Goal: Task Accomplishment & Management: Complete application form

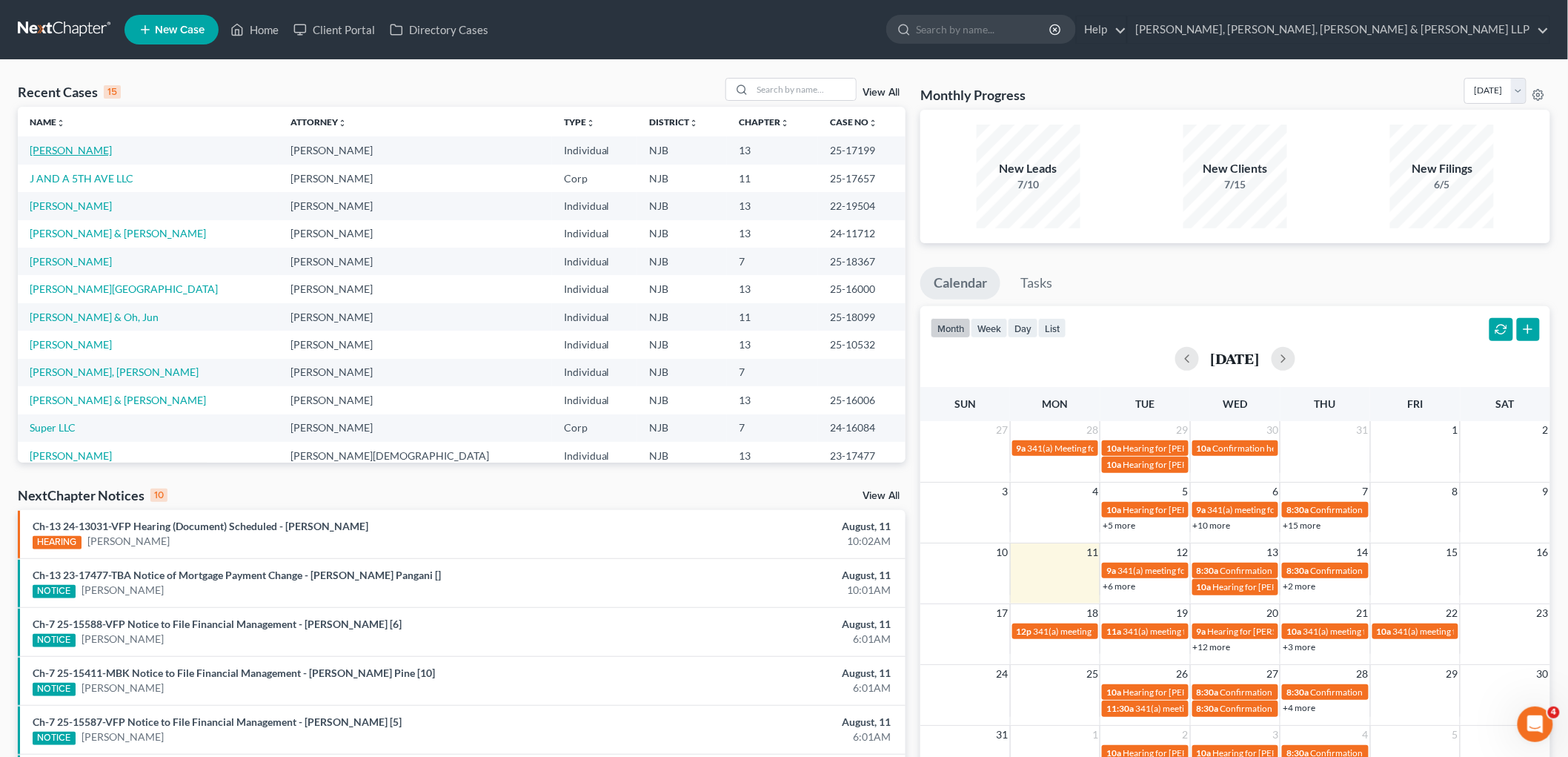
click at [53, 150] on link "[PERSON_NAME]" at bounding box center [71, 150] width 83 height 13
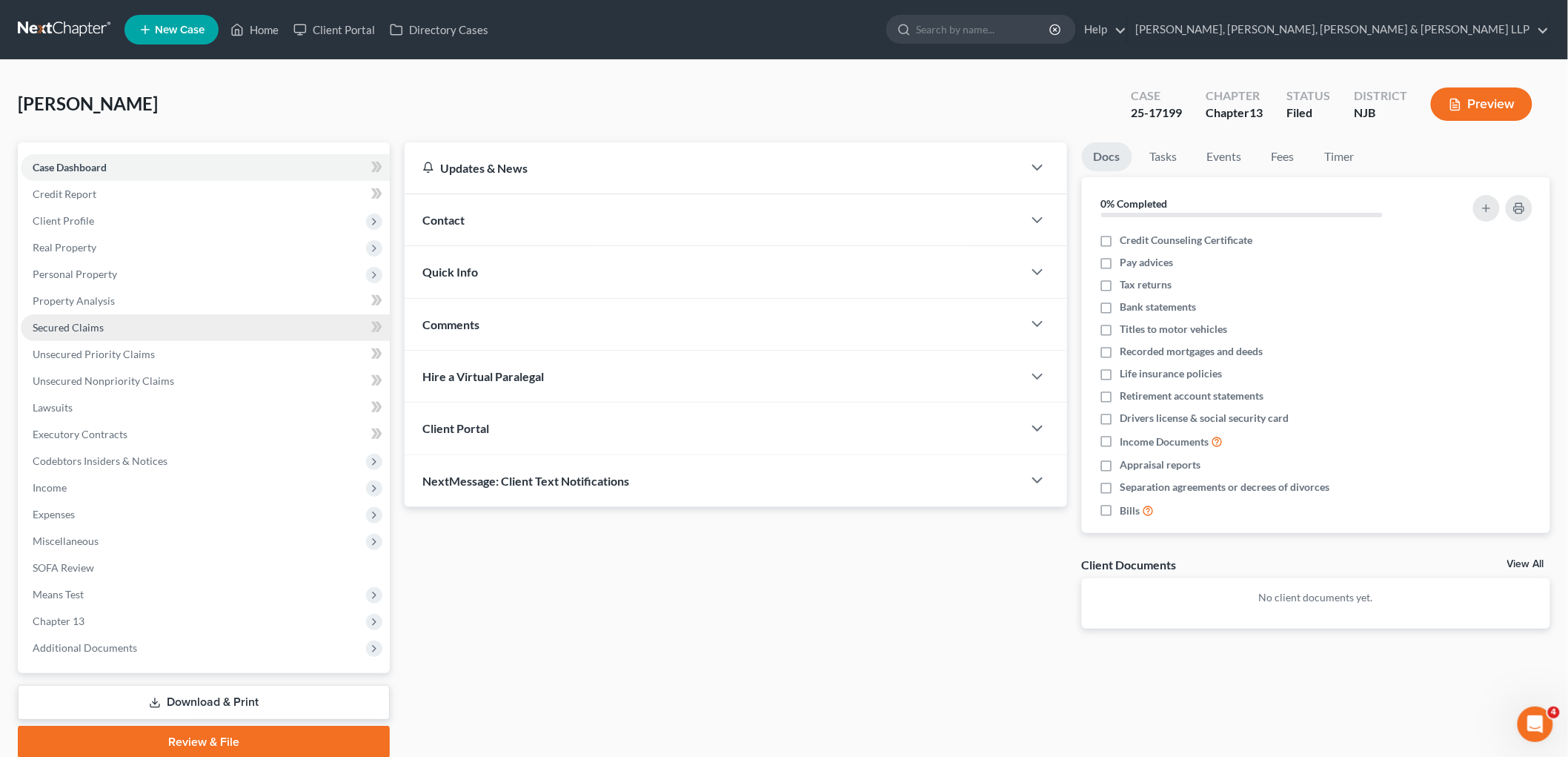
click at [65, 317] on link "Secured Claims" at bounding box center [205, 327] width 369 height 27
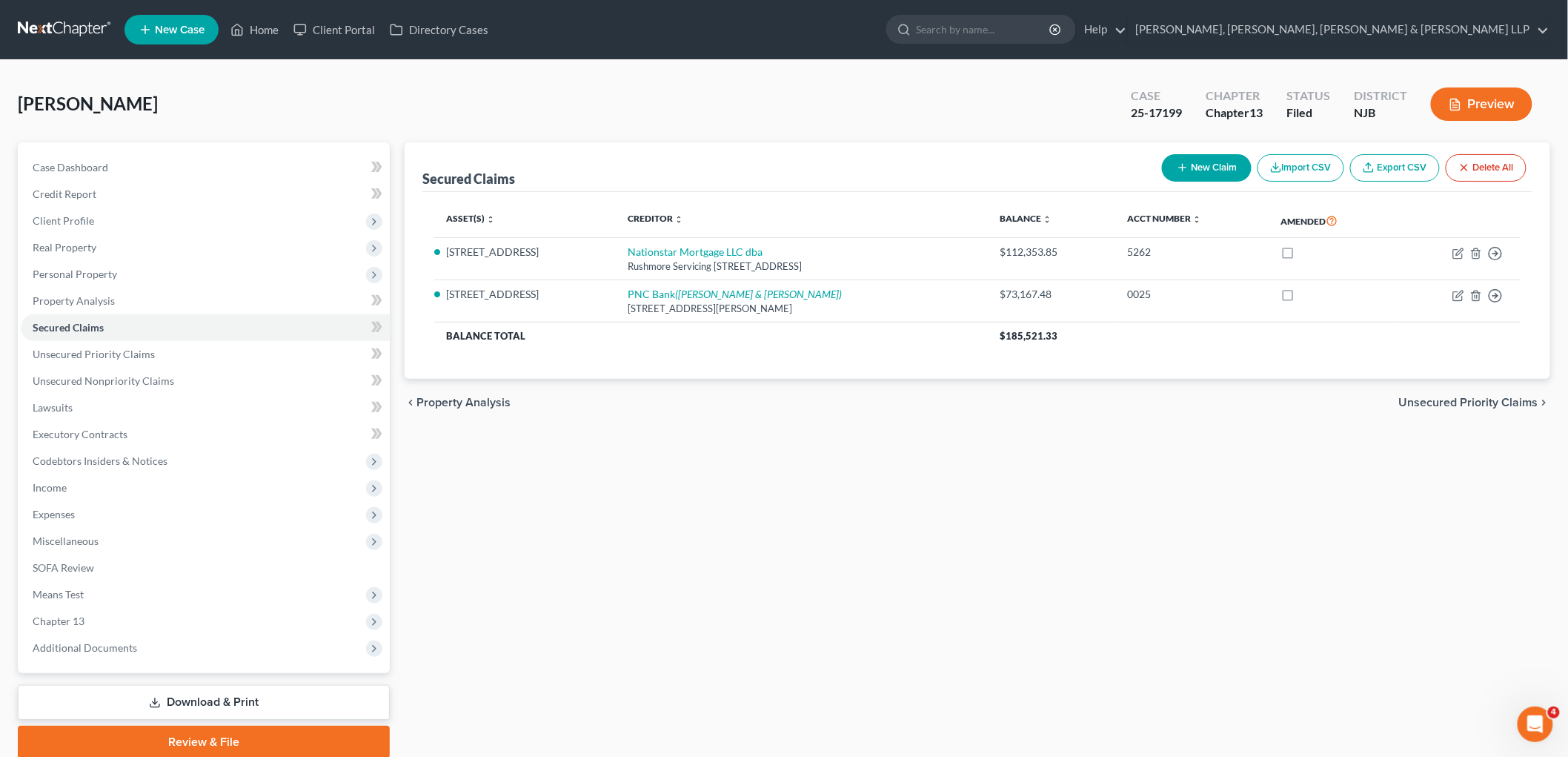
click at [947, 401] on span "Unsecured Priority Claims" at bounding box center [1470, 403] width 140 height 12
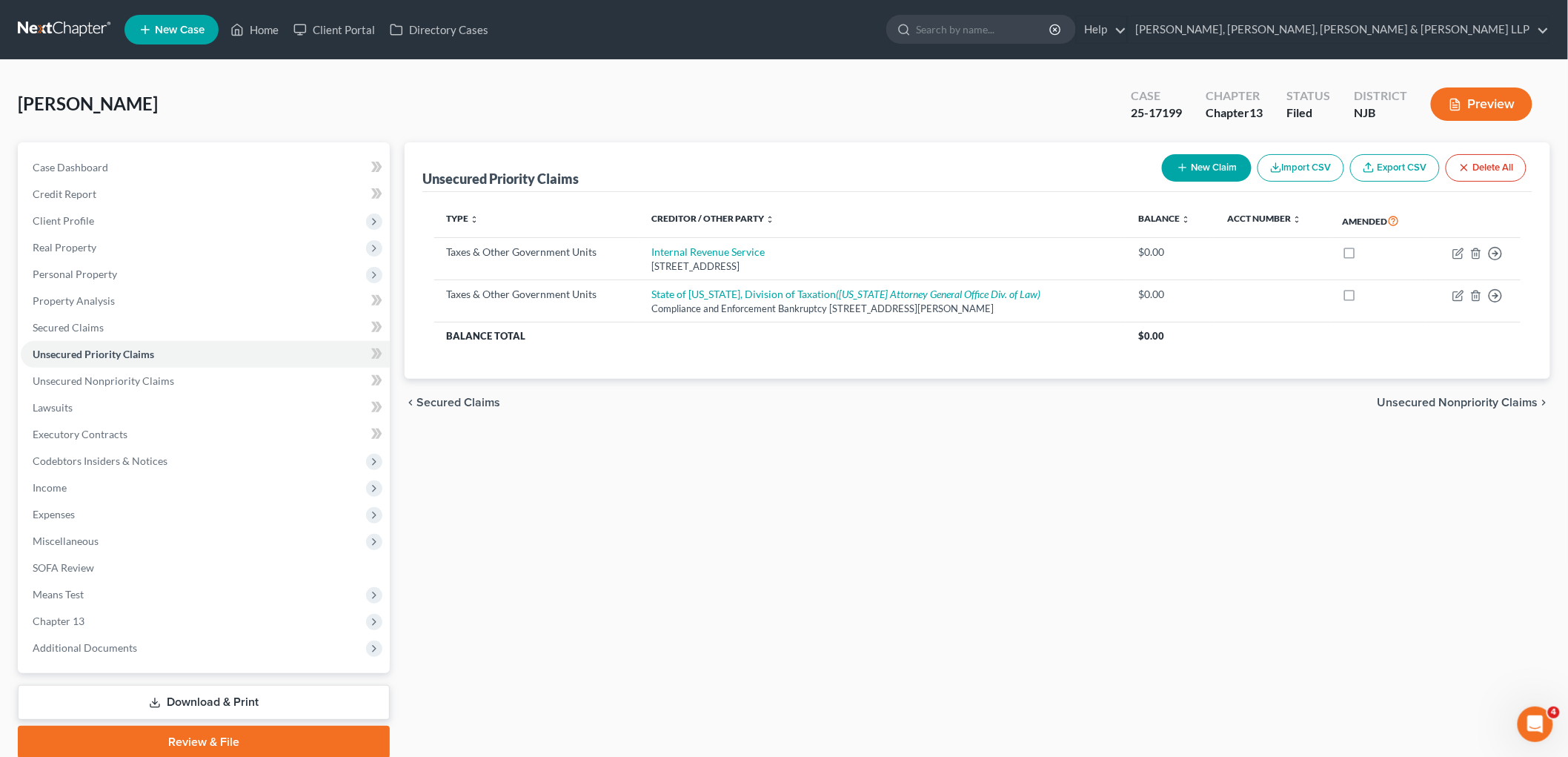
click at [947, 403] on span "Unsecured Nonpriority Claims" at bounding box center [1458, 403] width 160 height 12
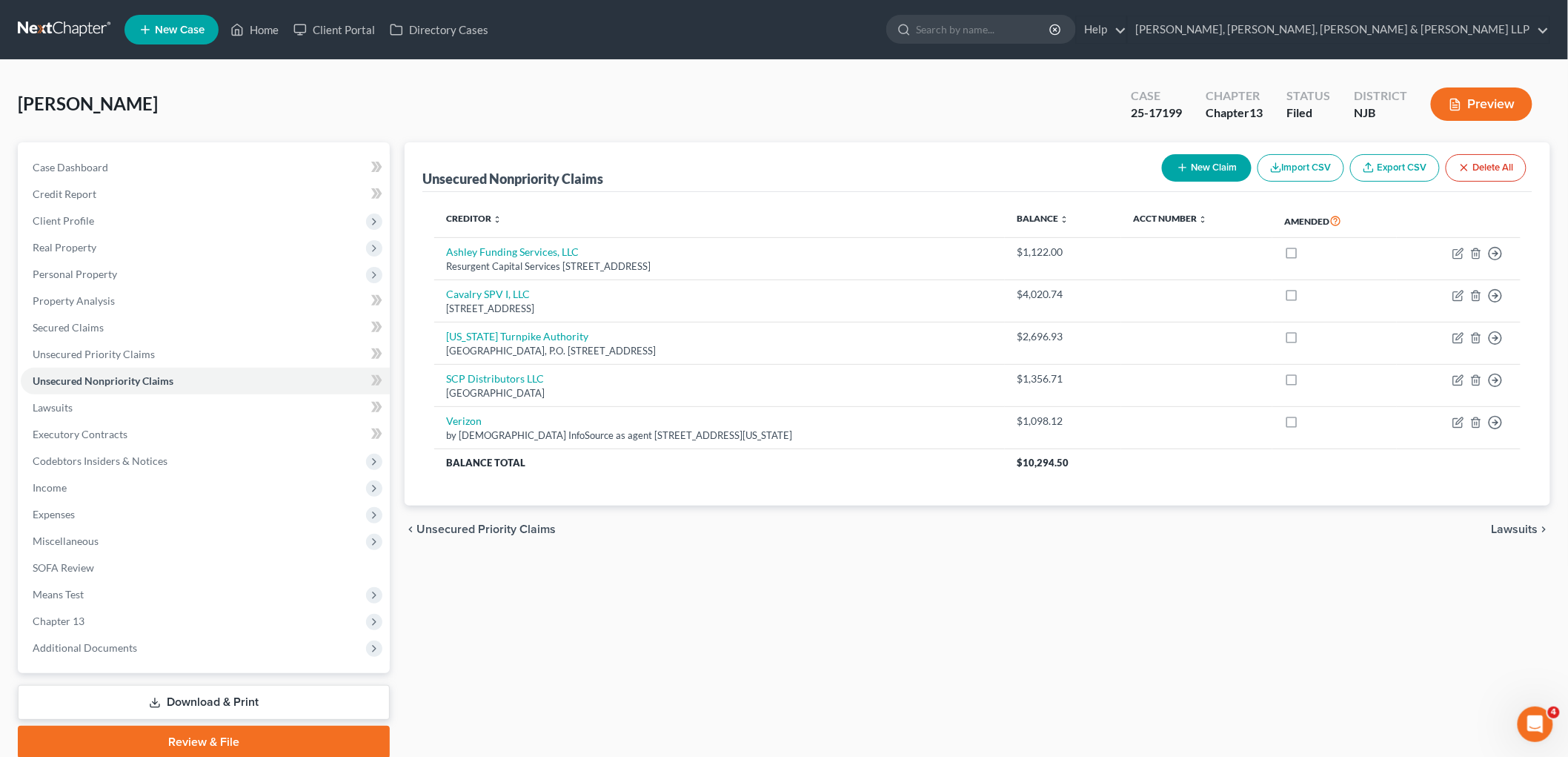
click at [502, 524] on span "Unsecured Priority Claims" at bounding box center [486, 530] width 140 height 12
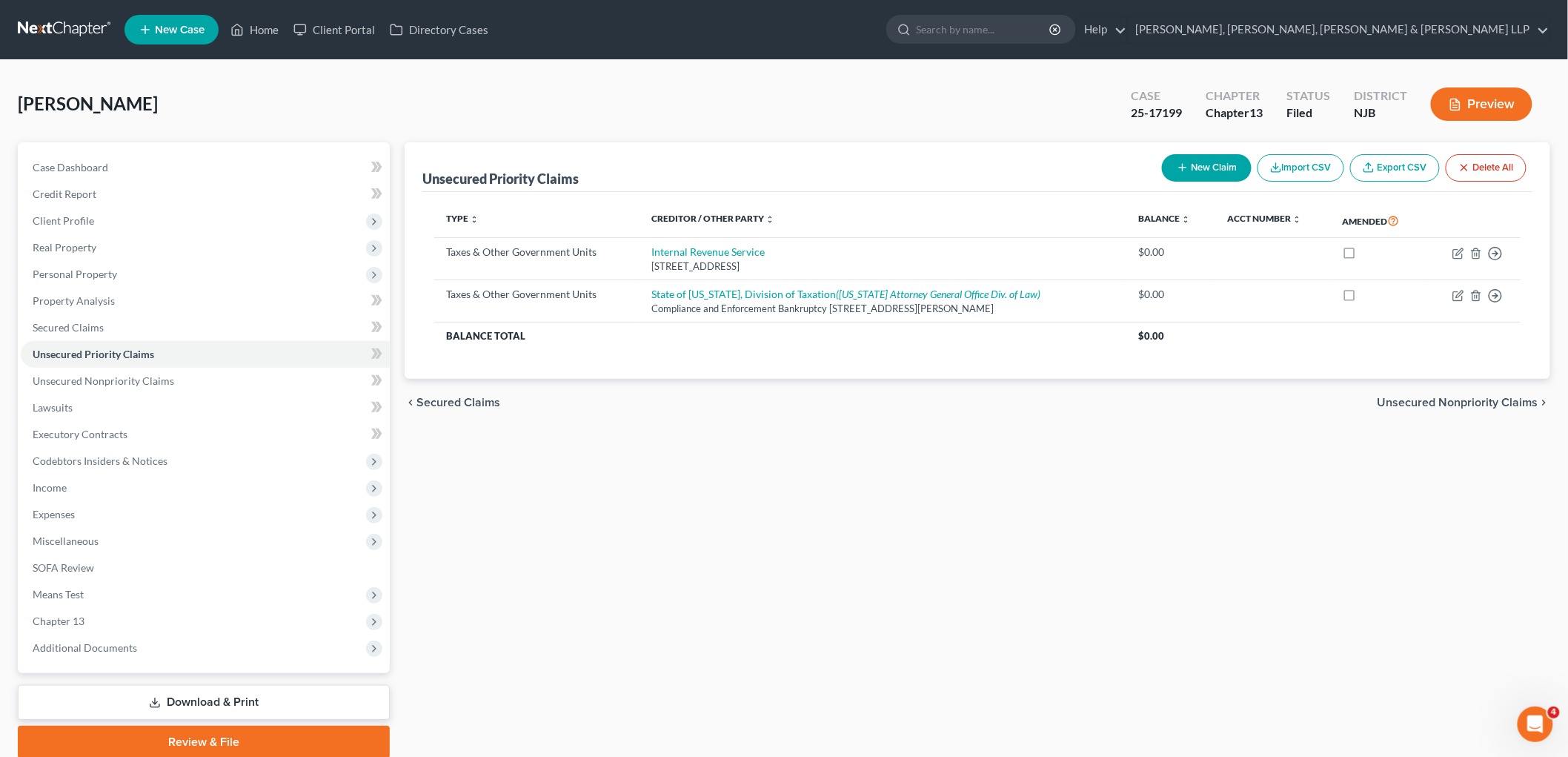
click at [453, 406] on span "Secured Claims" at bounding box center [458, 403] width 84 height 12
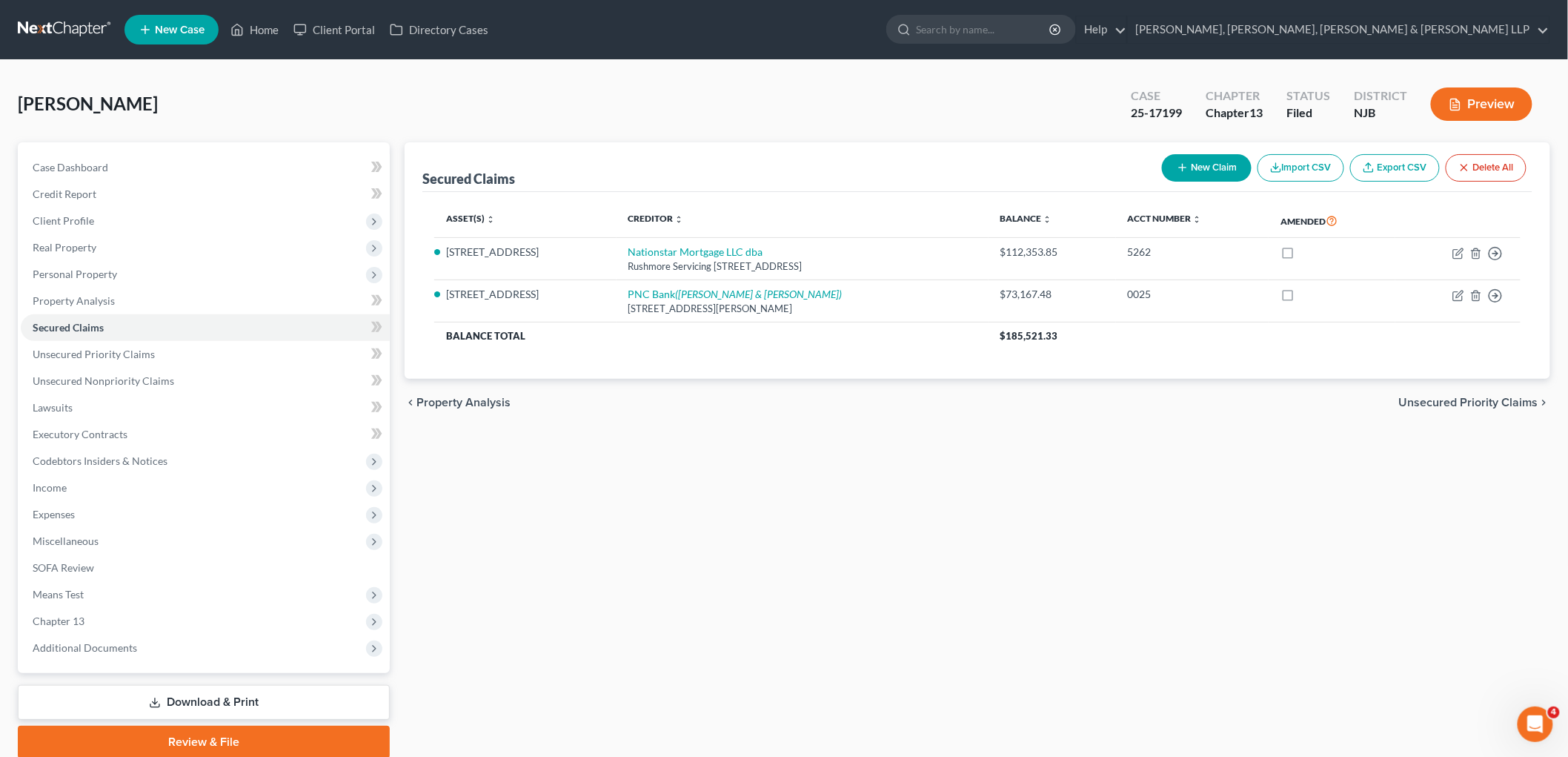
click at [947, 404] on span "Unsecured Priority Claims" at bounding box center [1470, 403] width 140 height 12
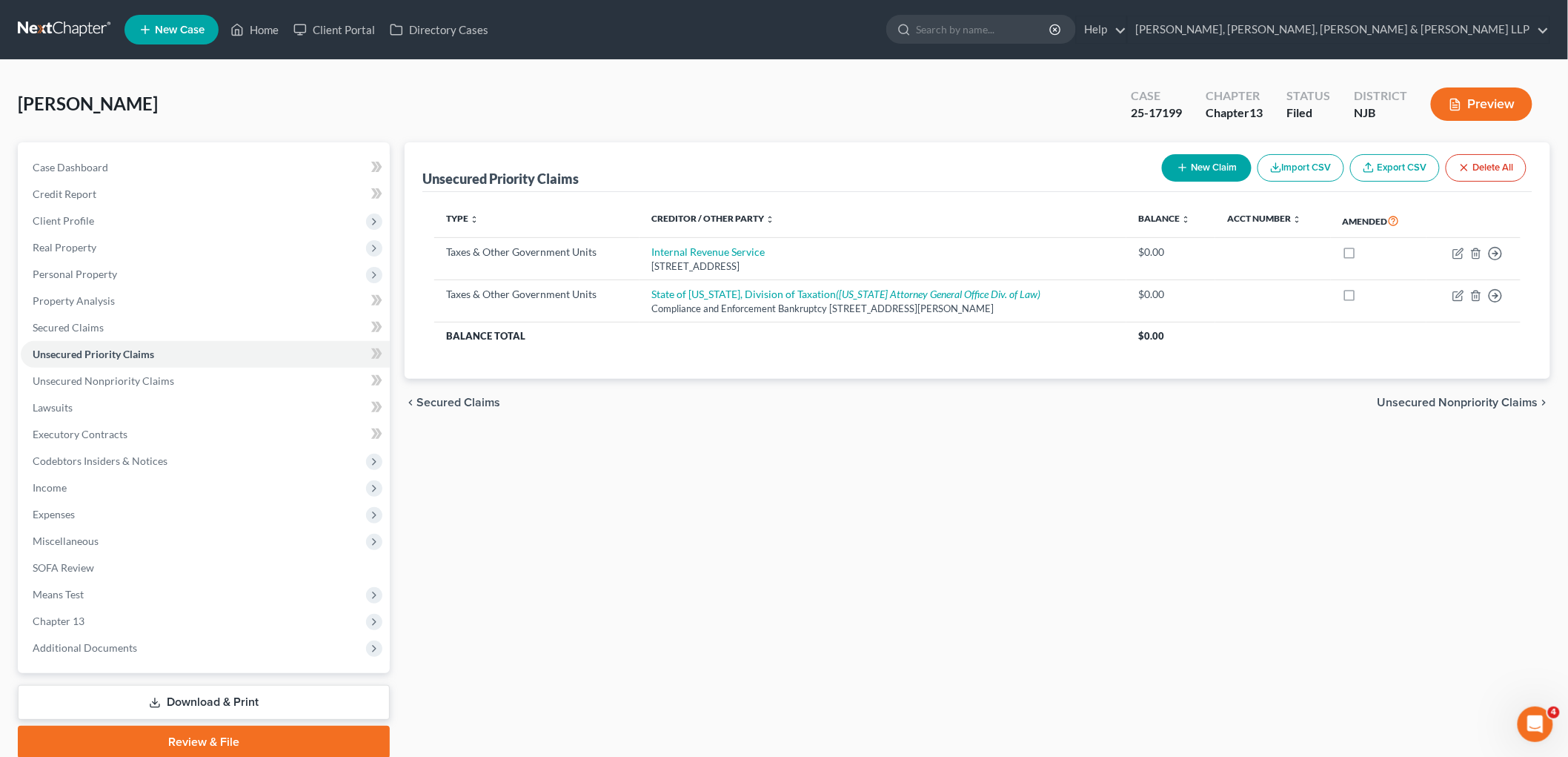
click at [947, 404] on span "Unsecured Nonpriority Claims" at bounding box center [1458, 403] width 160 height 12
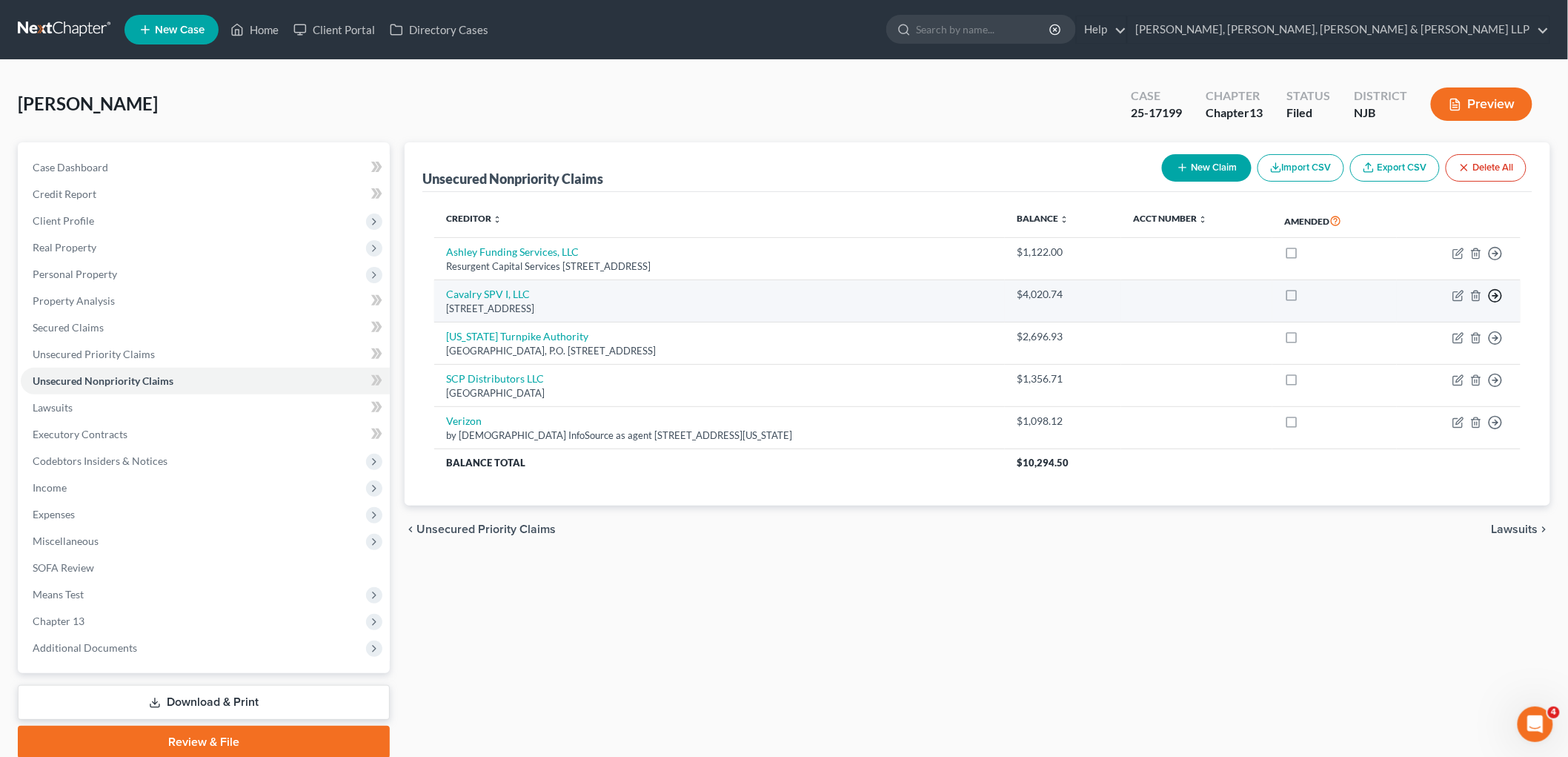
click at [947, 261] on icon "button" at bounding box center [1495, 253] width 15 height 15
click at [947, 306] on link "Move to D" at bounding box center [1428, 306] width 124 height 26
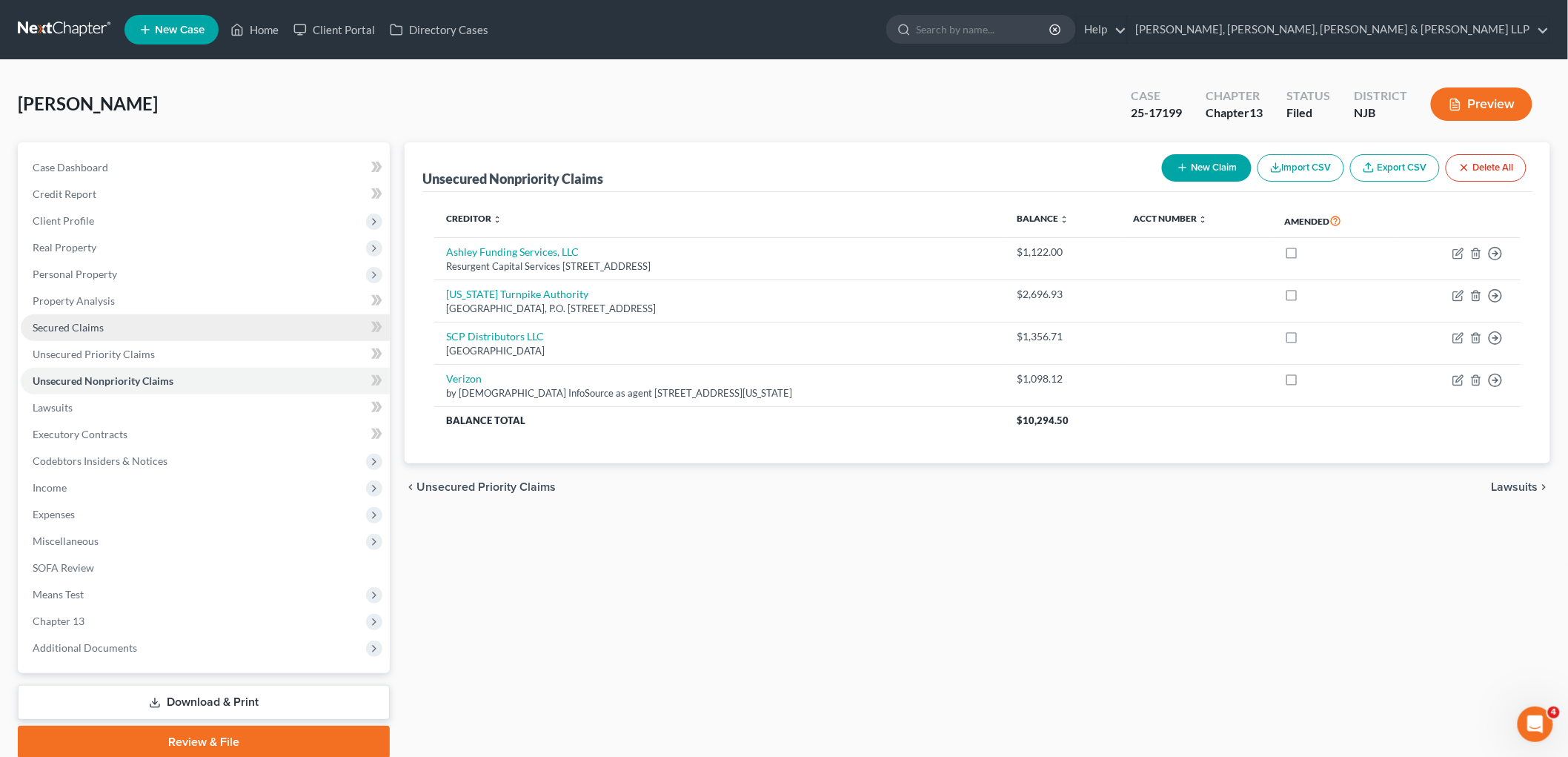
click at [71, 328] on span "Secured Claims" at bounding box center [68, 327] width 71 height 13
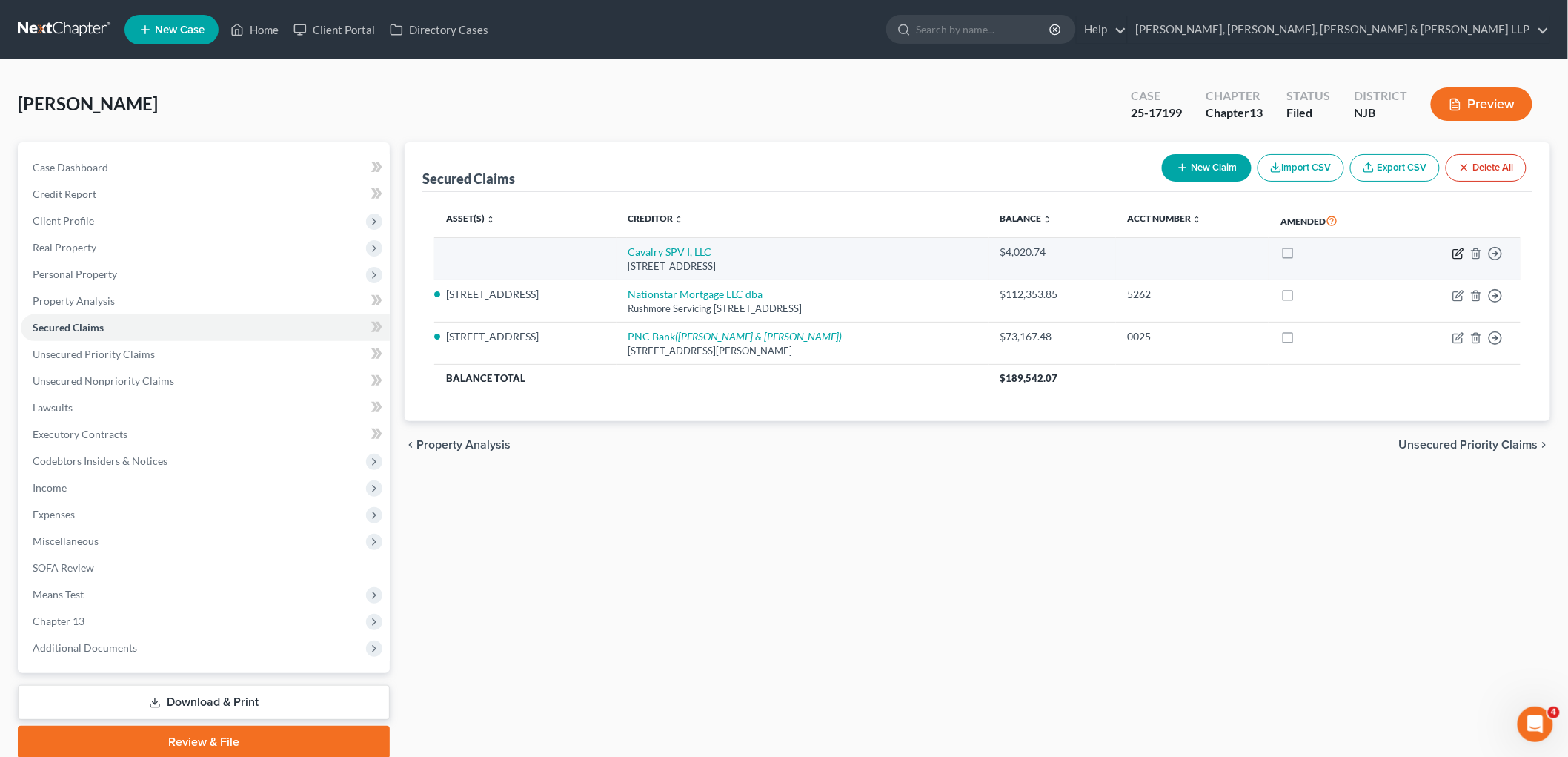
click at [947, 250] on icon "button" at bounding box center [1459, 254] width 12 height 12
select select "6"
select select "0"
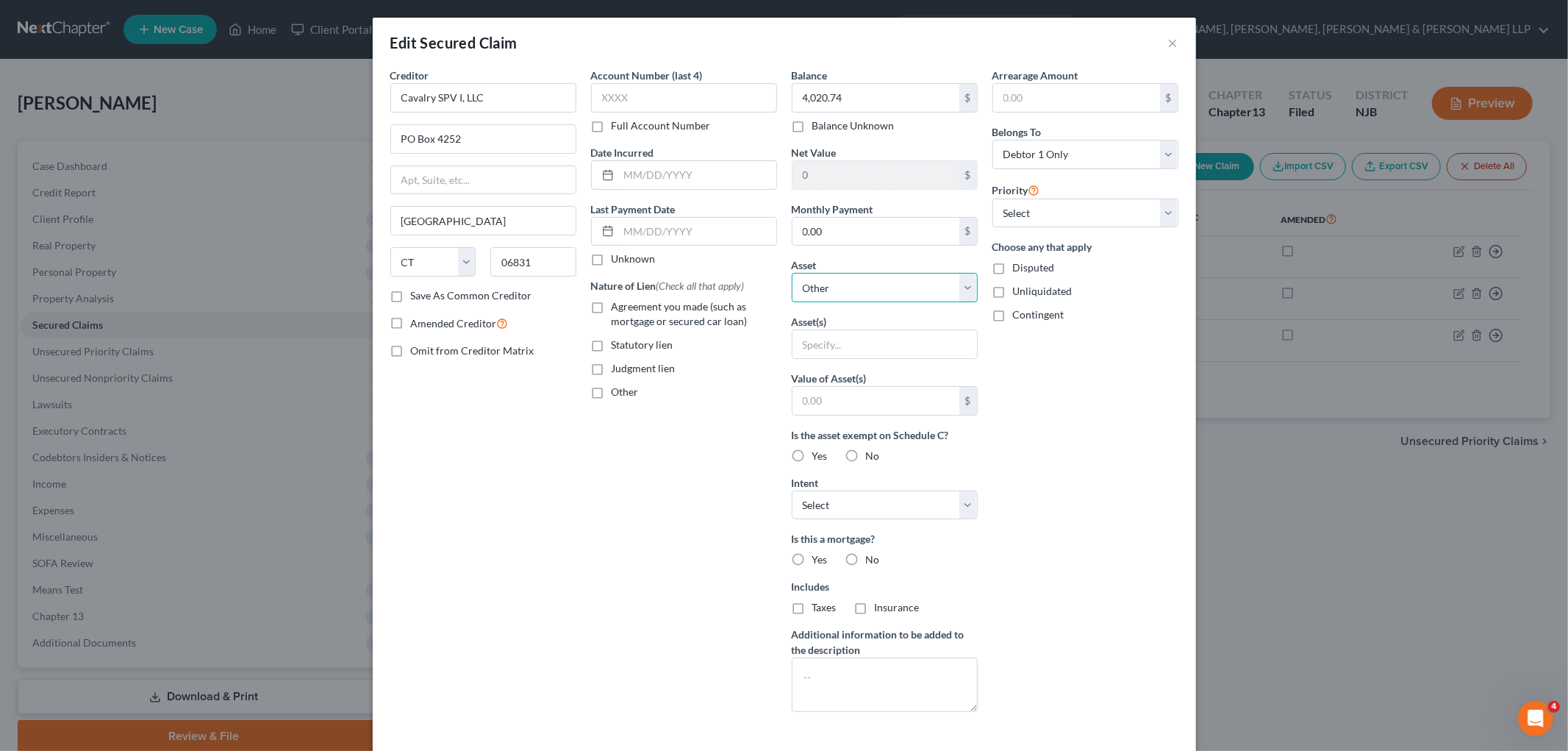
click at [886, 287] on select "Select Other Multiple Assets Valley National Bank - 1587 (Joint) (Checking Acco…" at bounding box center [885, 287] width 186 height 29
select select "3"
click at [792, 272] on select "Select Other Multiple Assets Valley National Bank - 1587 (Joint) (Checking Acco…" at bounding box center [885, 287] width 186 height 29
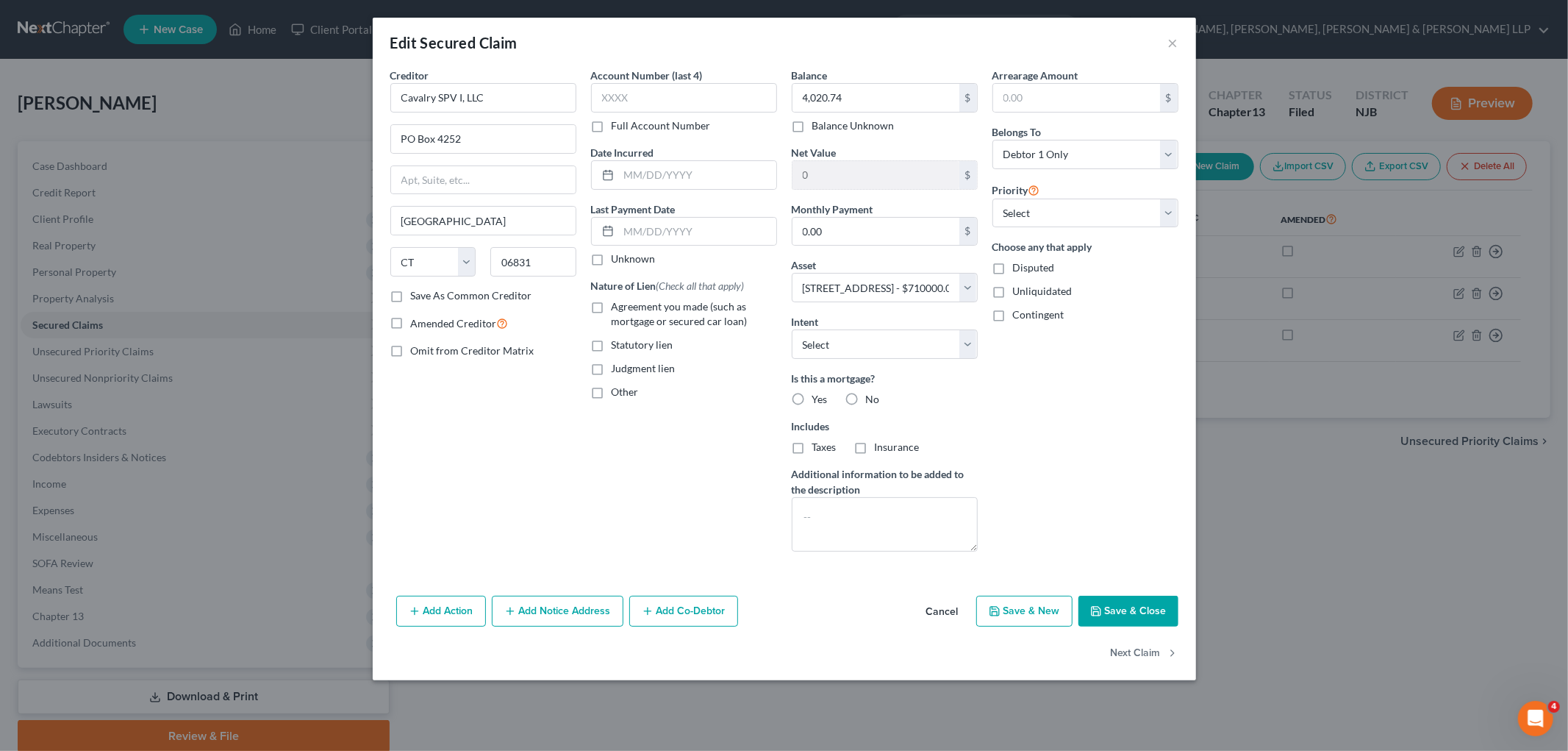
click at [612, 366] on label "Judgment lien" at bounding box center [644, 368] width 64 height 15
click at [618, 366] on input "Judgment lien" at bounding box center [623, 366] width 10 height 10
checkbox input "true"
click at [939, 605] on button "Cancel" at bounding box center [942, 611] width 56 height 29
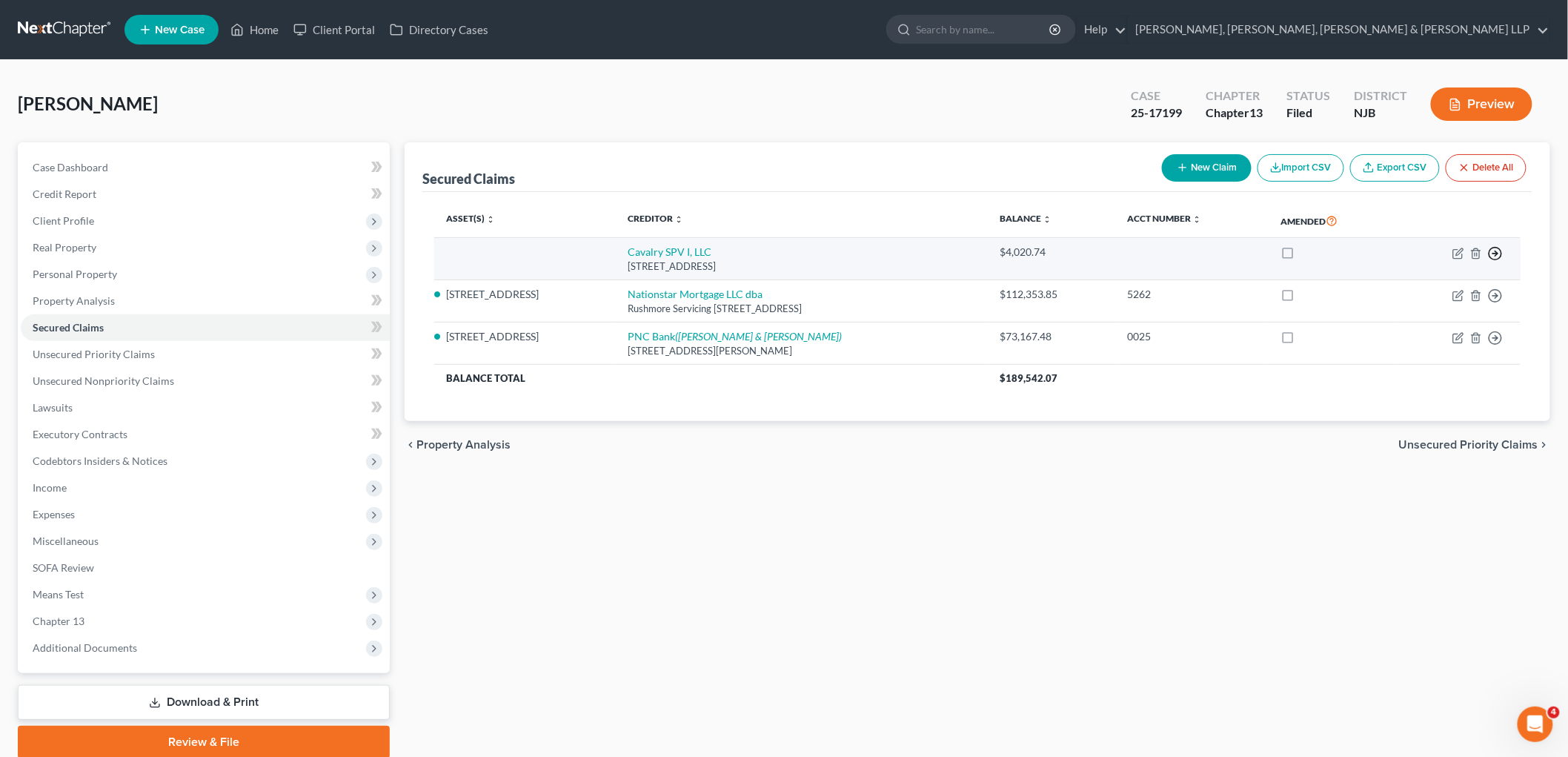
click at [947, 251] on icon "button" at bounding box center [1495, 253] width 15 height 15
click at [947, 286] on link "Move to F" at bounding box center [1428, 289] width 124 height 26
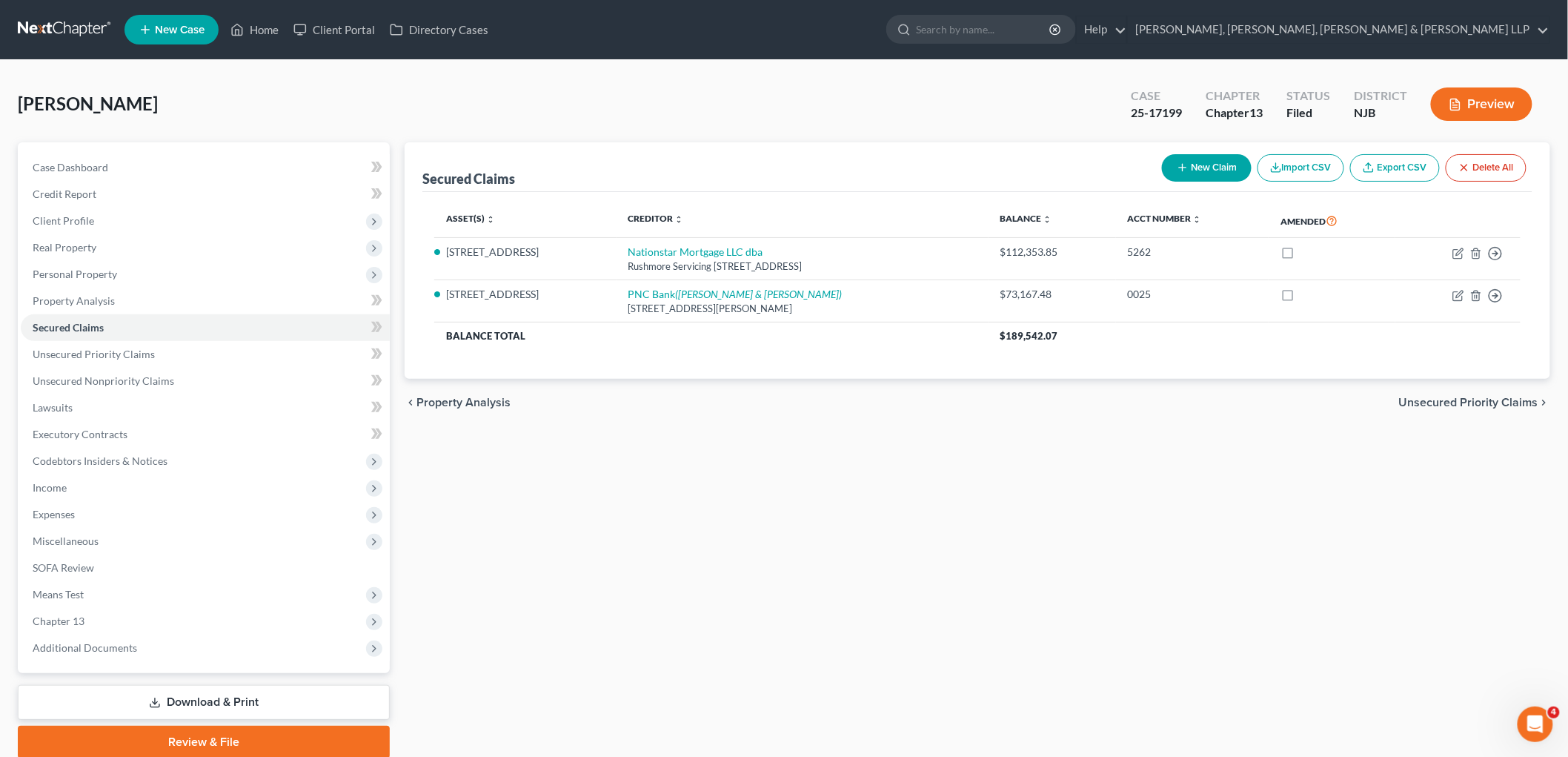
click at [947, 391] on div "chevron_left Property Analysis Unsecured Priority Claims chevron_right" at bounding box center [977, 403] width 1146 height 47
click at [947, 398] on span "Unsecured Priority Claims" at bounding box center [1470, 403] width 140 height 12
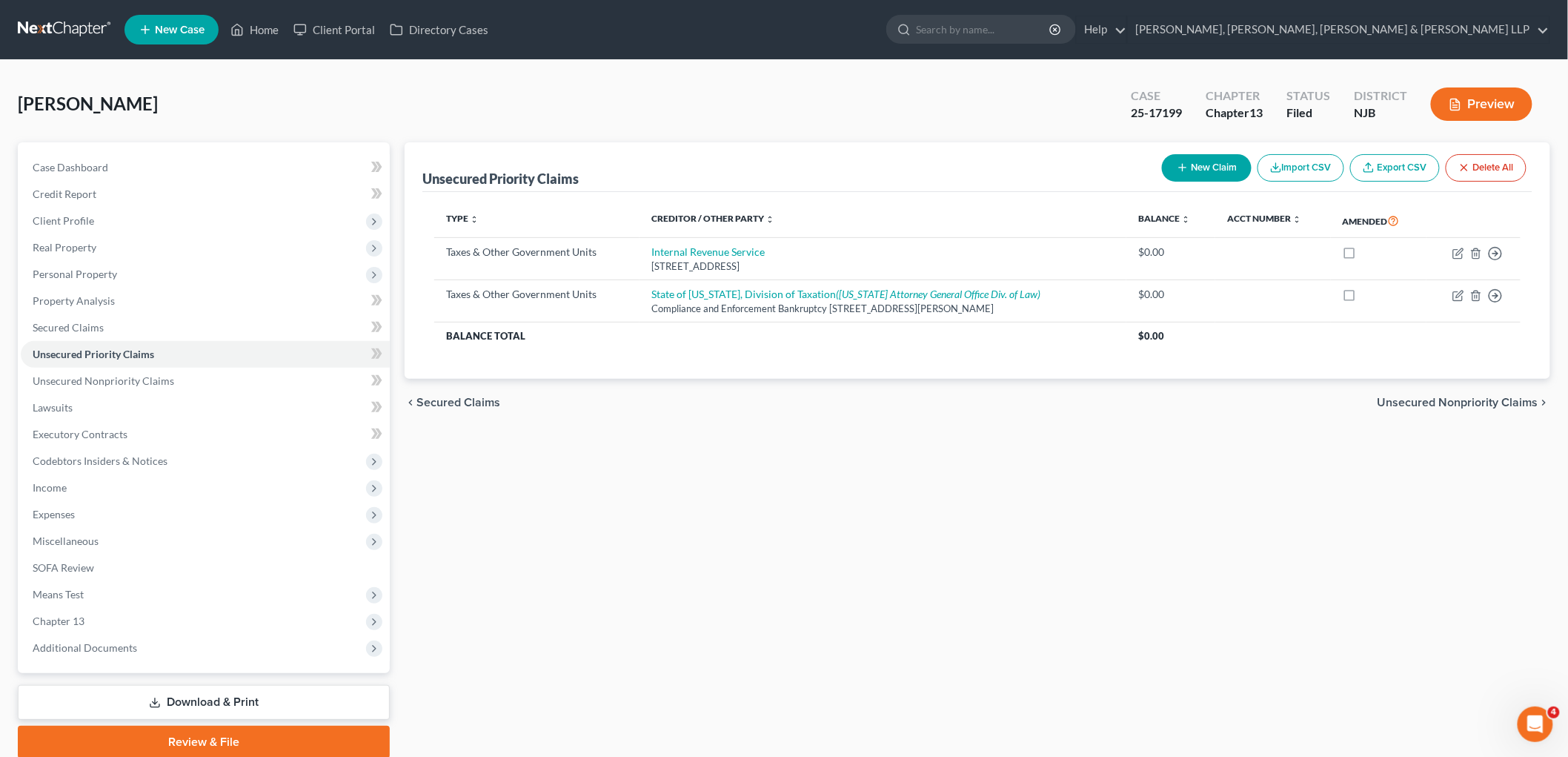
click at [947, 398] on span "Unsecured Nonpriority Claims" at bounding box center [1458, 403] width 160 height 12
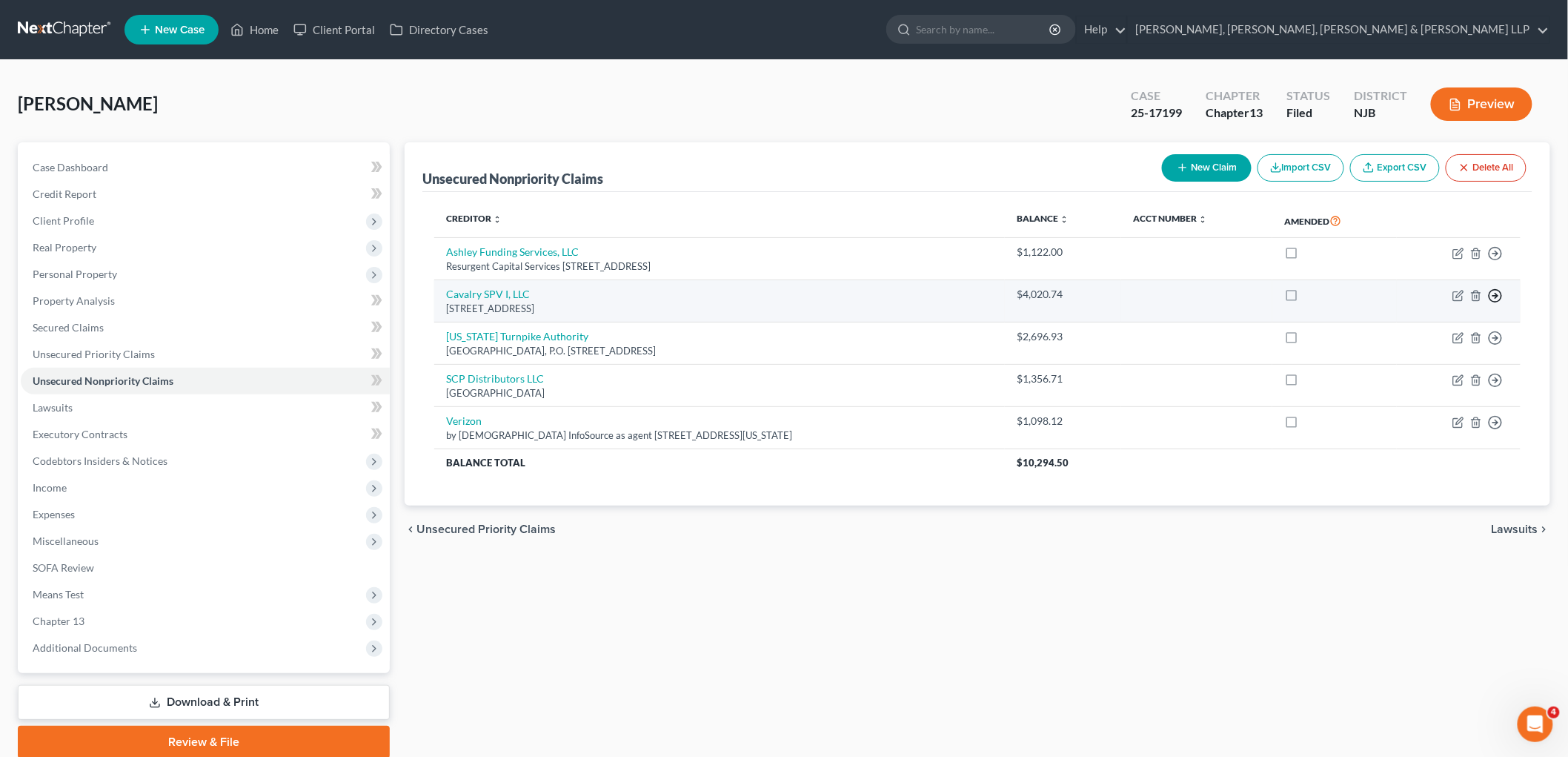
click at [947, 261] on icon "button" at bounding box center [1495, 253] width 15 height 15
click at [947, 301] on link "Move to D" at bounding box center [1428, 306] width 124 height 26
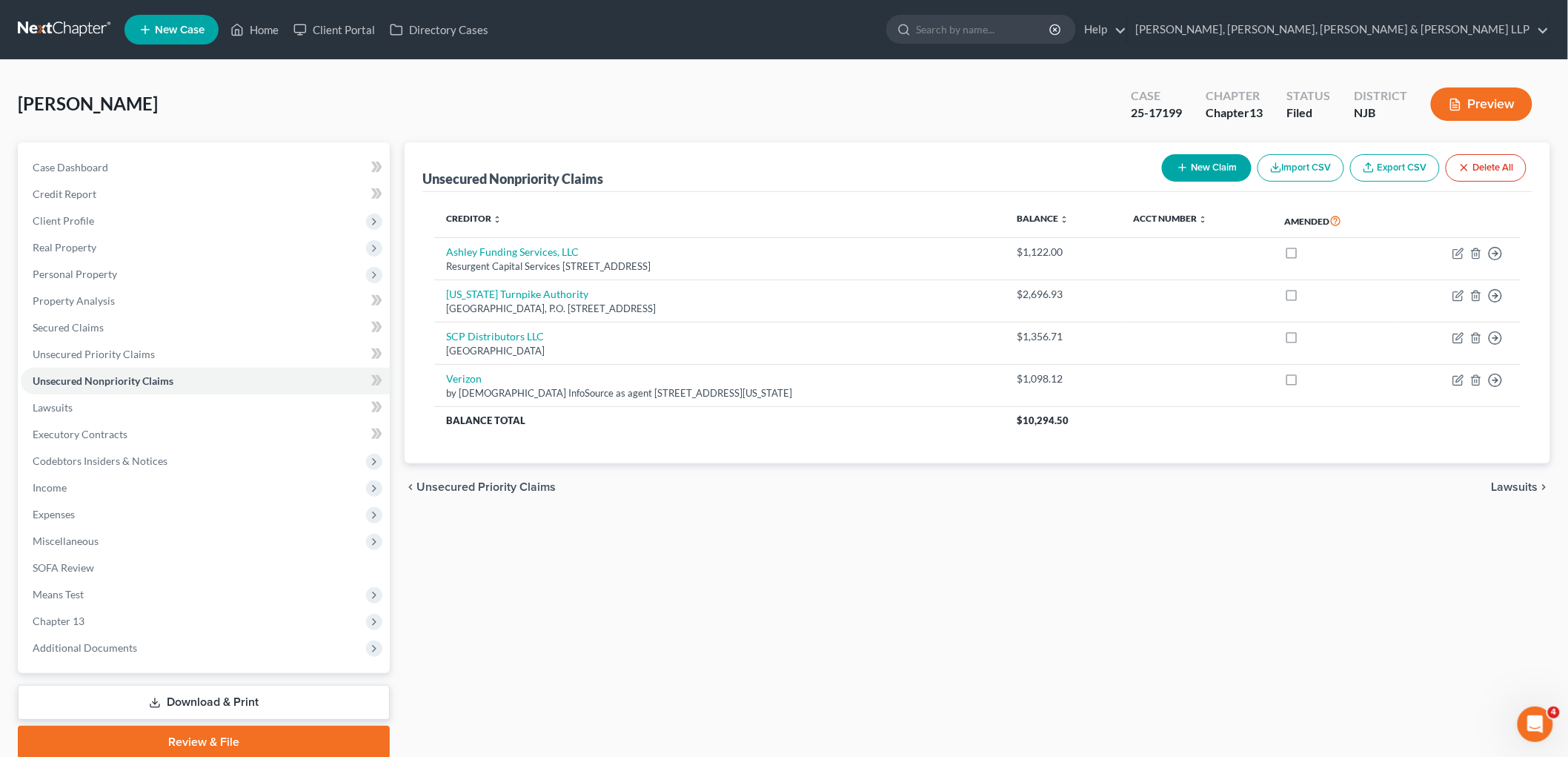
click at [461, 482] on span "Unsecured Priority Claims" at bounding box center [486, 487] width 140 height 12
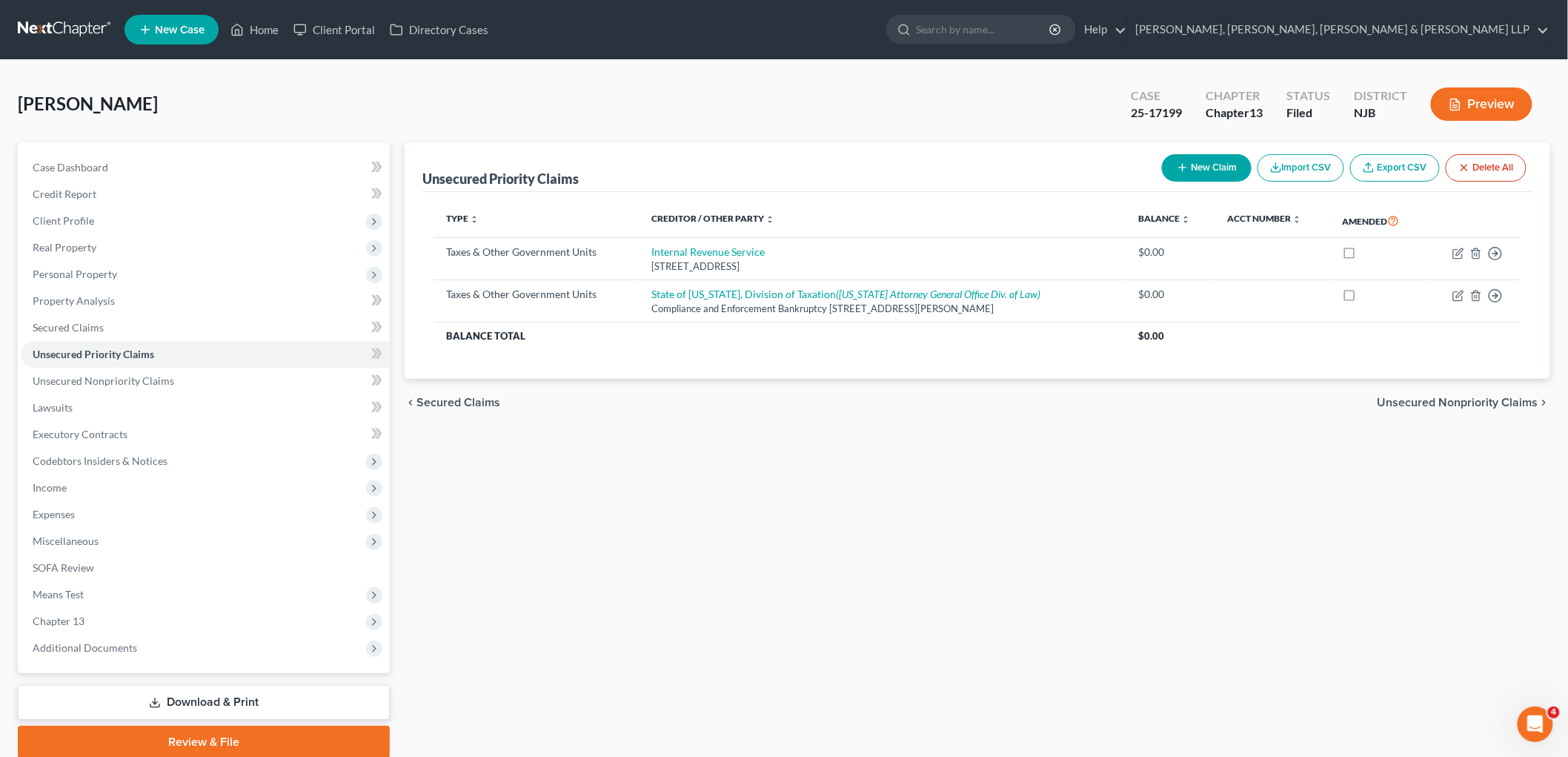
click at [463, 404] on span "Secured Claims" at bounding box center [458, 403] width 84 height 12
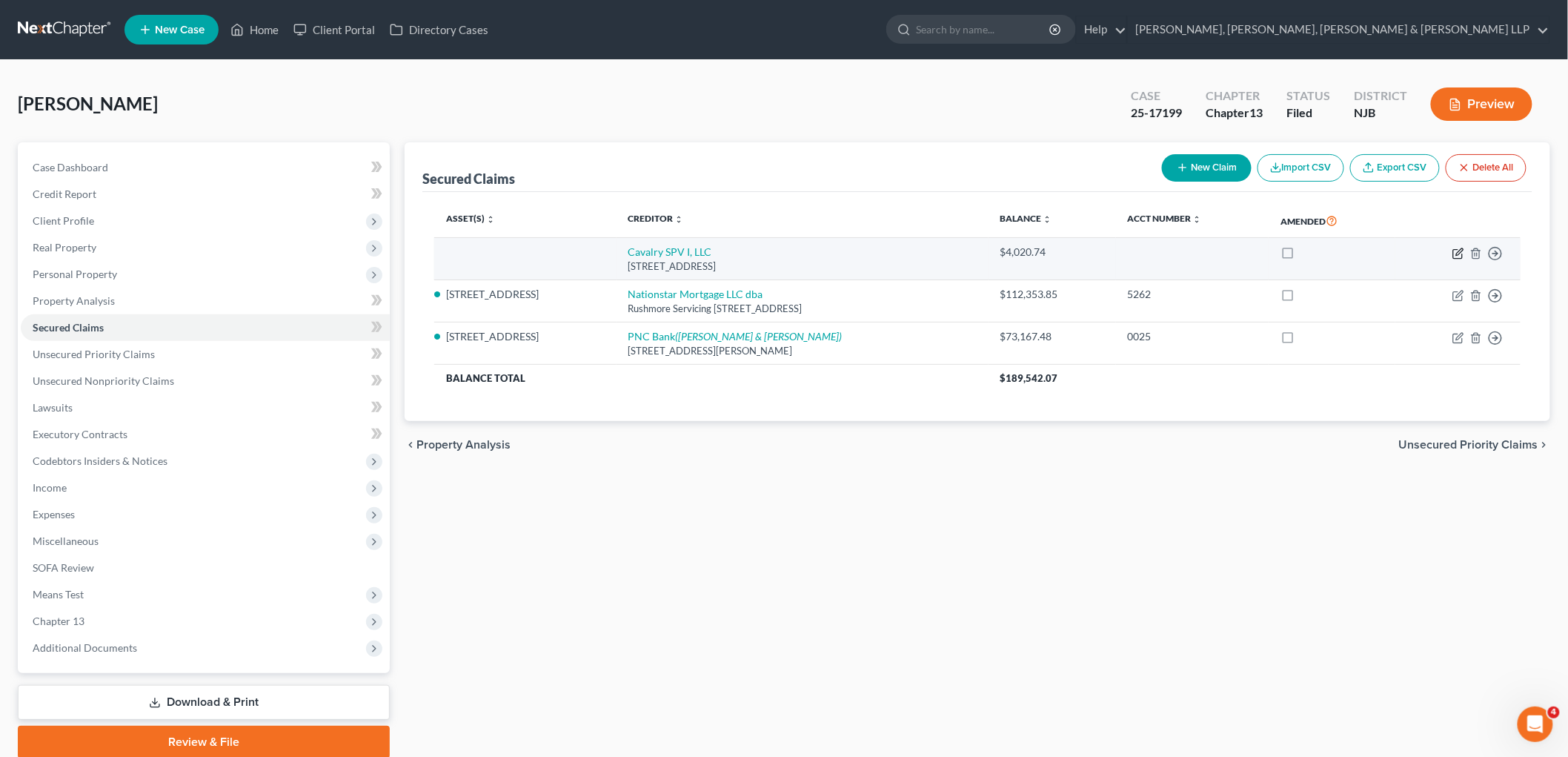
click at [947, 248] on icon "button" at bounding box center [1459, 254] width 12 height 12
select select "6"
select select "0"
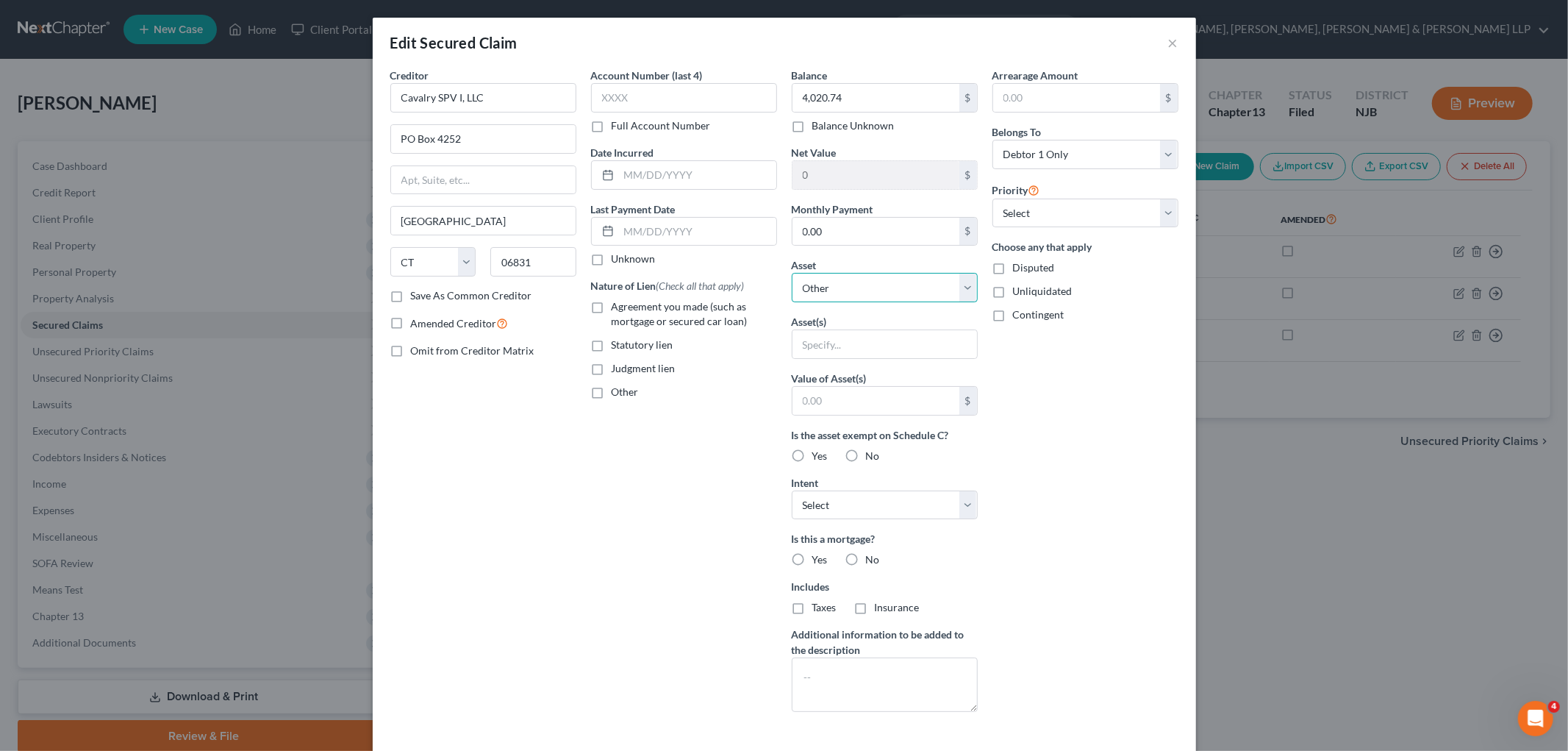
click at [850, 288] on select "Select Other Multiple Assets Valley National Bank - 1587 (Joint) (Checking Acco…" at bounding box center [885, 287] width 186 height 29
select select "3"
click at [792, 272] on select "Select Other Multiple Assets Valley National Bank - 1587 (Joint) (Checking Acco…" at bounding box center [885, 287] width 186 height 29
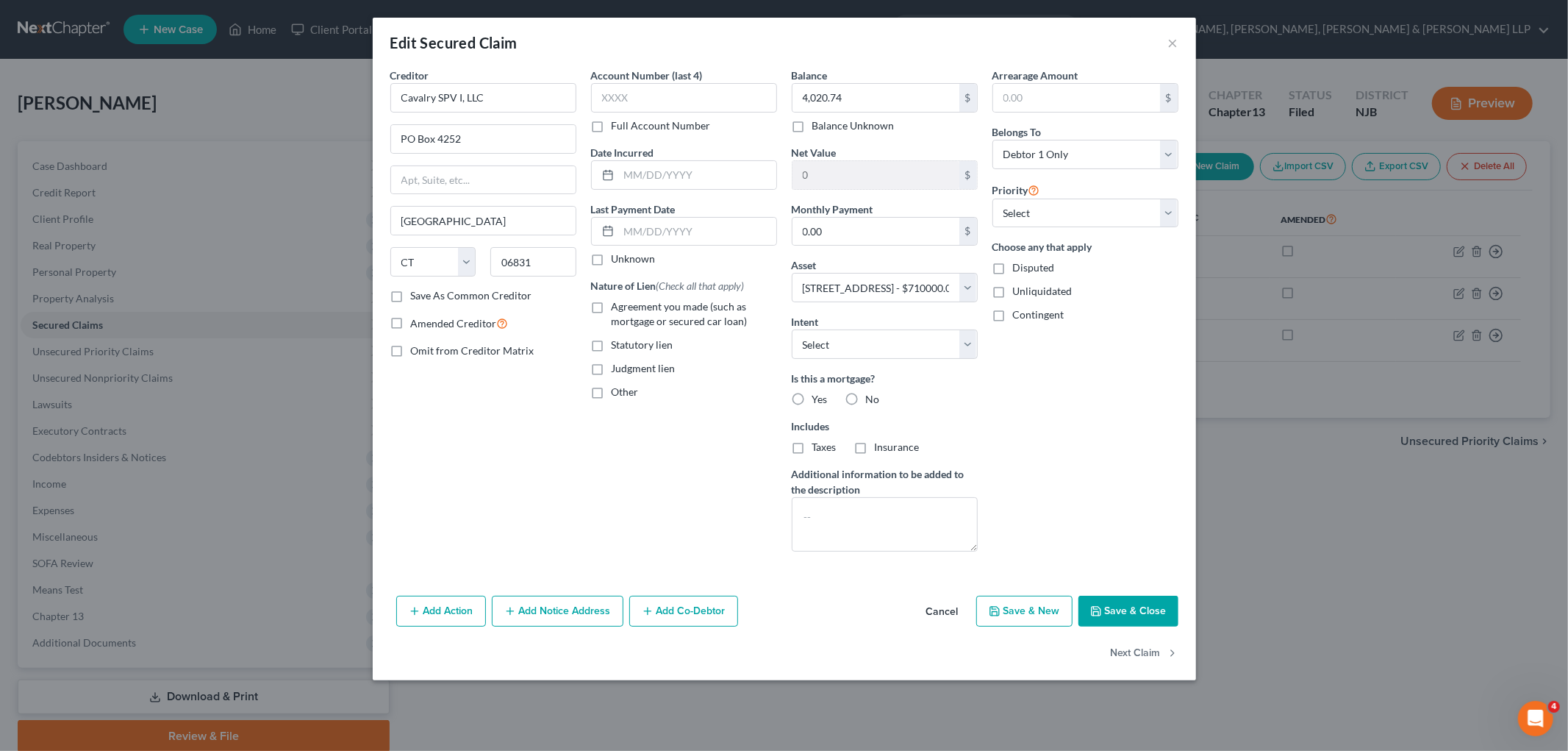
click at [612, 365] on label "Judgment lien" at bounding box center [644, 368] width 64 height 15
click at [618, 365] on input "Judgment lien" at bounding box center [623, 366] width 10 height 10
checkbox input "true"
click at [612, 124] on label "Full Account Number" at bounding box center [662, 125] width 100 height 15
click at [618, 124] on input "Full Account Number" at bounding box center [623, 123] width 10 height 10
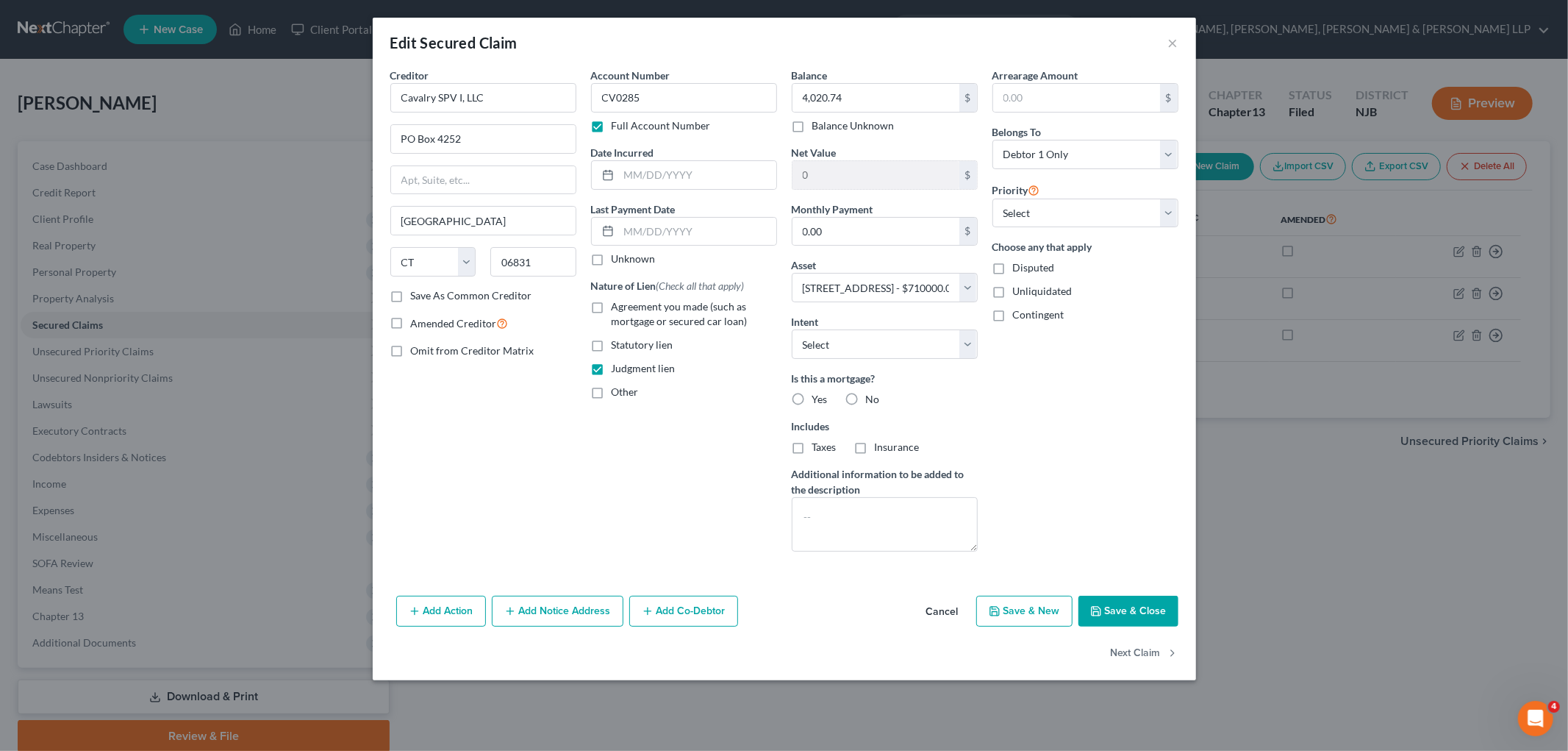
type input "CV0285"
click at [866, 398] on label "No" at bounding box center [873, 398] width 14 height 15
click at [872, 398] on input "No" at bounding box center [877, 396] width 10 height 10
radio input "true"
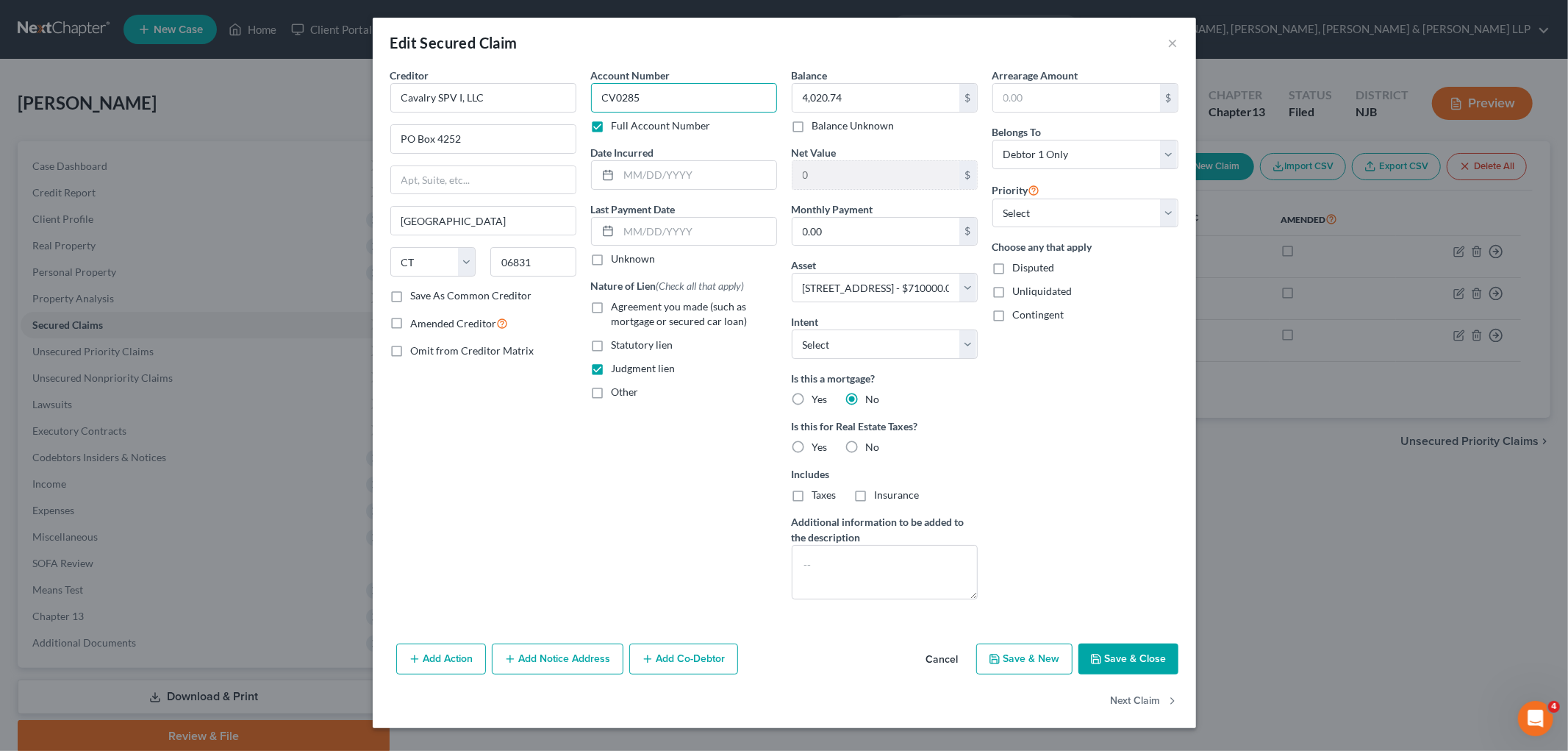
drag, startPoint x: 643, startPoint y: 100, endPoint x: 596, endPoint y: 99, distance: 47.0
click at [596, 99] on input "CV0285" at bounding box center [683, 98] width 186 height 29
paste input "VJ-10913-14"
type input "VJ-10913-14"
click at [564, 659] on button "Add Notice Address" at bounding box center [557, 659] width 132 height 31
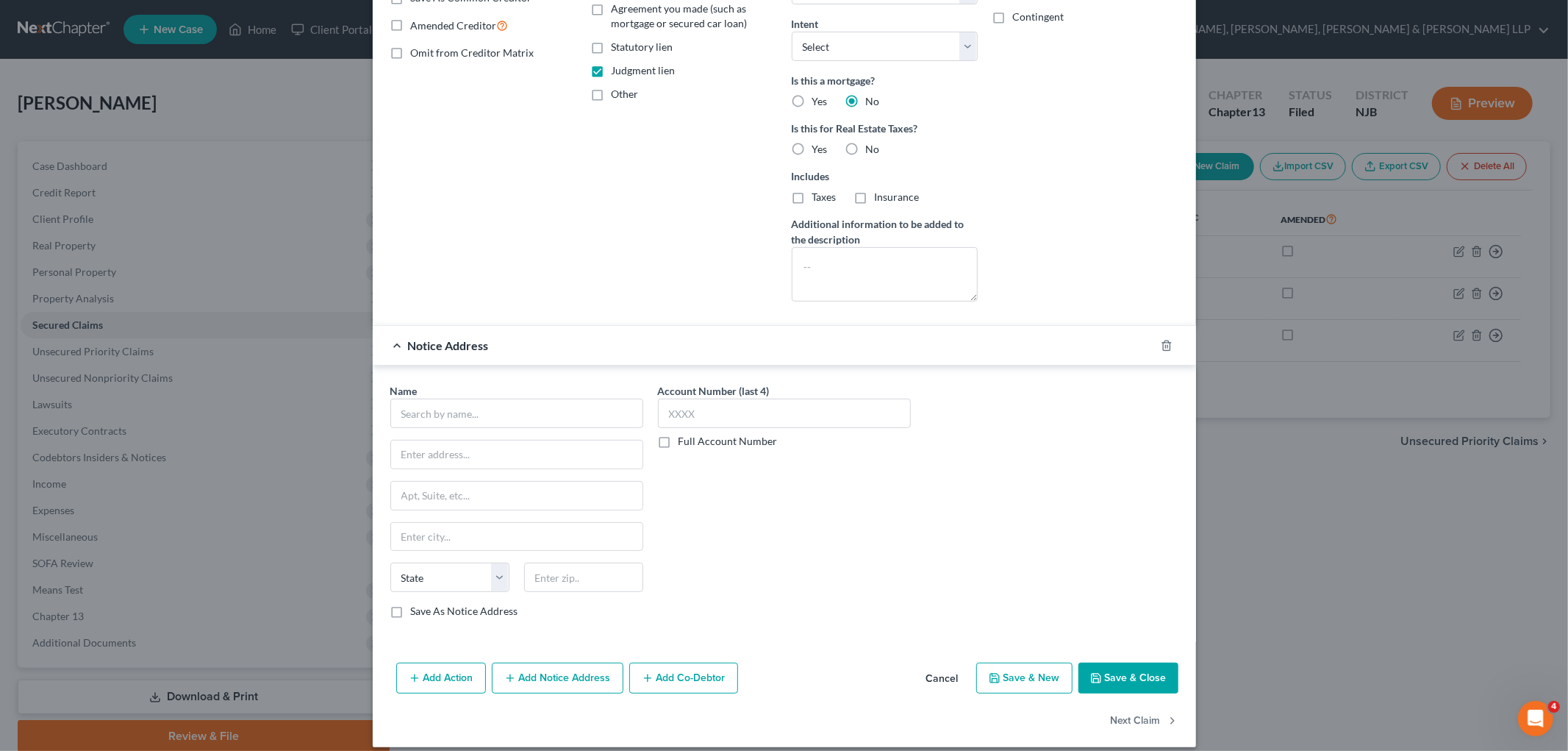
scroll to position [313, 0]
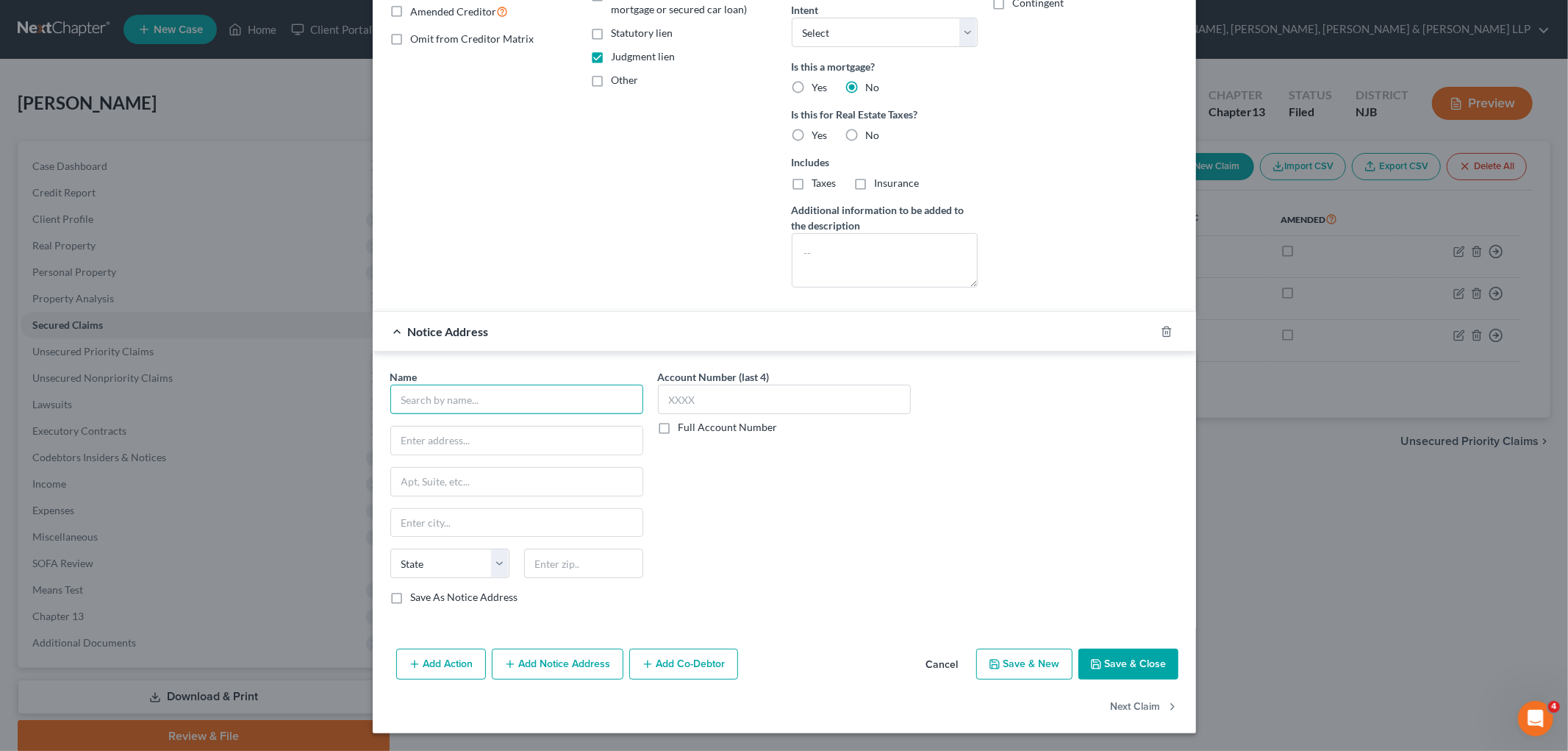
click at [505, 400] on input "text" at bounding box center [516, 399] width 253 height 29
type input "v"
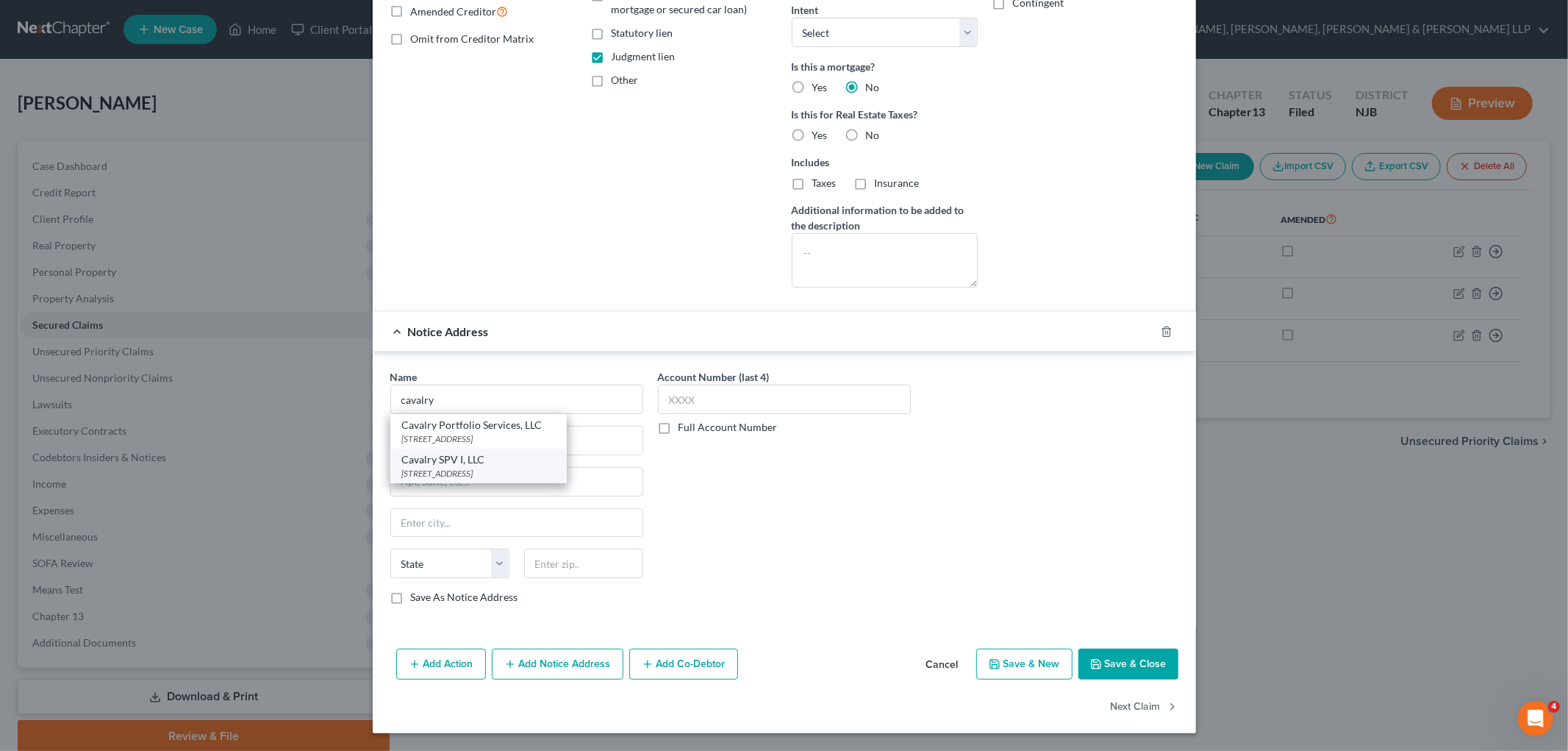
click at [498, 460] on div "Cavalry SPV I, LLC" at bounding box center [478, 459] width 153 height 15
type input "Cavalry SPV I, LLC"
type input "[STREET_ADDRESS]"
type input "Valhalla"
select select "35"
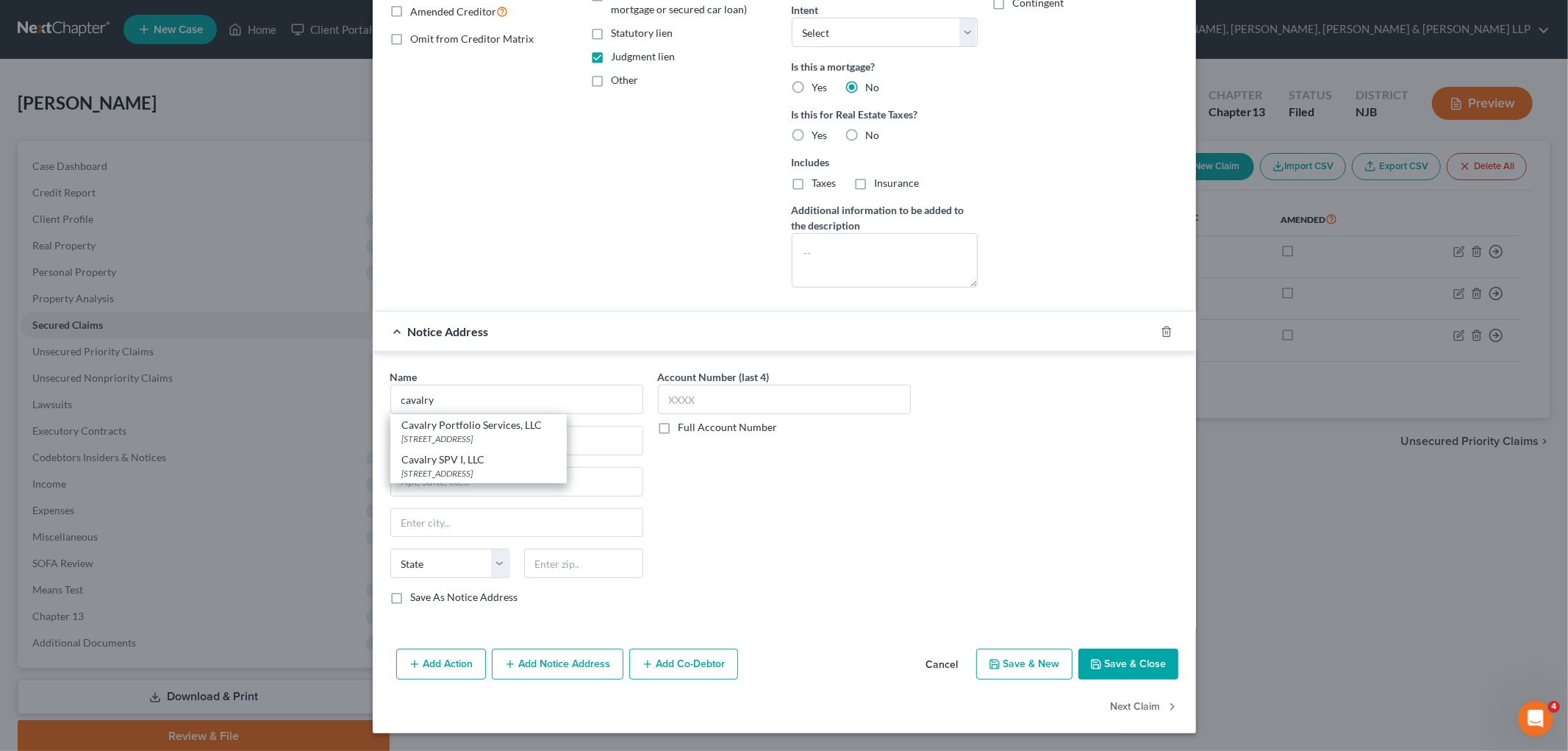
type input "10595"
drag, startPoint x: 487, startPoint y: 600, endPoint x: 930, endPoint y: 592, distance: 443.1
click at [487, 600] on label "Save As Notice Address" at bounding box center [465, 597] width 107 height 15
click at [427, 600] on input "Save As Notice Address" at bounding box center [422, 595] width 10 height 10
checkbox input "true"
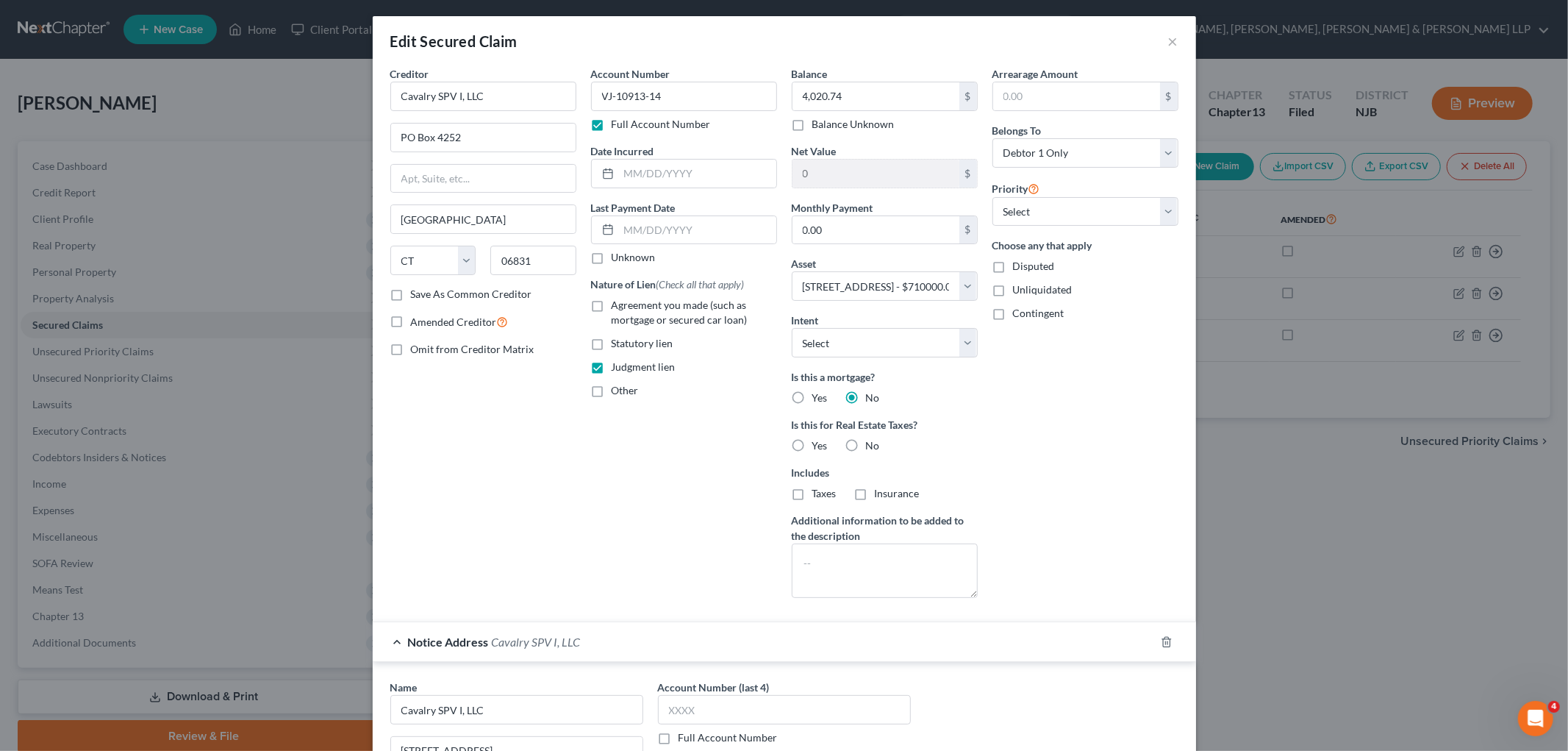
scroll to position [0, 0]
click at [514, 103] on input "Cavalry SPV I, LLC" at bounding box center [483, 98] width 186 height 29
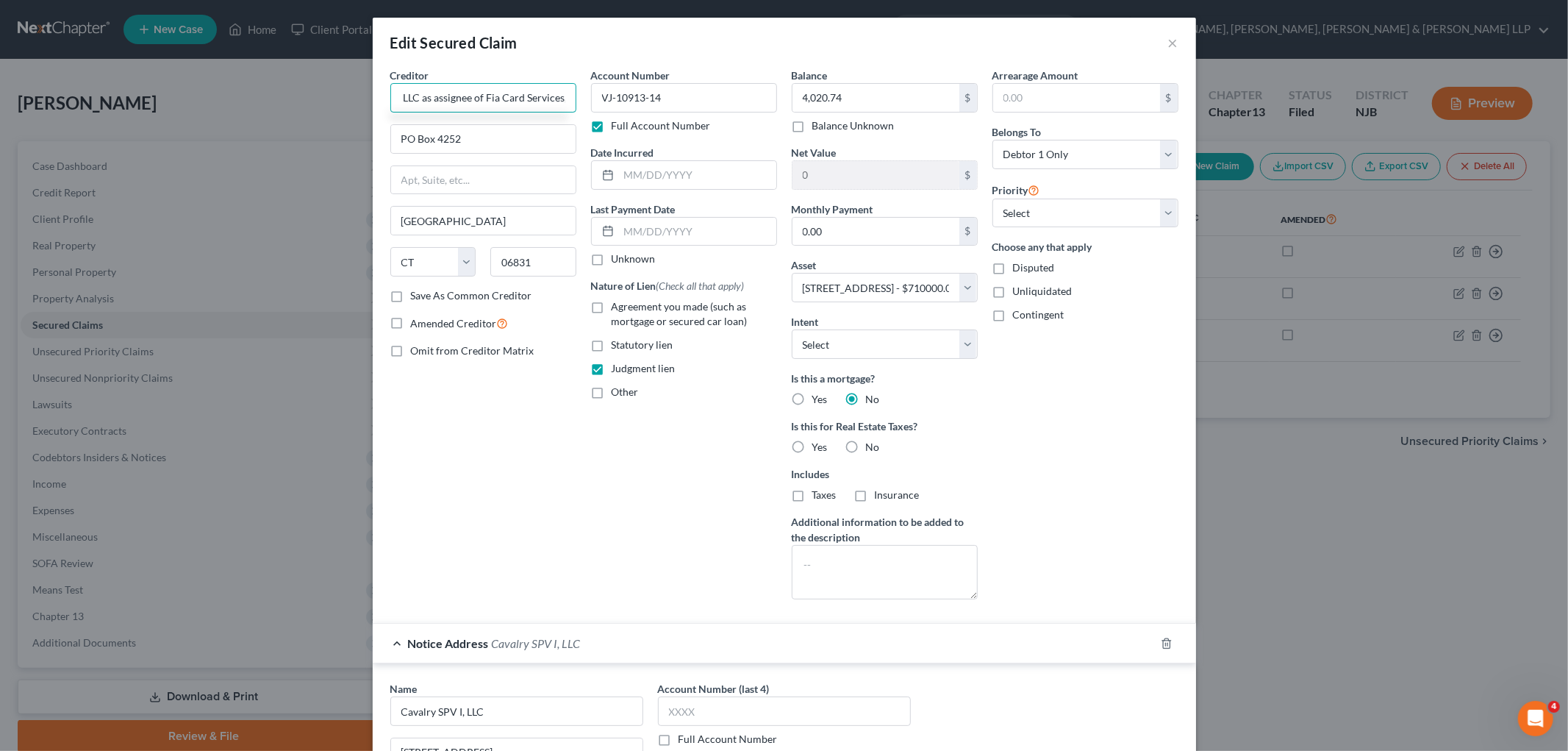
scroll to position [0, 62]
type input "Cavalry SPV I, LLC as assignee of Fia Card Services,"
click at [511, 140] on input "PO Box 4252" at bounding box center [483, 139] width 185 height 28
drag, startPoint x: 473, startPoint y: 138, endPoint x: 380, endPoint y: 136, distance: 93.0
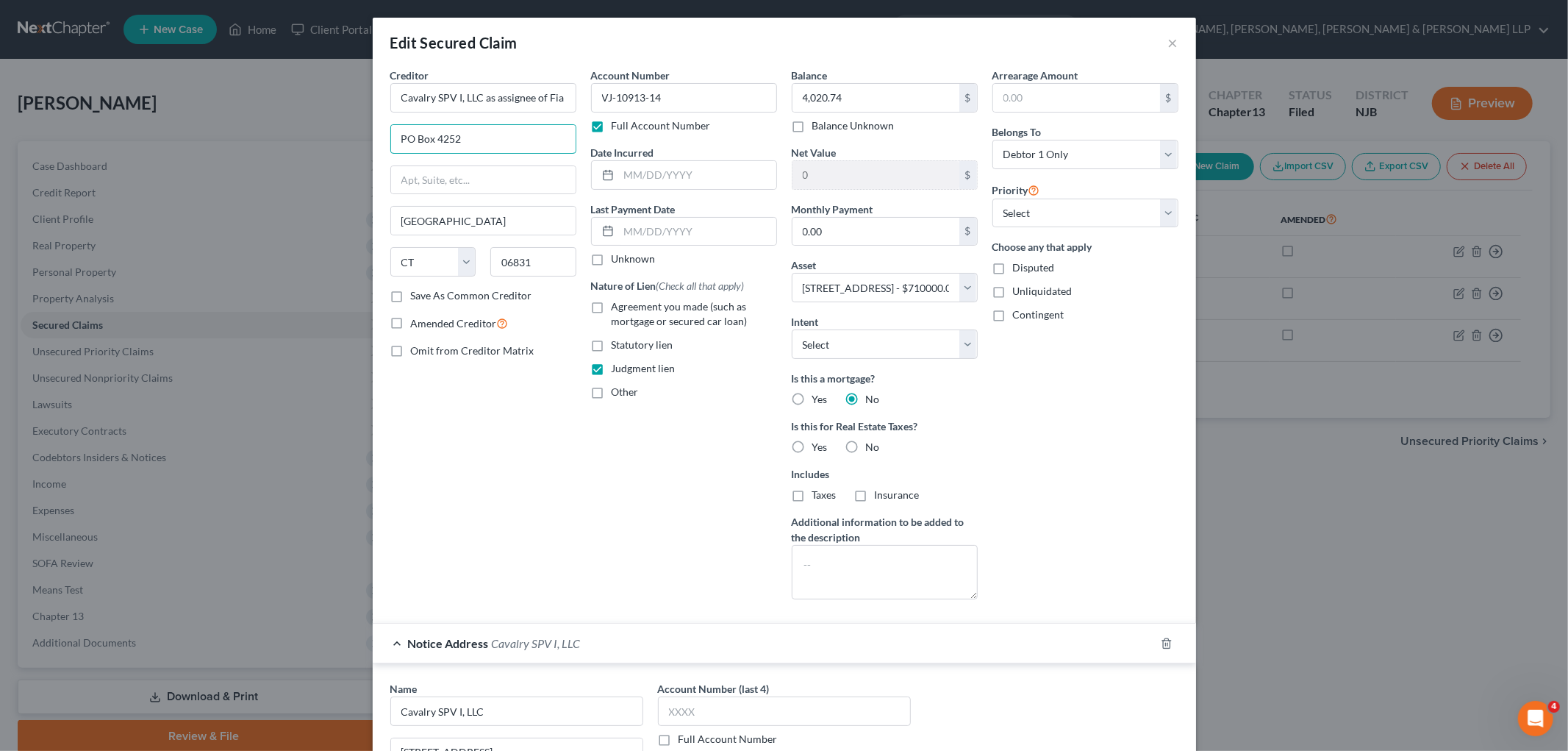
click at [383, 136] on div "Creditor * Cavalry SPV I, LLC as assignee of Fia Card Services, [GEOGRAPHIC_DAT…" at bounding box center [483, 339] width 201 height 543
drag, startPoint x: 430, startPoint y: 181, endPoint x: 446, endPoint y: 162, distance: 24.8
click at [430, 181] on input "text" at bounding box center [483, 180] width 185 height 28
paste input "PO Box 4252"
type input "PO Box 4252"
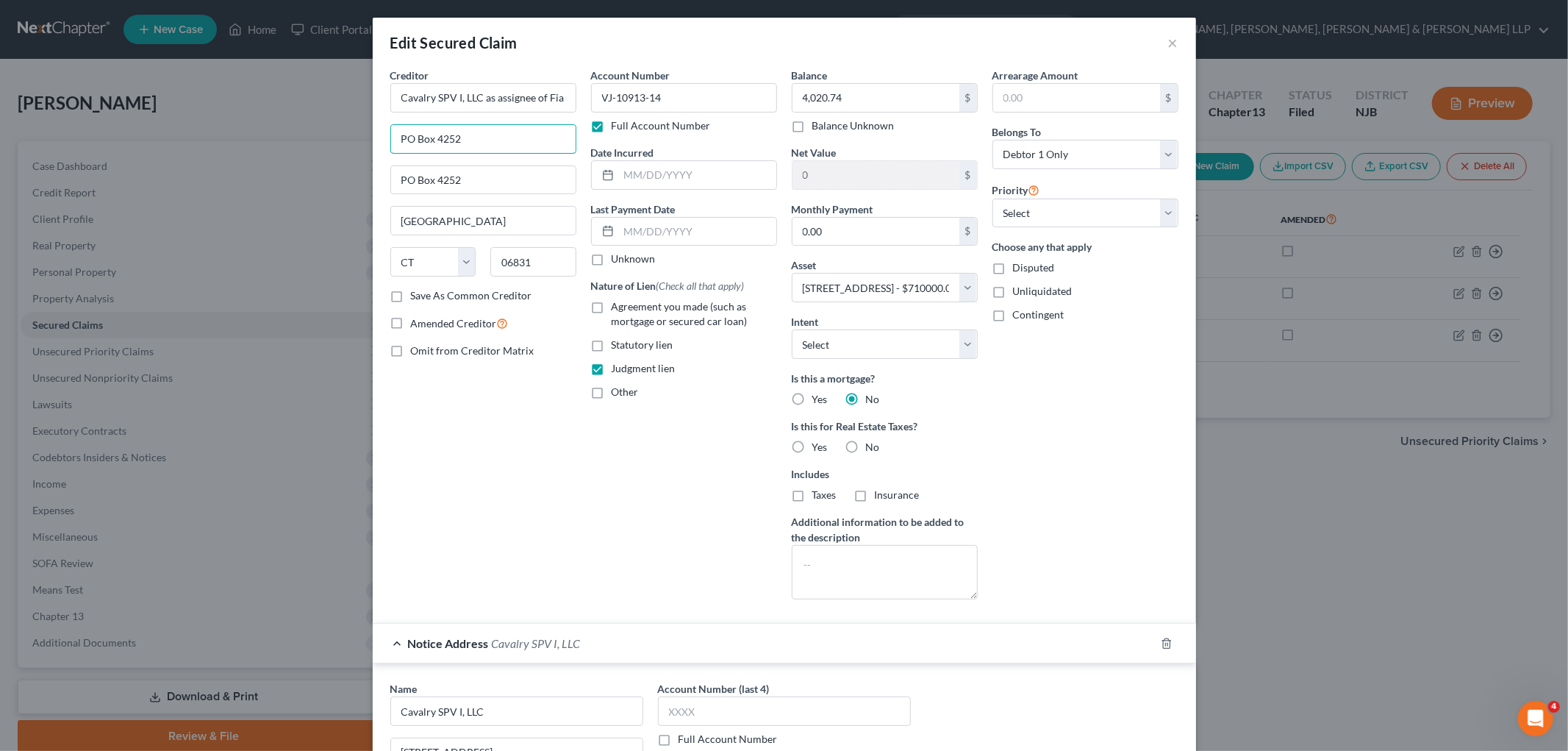
drag, startPoint x: 480, startPoint y: 131, endPoint x: 351, endPoint y: 133, distance: 129.0
click at [351, 133] on div "Edit Secured Claim × Creditor * Cavalry SPV I, LLC as assignee of Fia Card Serv…" at bounding box center [784, 375] width 1568 height 751
type input "Bank of America"
click at [477, 498] on div "Creditor * Cavalry SPV I, LLC as assignee of Fia Card Services, Bank of America…" at bounding box center [483, 339] width 201 height 543
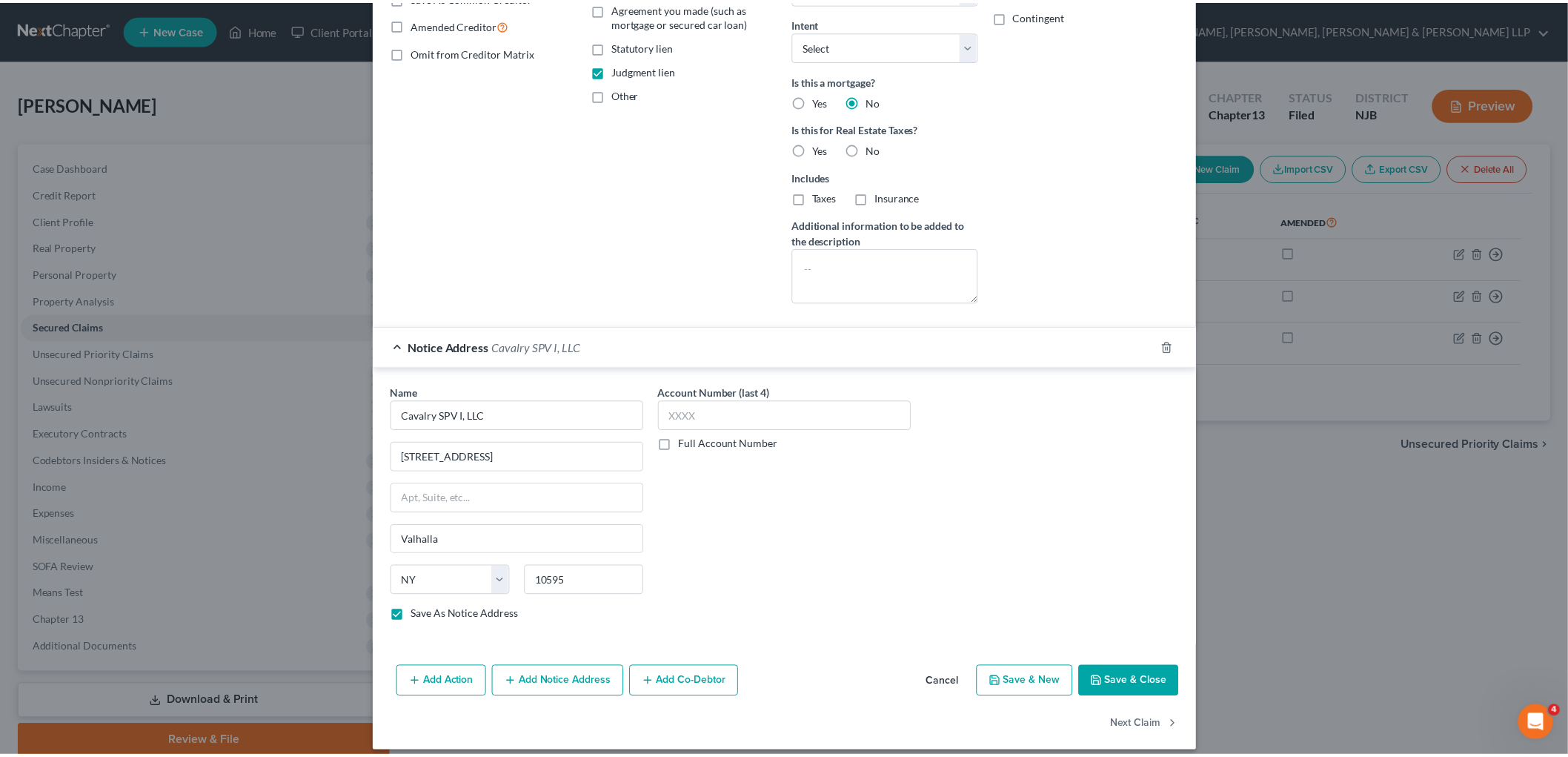
scroll to position [316, 0]
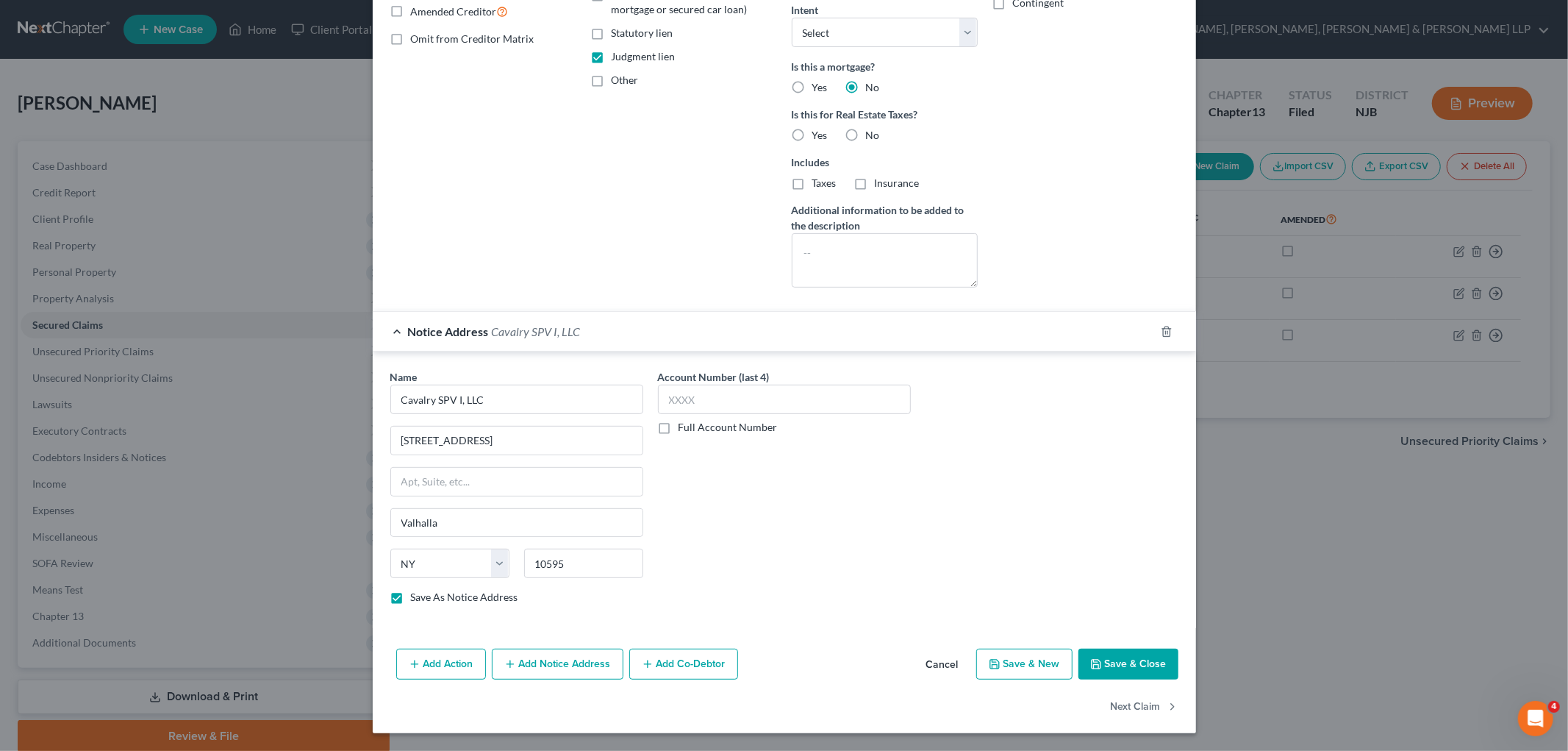
click at [939, 664] on button "Save & Close" at bounding box center [1129, 664] width 100 height 31
select select
checkbox input "false"
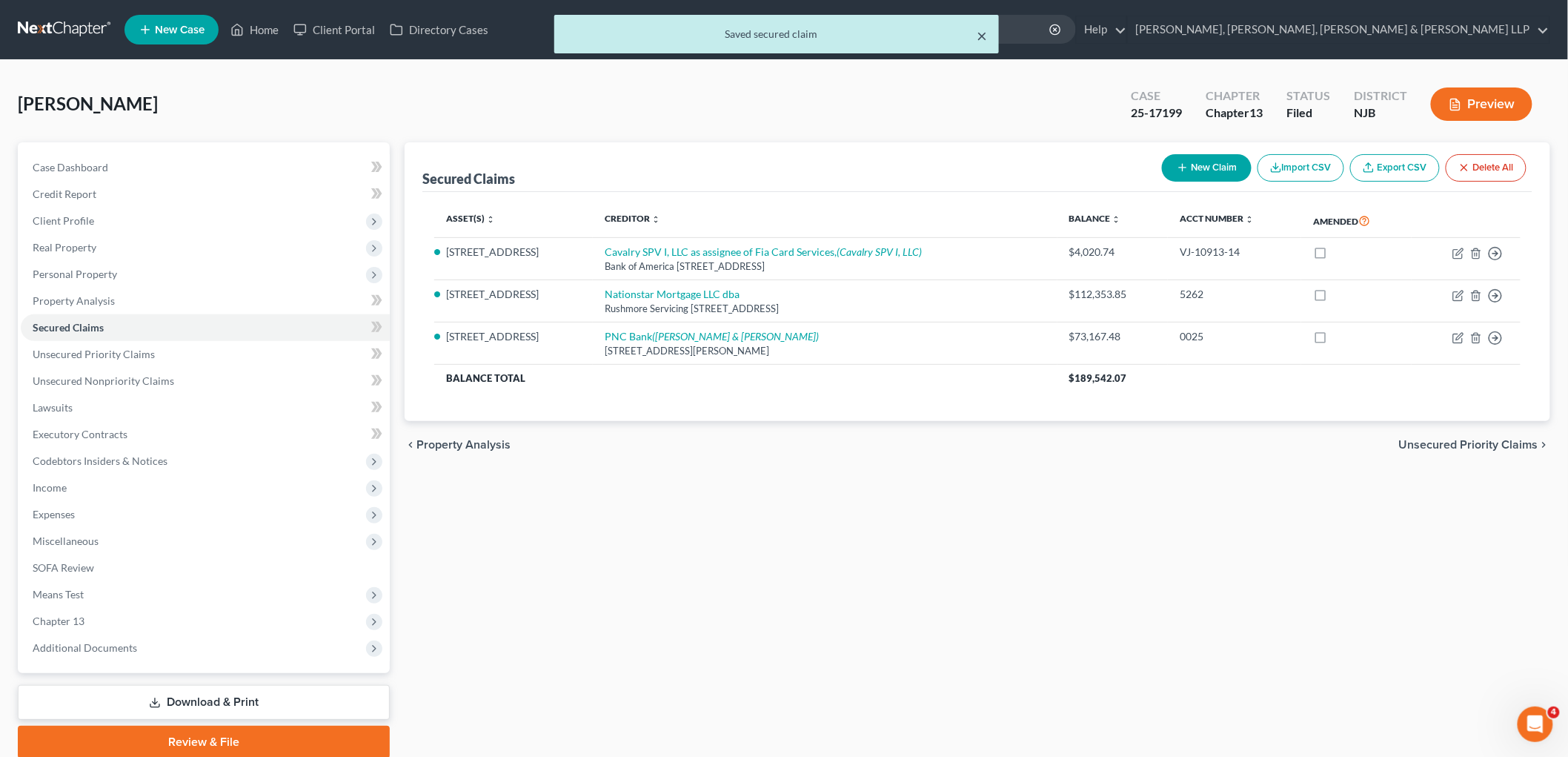
click at [947, 34] on button "×" at bounding box center [981, 35] width 11 height 18
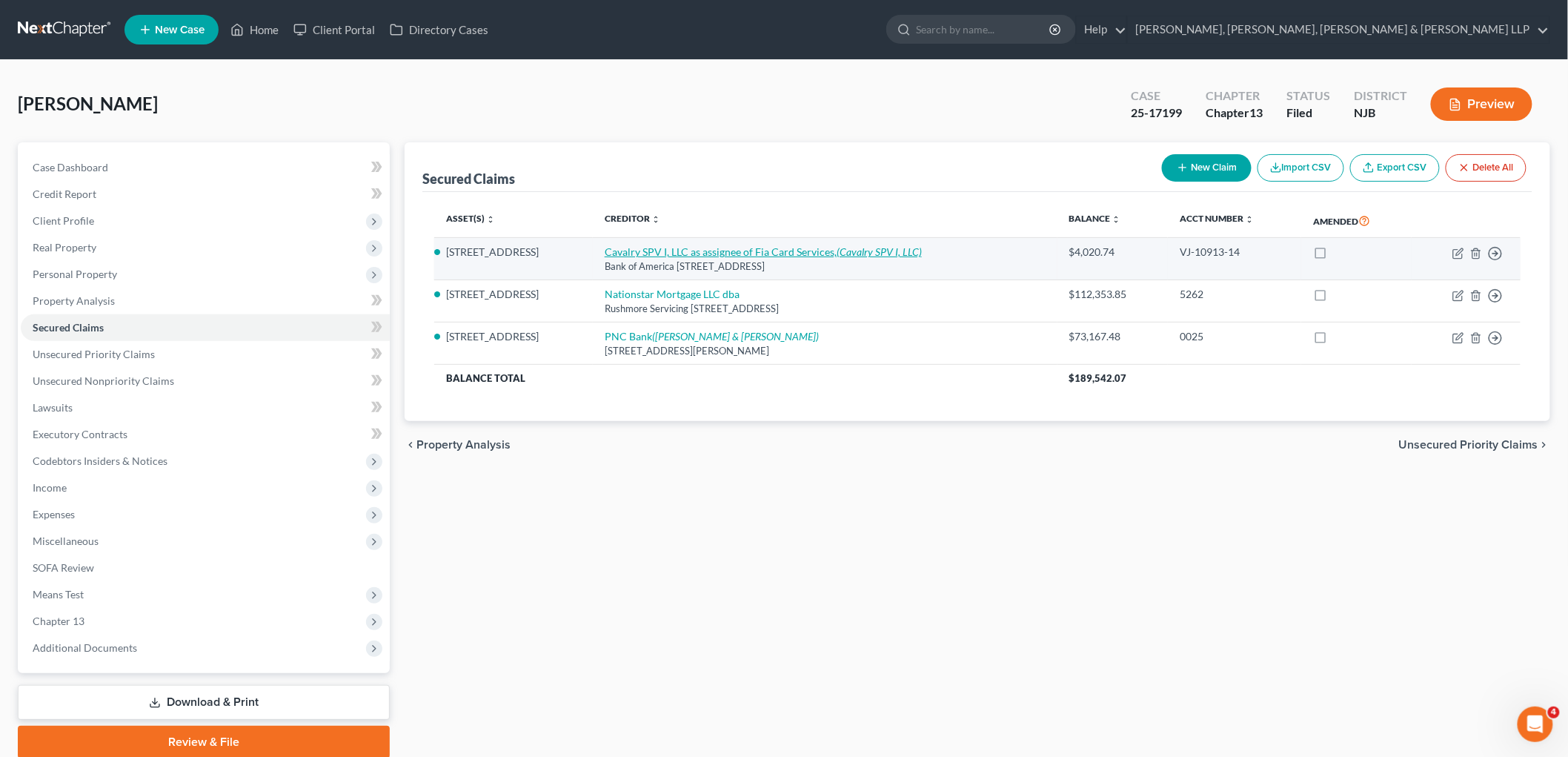
drag, startPoint x: 580, startPoint y: 248, endPoint x: 824, endPoint y: 254, distance: 244.1
click at [824, 254] on tr "[STREET_ADDRESS] I, LLC as assignee of Fia Card Services, (Cavalry SPV I, LLC) …" at bounding box center [977, 259] width 1087 height 42
copy tr "Cavalry SPV I, LLC as assignee of Fia Card Services,"
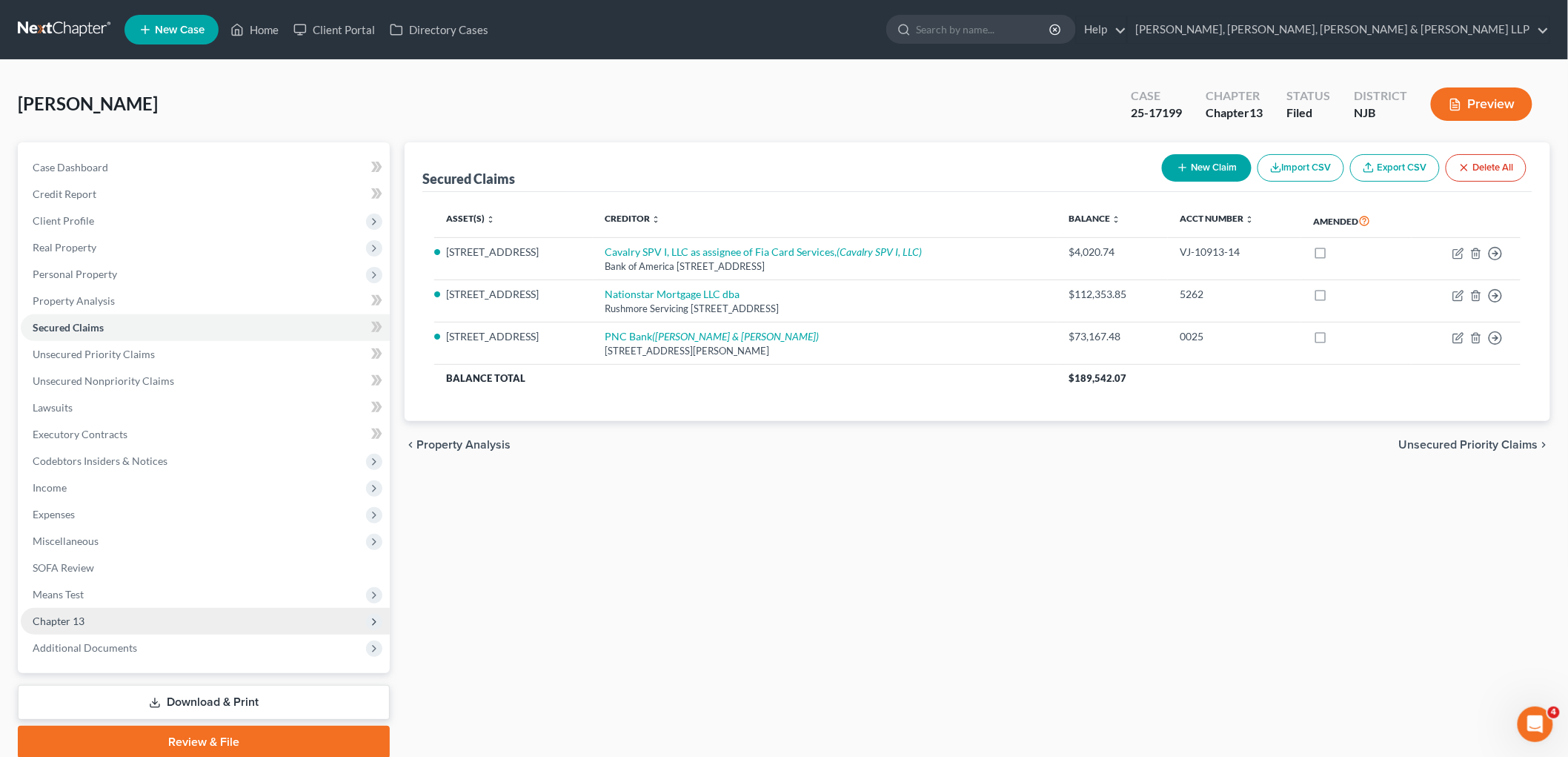
click at [50, 614] on span "Chapter 13" at bounding box center [58, 620] width 52 height 13
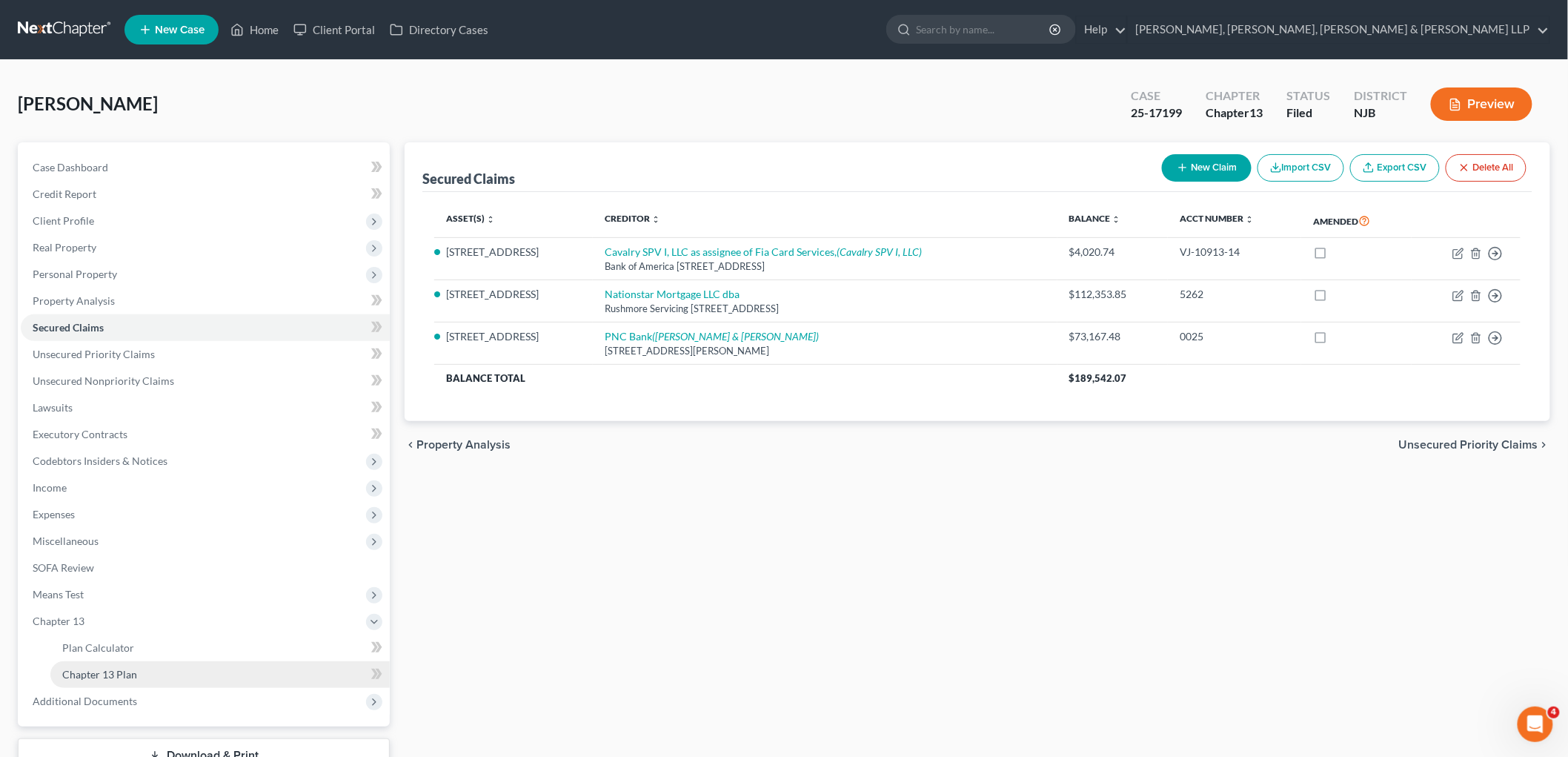
click at [117, 670] on span "Chapter 13 Plan" at bounding box center [99, 673] width 75 height 13
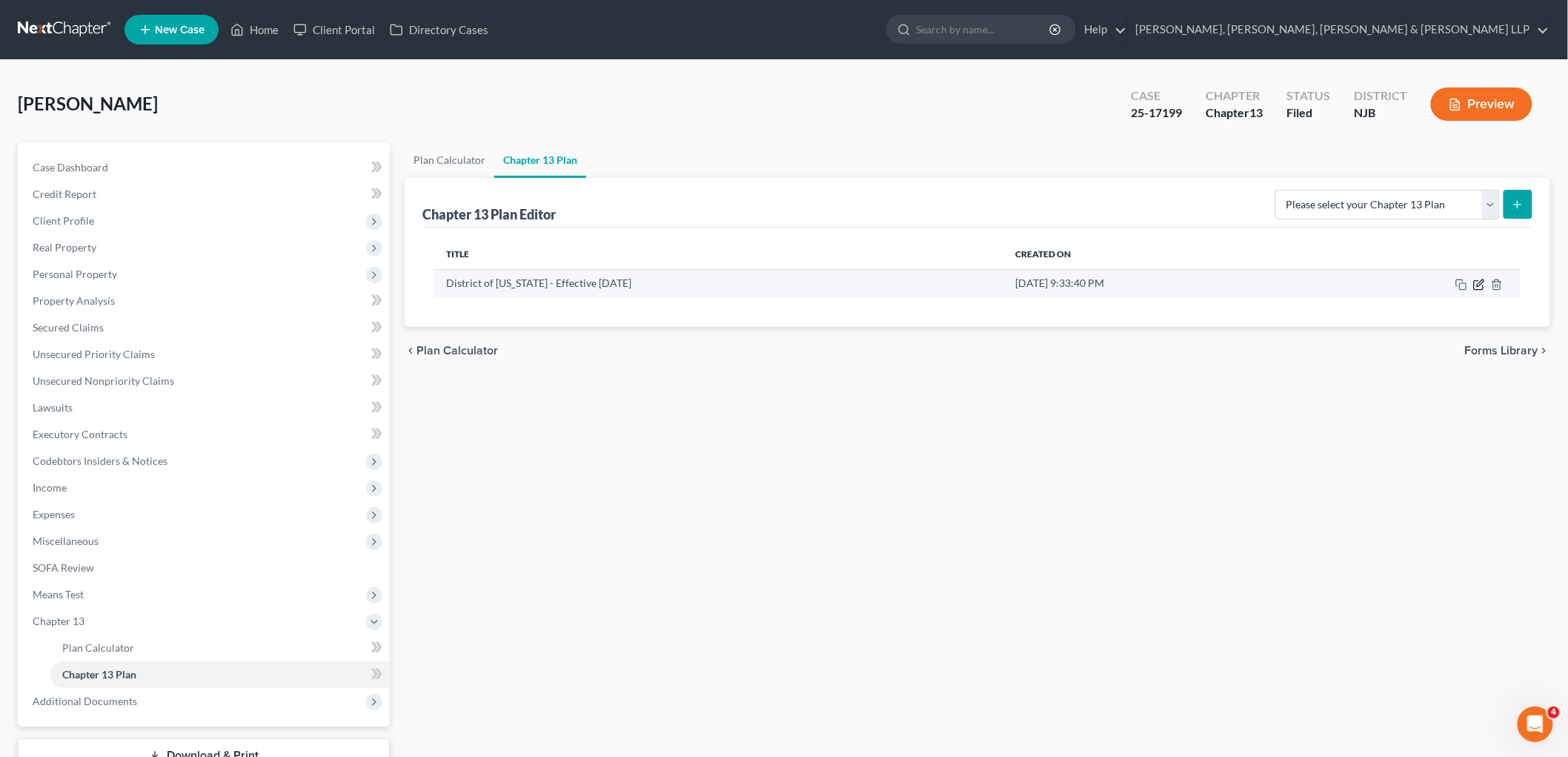
click at [947, 284] on icon "button" at bounding box center [1480, 283] width 7 height 7
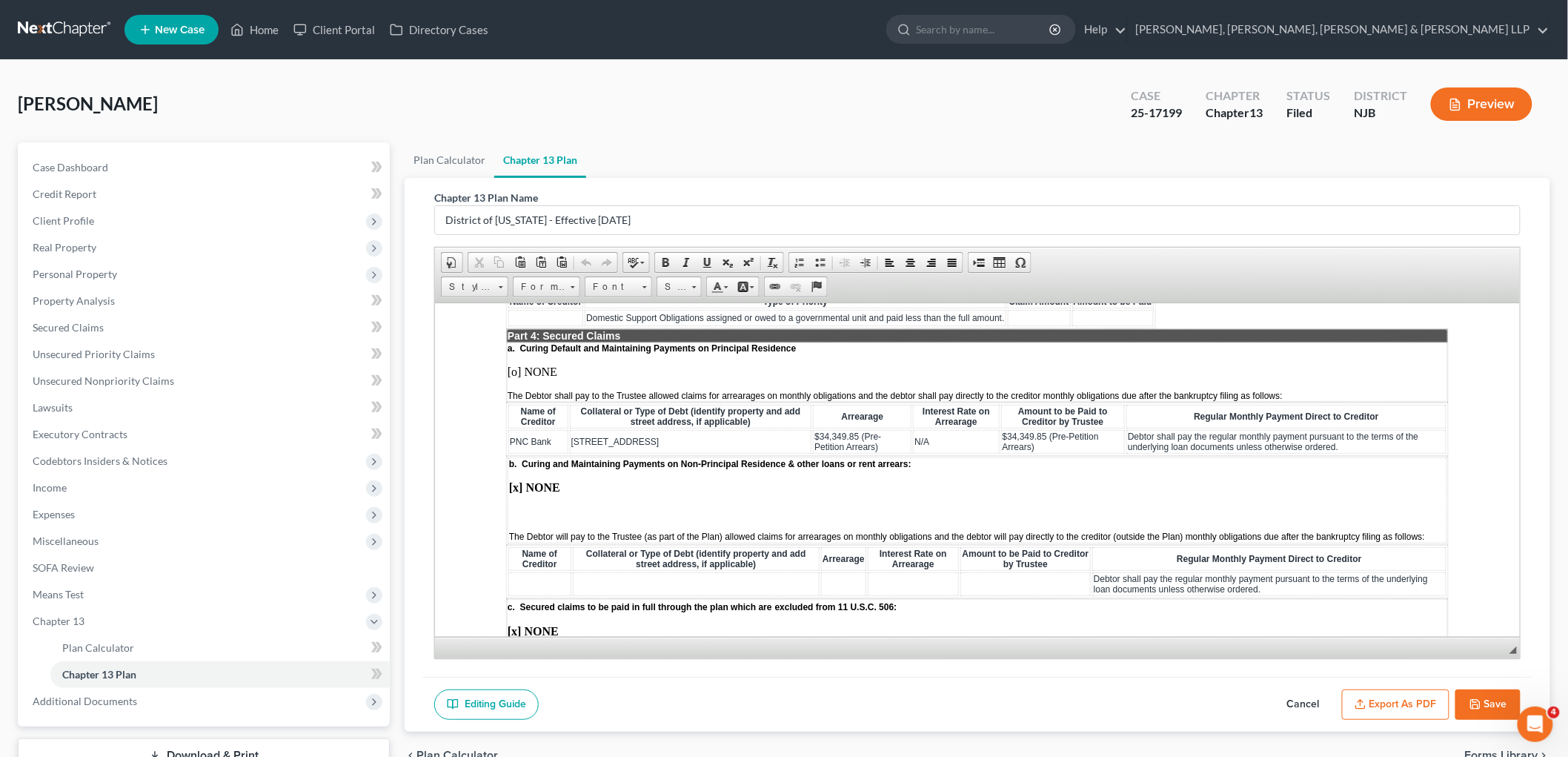
scroll to position [1482, 0]
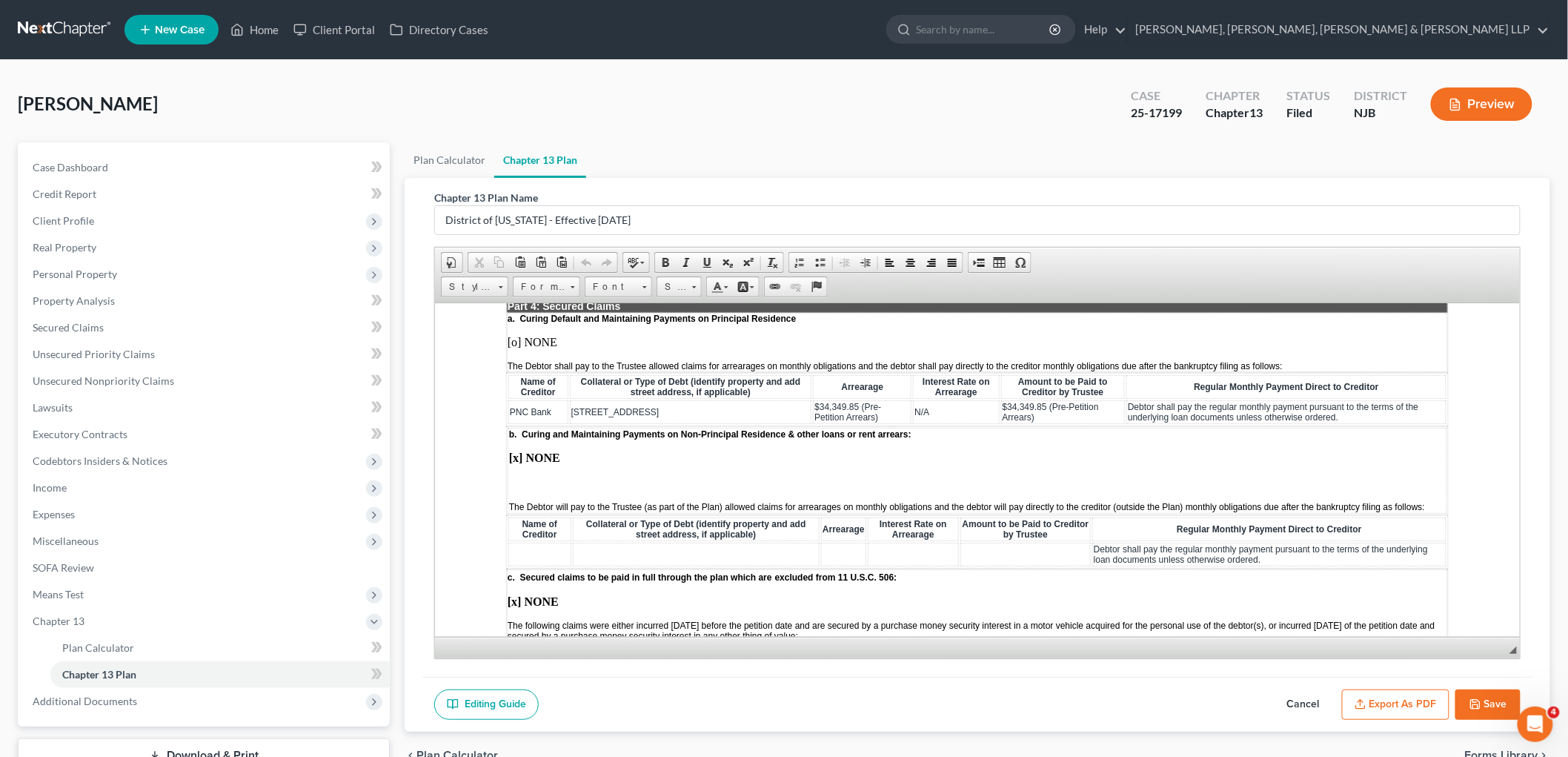
click at [843, 401] on span "$34,349.85 (Pre-Petition Arrears)" at bounding box center [847, 410] width 67 height 21
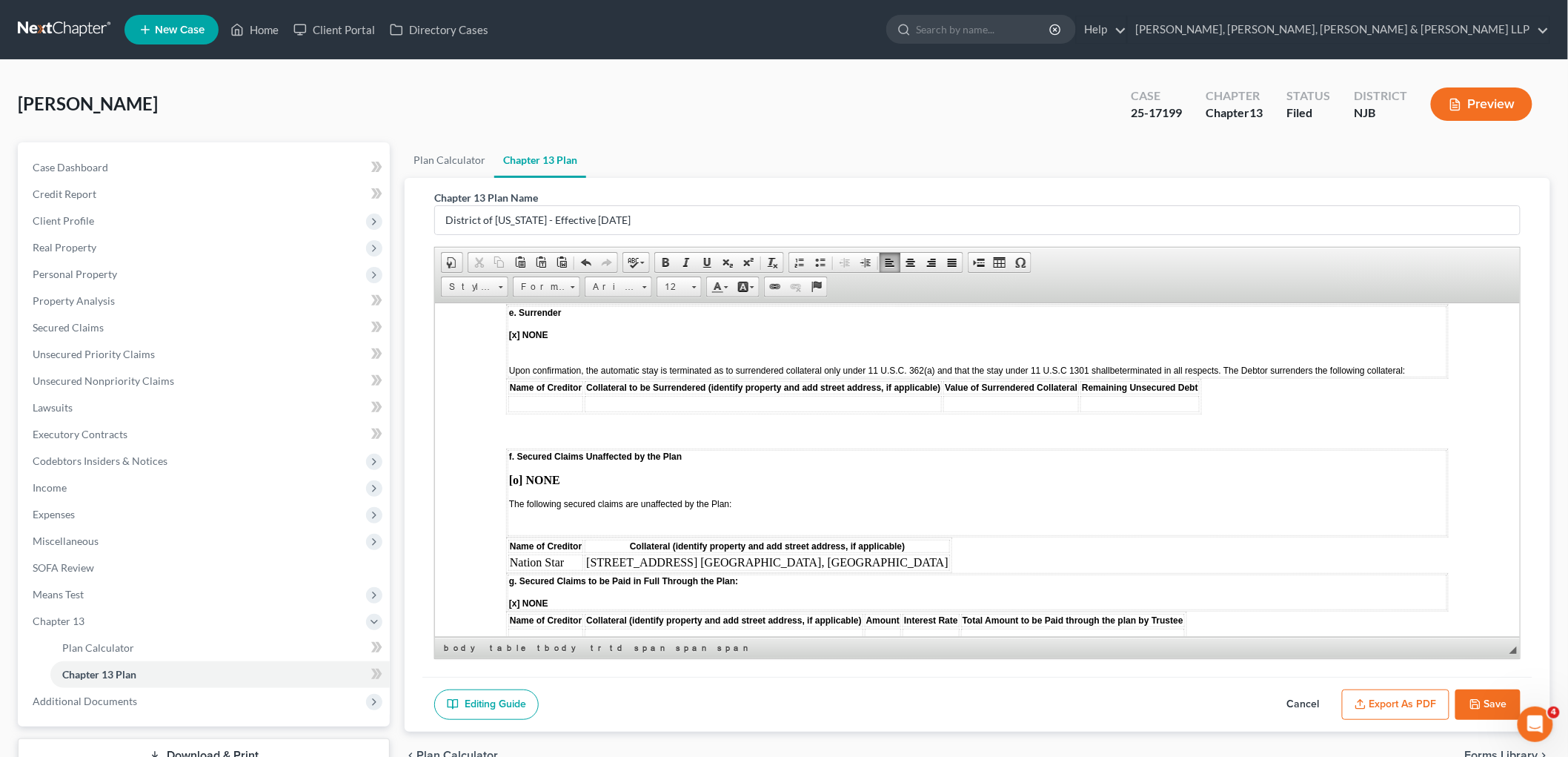
scroll to position [2058, 0]
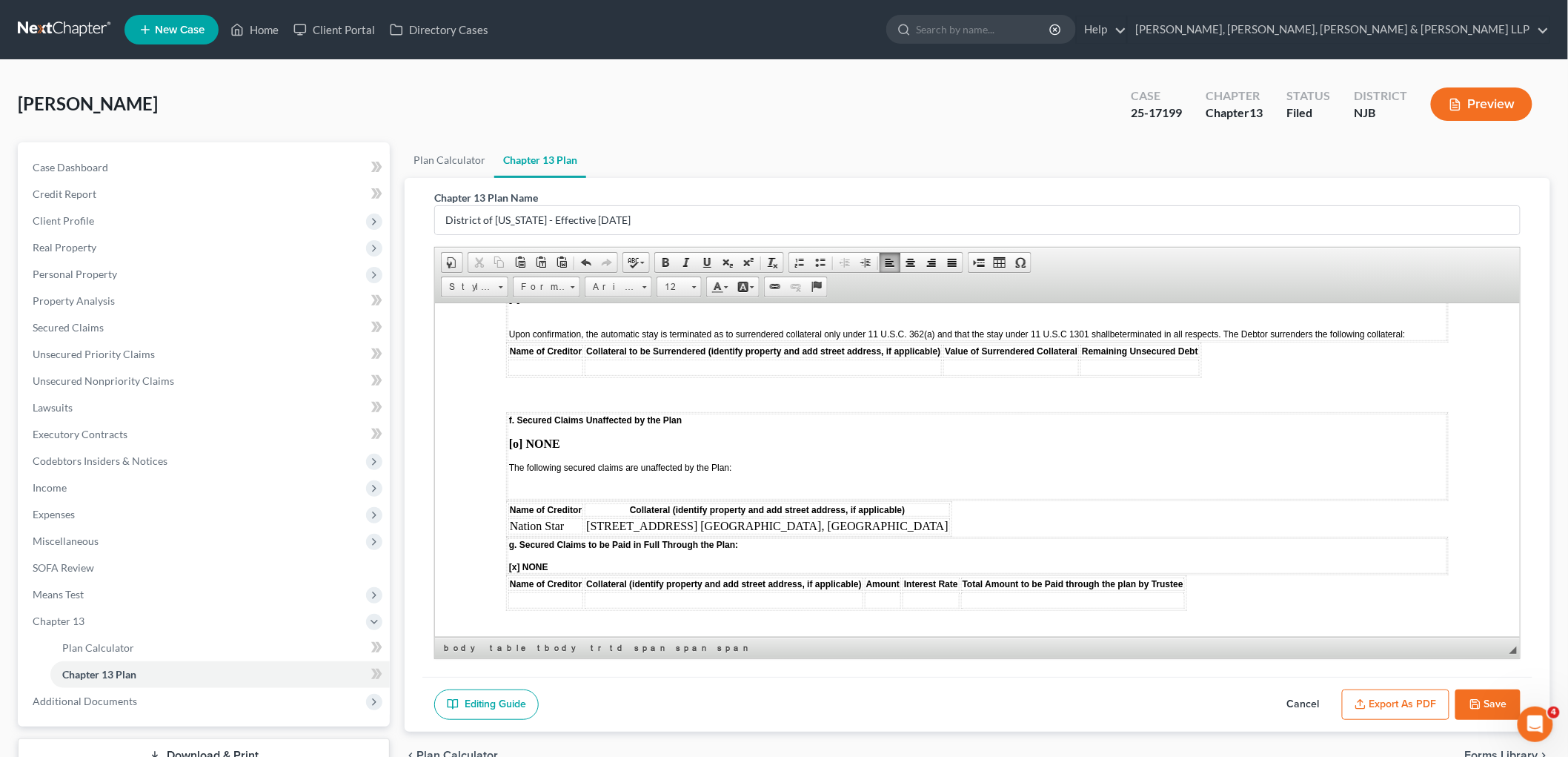
click at [515, 561] on span "[x] NONE" at bounding box center [529, 566] width 39 height 11
click at [538, 592] on td at bounding box center [545, 599] width 75 height 17
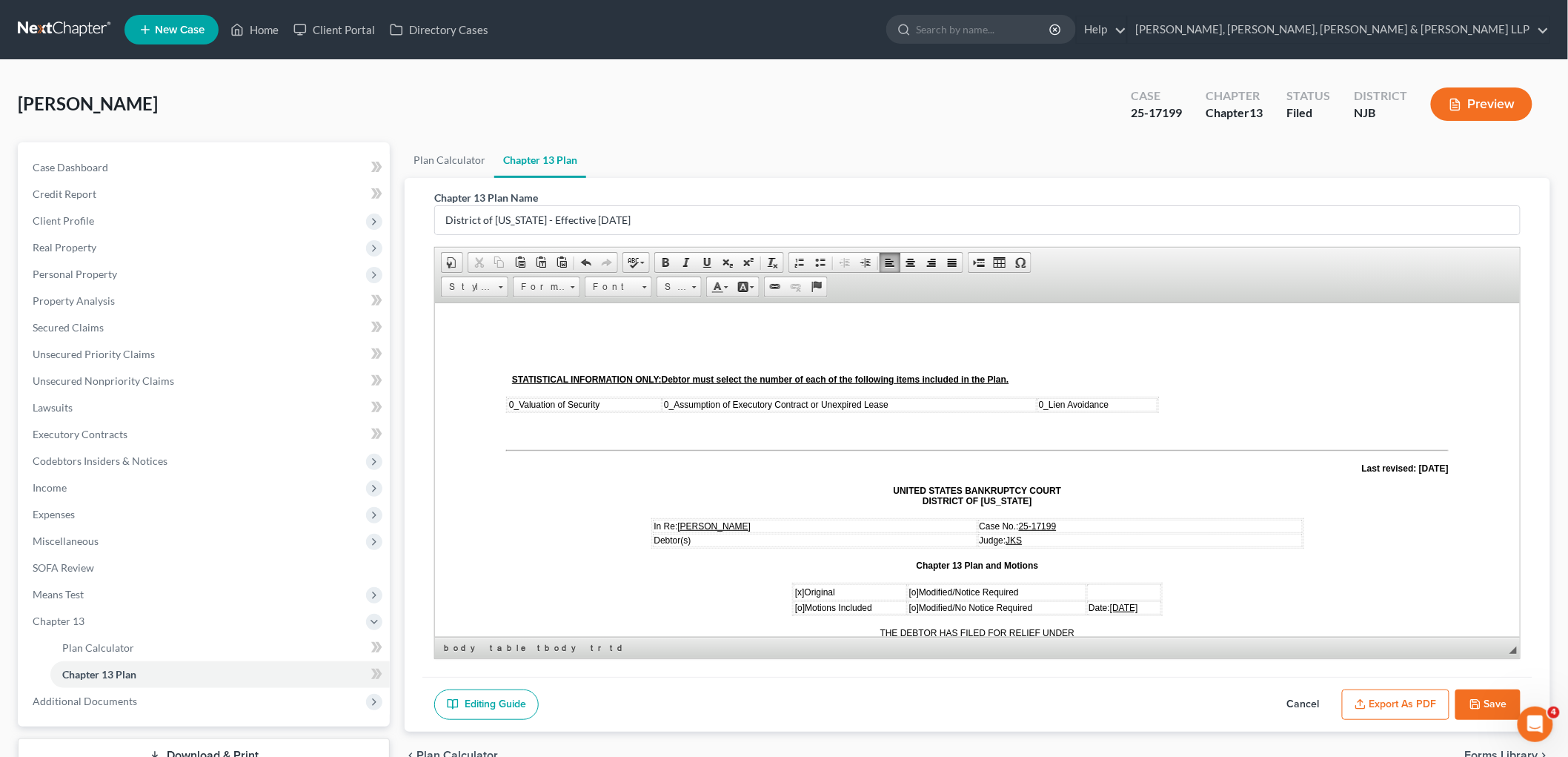
scroll to position [2066, 0]
drag, startPoint x: 730, startPoint y: 452, endPoint x: 585, endPoint y: 453, distance: 145.0
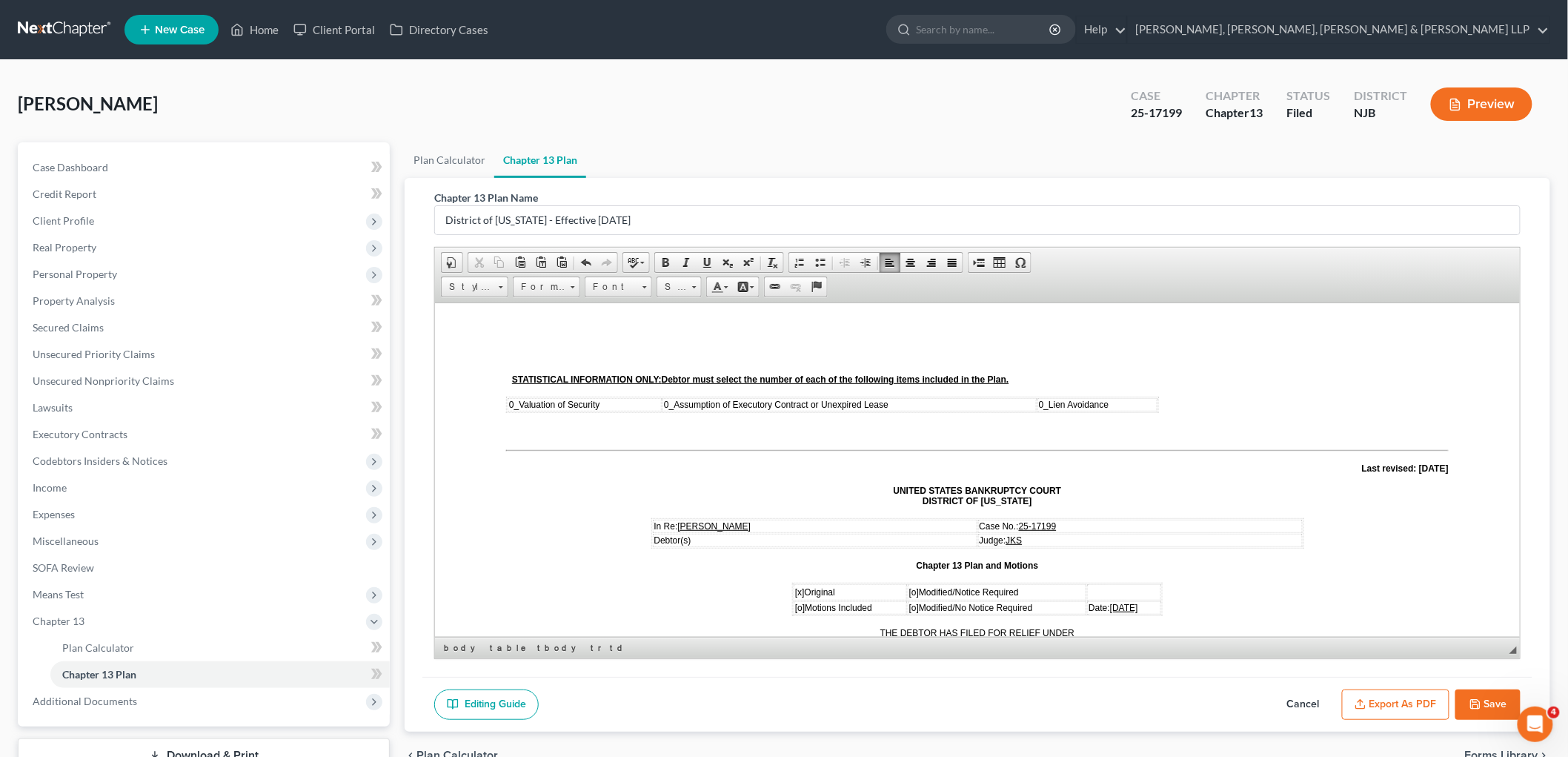
copy td "[STREET_ADDRESS] [GEOGRAPHIC_DATA], [GEOGRAPHIC_DATA]"
click at [947, 705] on icon "button" at bounding box center [1475, 704] width 12 height 12
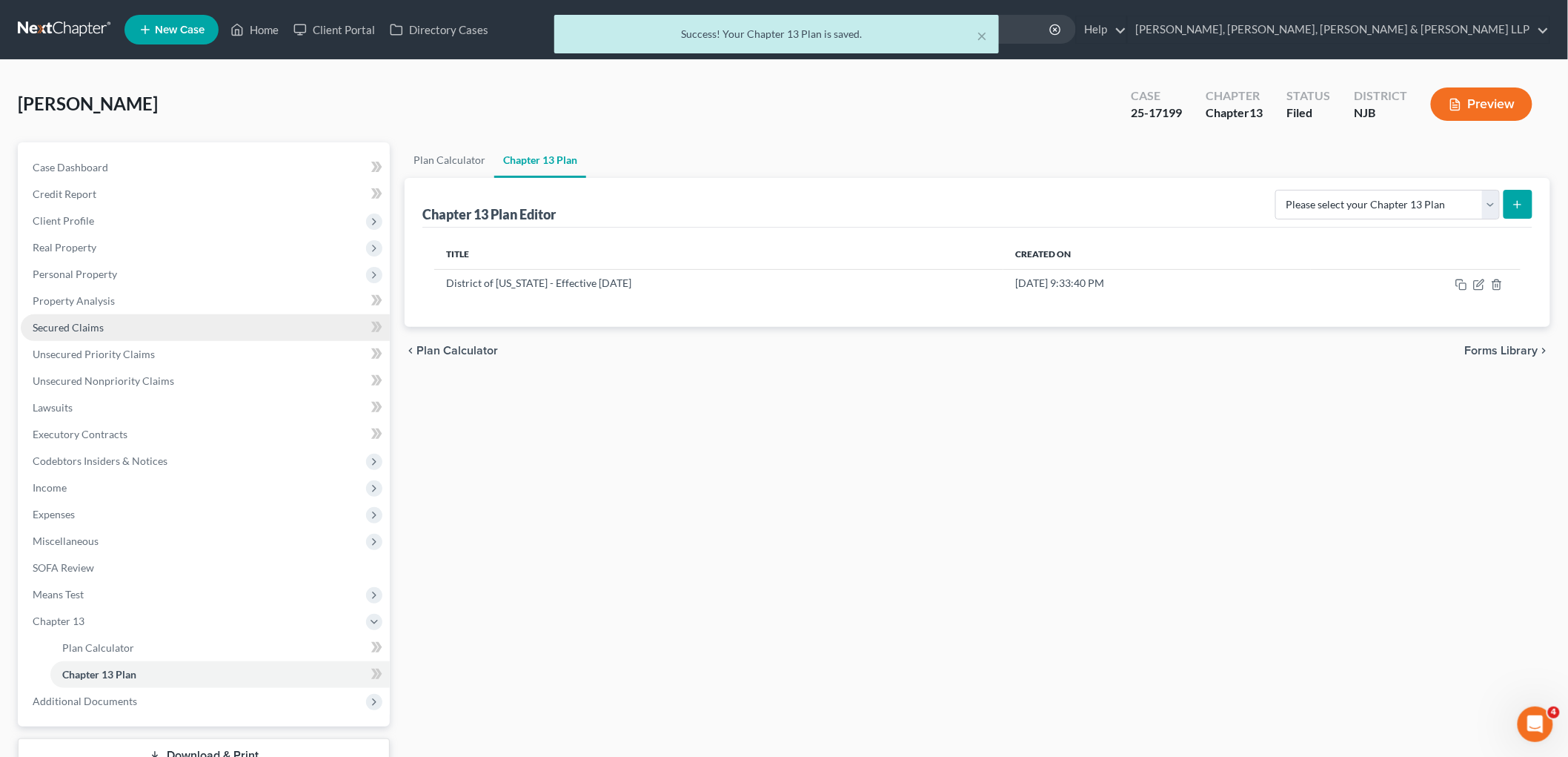
click at [65, 331] on span "Secured Claims" at bounding box center [68, 327] width 71 height 13
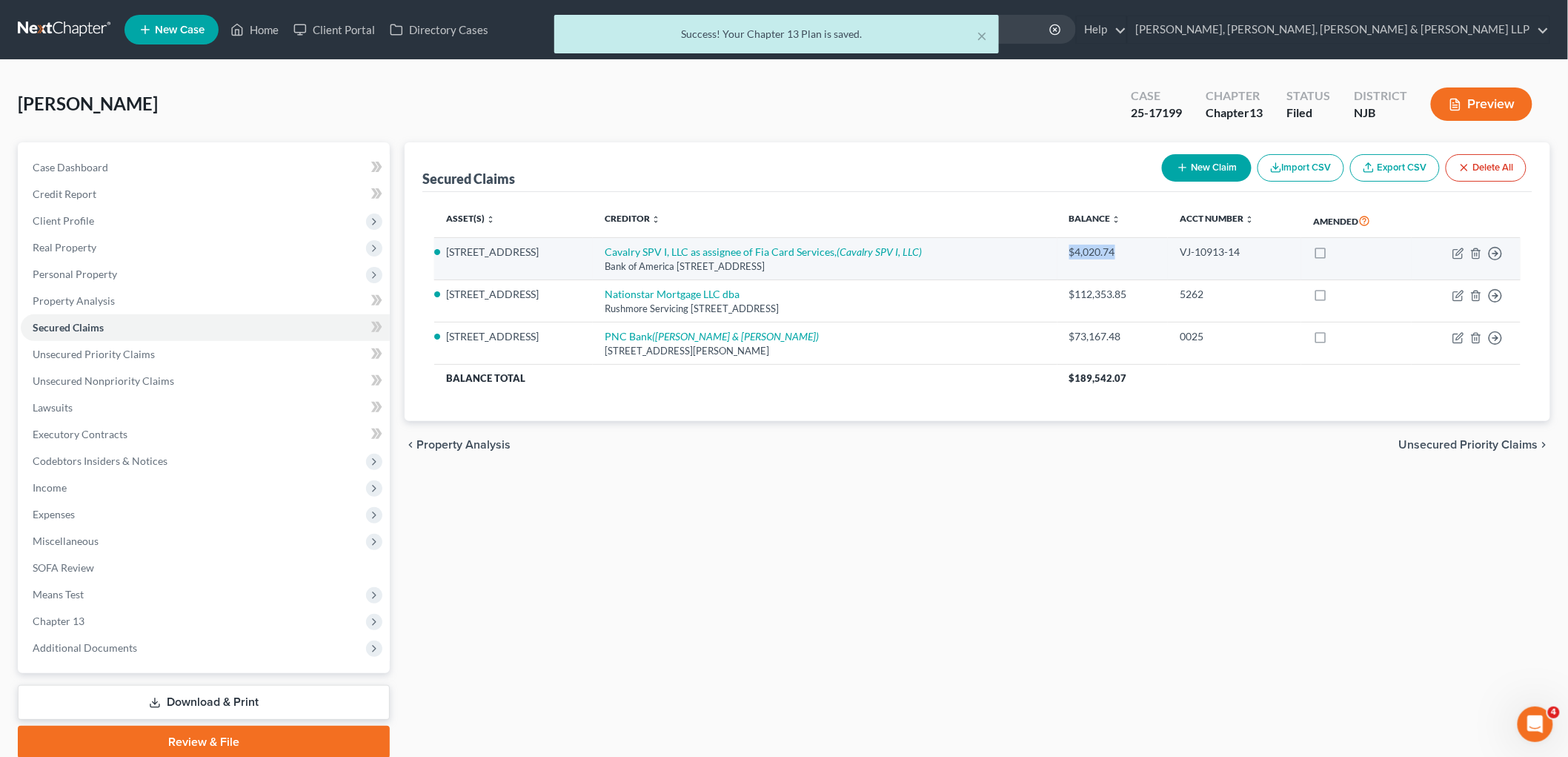
drag, startPoint x: 1114, startPoint y: 248, endPoint x: 1060, endPoint y: 247, distance: 54.0
click at [947, 247] on div "$4,020.74" at bounding box center [1113, 251] width 88 height 15
copy div "$4,020.74"
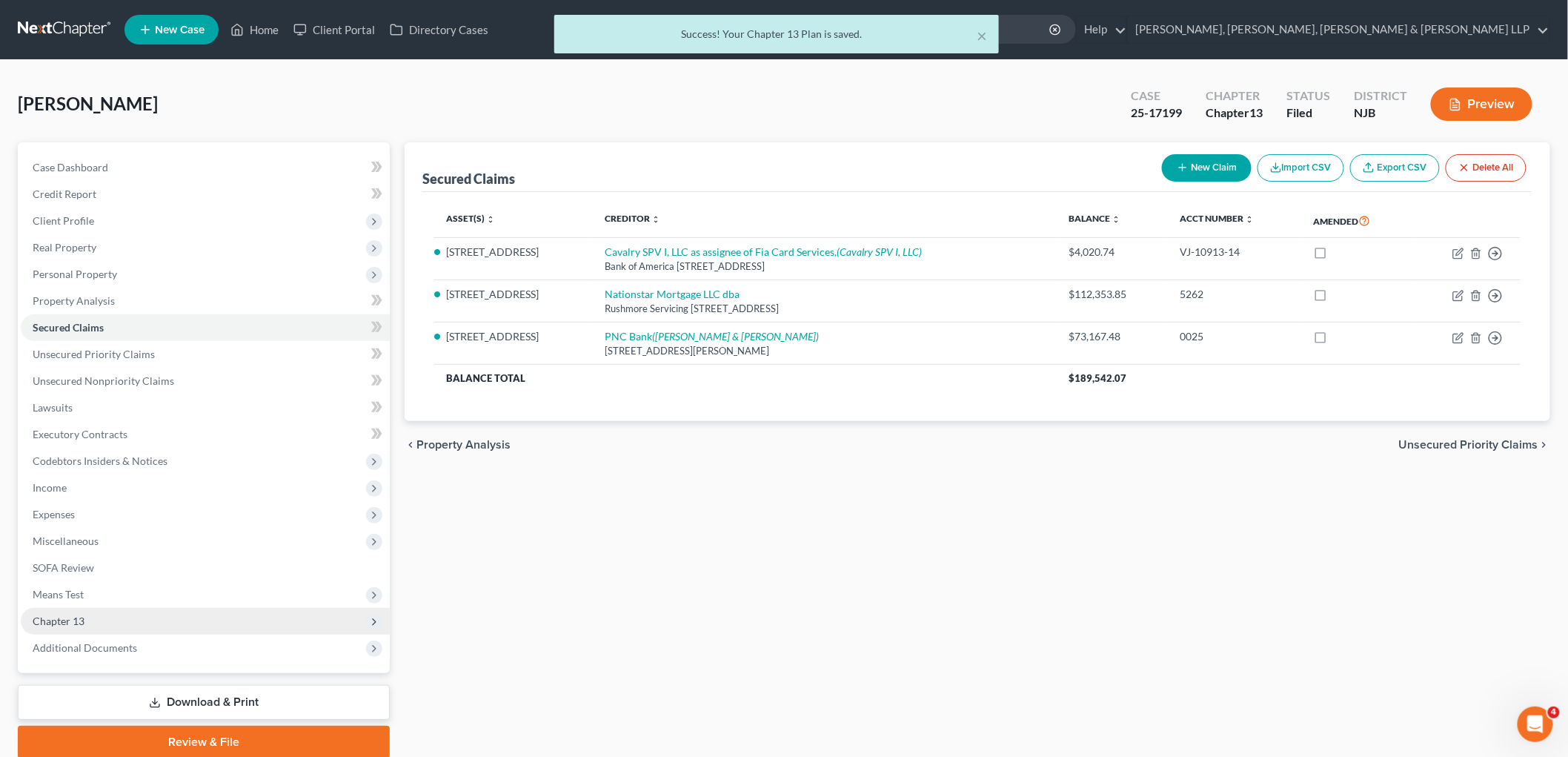
click at [59, 618] on span "Chapter 13" at bounding box center [58, 620] width 52 height 13
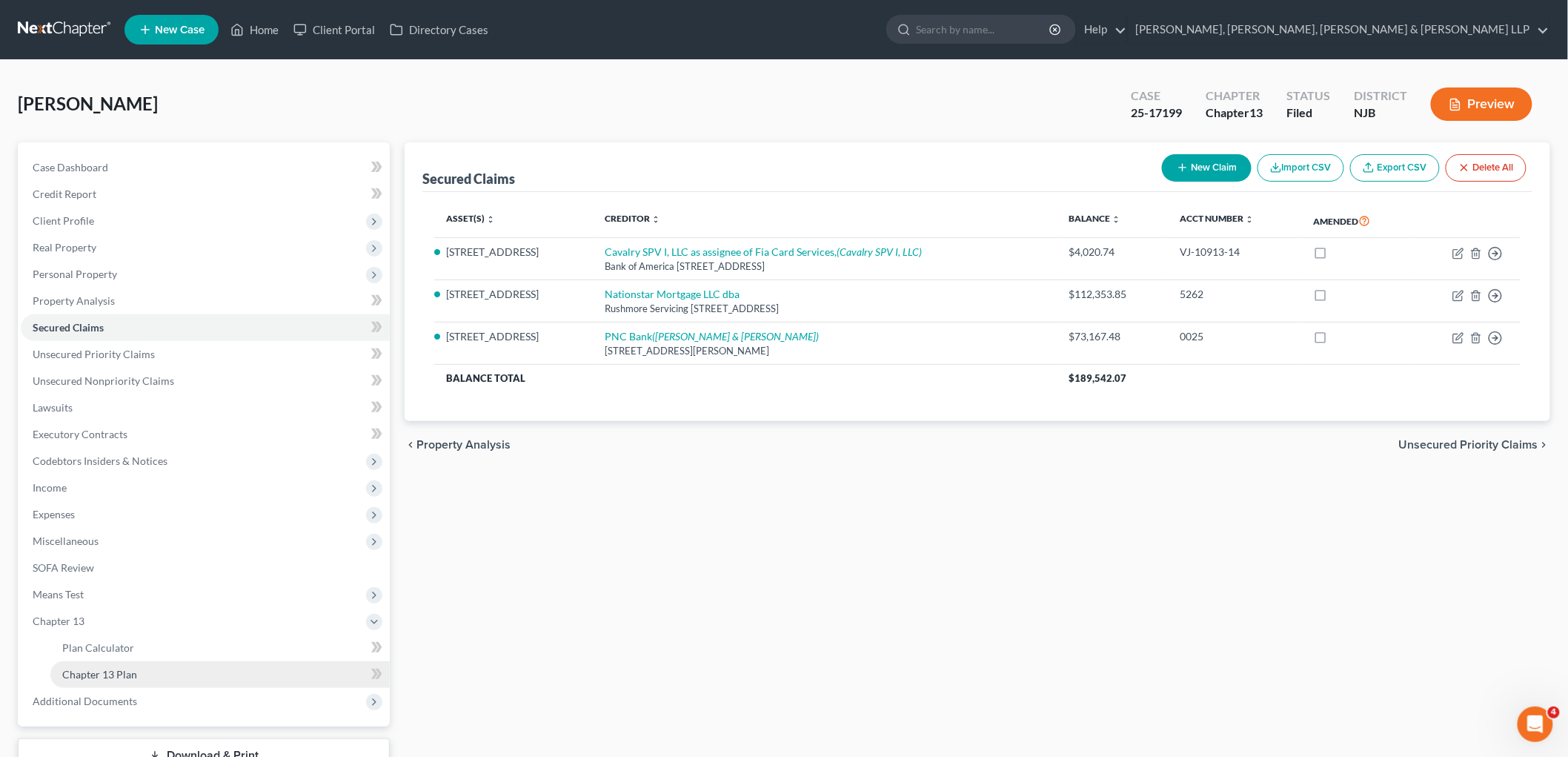
click at [94, 664] on link "Chapter 13 Plan" at bounding box center [220, 674] width 340 height 27
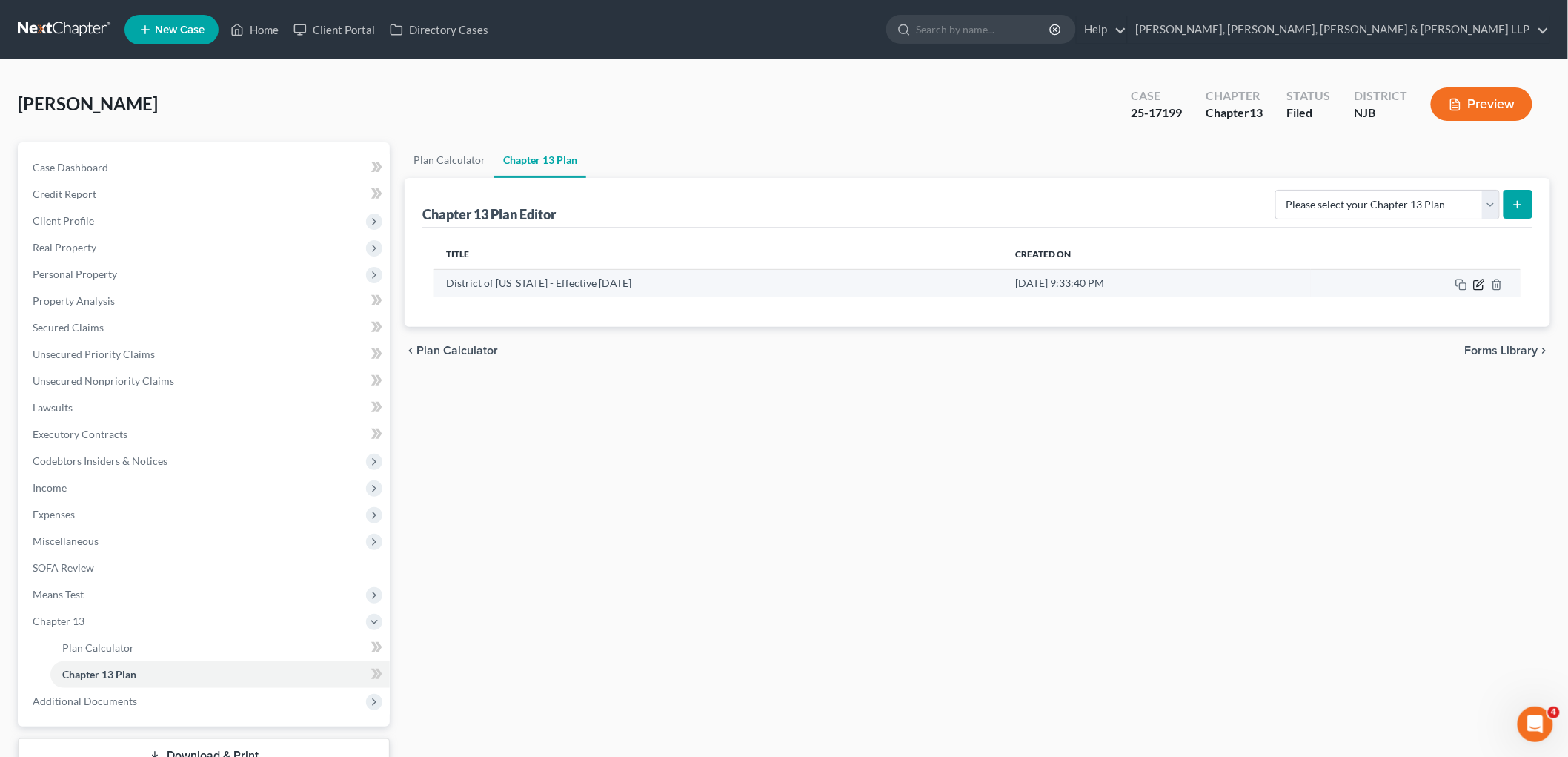
click at [947, 281] on icon "button" at bounding box center [1479, 284] width 12 height 12
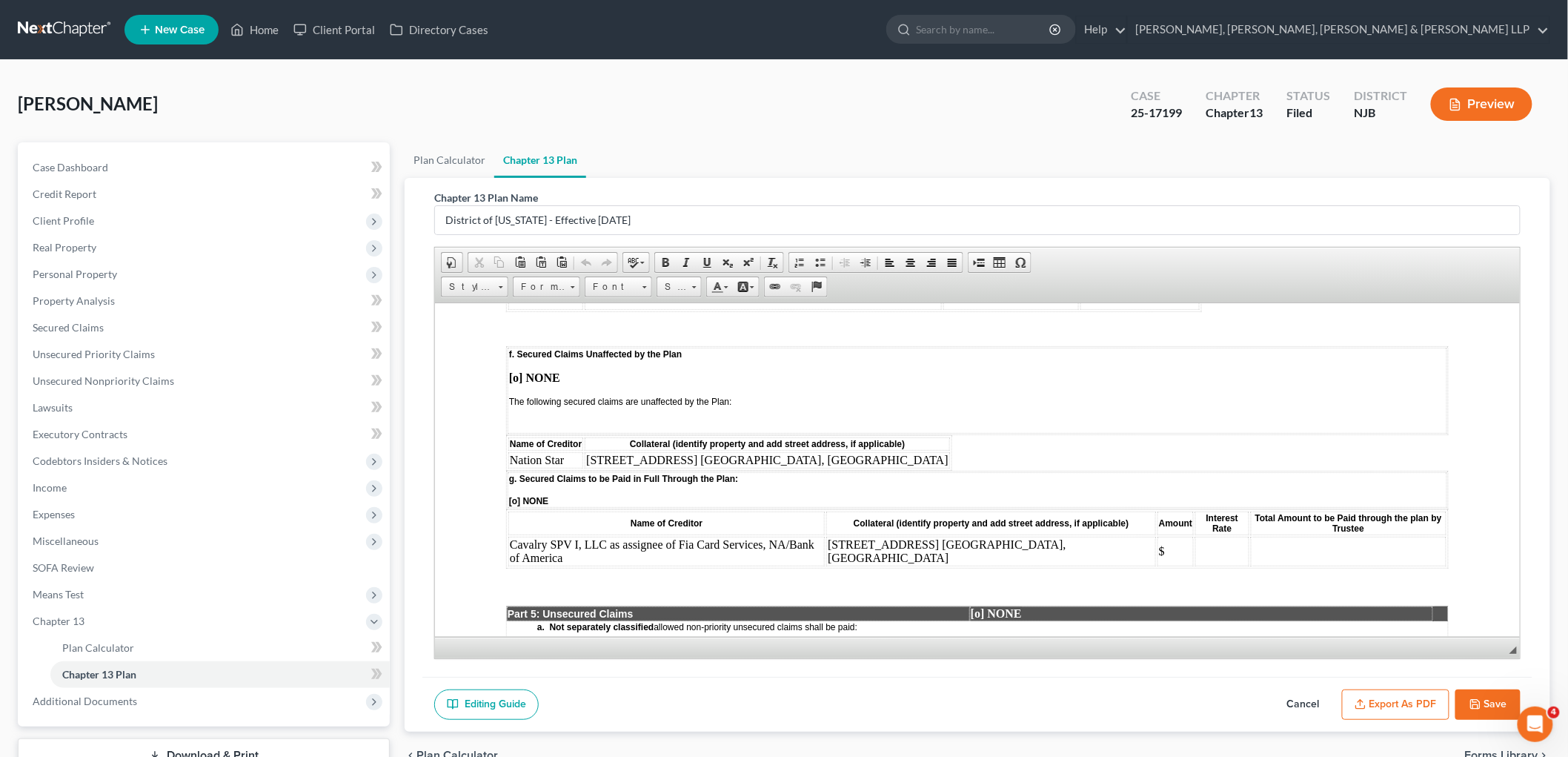
scroll to position [2141, 0]
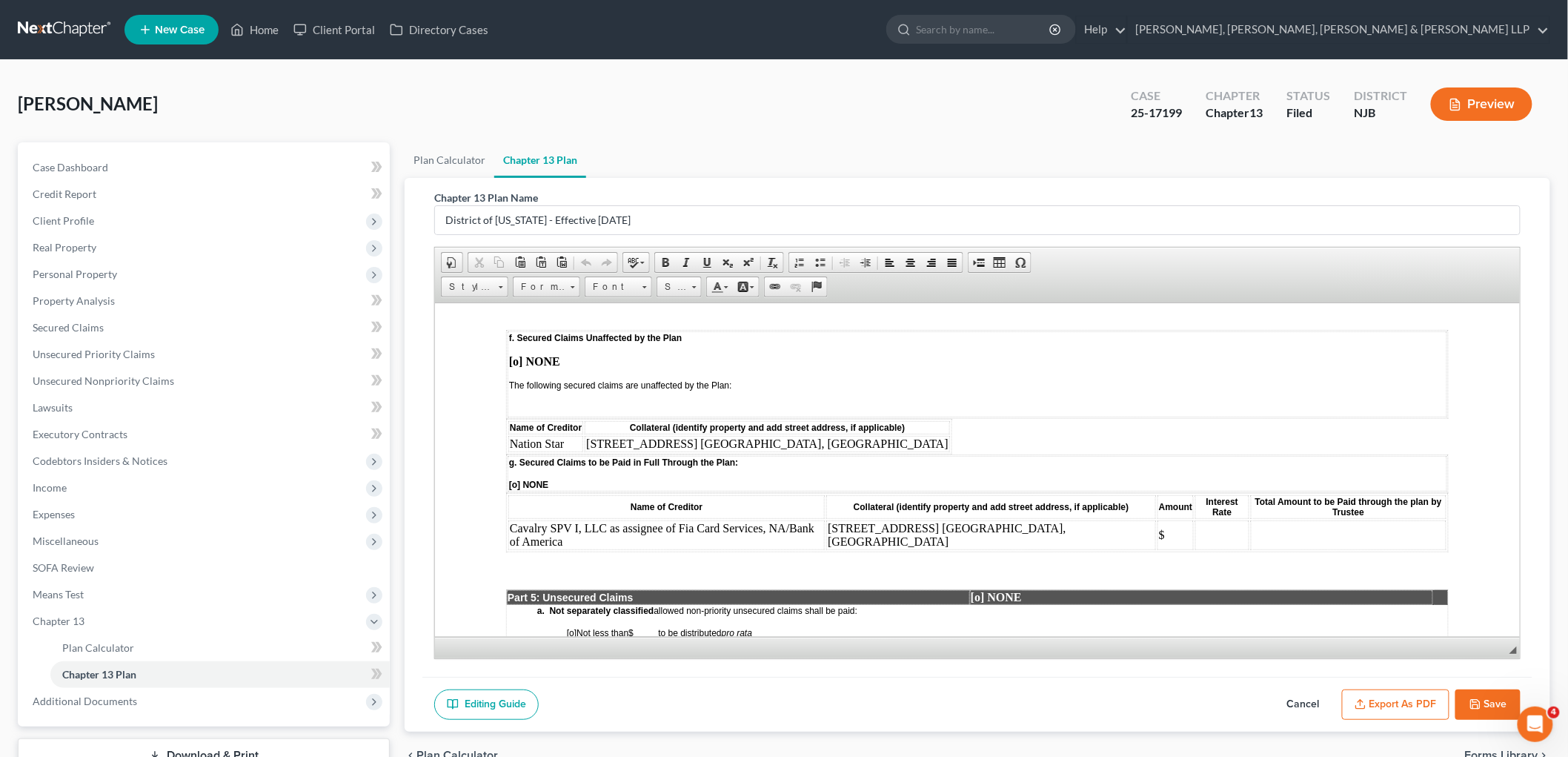
click at [947, 520] on td "$" at bounding box center [1174, 535] width 36 height 30
paste body
click at [947, 529] on span "$4,020.74" at bounding box center [1173, 535] width 46 height 12
click at [947, 520] on td at bounding box center [1349, 535] width 193 height 30
click at [947, 520] on td at bounding box center [1223, 535] width 53 height 30
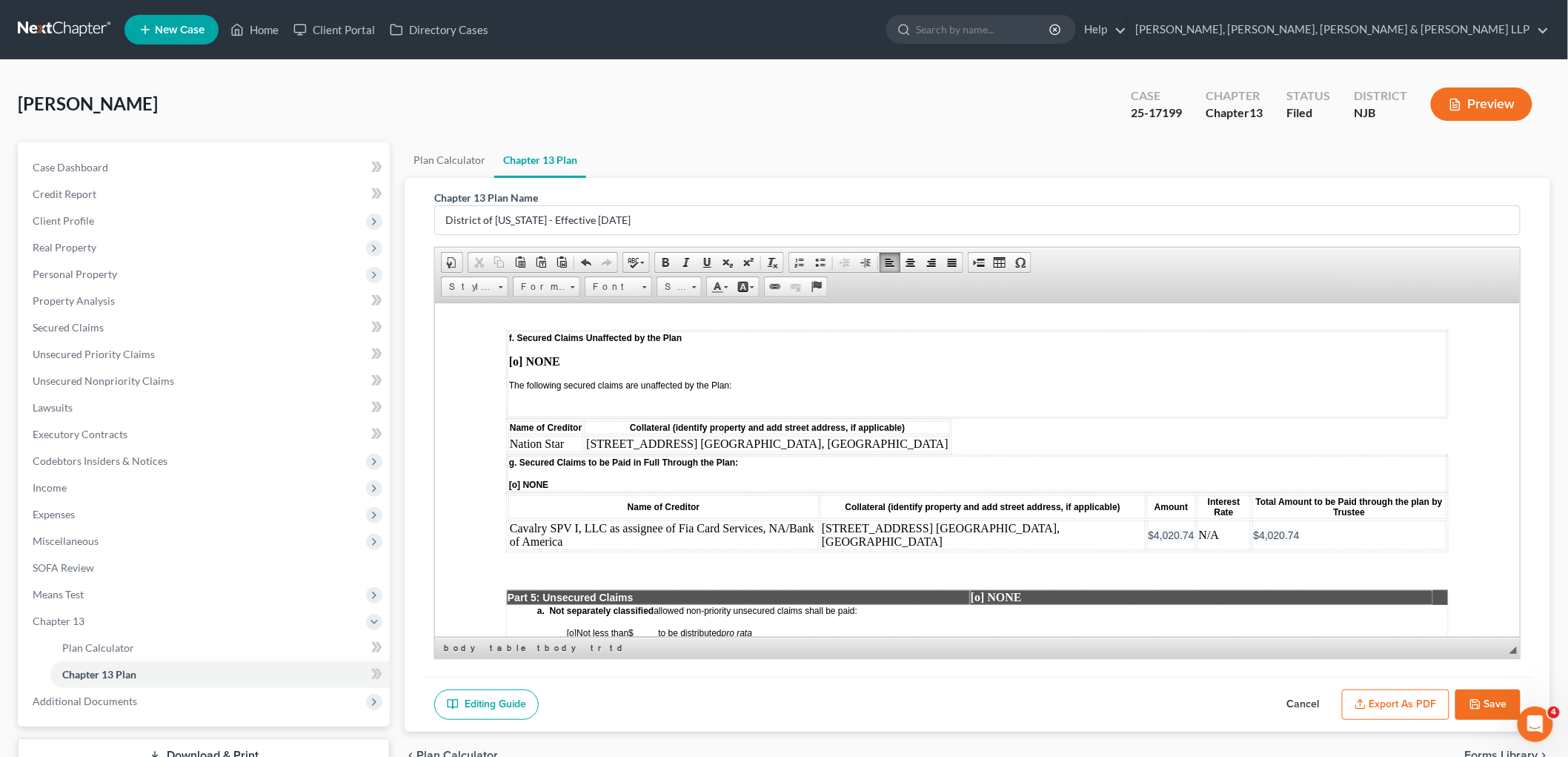
click at [947, 520] on td "$4,020.74" at bounding box center [1348, 535] width 194 height 30
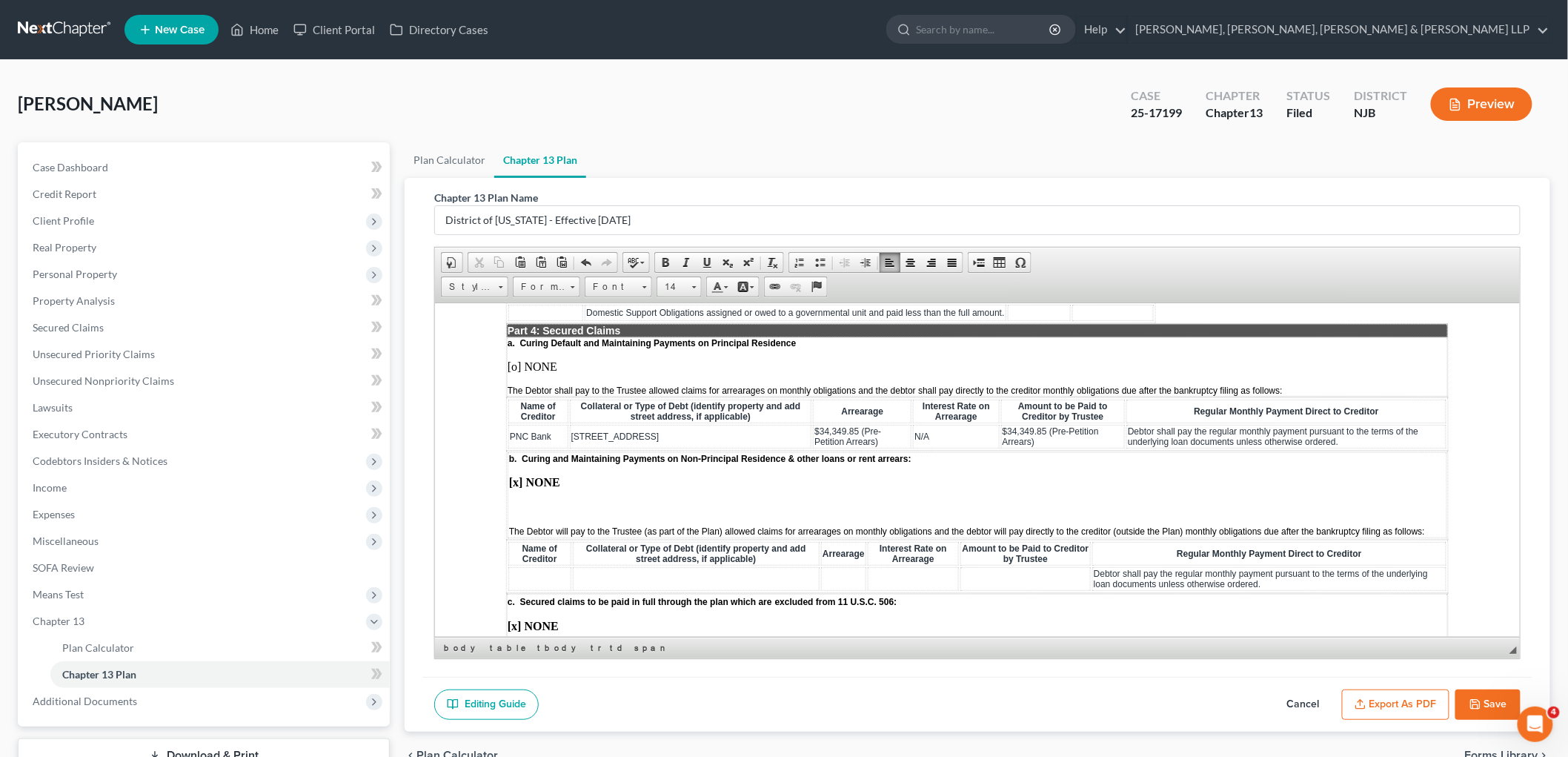
scroll to position [1400, 0]
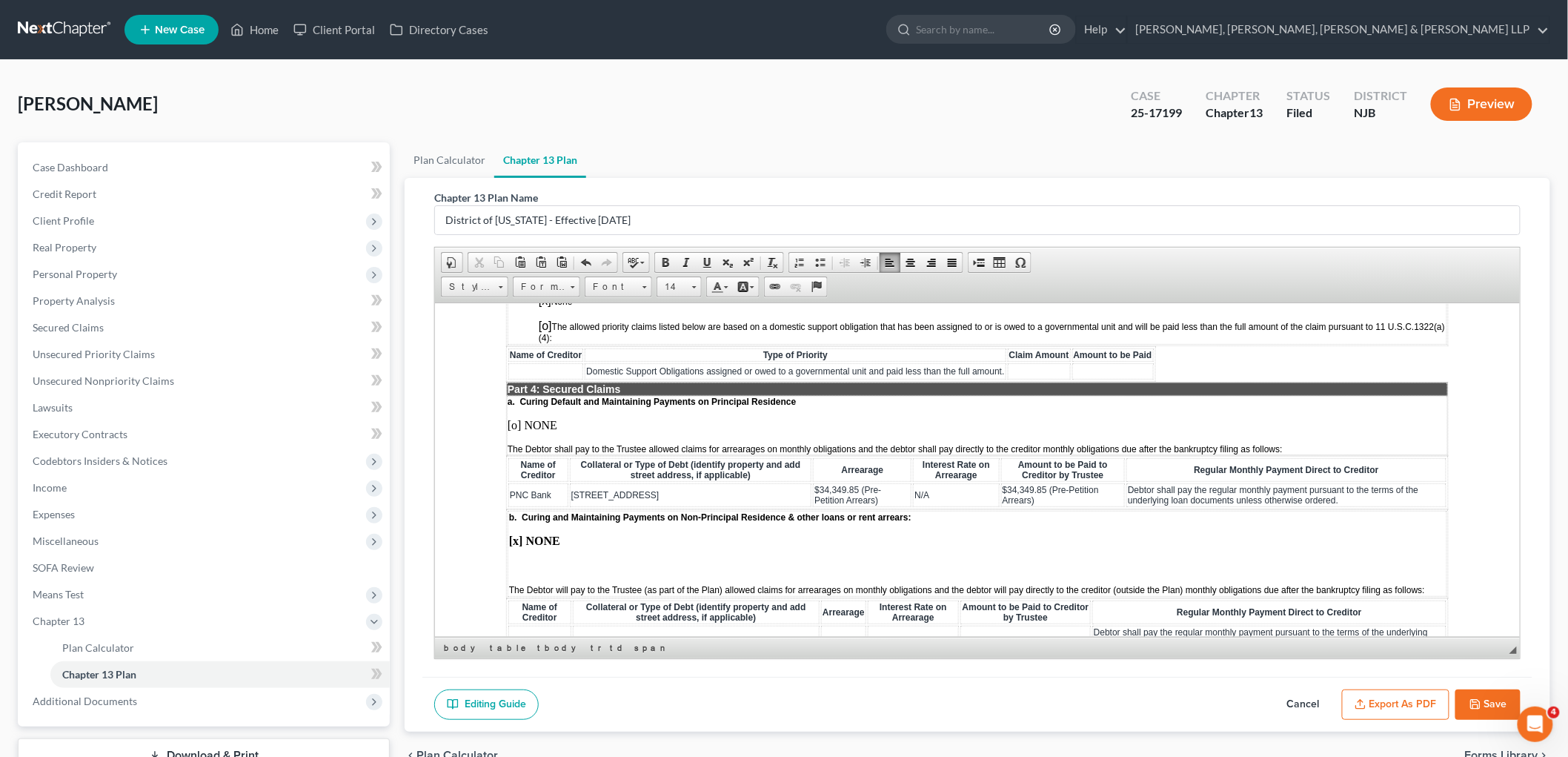
drag, startPoint x: 731, startPoint y: 447, endPoint x: 571, endPoint y: 449, distance: 160.0
click at [571, 482] on td "[STREET_ADDRESS]" at bounding box center [690, 494] width 242 height 24
copy span "[STREET_ADDRESS]"
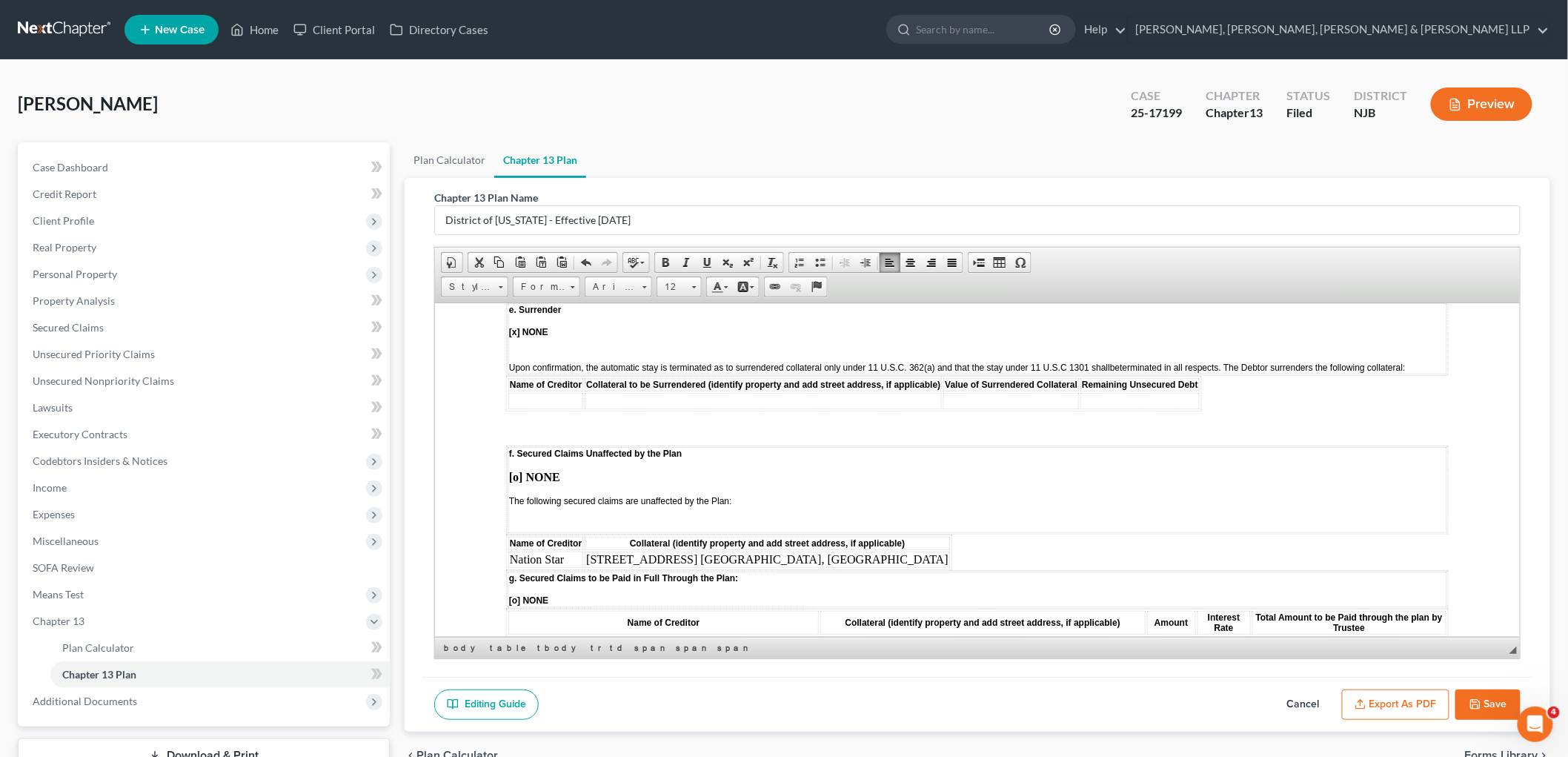
scroll to position [2058, 0]
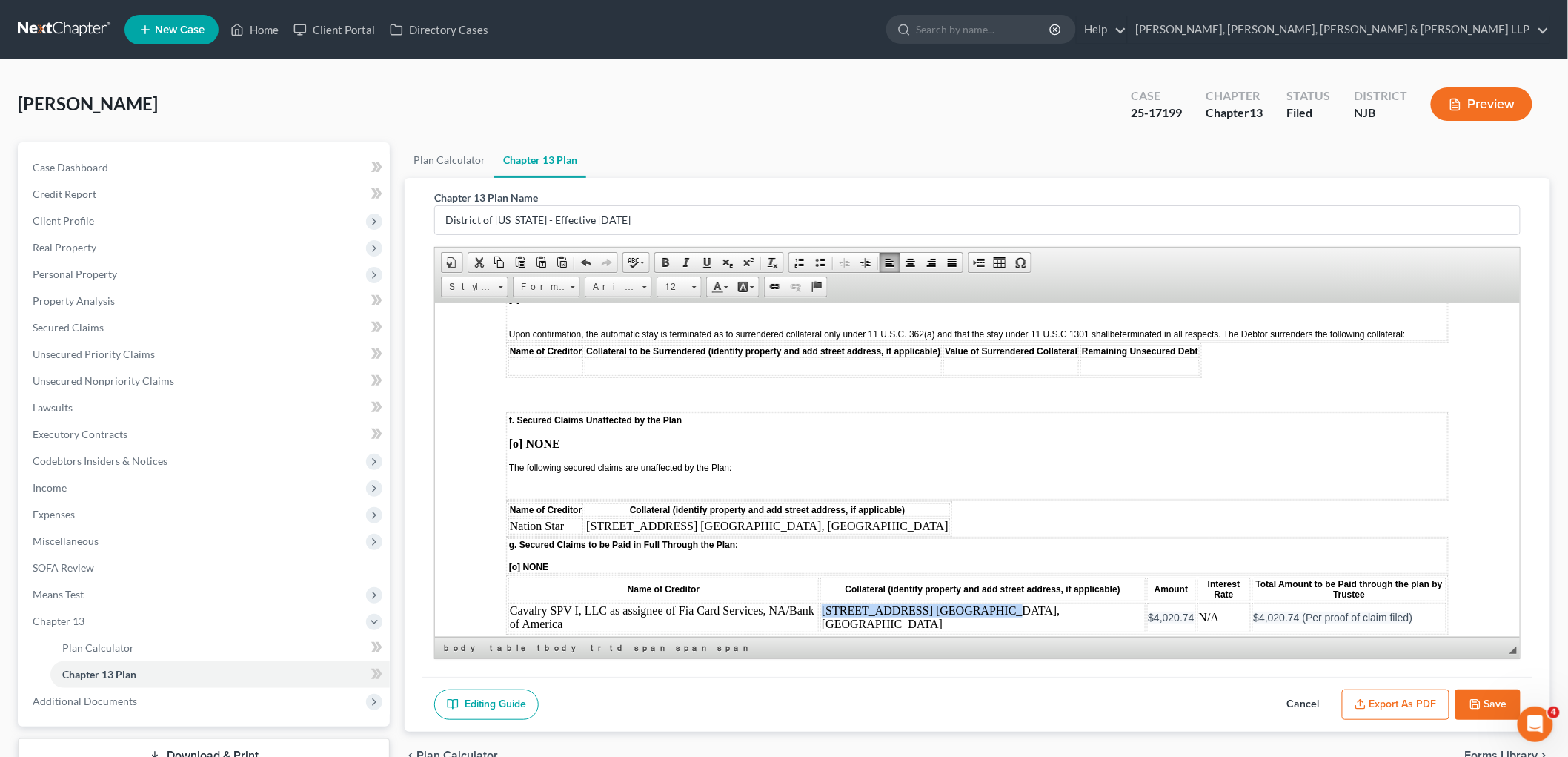
drag, startPoint x: 1008, startPoint y: 550, endPoint x: 855, endPoint y: 552, distance: 153.0
click at [855, 601] on td "[STREET_ADDRESS] [GEOGRAPHIC_DATA], [GEOGRAPHIC_DATA]" at bounding box center [982, 616] width 325 height 30
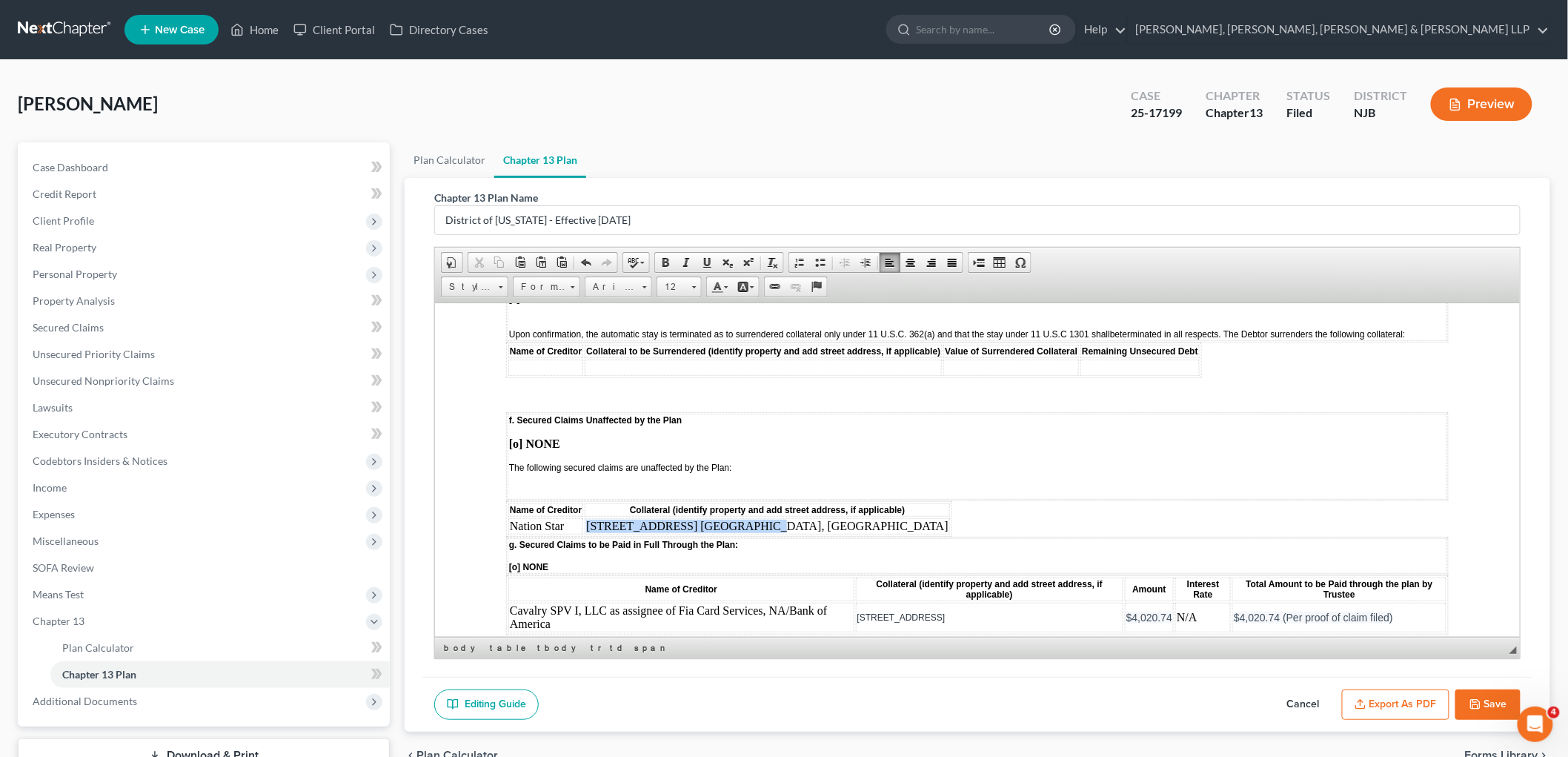
drag, startPoint x: 719, startPoint y: 462, endPoint x: 586, endPoint y: 467, distance: 133.1
click at [586, 518] on td "[STREET_ADDRESS] [GEOGRAPHIC_DATA], [GEOGRAPHIC_DATA]" at bounding box center [766, 526] width 365 height 17
click at [593, 601] on td "Cavalry SPV I, LLC as assignee of Fia Card Services, NA/Bank of America" at bounding box center [681, 616] width 346 height 30
click at [947, 701] on button "Save" at bounding box center [1488, 705] width 65 height 32
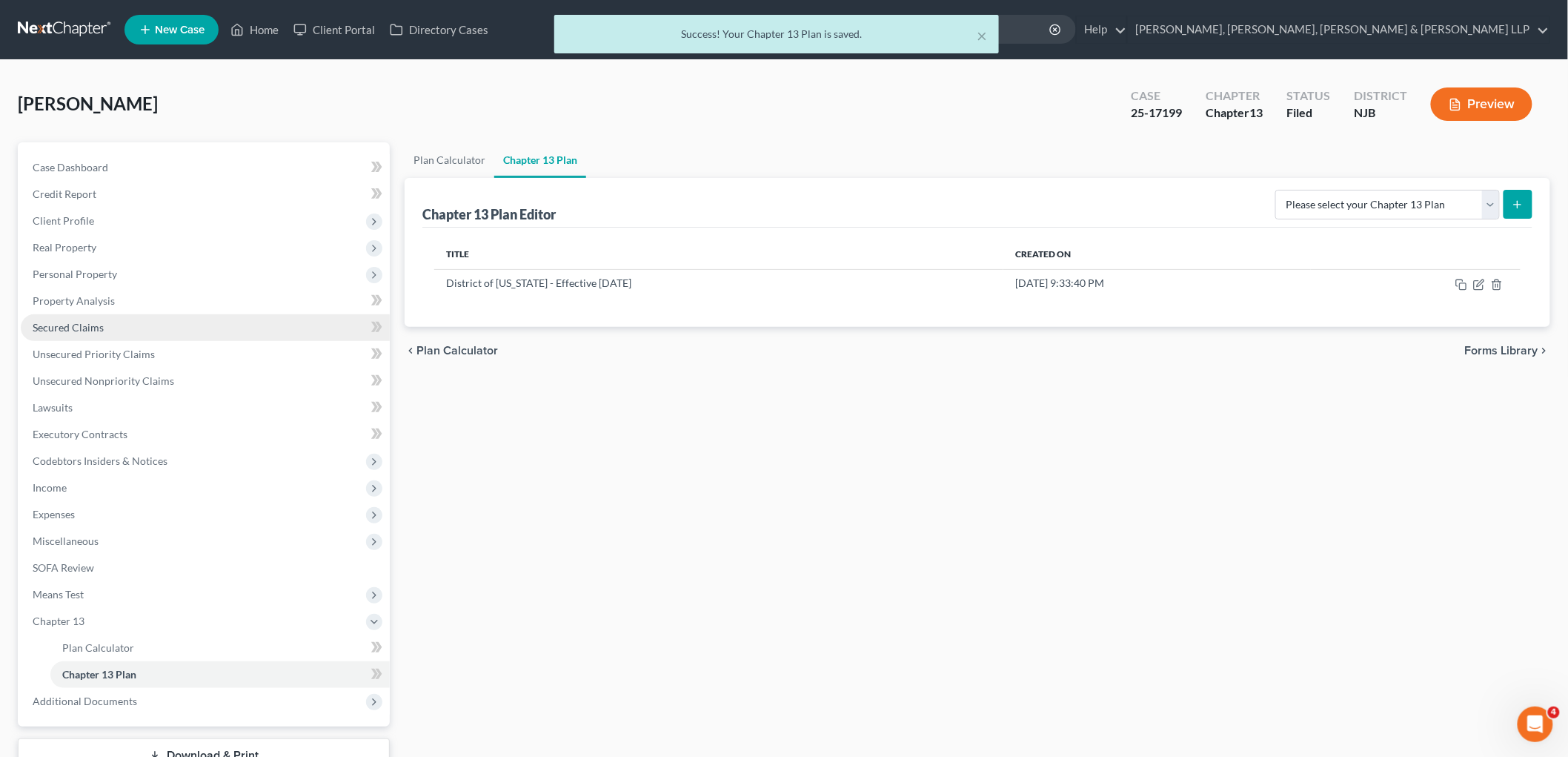
click at [82, 323] on span "Secured Claims" at bounding box center [68, 327] width 71 height 13
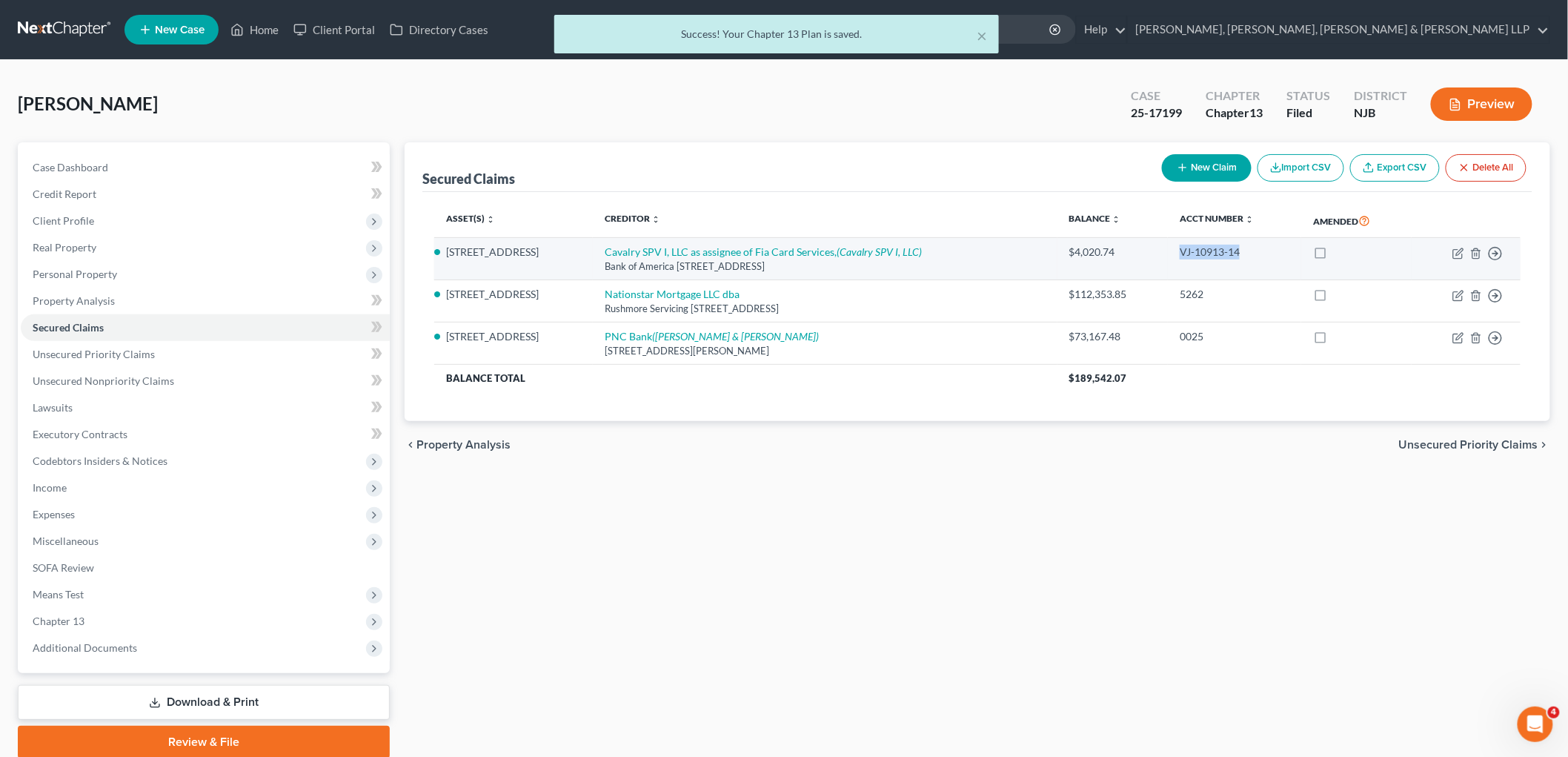
drag, startPoint x: 1174, startPoint y: 254, endPoint x: 1238, endPoint y: 254, distance: 64.0
click at [947, 254] on td "VJ-10913-14" at bounding box center [1235, 259] width 134 height 42
copy div "VJ-10913-14"
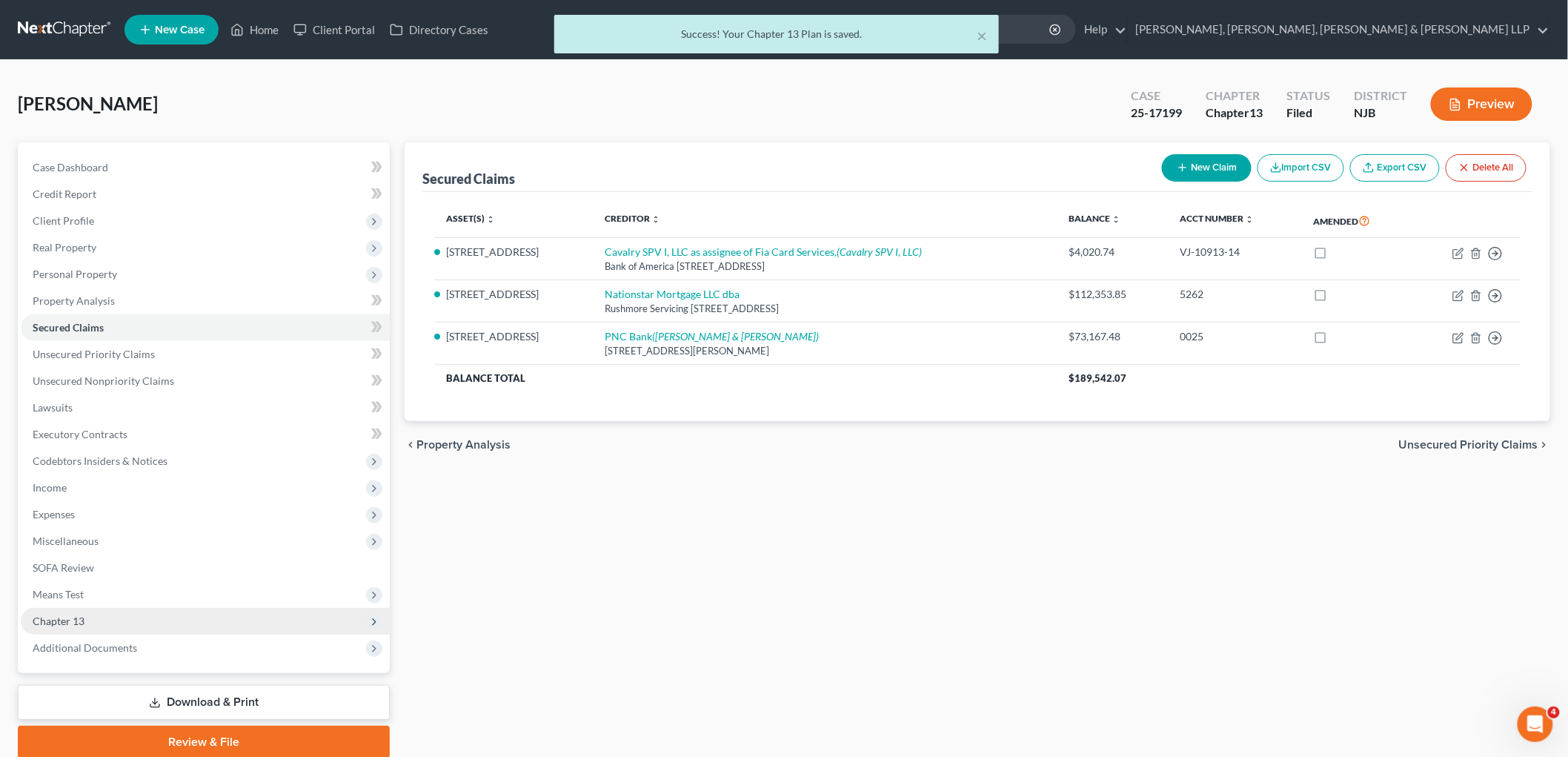
click at [83, 621] on span "Chapter 13" at bounding box center [58, 620] width 52 height 13
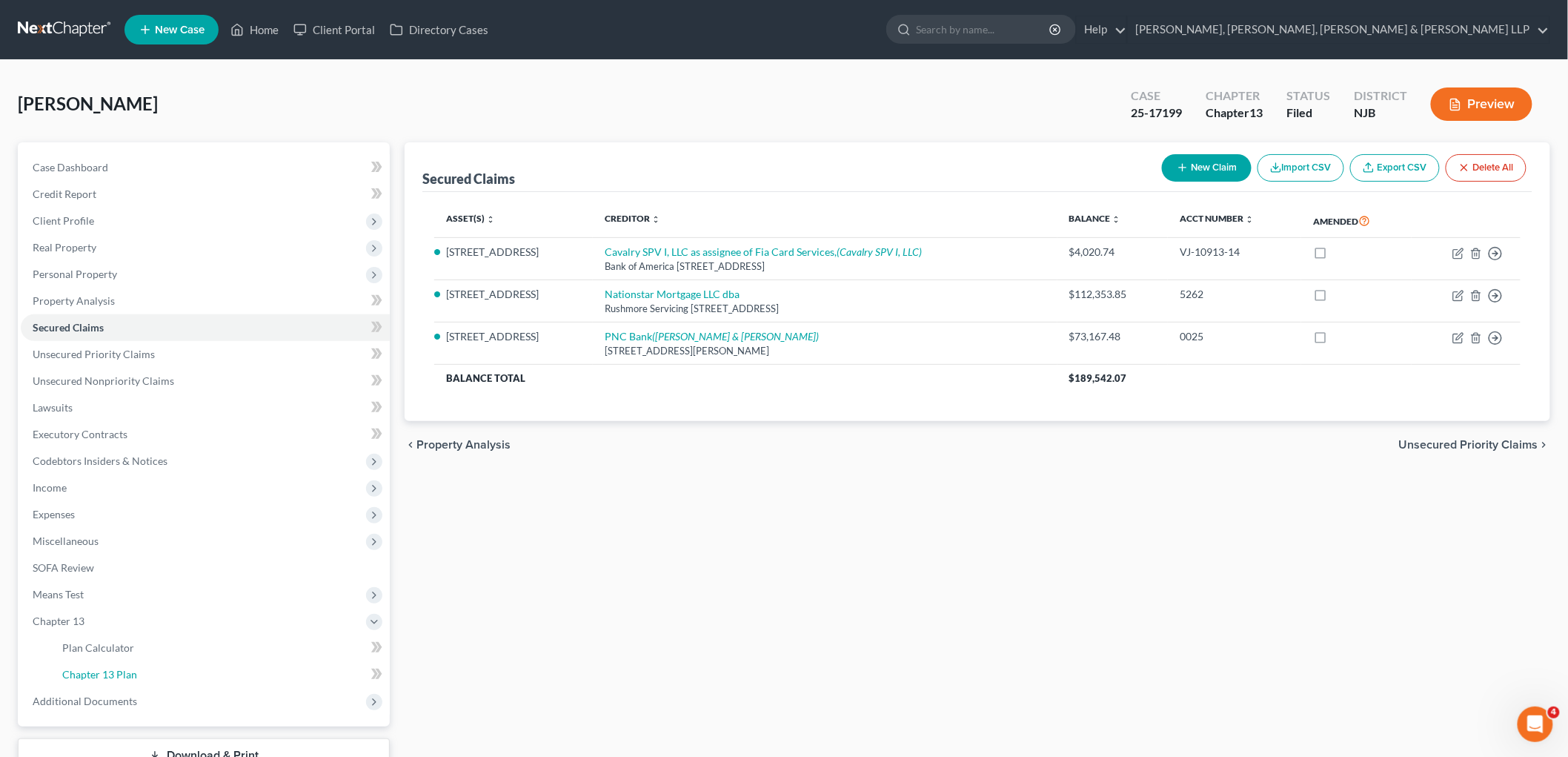
drag, startPoint x: 93, startPoint y: 668, endPoint x: 1042, endPoint y: 636, distance: 949.5
click at [94, 668] on span "Chapter 13 Plan" at bounding box center [99, 673] width 75 height 13
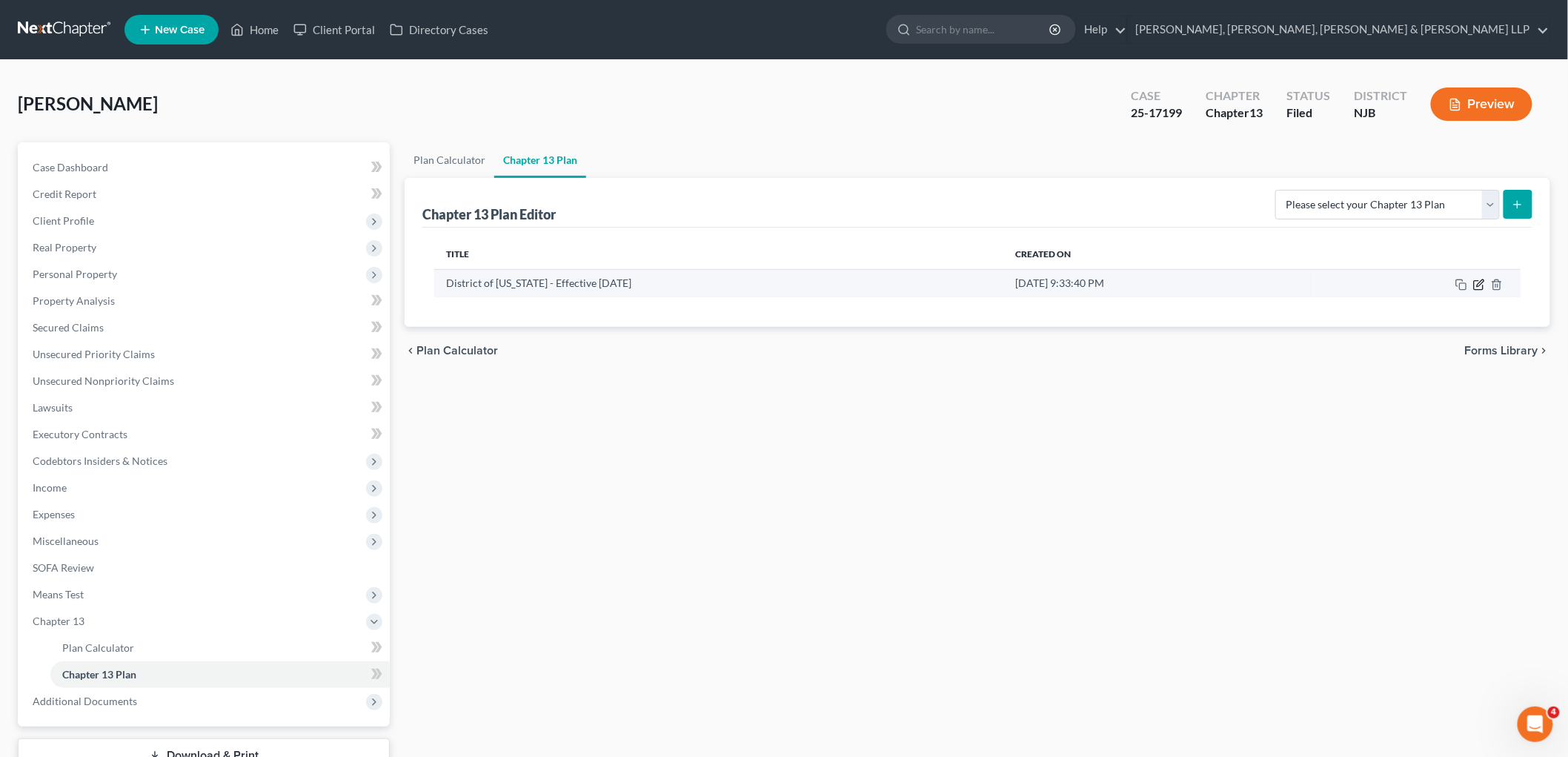
click at [947, 284] on icon "button" at bounding box center [1480, 283] width 7 height 7
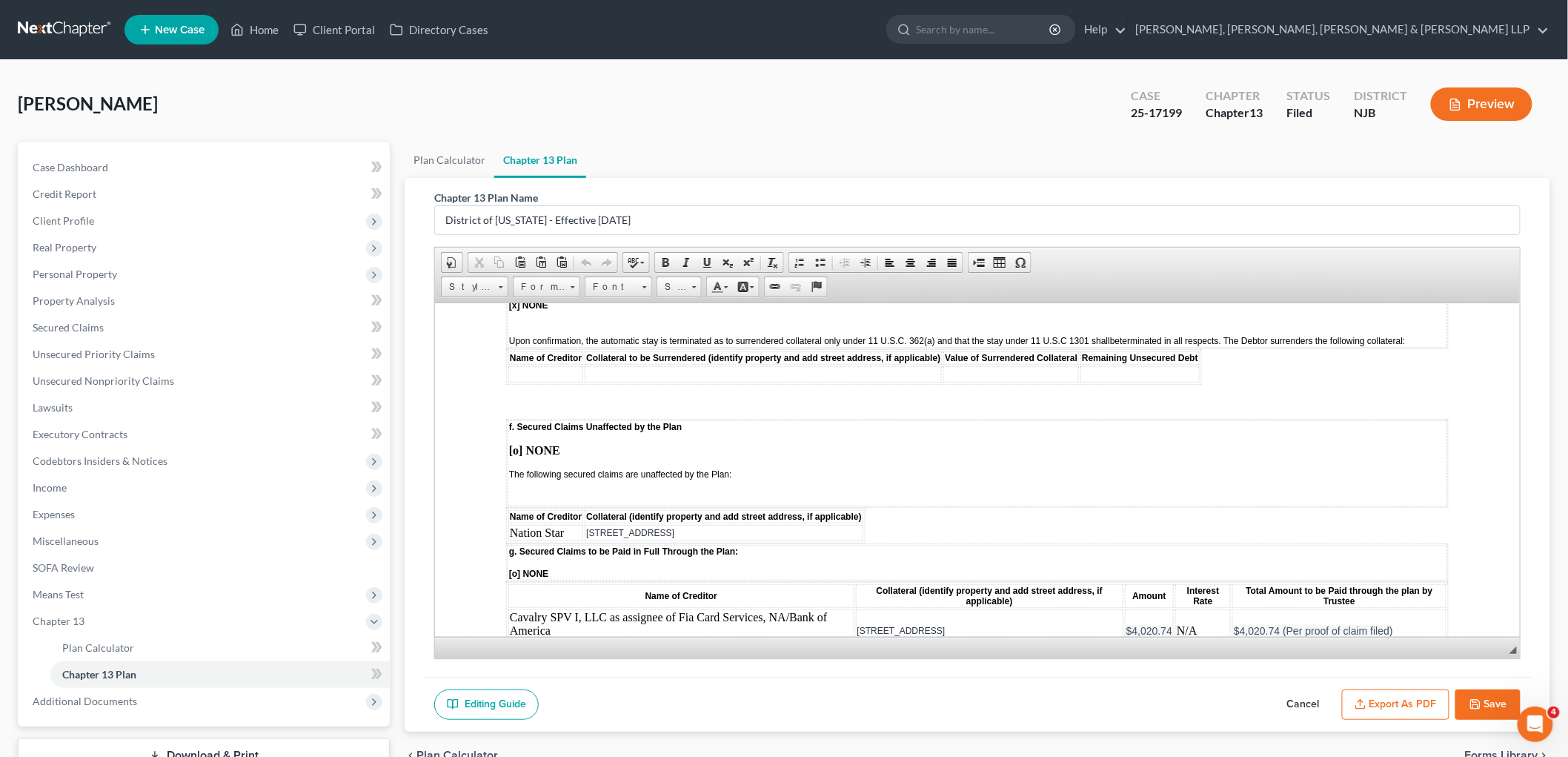
scroll to position [2058, 0]
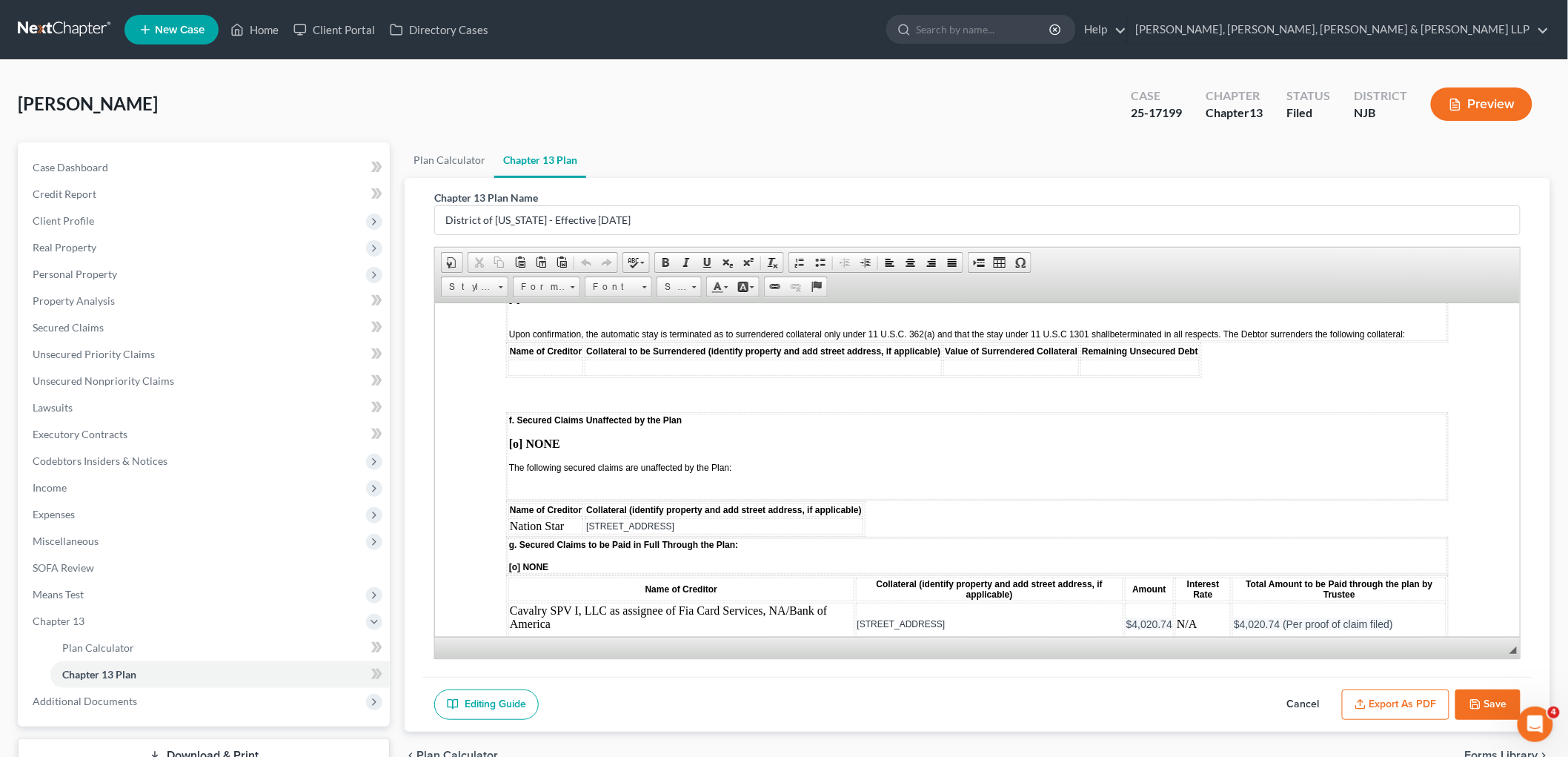
click at [560, 601] on td "Cavalry SPV I, LLC as assignee of Fia Card Services, NA/Bank of America" at bounding box center [681, 623] width 346 height 43
click at [515, 601] on td "Cavalry SPV I, LLC as assignee of Fia Card Services, NA/Bank of America" at bounding box center [681, 623] width 346 height 43
click at [788, 601] on td "Cavalry SPV I, LLC as assignee of Fia Card Services, NA/Bank of America Judgmen…" at bounding box center [681, 623] width 346 height 43
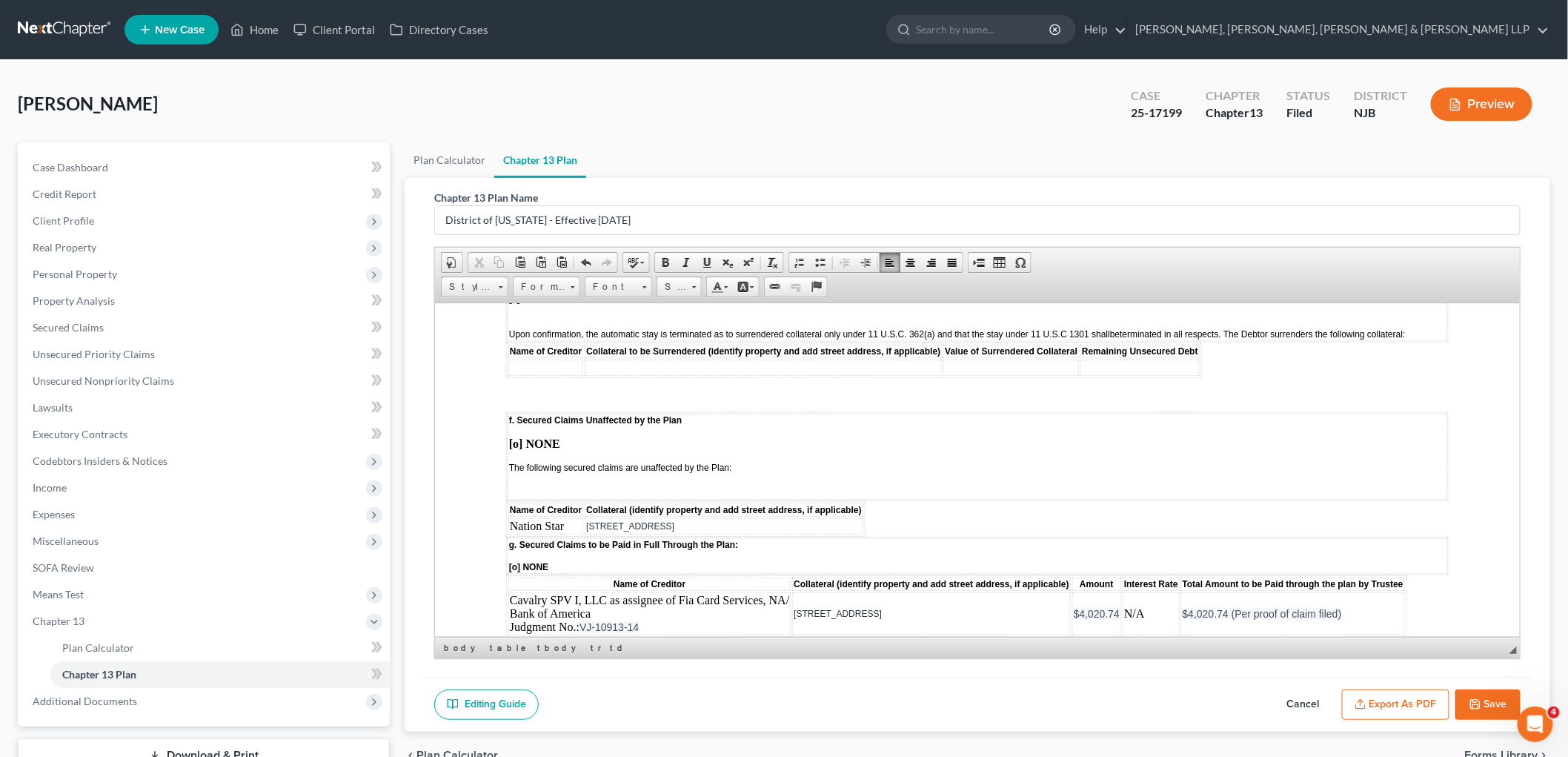
click at [947, 698] on button "Save" at bounding box center [1488, 705] width 65 height 32
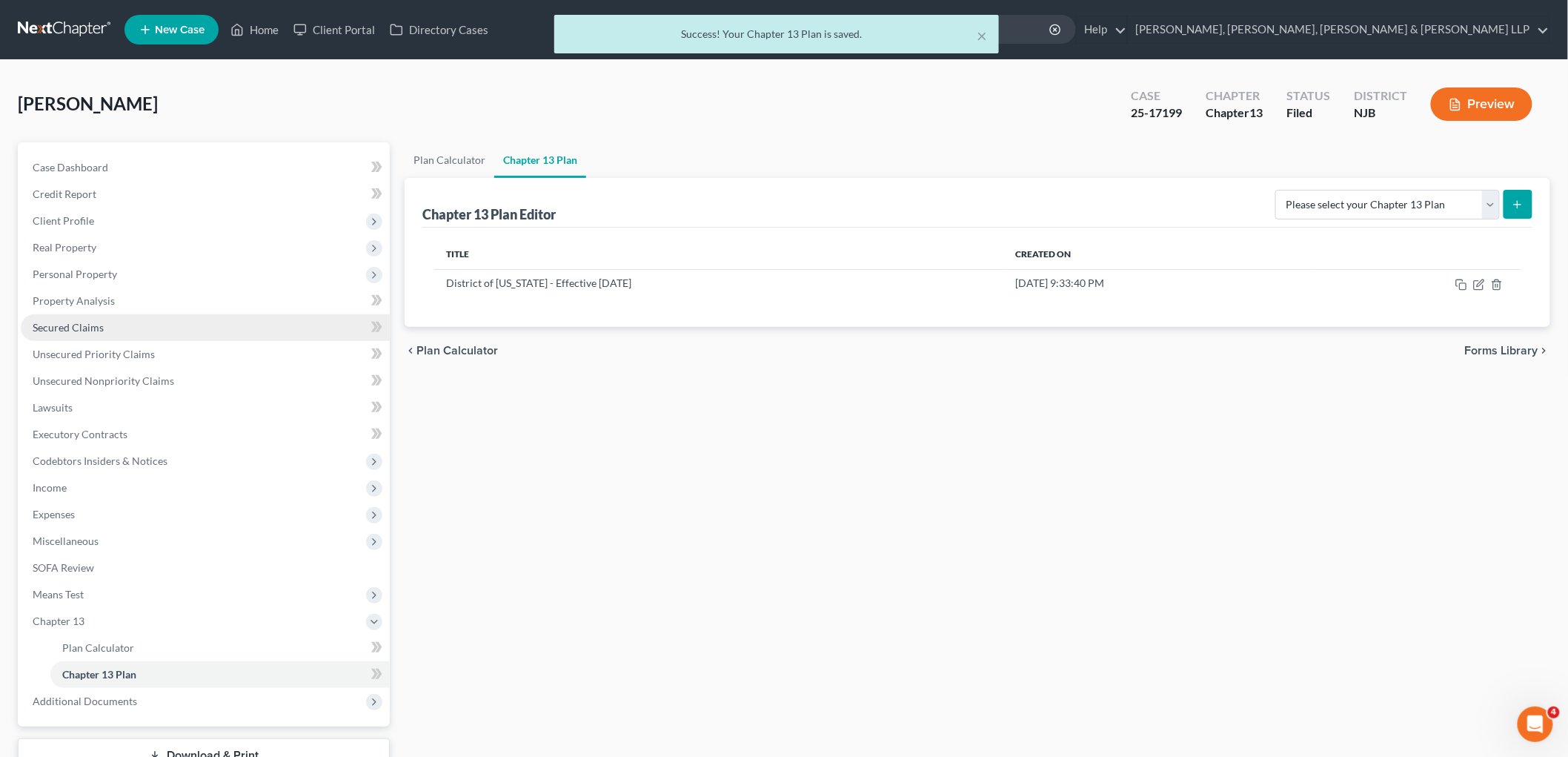
click at [61, 323] on span "Secured Claims" at bounding box center [68, 327] width 71 height 13
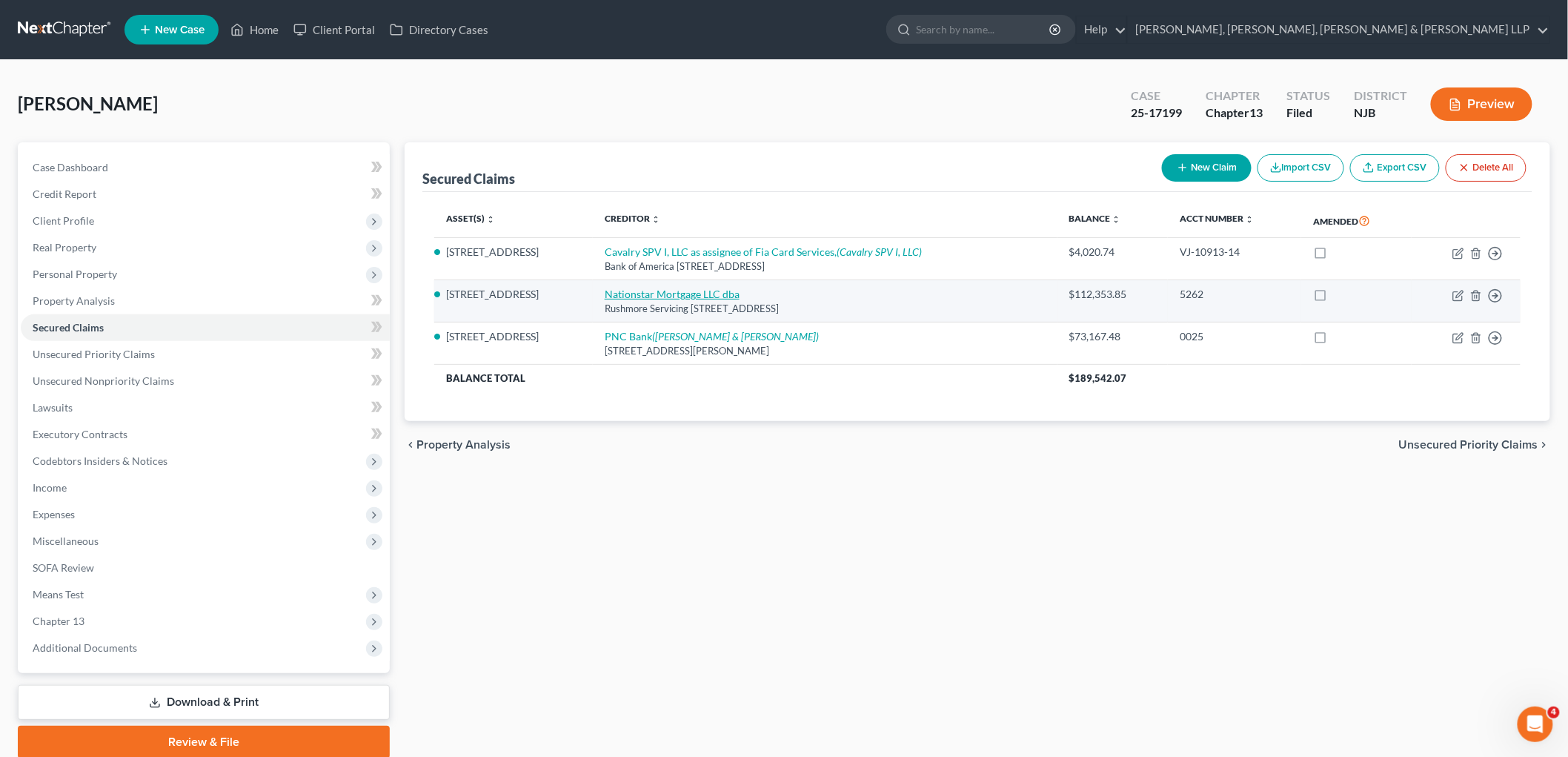
click at [704, 292] on link "Nationstar Mortgage LLC dba" at bounding box center [671, 293] width 135 height 13
select select "45"
select select "3"
select select "2"
select select "0"
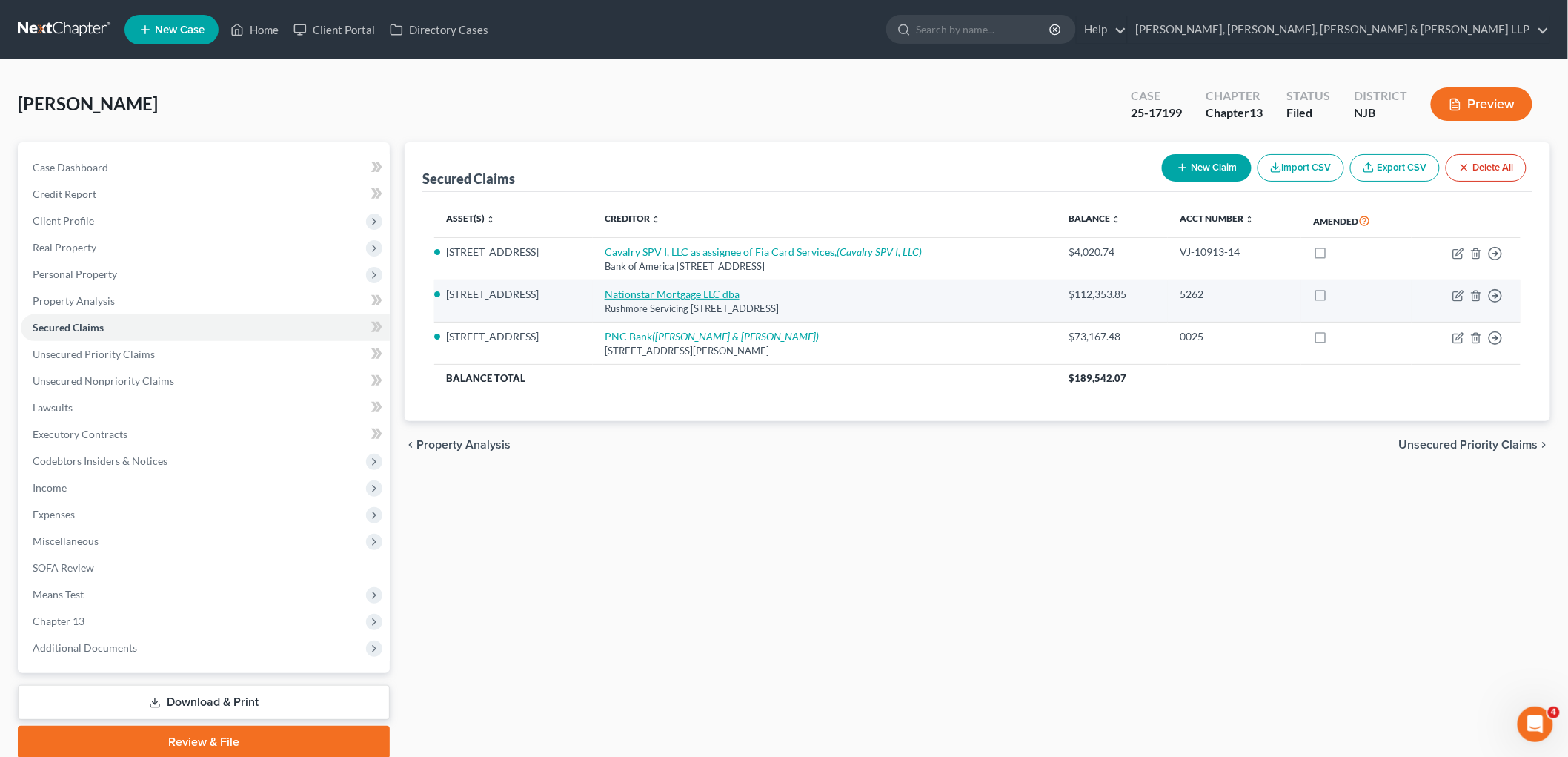
select select "0"
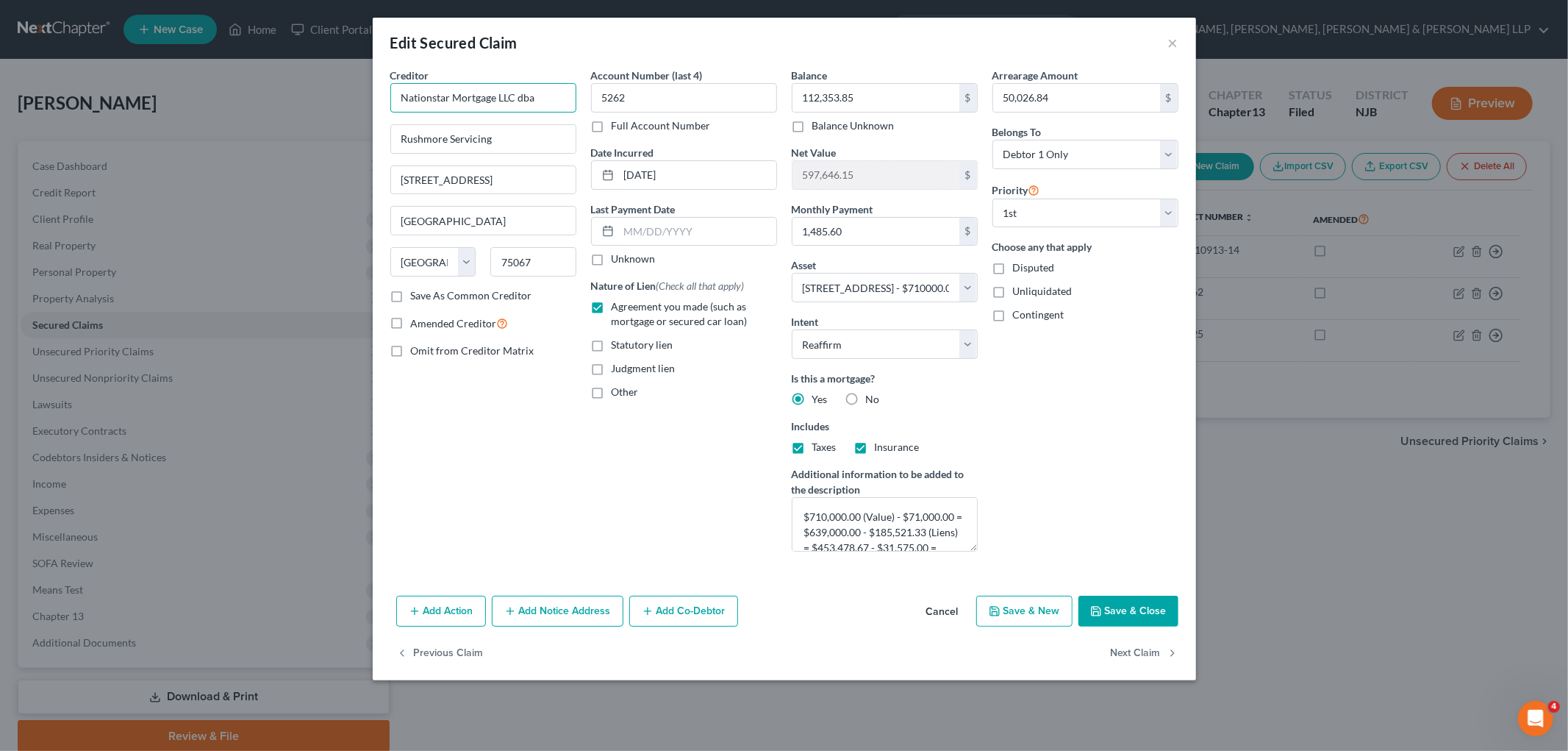
drag, startPoint x: 397, startPoint y: 94, endPoint x: 540, endPoint y: 99, distance: 143.1
click at [540, 99] on input "Nationstar Mortgage LLC dba" at bounding box center [483, 98] width 186 height 29
drag, startPoint x: 497, startPoint y: 135, endPoint x: 391, endPoint y: 135, distance: 106.0
click at [392, 135] on input "Rushmore Servicing" at bounding box center [483, 139] width 185 height 28
click at [939, 612] on button "Cancel" at bounding box center [942, 611] width 56 height 29
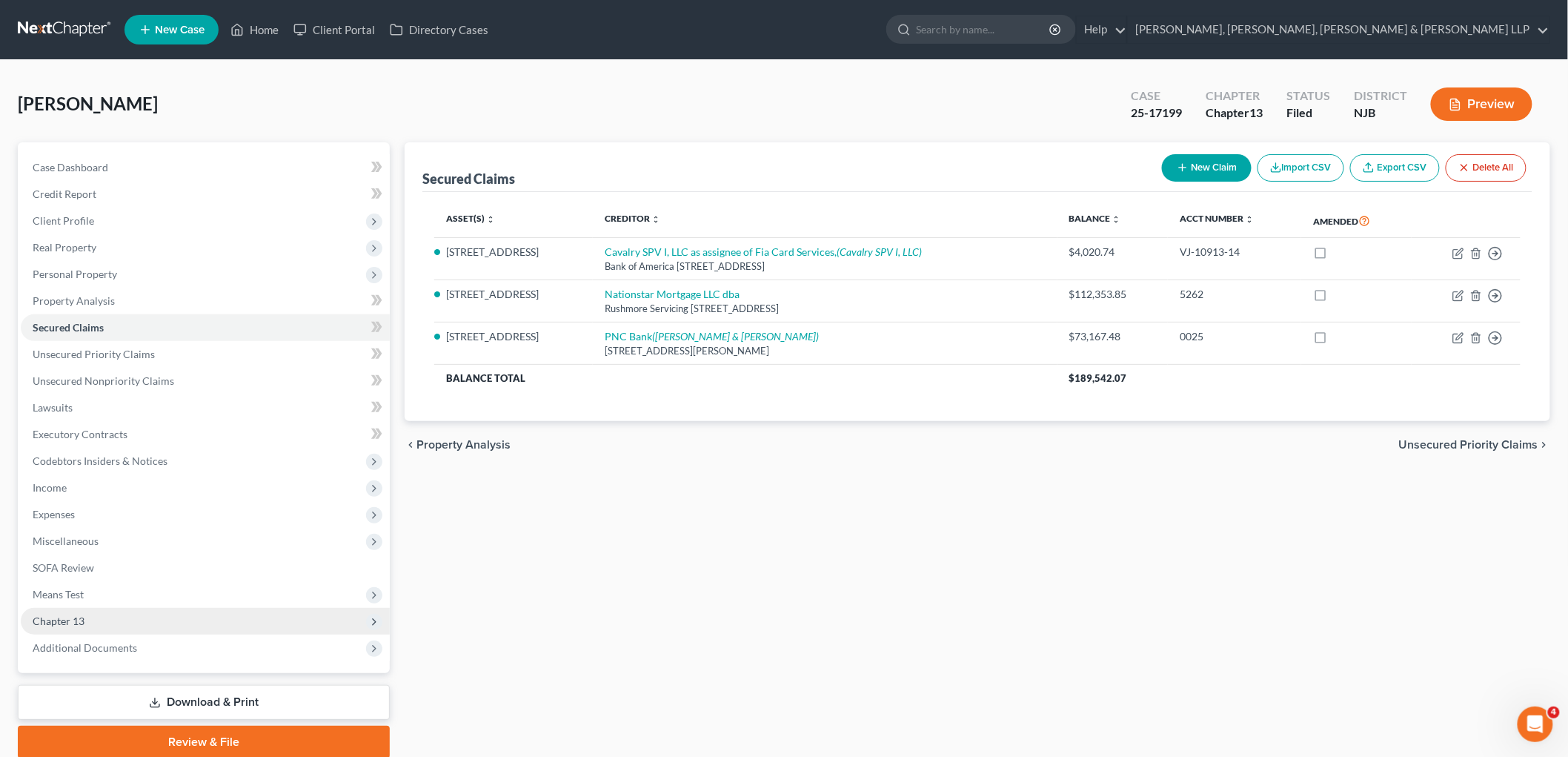
click at [71, 625] on span "Chapter 13" at bounding box center [58, 620] width 52 height 13
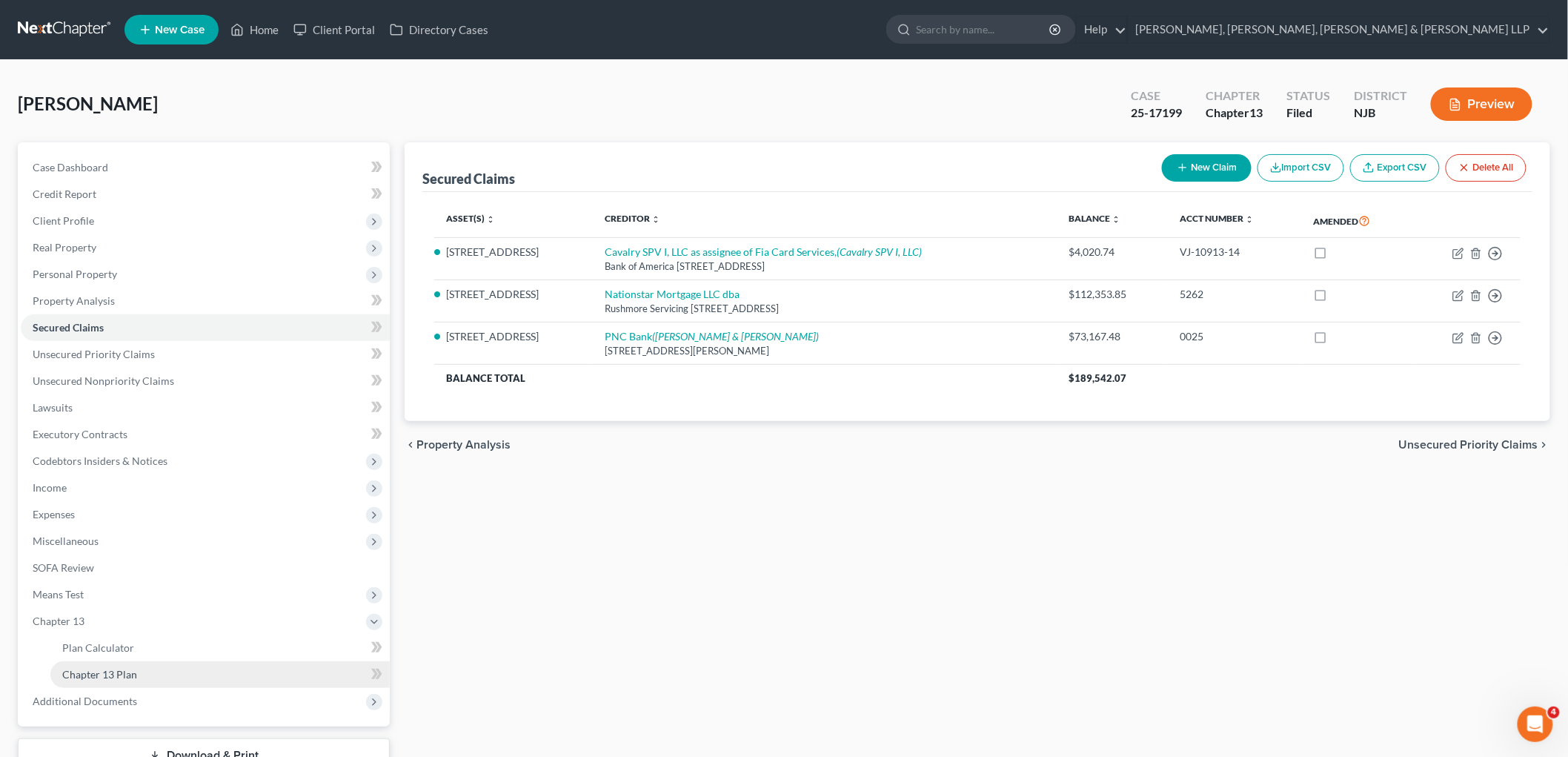
click at [92, 670] on span "Chapter 13 Plan" at bounding box center [99, 673] width 75 height 13
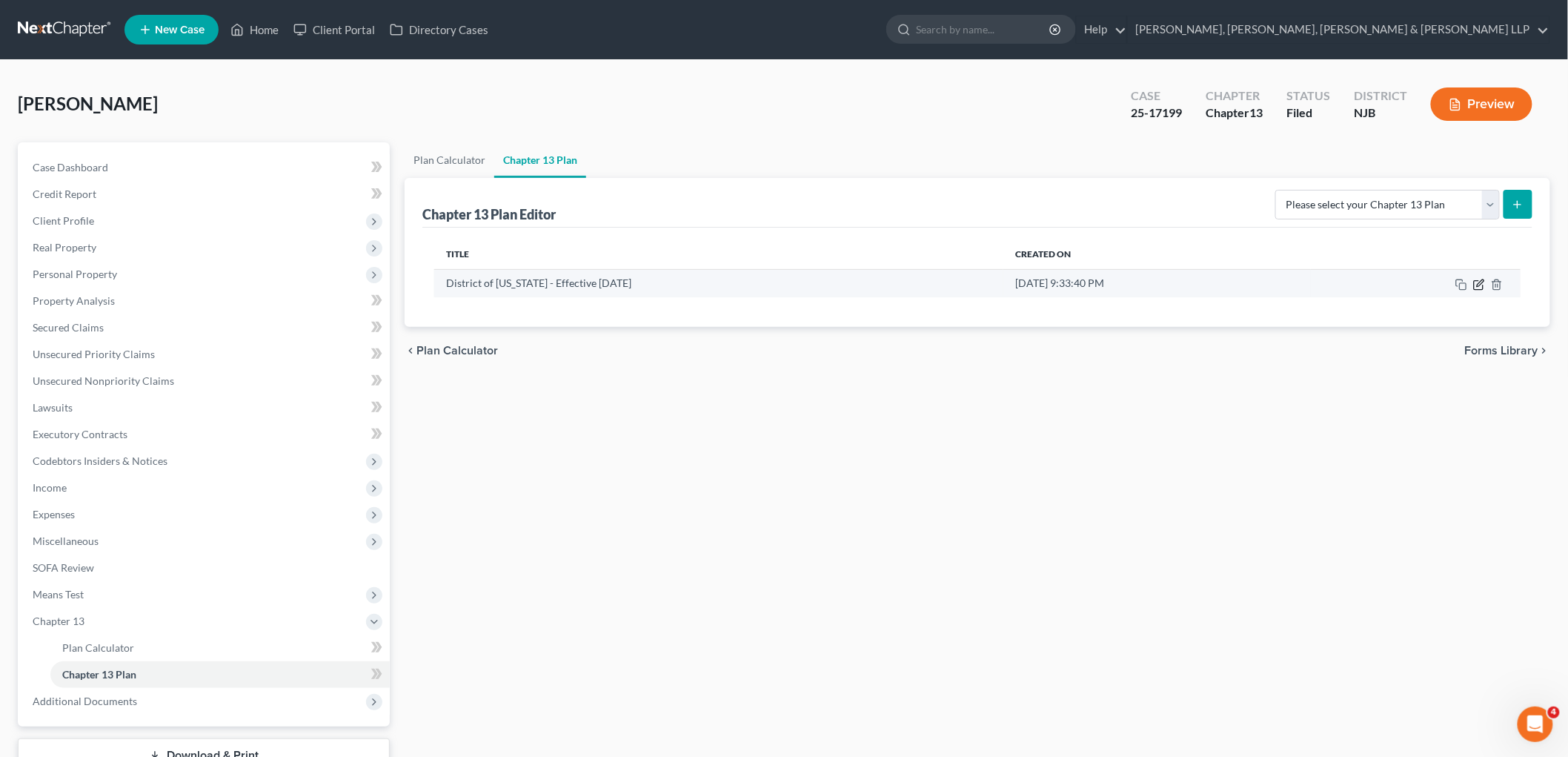
click at [947, 285] on icon "button" at bounding box center [1480, 283] width 7 height 7
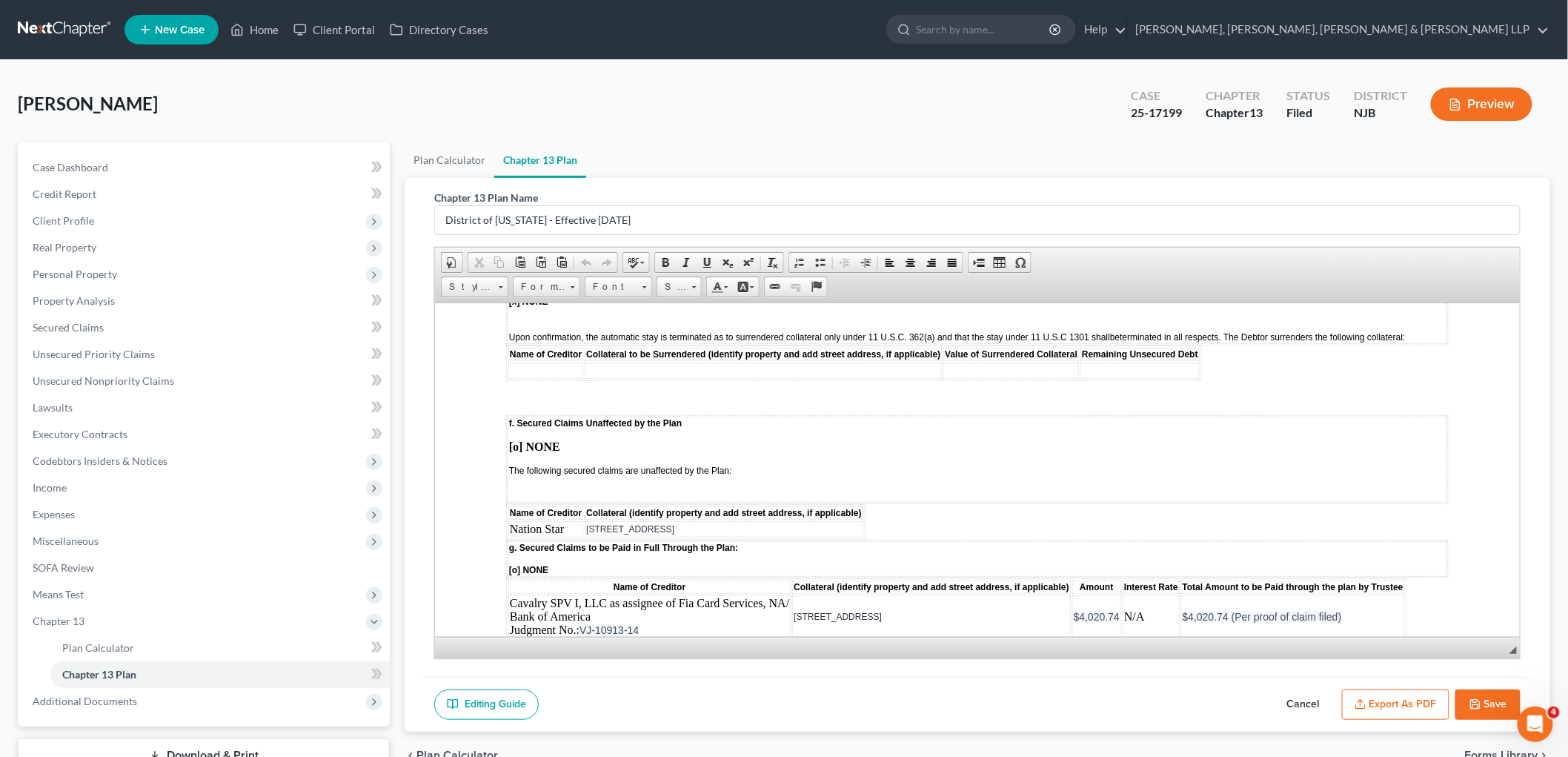
scroll to position [2058, 0]
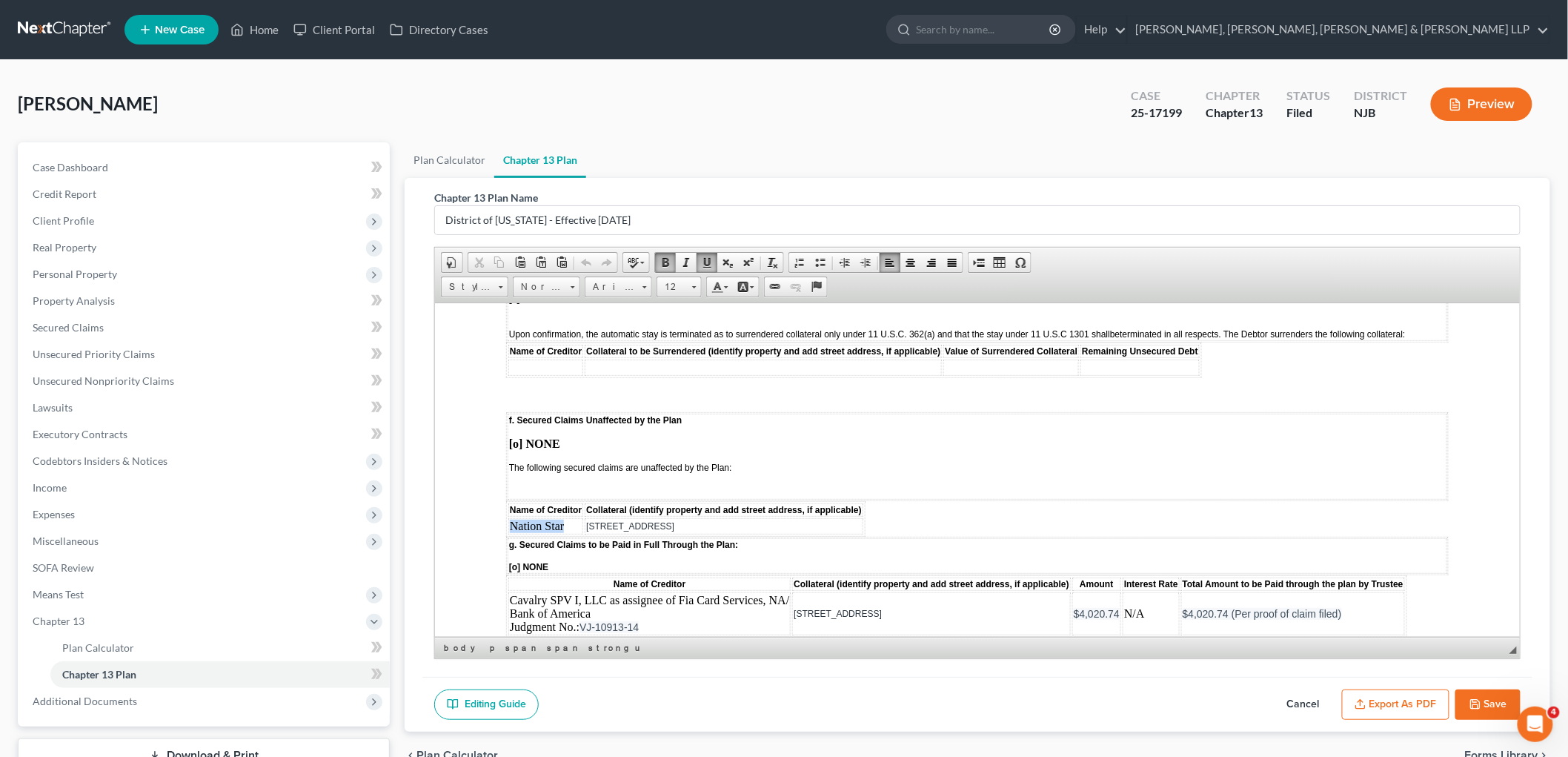
drag, startPoint x: 565, startPoint y: 464, endPoint x: 511, endPoint y: 463, distance: 54.0
click at [511, 518] on td "Nation Star" at bounding box center [545, 526] width 75 height 17
paste body
click at [508, 518] on td "Rushmore Servicing" at bounding box center [558, 526] width 100 height 17
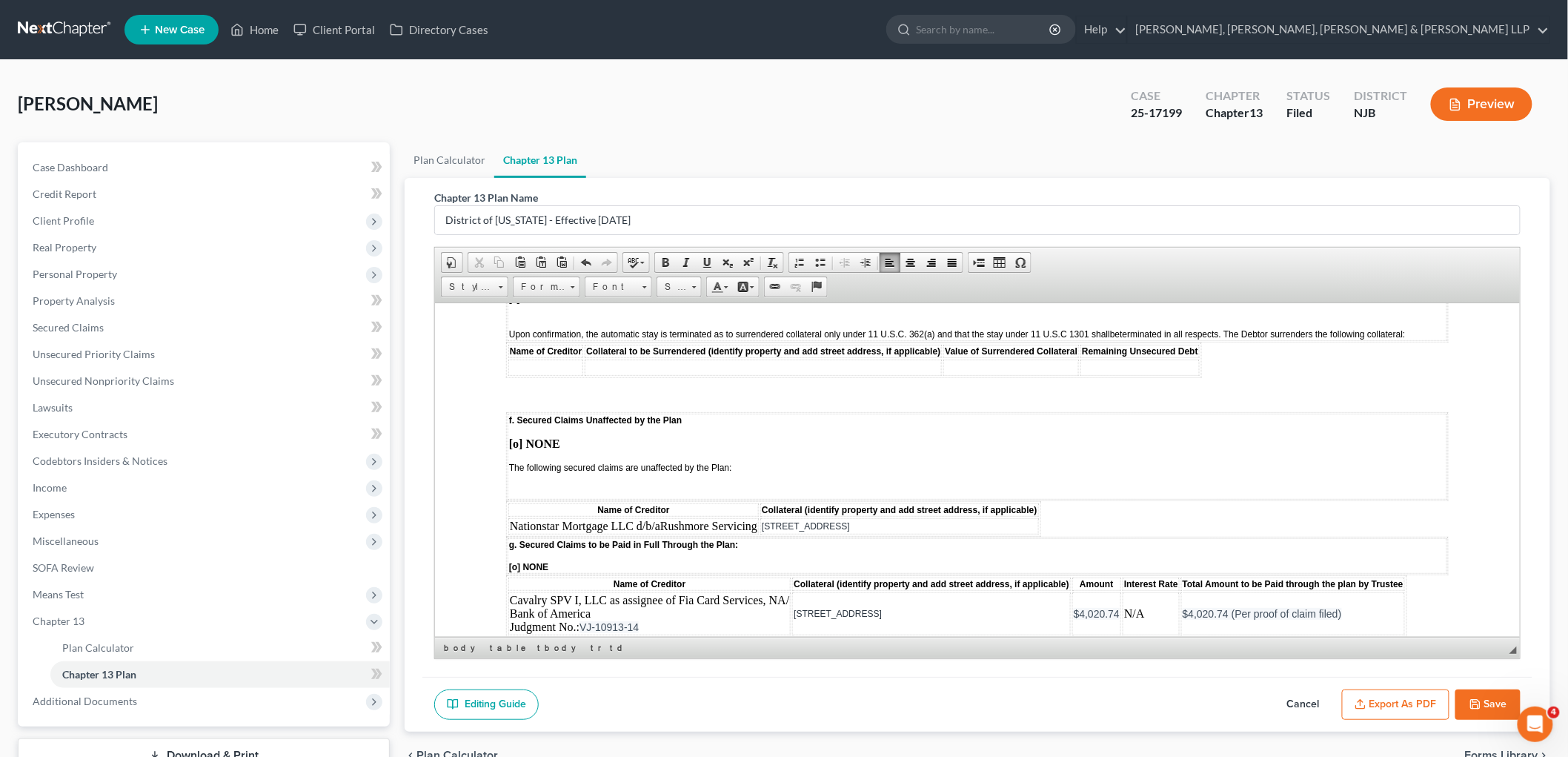
click at [947, 701] on button "Export as PDF" at bounding box center [1396, 705] width 107 height 32
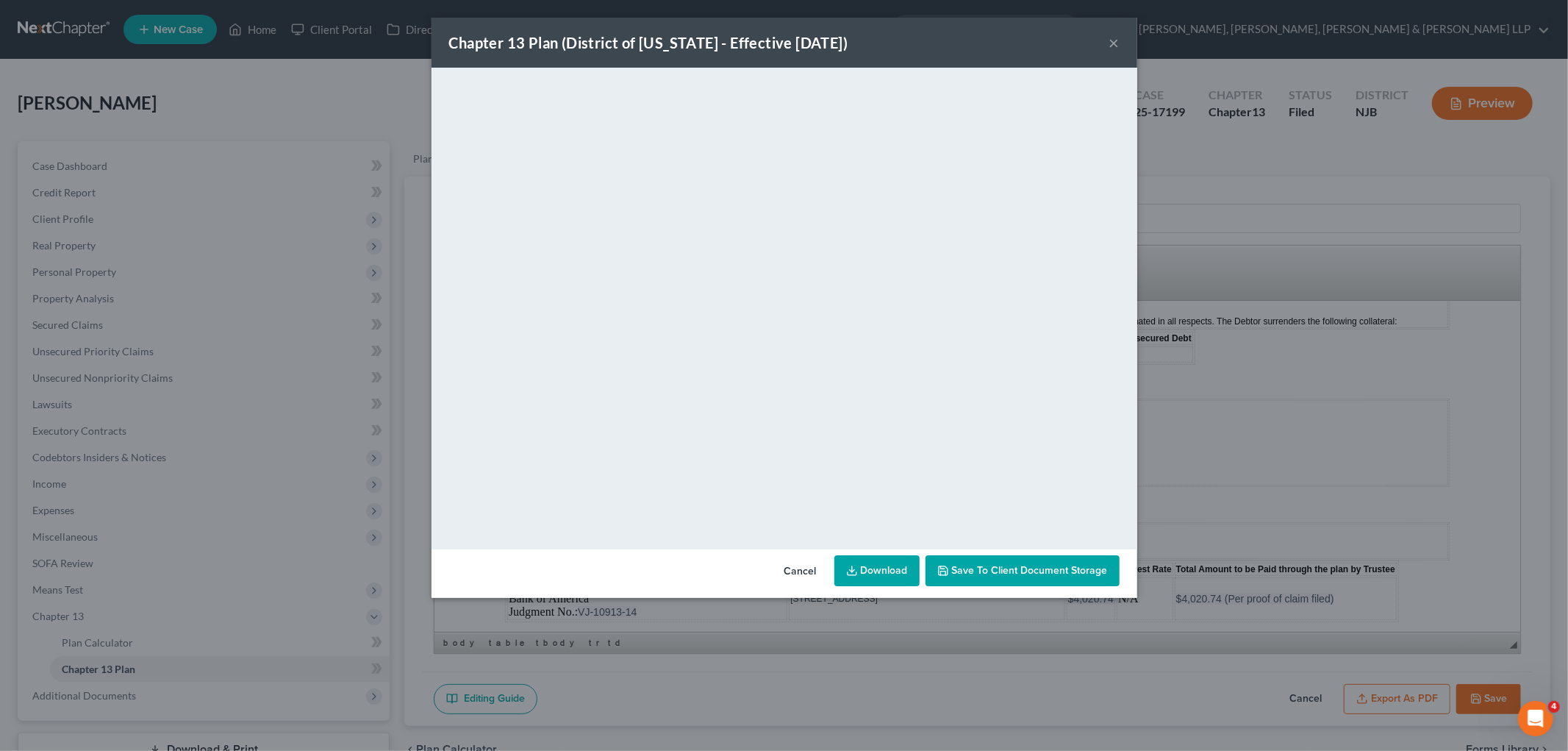
drag, startPoint x: 803, startPoint y: 574, endPoint x: 892, endPoint y: 665, distance: 127.3
click at [803, 574] on button "Cancel" at bounding box center [800, 571] width 56 height 29
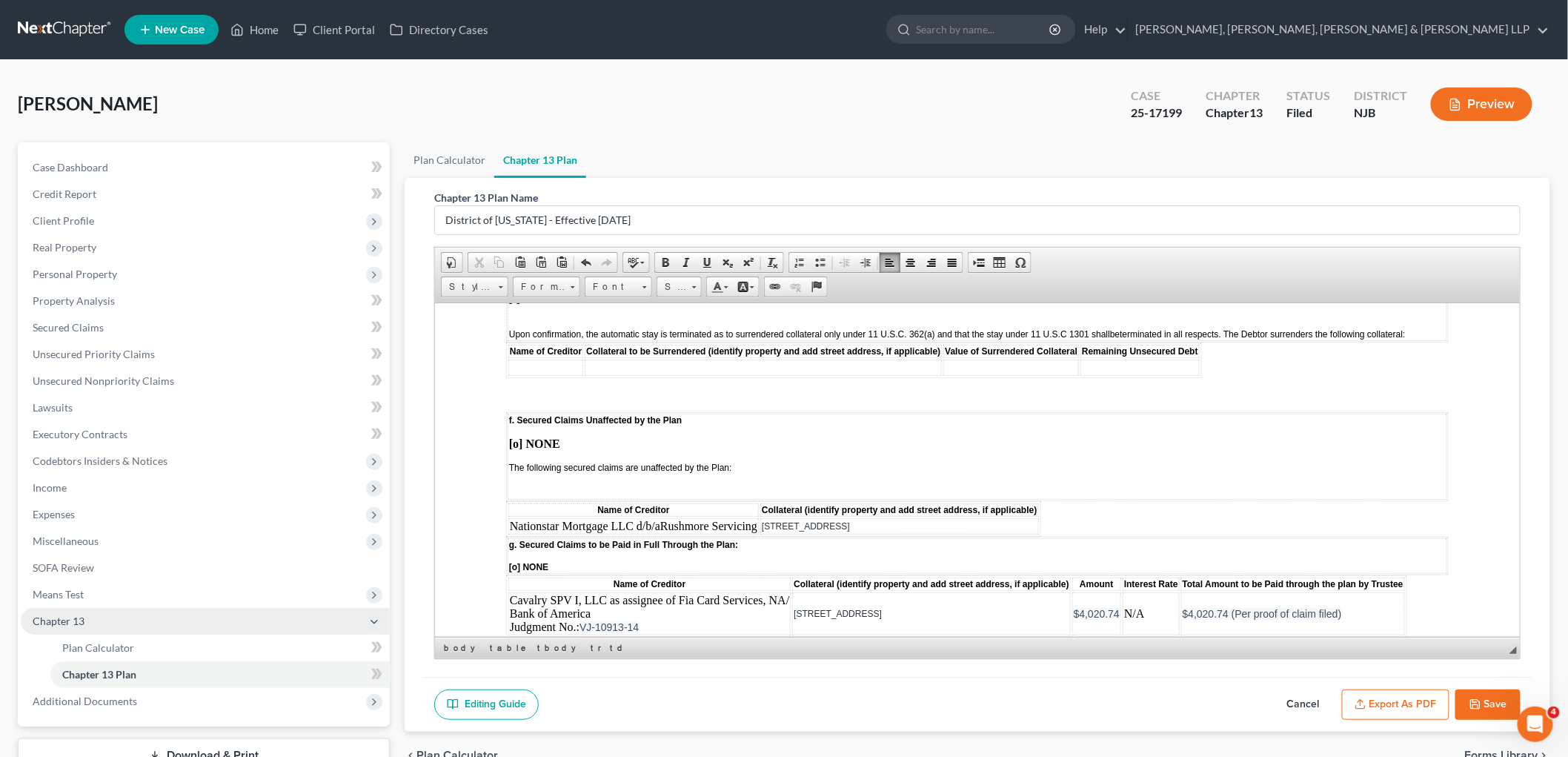
click at [947, 702] on button "Save" at bounding box center [1488, 705] width 65 height 32
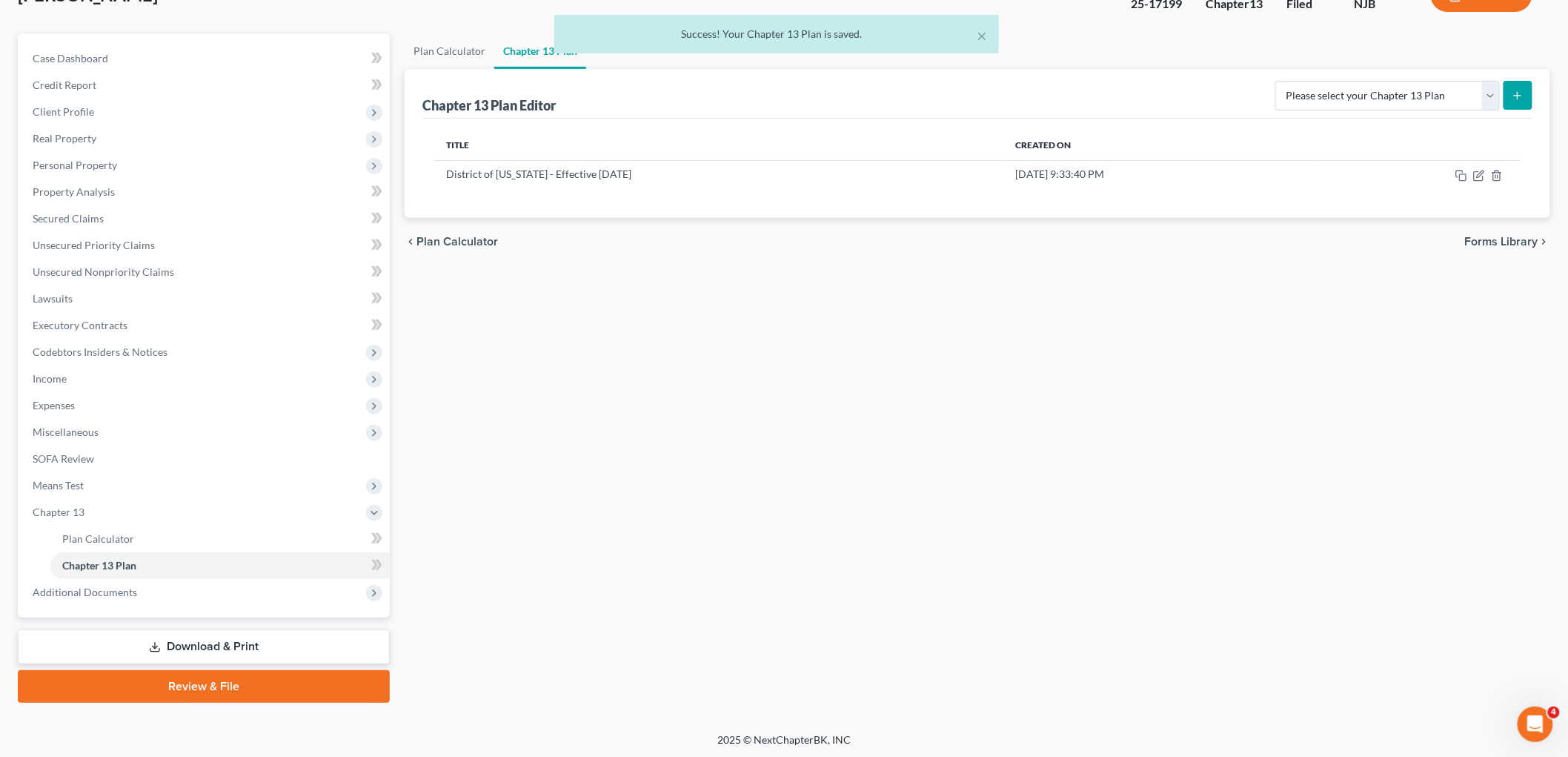
click at [188, 638] on link "Download & Print" at bounding box center [204, 646] width 372 height 34
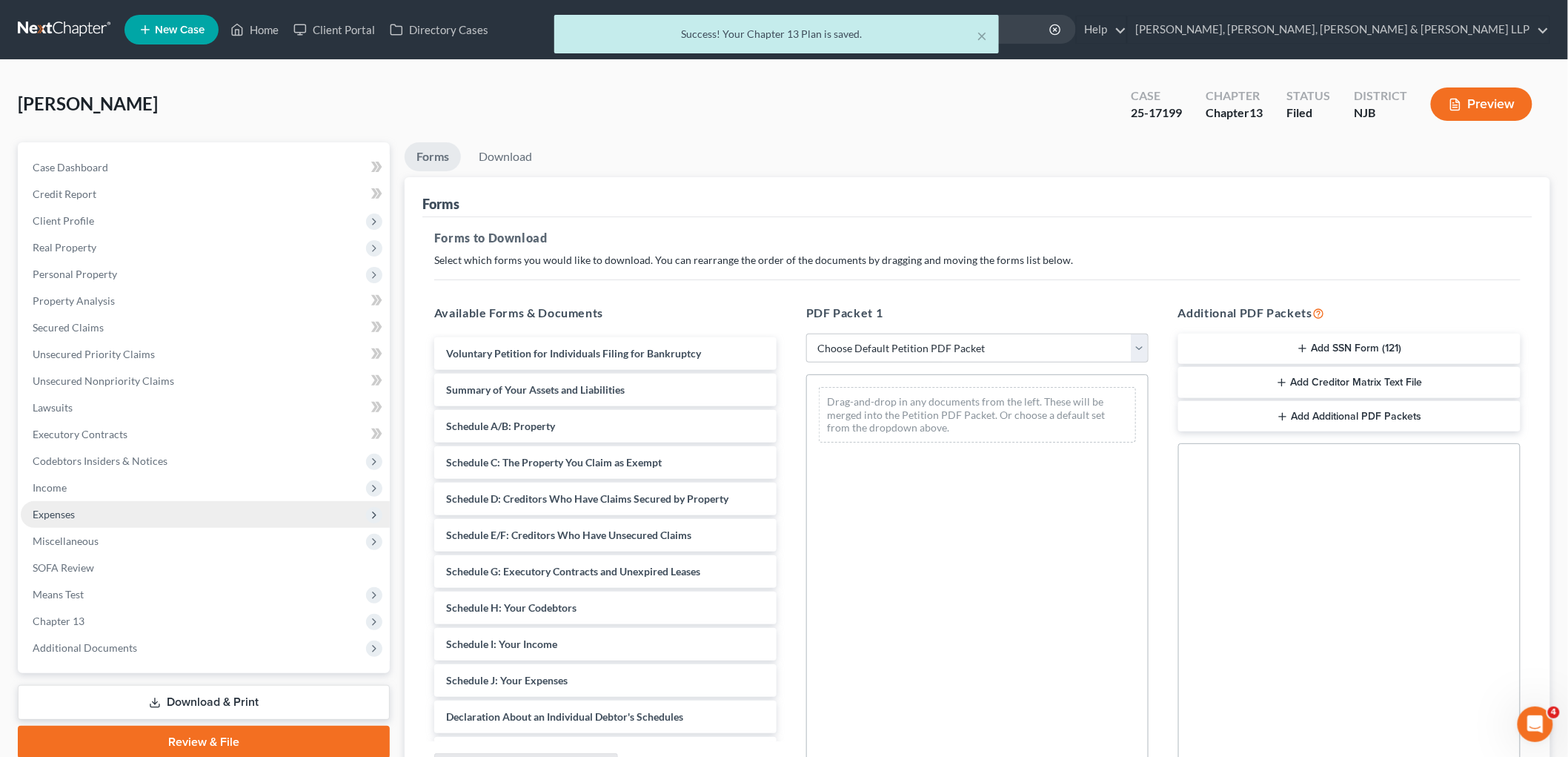
click at [69, 508] on span "Expenses" at bounding box center [53, 514] width 42 height 13
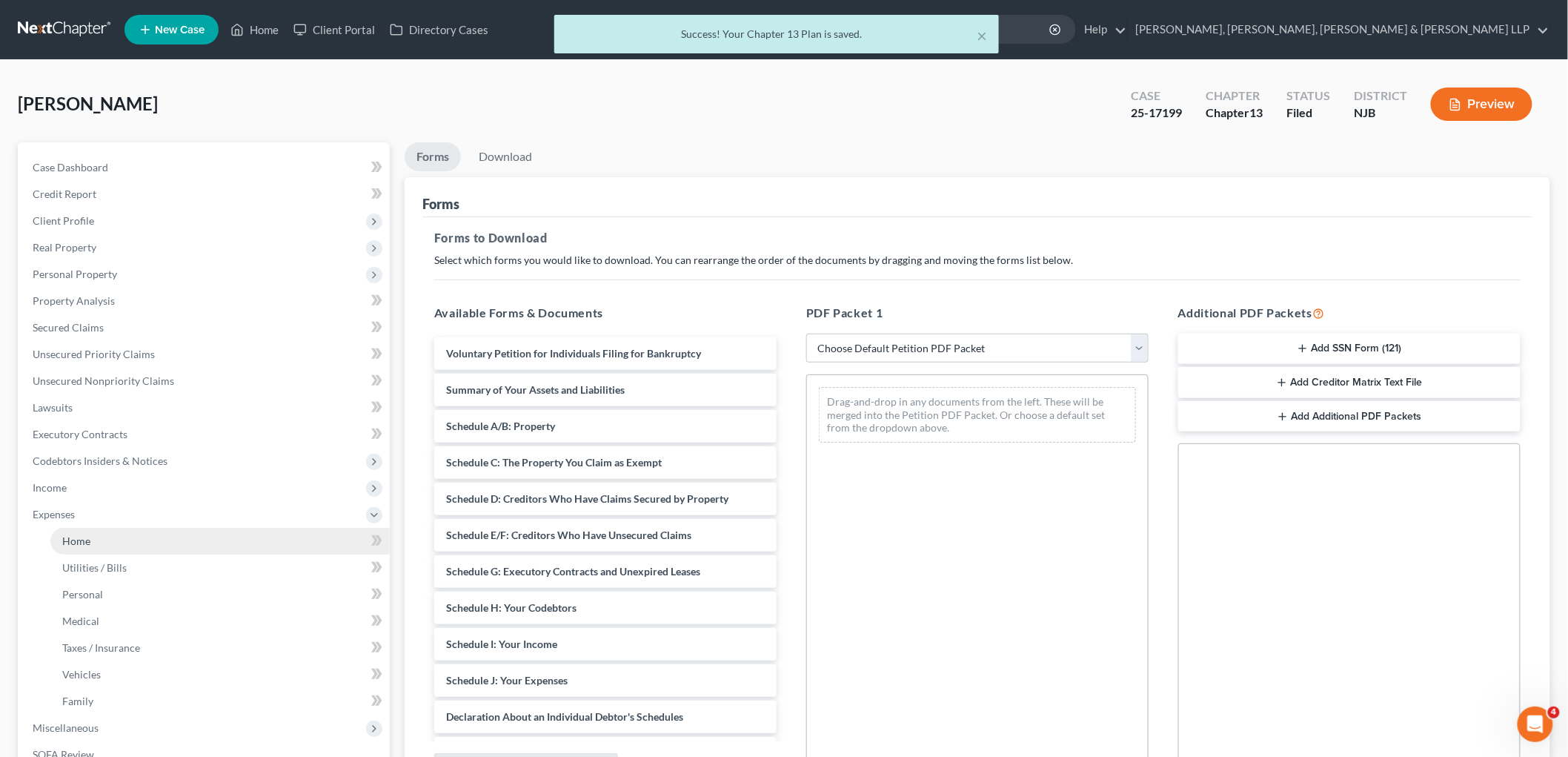
click at [82, 536] on span "Home" at bounding box center [76, 540] width 29 height 13
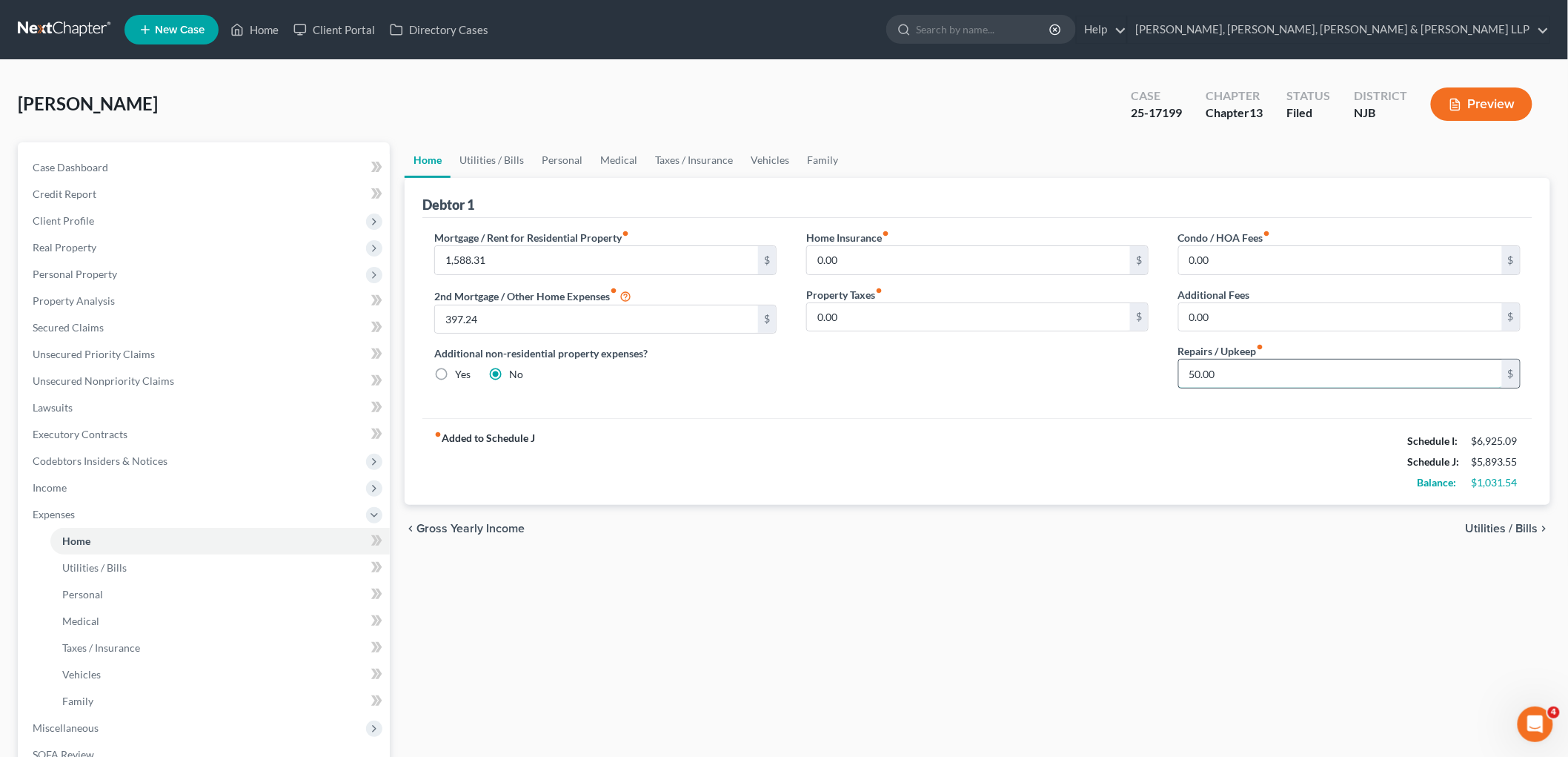
click at [947, 367] on input "50.00" at bounding box center [1341, 373] width 323 height 29
type input "150.00"
click at [504, 157] on link "Utilities / Bills" at bounding box center [492, 160] width 83 height 35
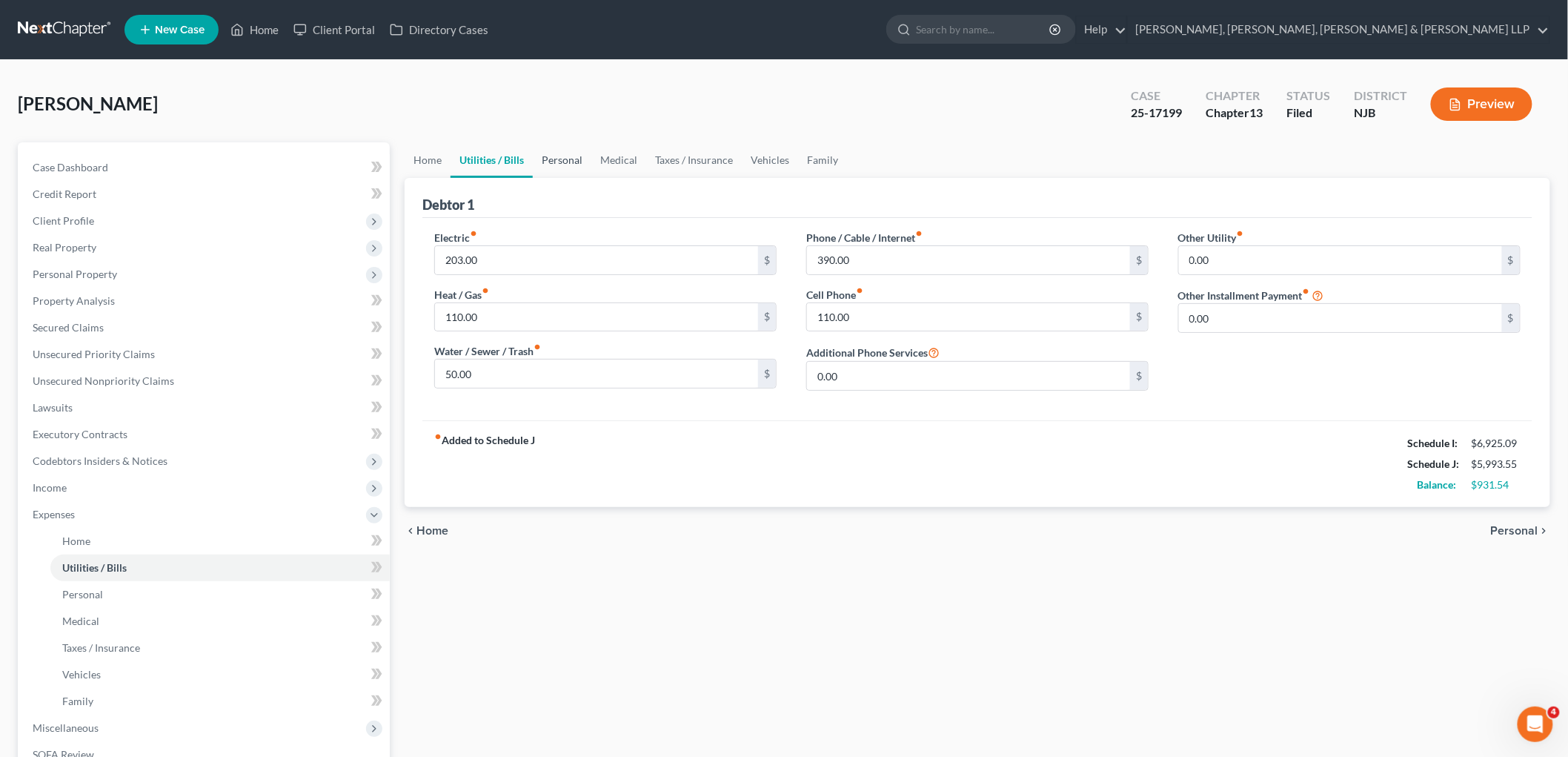
click at [560, 159] on link "Personal" at bounding box center [561, 160] width 58 height 35
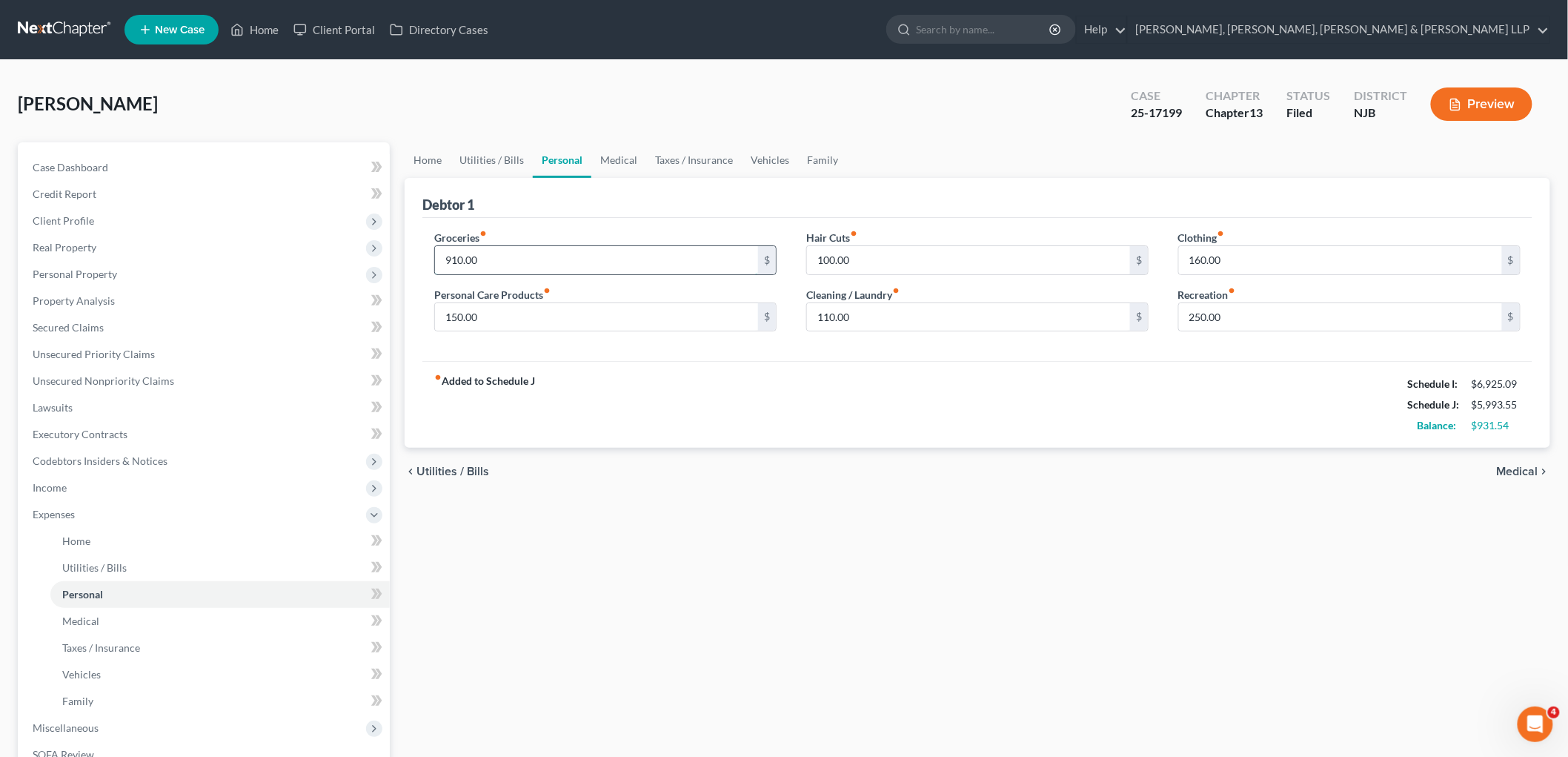
click at [527, 255] on input "910.00" at bounding box center [596, 260] width 323 height 29
type input "970"
click at [541, 203] on div "Debtor 1" at bounding box center [977, 198] width 1110 height 40
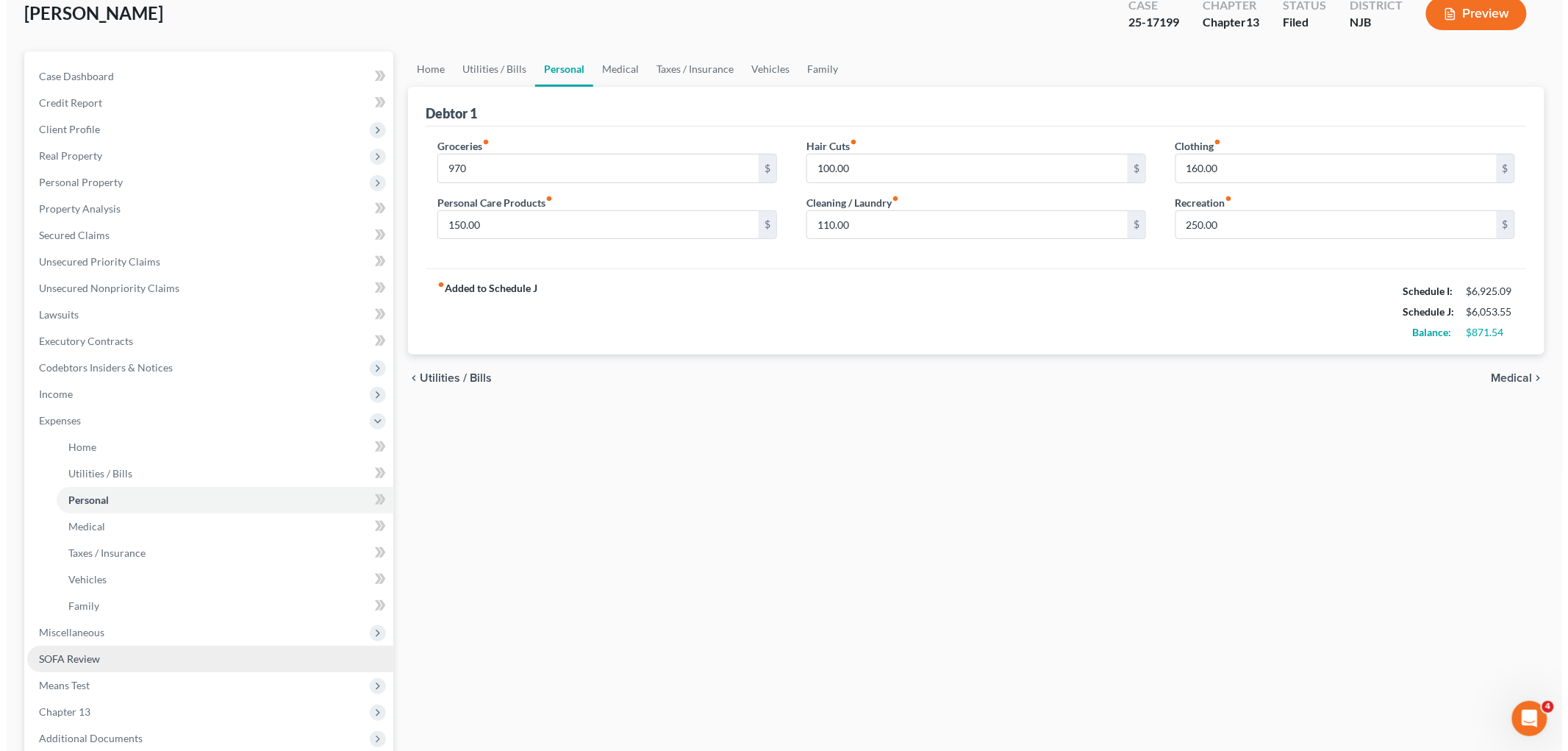
scroll to position [240, 0]
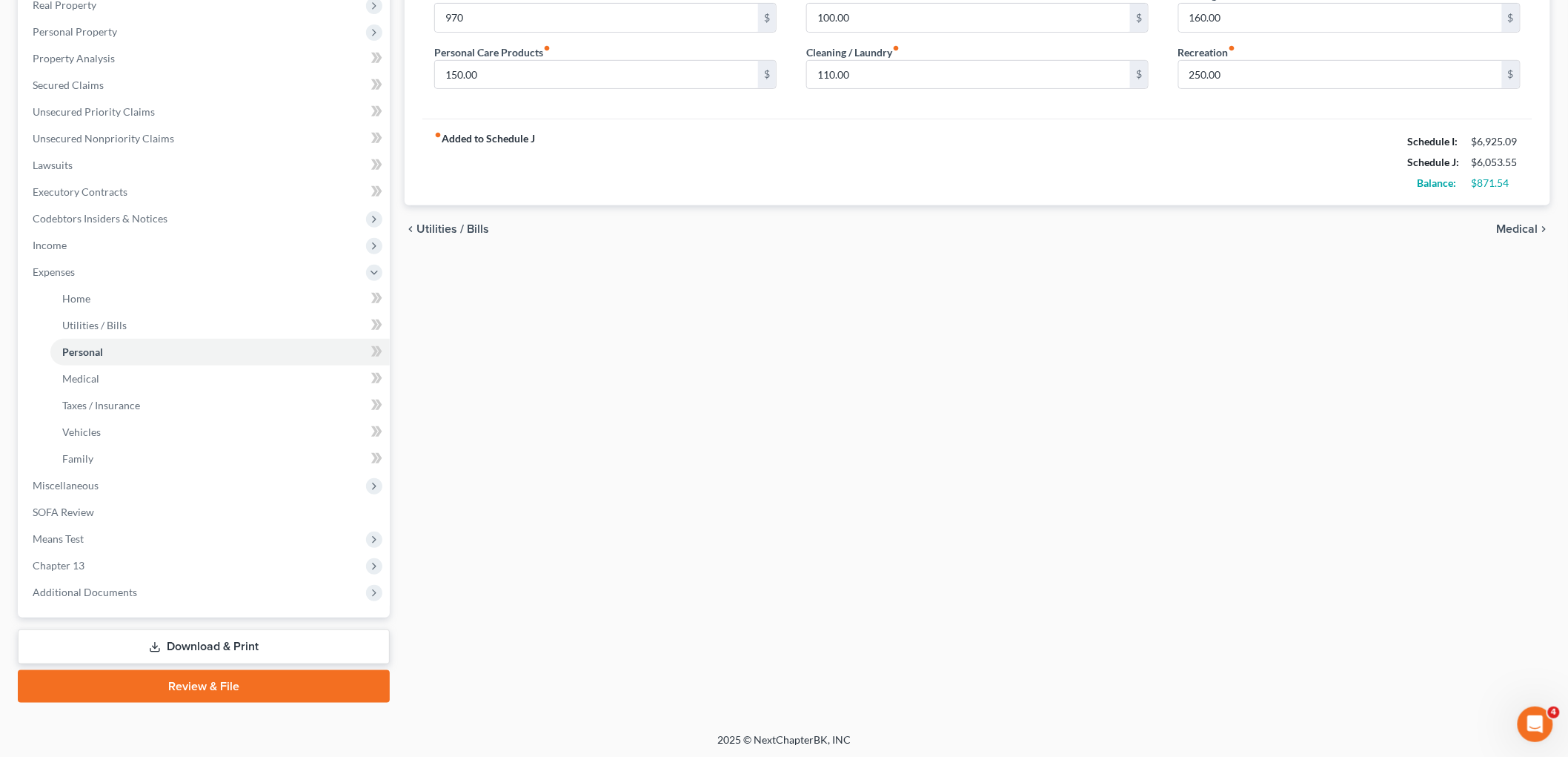
click at [178, 639] on link "Download & Print" at bounding box center [204, 646] width 372 height 34
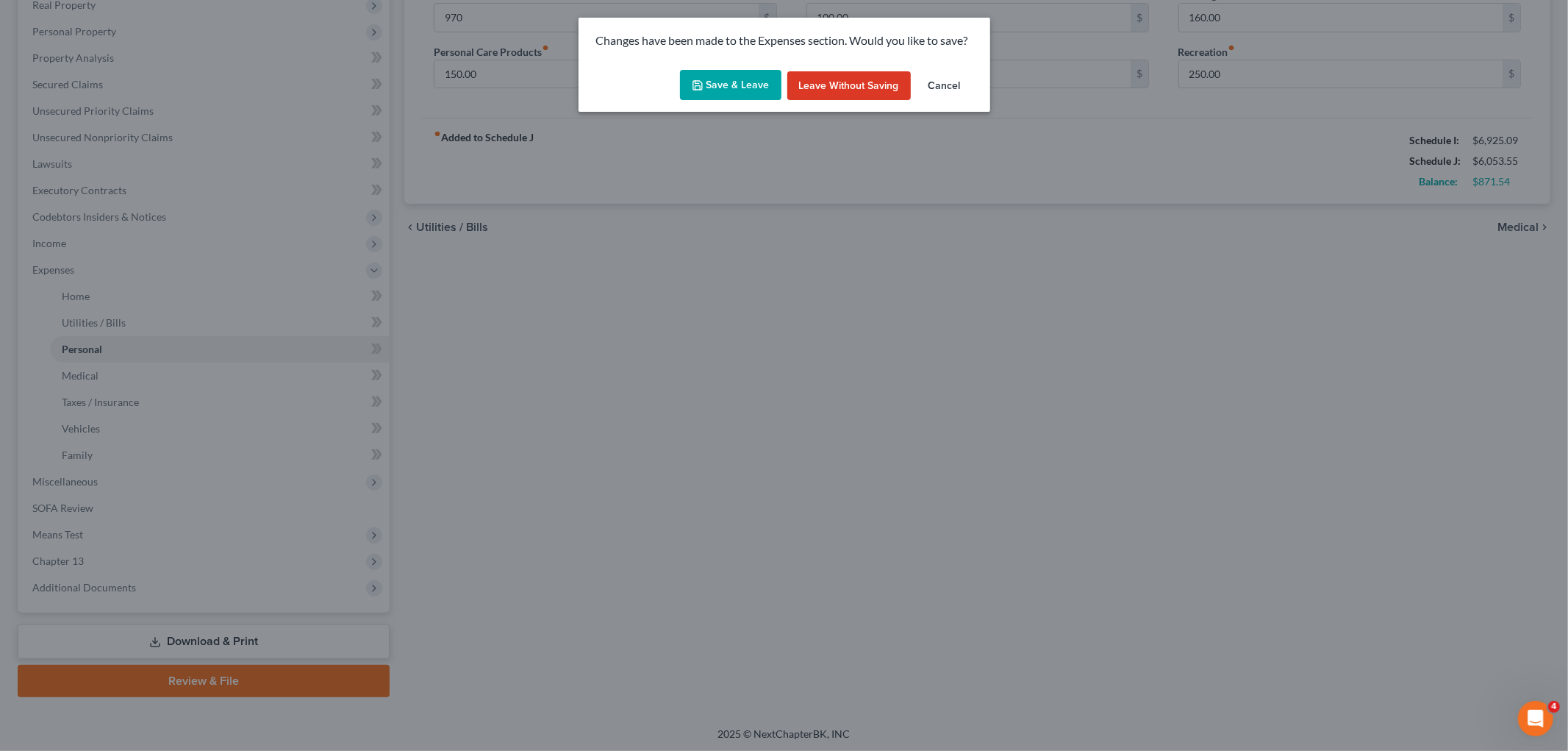
click at [741, 94] on button "Save & Leave" at bounding box center [731, 86] width 102 height 31
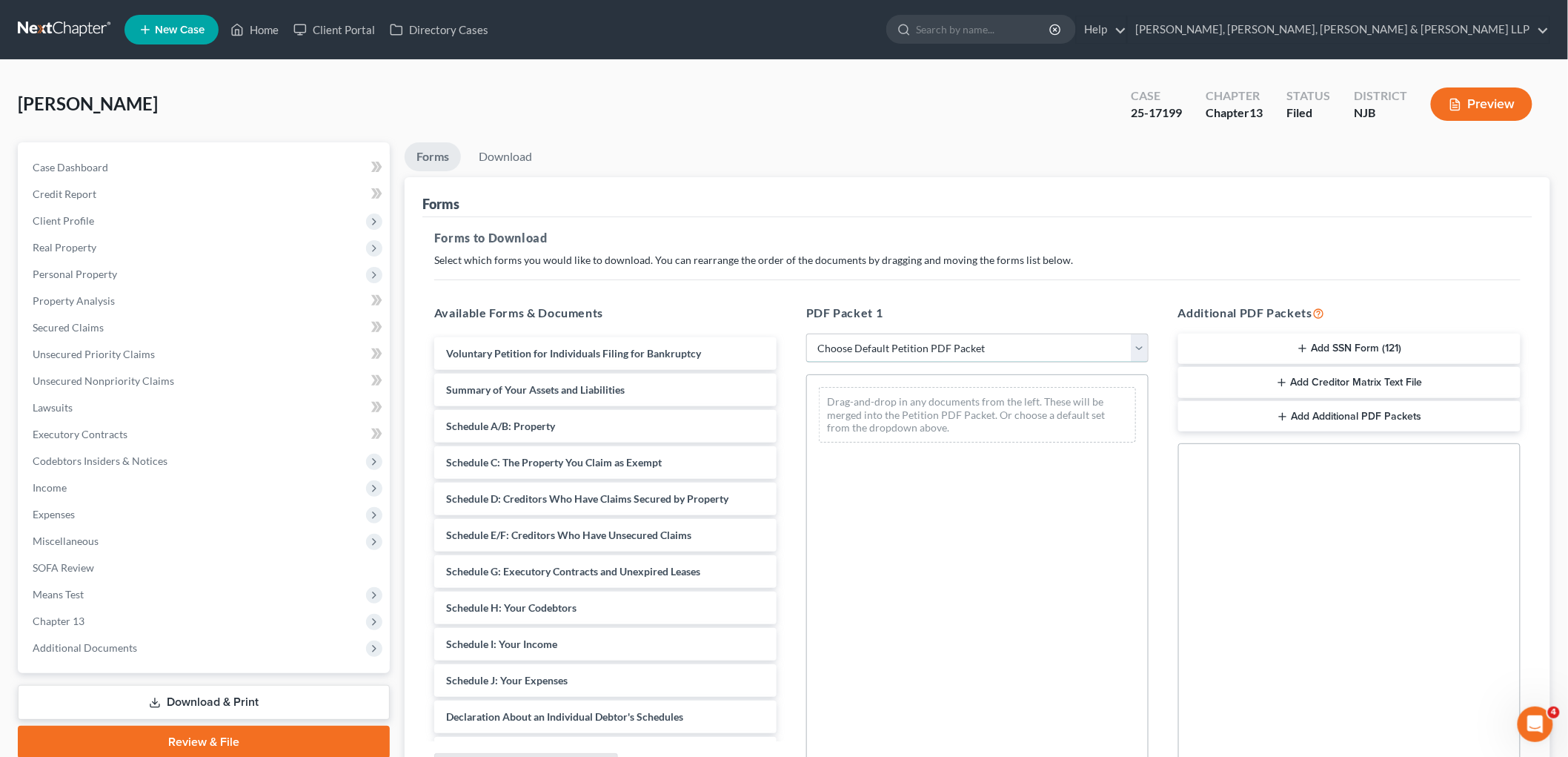
drag, startPoint x: 907, startPoint y: 343, endPoint x: 906, endPoint y: 359, distance: 16.0
click at [907, 343] on select "Choose Default Petition PDF Packet Complete Bankruptcy Petition (all forms and …" at bounding box center [977, 348] width 343 height 30
select select "0"
click at [806, 334] on select "Choose Default Petition PDF Packet Complete Bankruptcy Petition (all forms and …" at bounding box center [977, 348] width 343 height 30
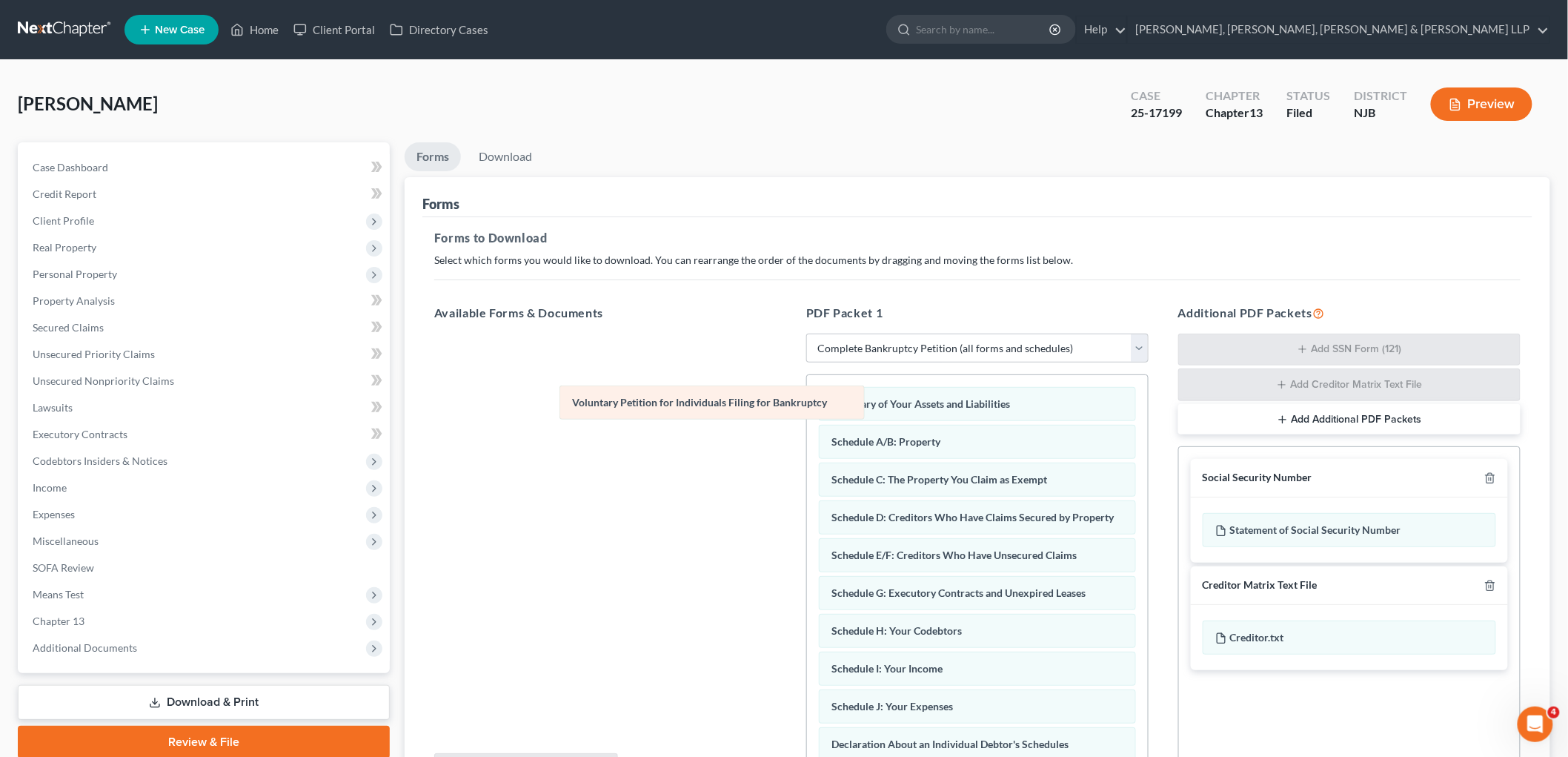
drag, startPoint x: 877, startPoint y: 402, endPoint x: 547, endPoint y: 380, distance: 330.7
click at [807, 380] on div "Voluntary Petition for Individuals Filing for Bankruptcy Voluntary Petition for…" at bounding box center [977, 731] width 341 height 714
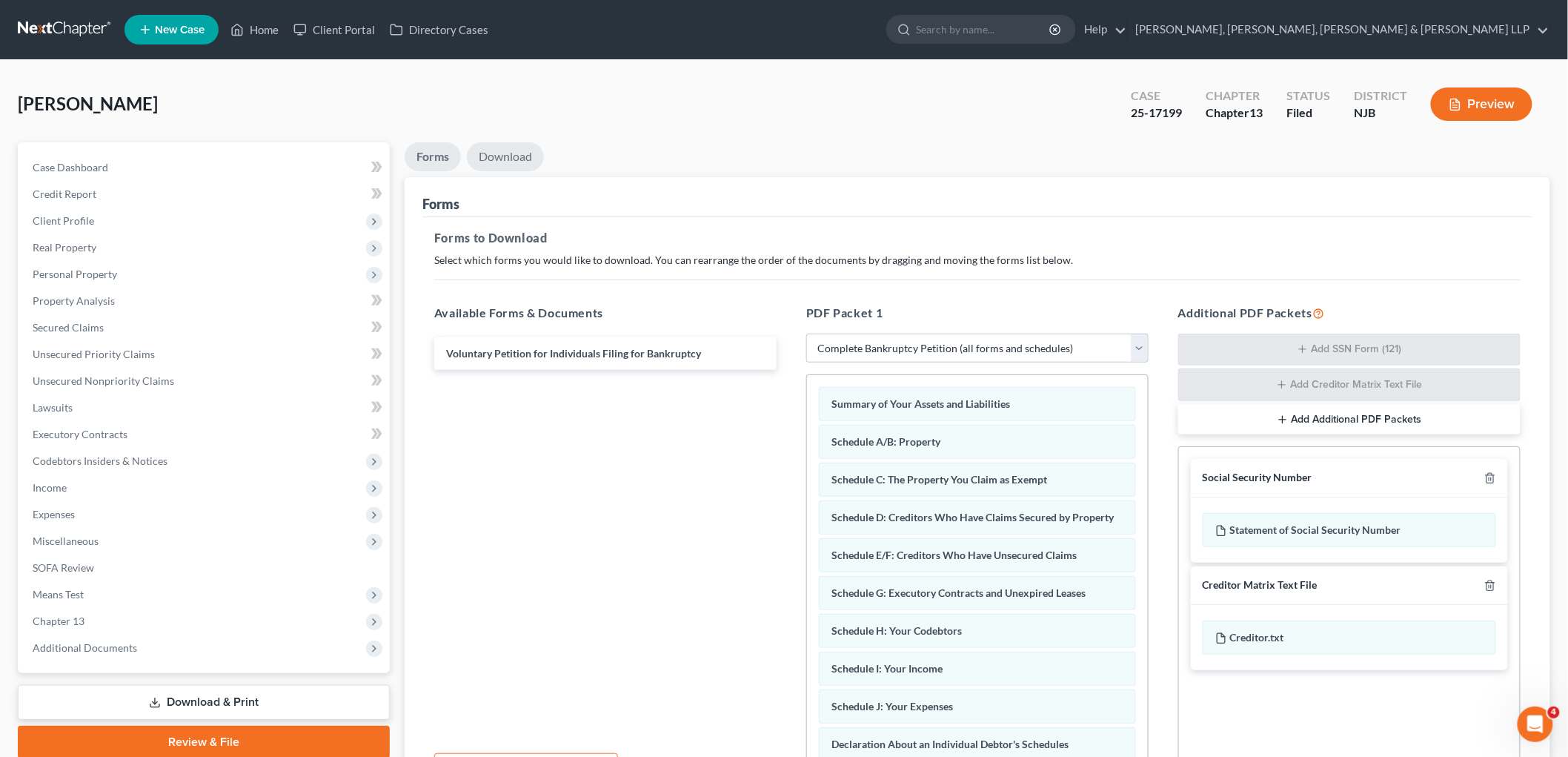
click at [510, 158] on link "Download" at bounding box center [505, 157] width 77 height 29
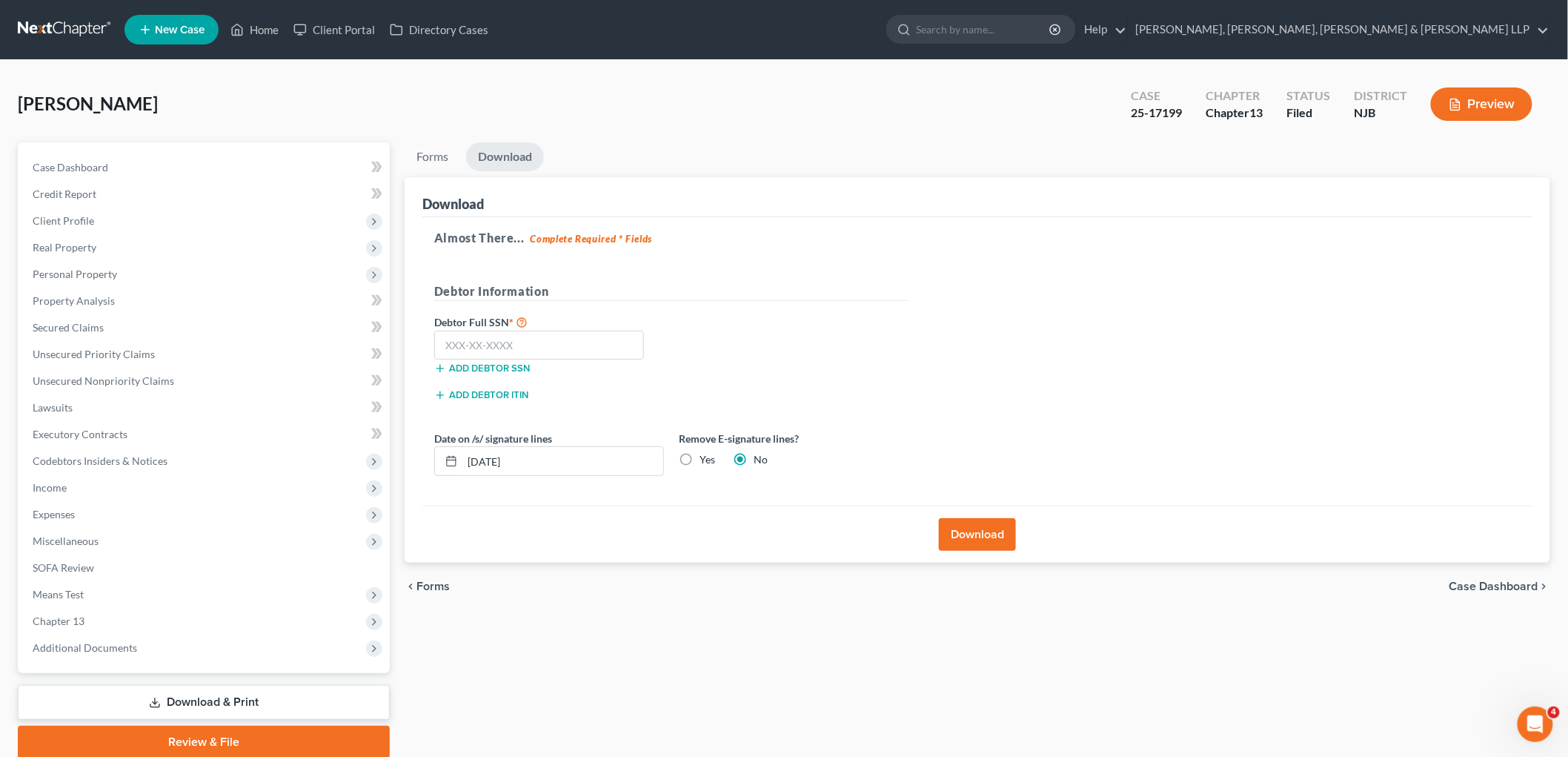
click at [700, 460] on label "Yes" at bounding box center [708, 459] width 16 height 15
click at [706, 460] on input "Yes" at bounding box center [711, 457] width 10 height 10
radio input "true"
radio input "false"
click at [501, 352] on input "text" at bounding box center [538, 346] width 210 height 30
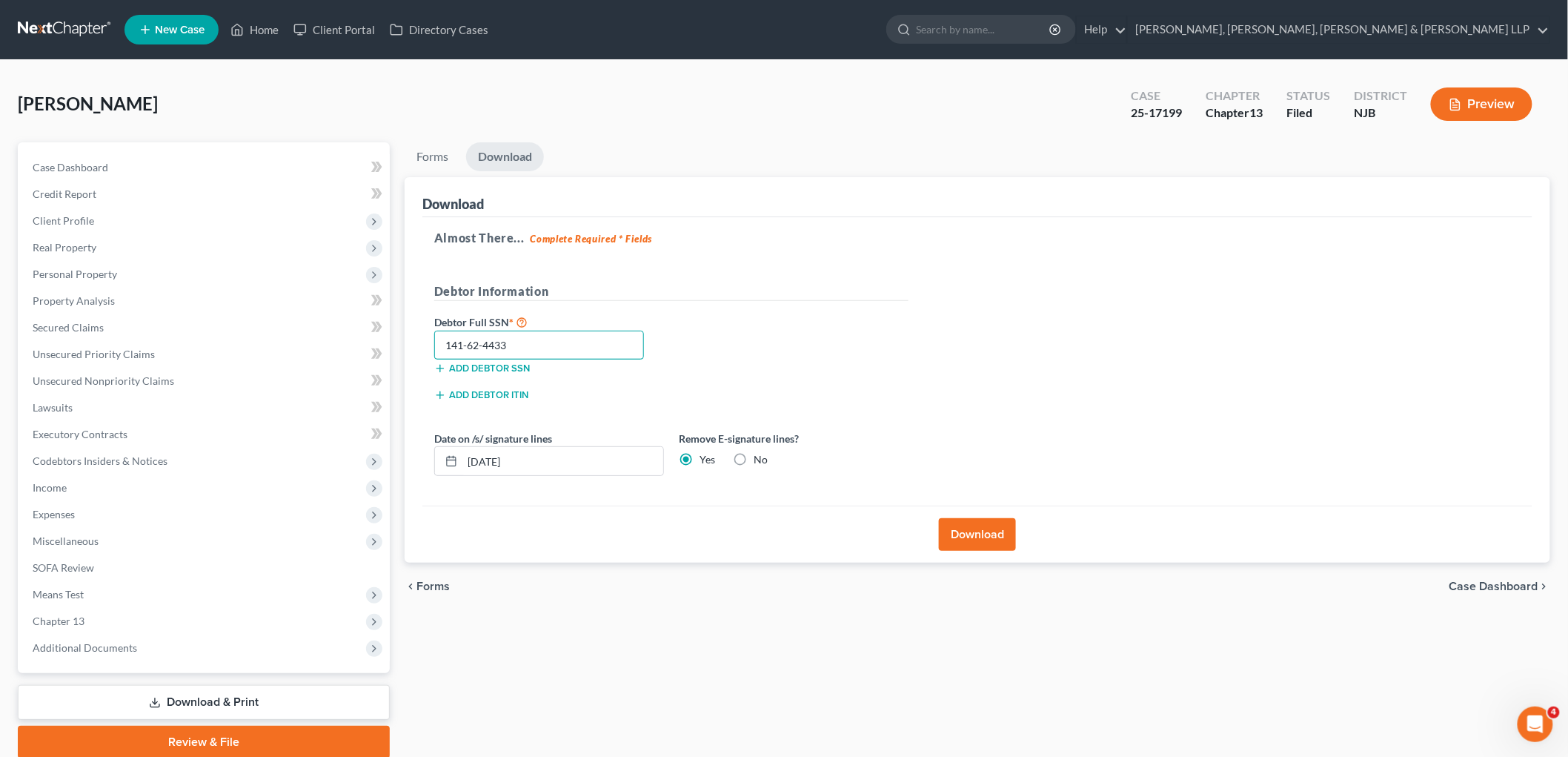
type input "141-62-4433"
click at [947, 530] on button "Download" at bounding box center [977, 534] width 77 height 32
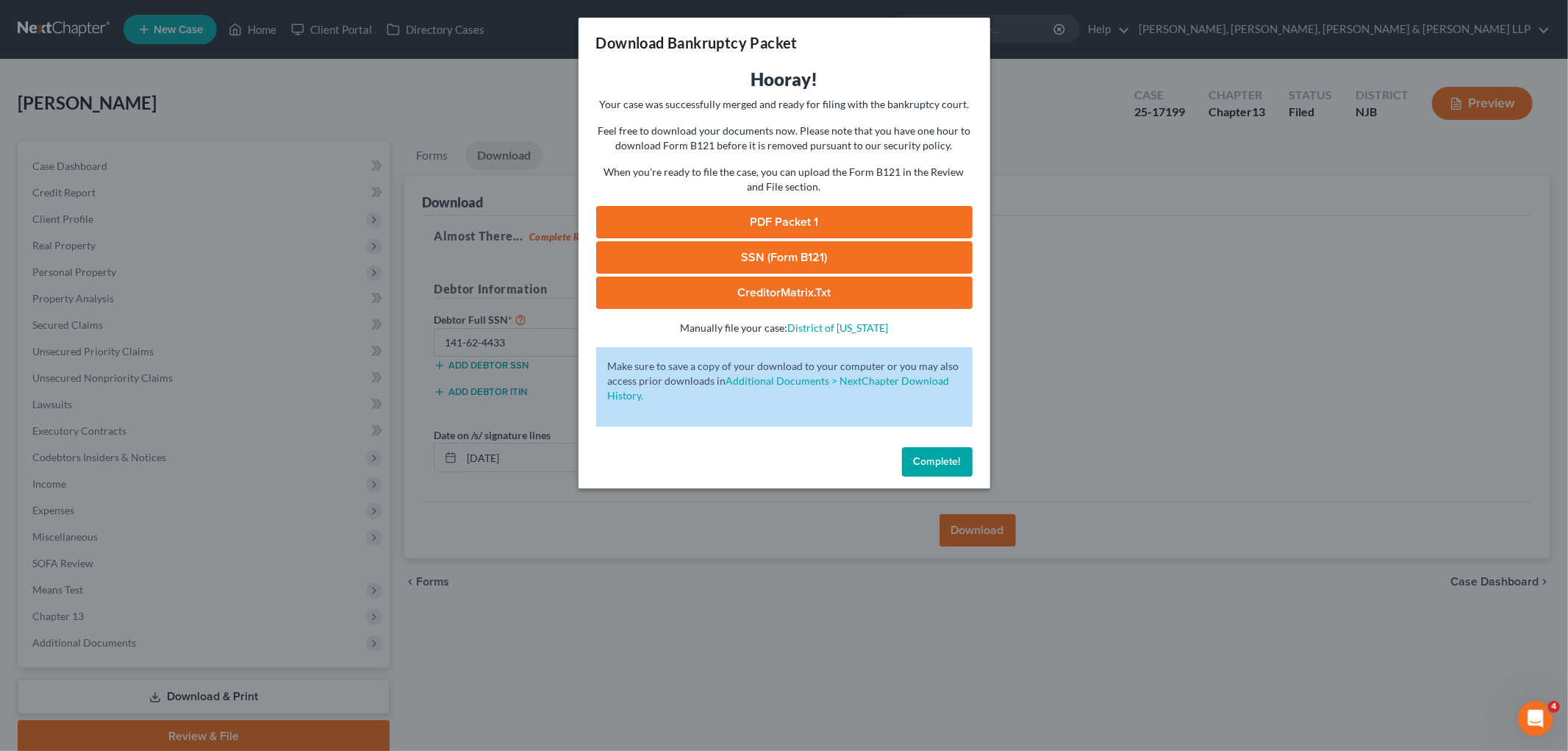
drag, startPoint x: 857, startPoint y: 64, endPoint x: 811, endPoint y: 197, distance: 140.7
click at [857, 64] on div "Download Bankruptcy Packet" at bounding box center [785, 42] width 412 height 50
click at [768, 219] on link "PDF Packet 1" at bounding box center [785, 222] width 377 height 32
click at [930, 466] on span "Complete!" at bounding box center [937, 461] width 47 height 13
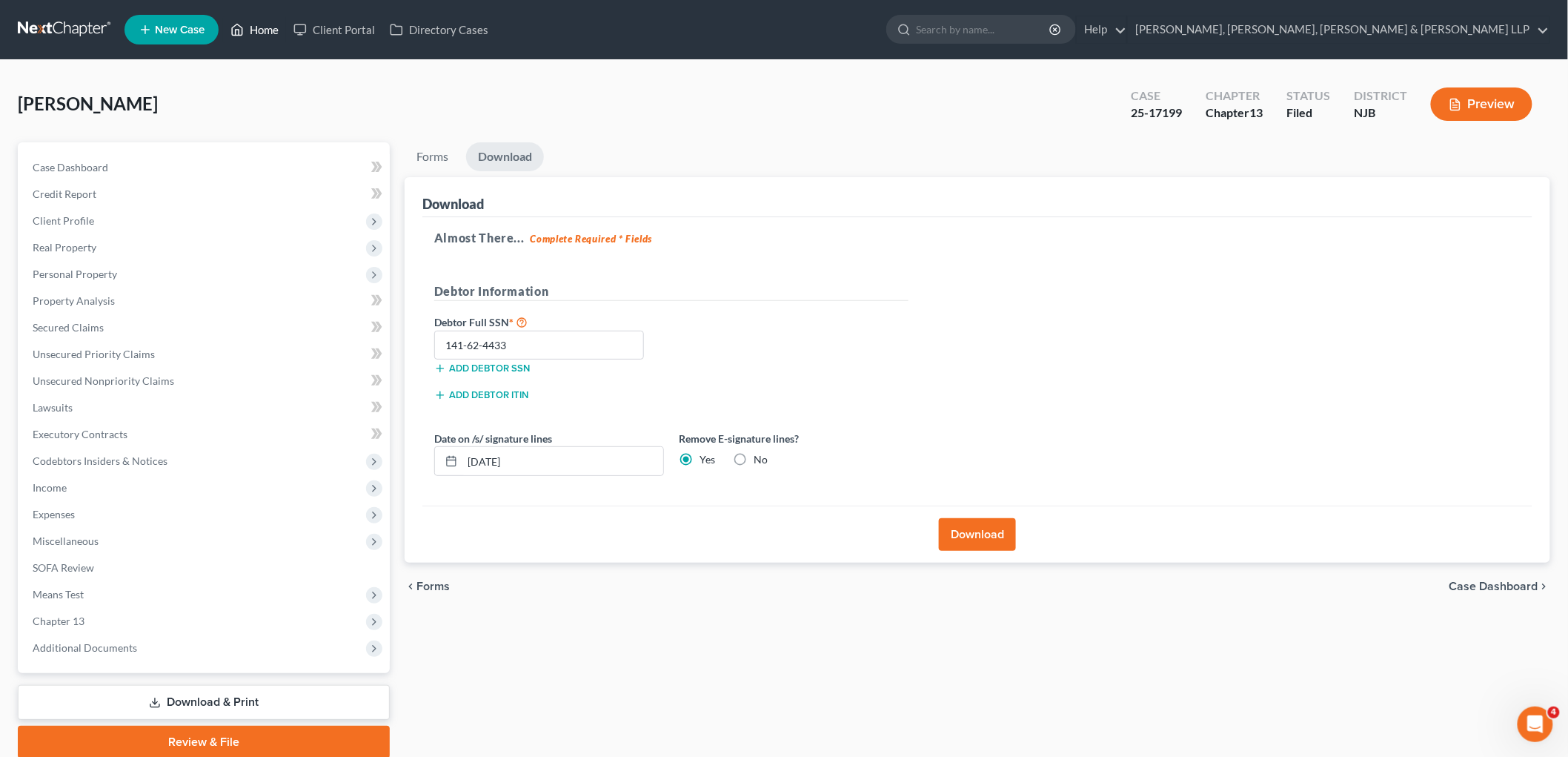
drag, startPoint x: 263, startPoint y: 23, endPoint x: 1233, endPoint y: 63, distance: 970.8
click at [263, 23] on link "Home" at bounding box center [255, 30] width 63 height 27
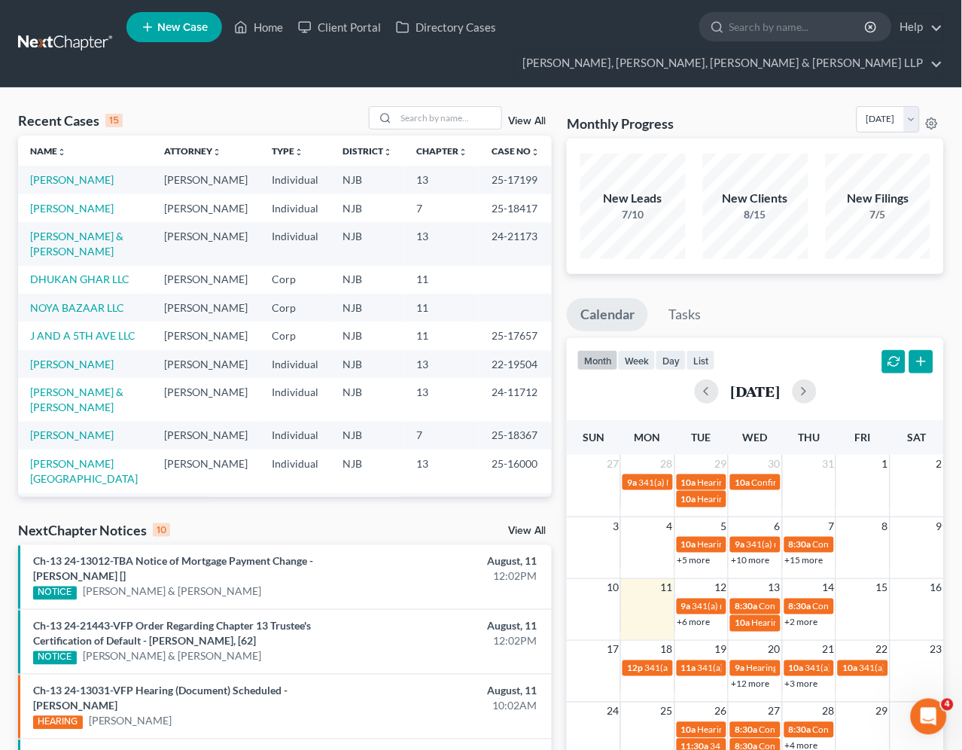
click at [305, 96] on div "Recent Cases 15 View All Name unfold_more expand_more expand_less Attorney unfo…" at bounding box center [481, 661] width 962 height 1146
click at [268, 26] on link "Home" at bounding box center [259, 27] width 64 height 27
click at [425, 115] on input "search" at bounding box center [448, 118] width 105 height 22
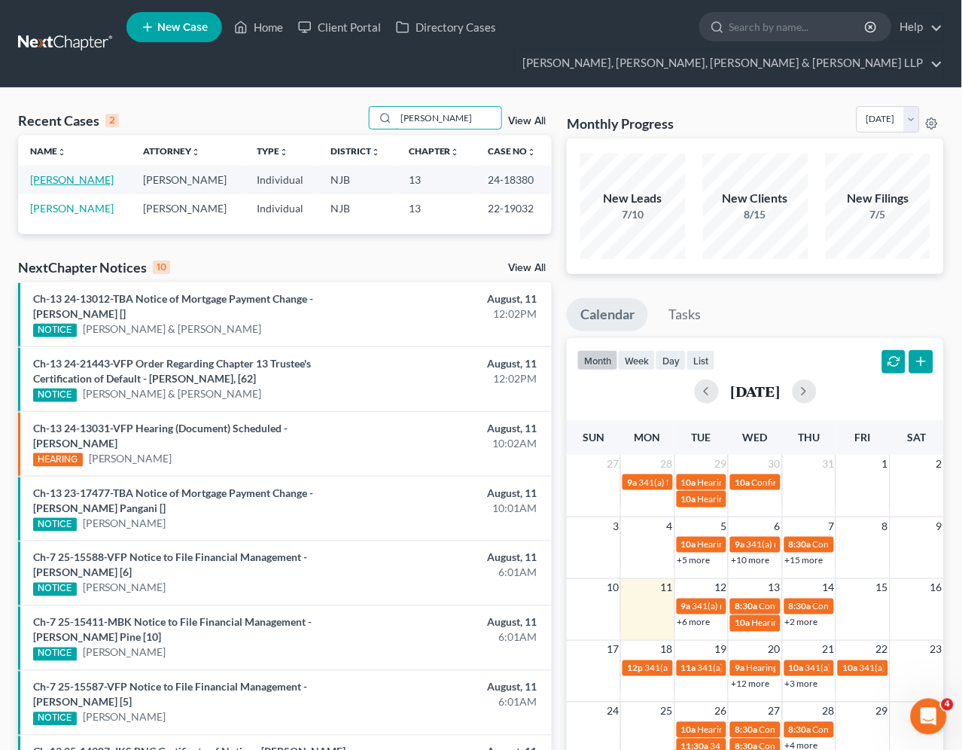
type input "[PERSON_NAME]"
click at [86, 179] on link "[PERSON_NAME]" at bounding box center [72, 179] width 84 height 13
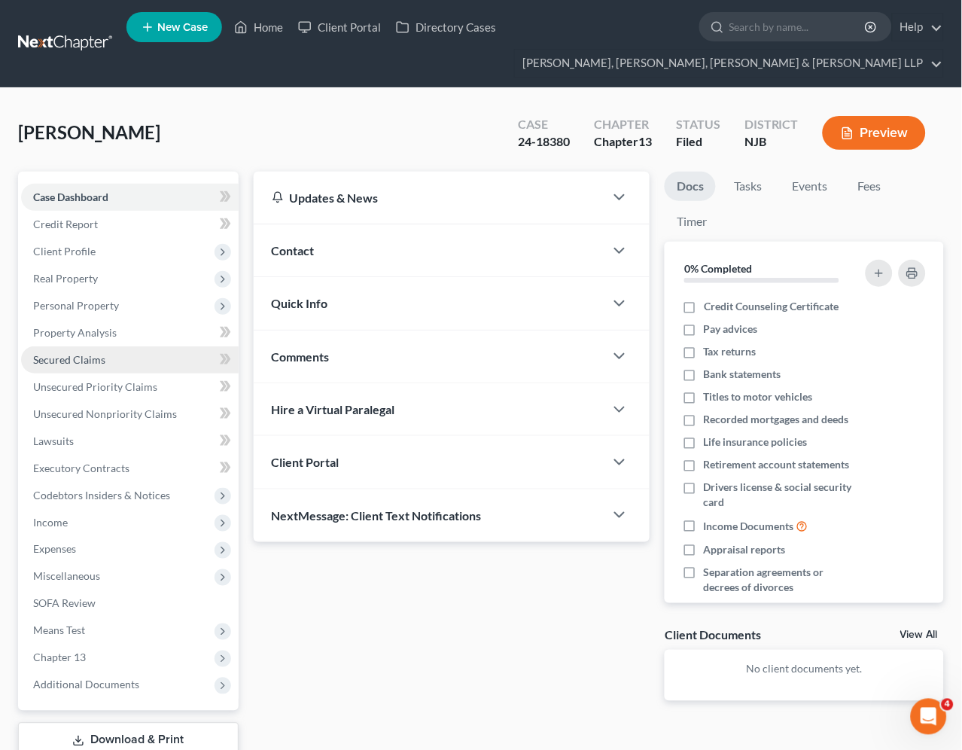
click at [72, 359] on span "Secured Claims" at bounding box center [69, 359] width 72 height 13
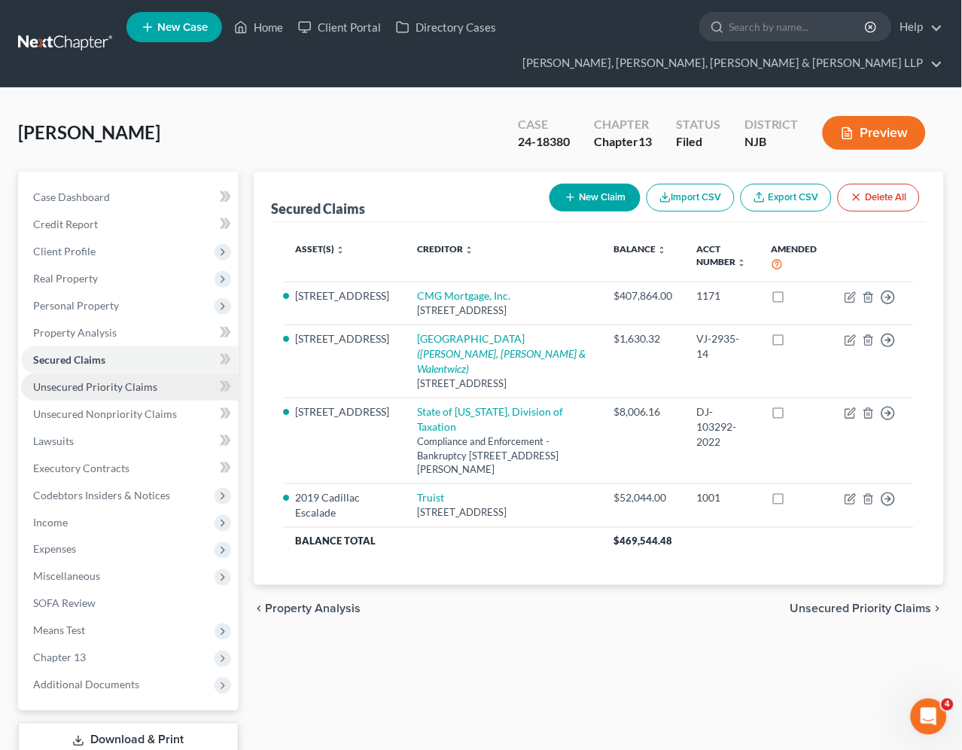
click at [80, 383] on span "Unsecured Priority Claims" at bounding box center [95, 386] width 124 height 13
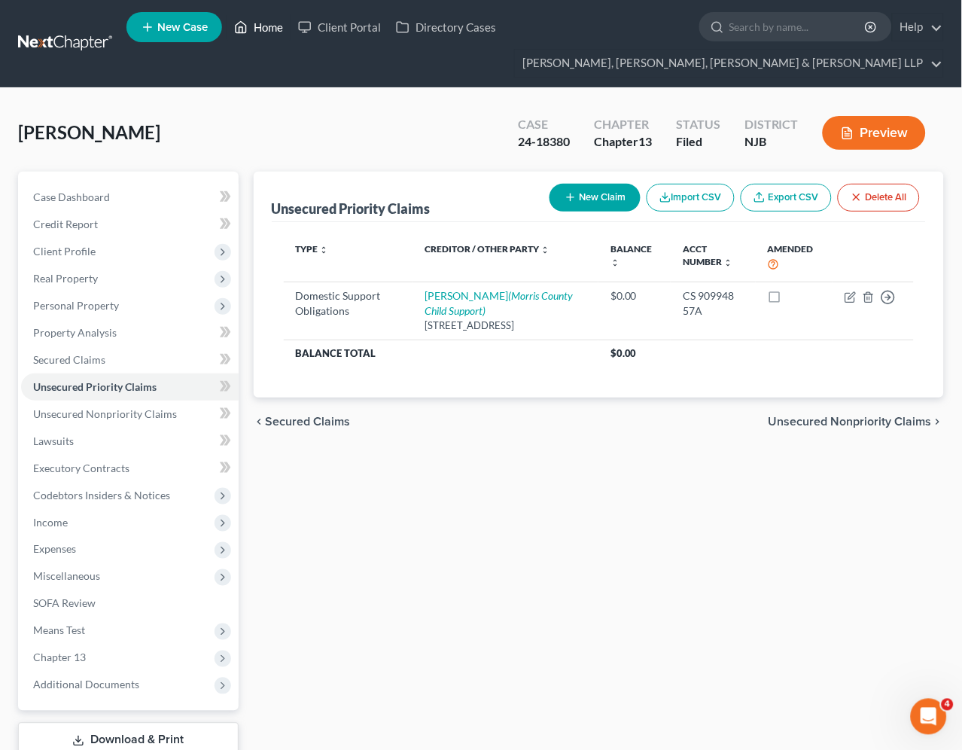
click at [271, 32] on link "Home" at bounding box center [259, 27] width 64 height 27
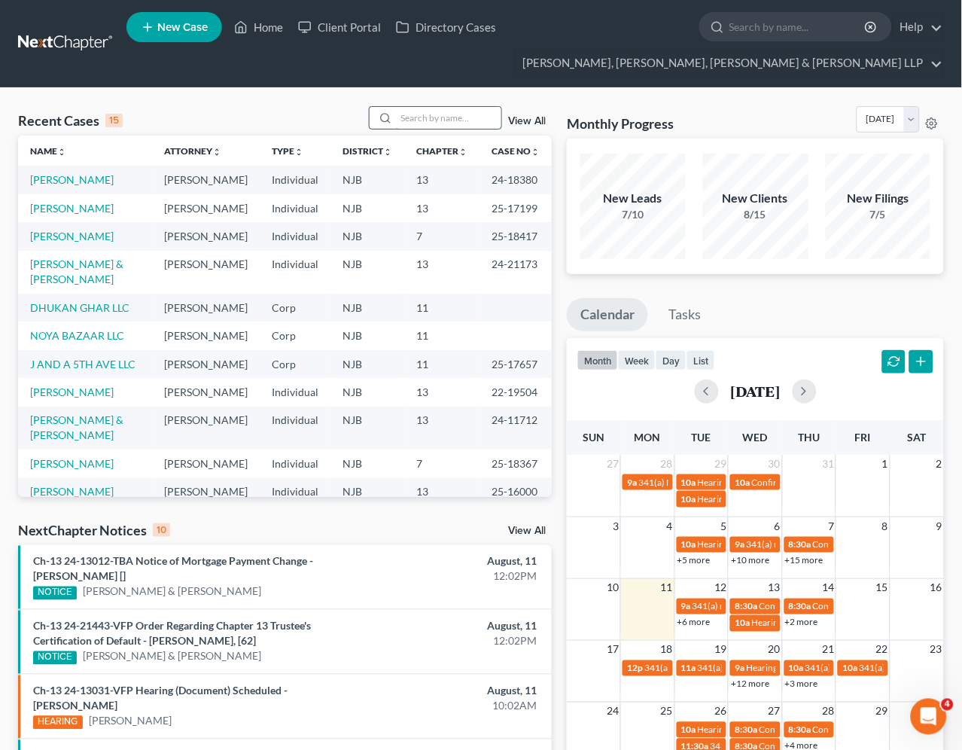
click at [405, 117] on input "search" at bounding box center [448, 118] width 105 height 22
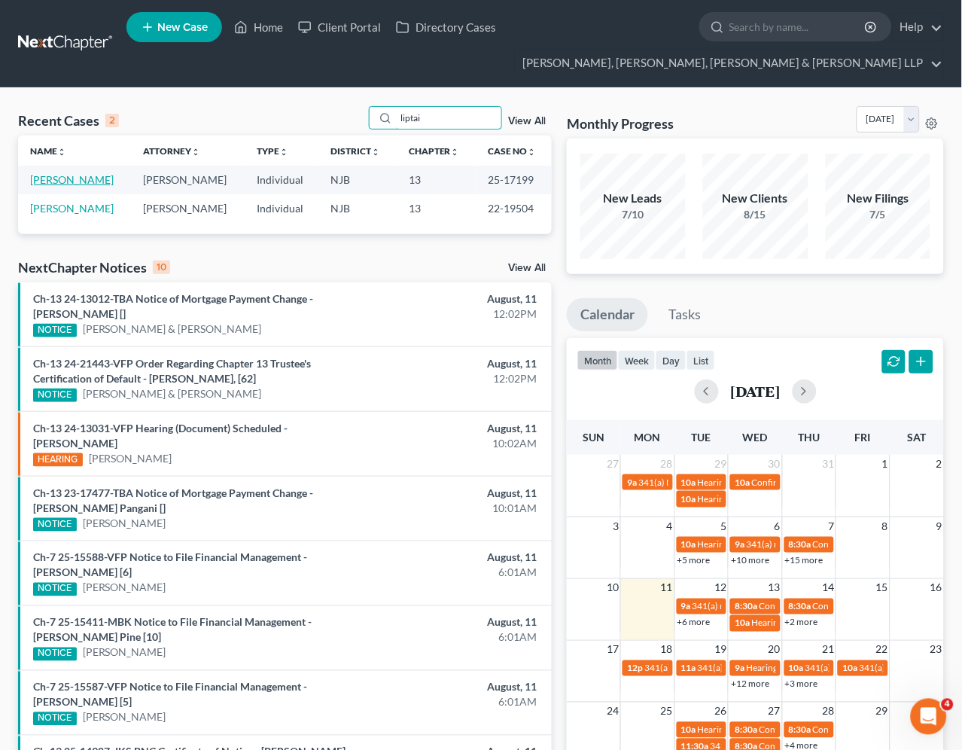
type input "liptai"
click at [78, 178] on link "[PERSON_NAME]" at bounding box center [72, 179] width 84 height 13
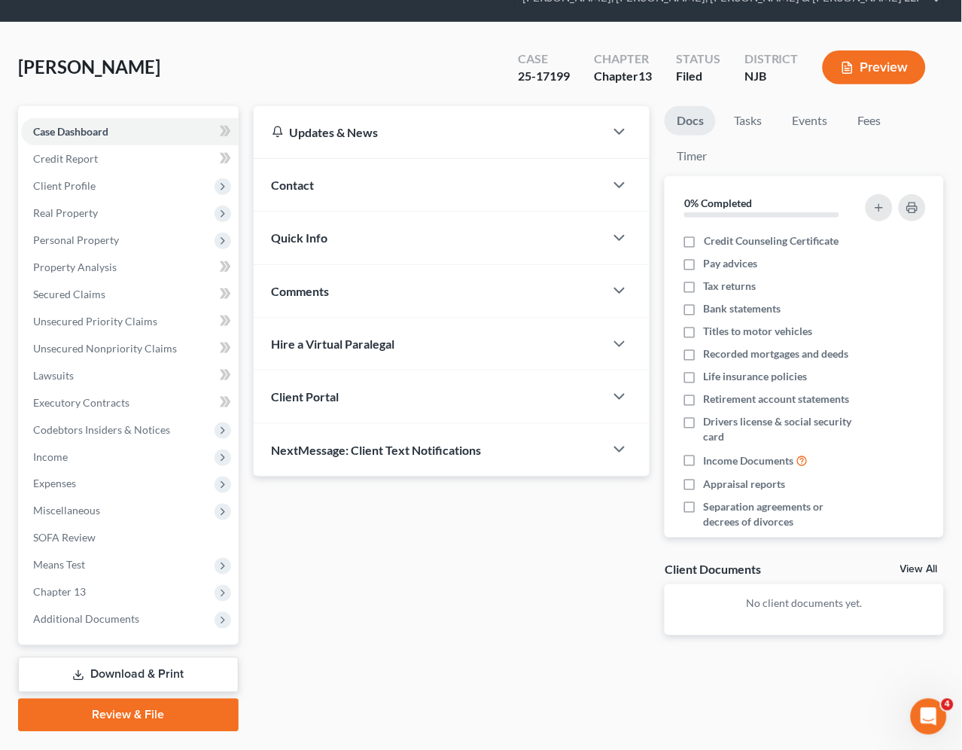
scroll to position [102, 0]
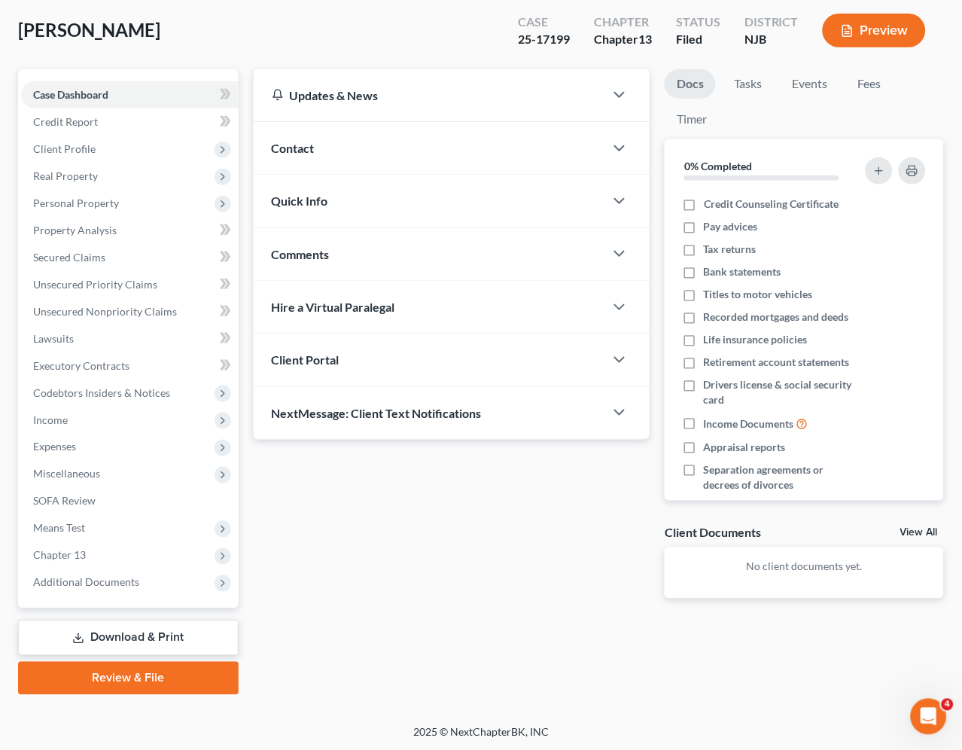
click at [152, 634] on link "Download & Print" at bounding box center [128, 637] width 221 height 35
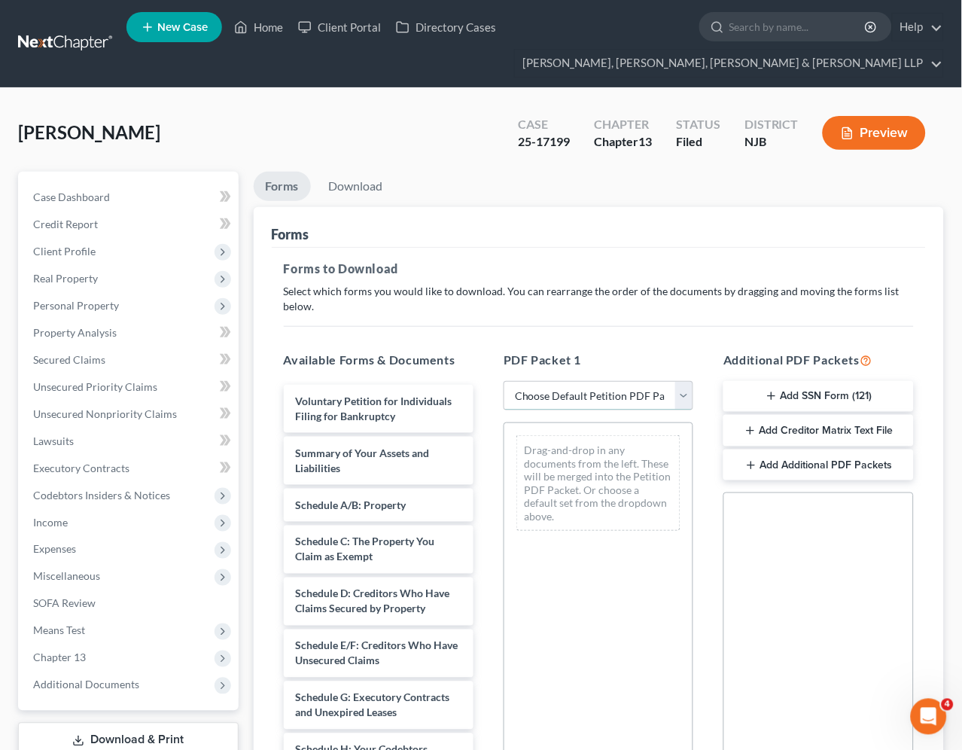
click at [589, 389] on select "Choose Default Petition PDF Packet Complete Bankruptcy Petition (all forms and …" at bounding box center [599, 396] width 190 height 30
select select "0"
click at [504, 381] on select "Choose Default Petition PDF Packet Complete Bankruptcy Petition (all forms and …" at bounding box center [599, 396] width 190 height 30
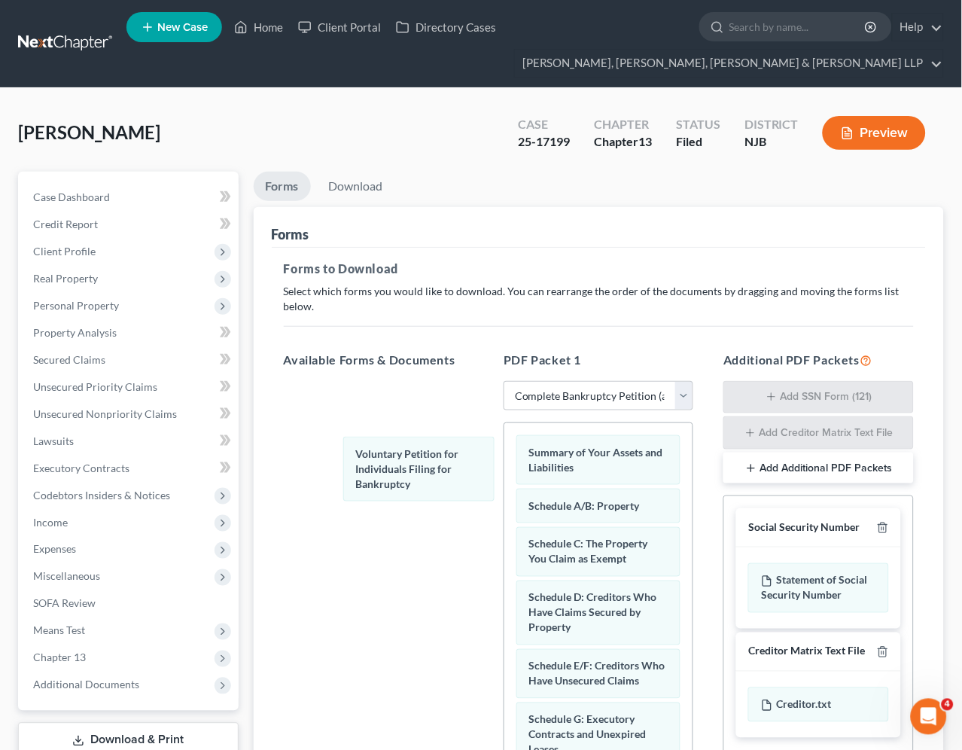
drag, startPoint x: 555, startPoint y: 460, endPoint x: 371, endPoint y: 267, distance: 266.3
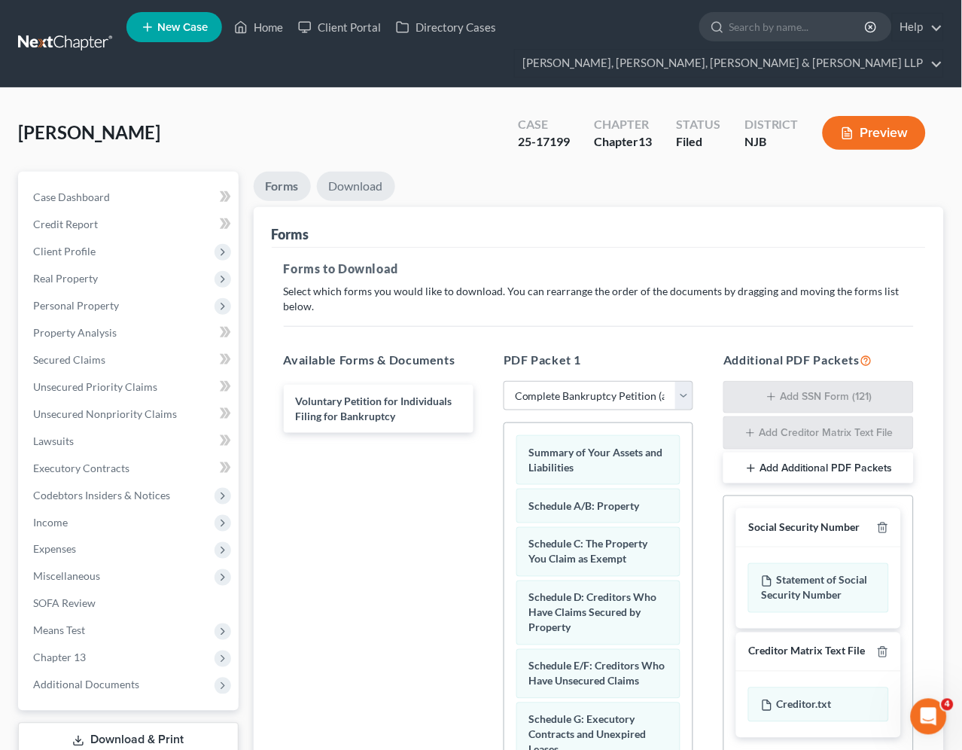
click at [355, 184] on link "Download" at bounding box center [356, 186] width 78 height 29
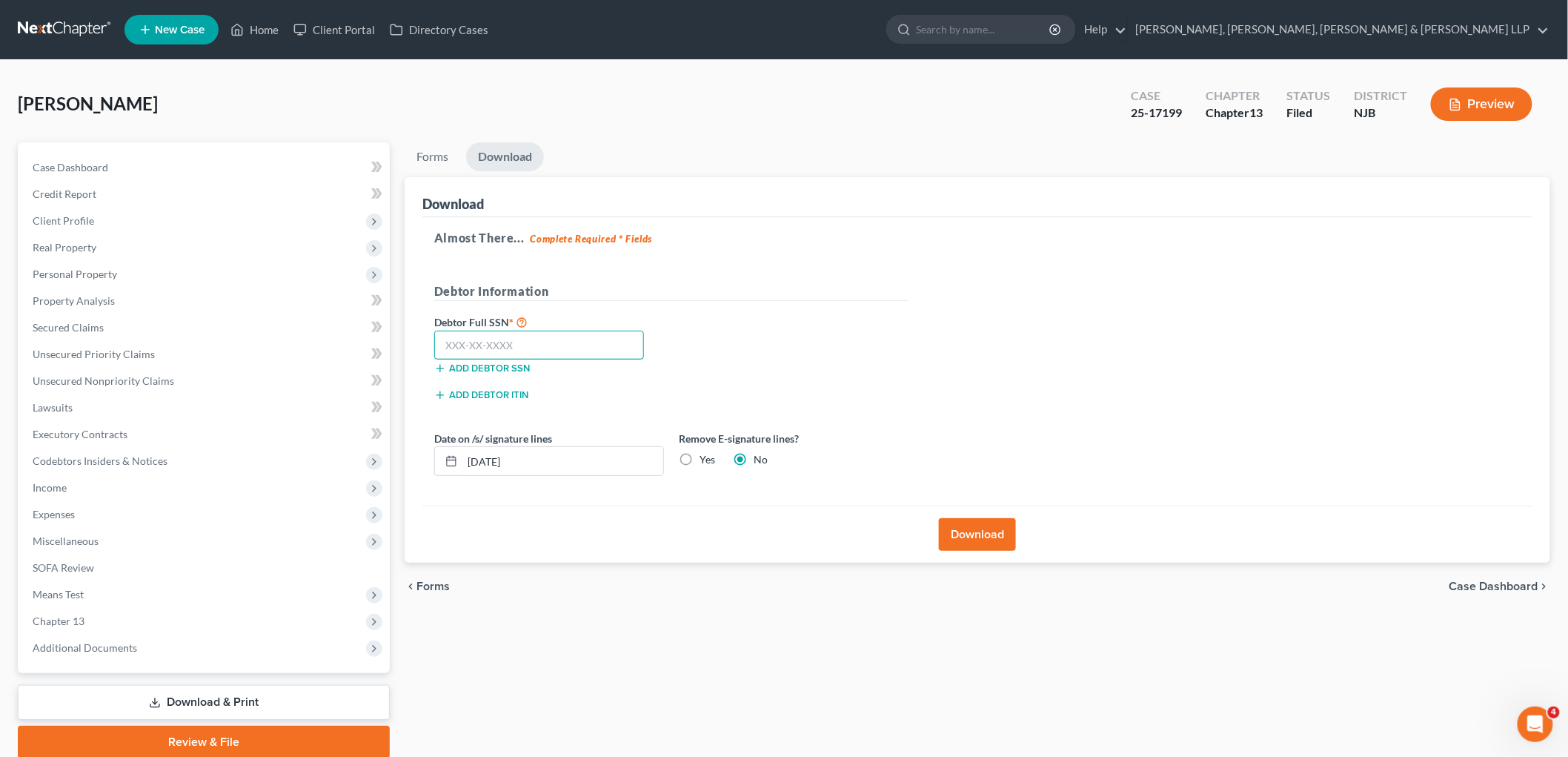
click at [472, 345] on input "text" at bounding box center [538, 346] width 210 height 30
type input "141-62-4433"
click at [916, 292] on div "Almost There... Complete Required * Fields Debtor Information Debtor Full SSN *…" at bounding box center [977, 362] width 1110 height 289
click at [878, 371] on div "Debtor Full SSN * 141-62-4433 Add debtor SSN" at bounding box center [671, 349] width 489 height 74
click at [947, 530] on button "Download" at bounding box center [977, 534] width 77 height 32
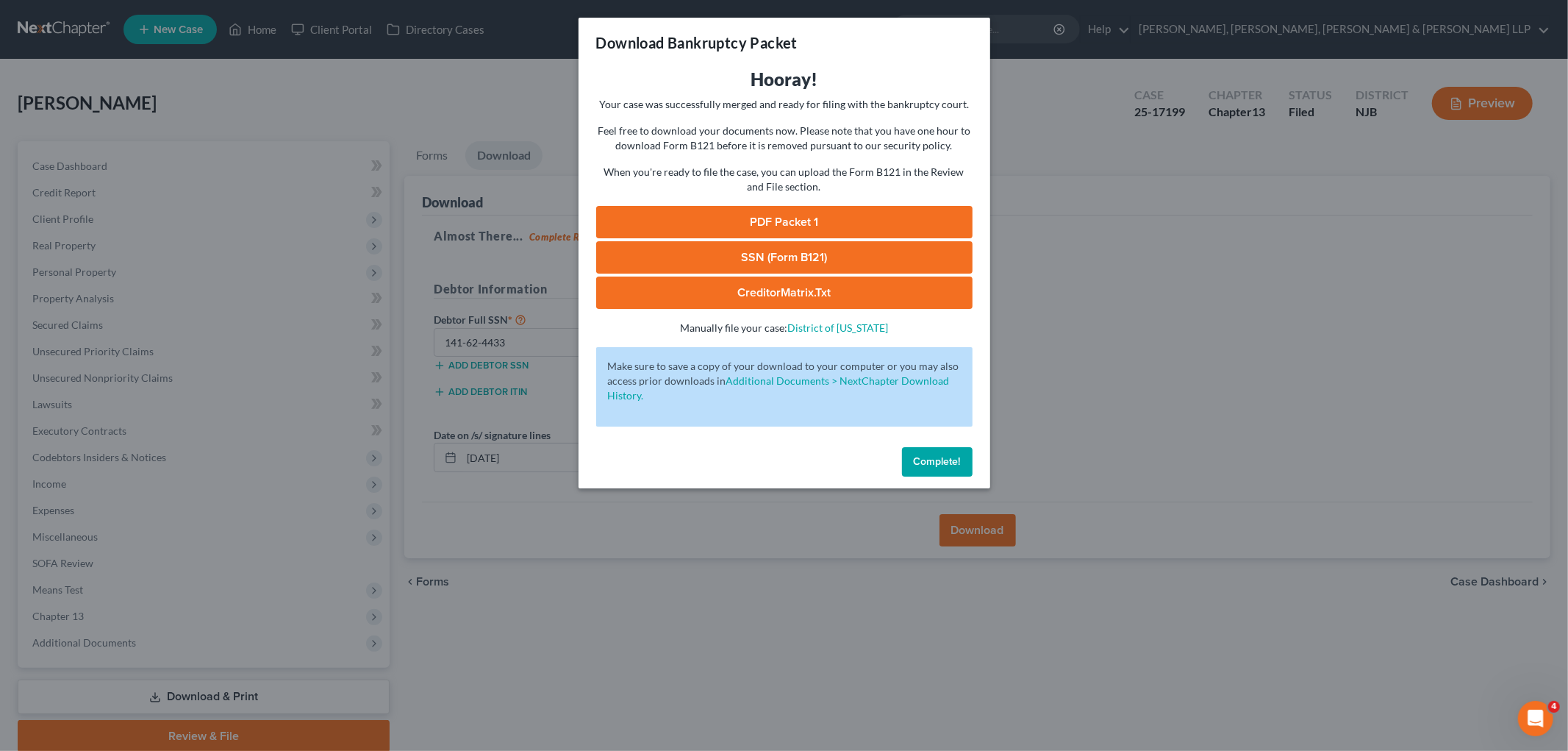
click at [836, 216] on link "PDF Packet 1" at bounding box center [785, 222] width 377 height 32
click at [922, 456] on span "Complete!" at bounding box center [937, 461] width 47 height 13
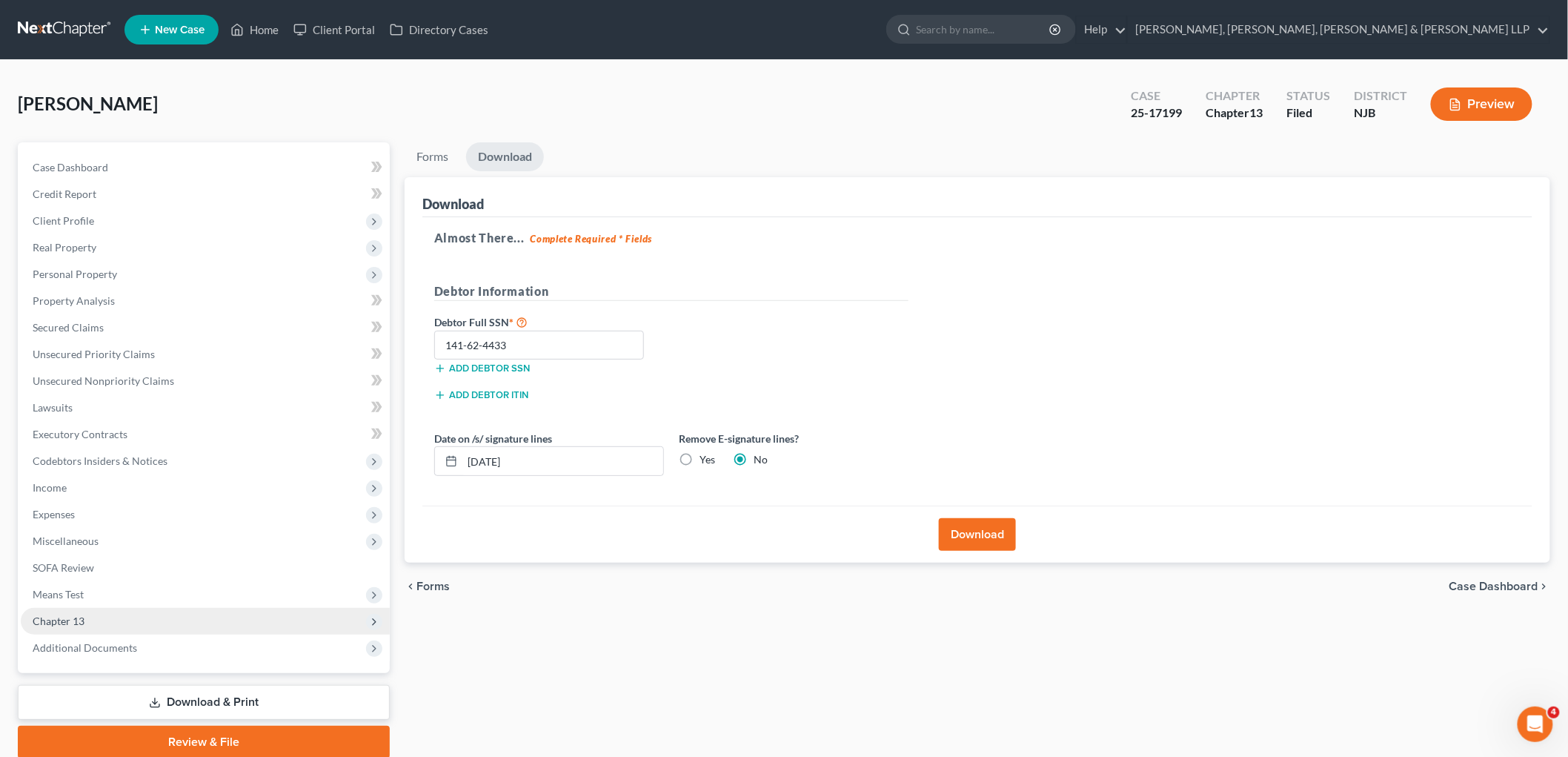
click at [71, 621] on span "Chapter 13" at bounding box center [58, 620] width 52 height 13
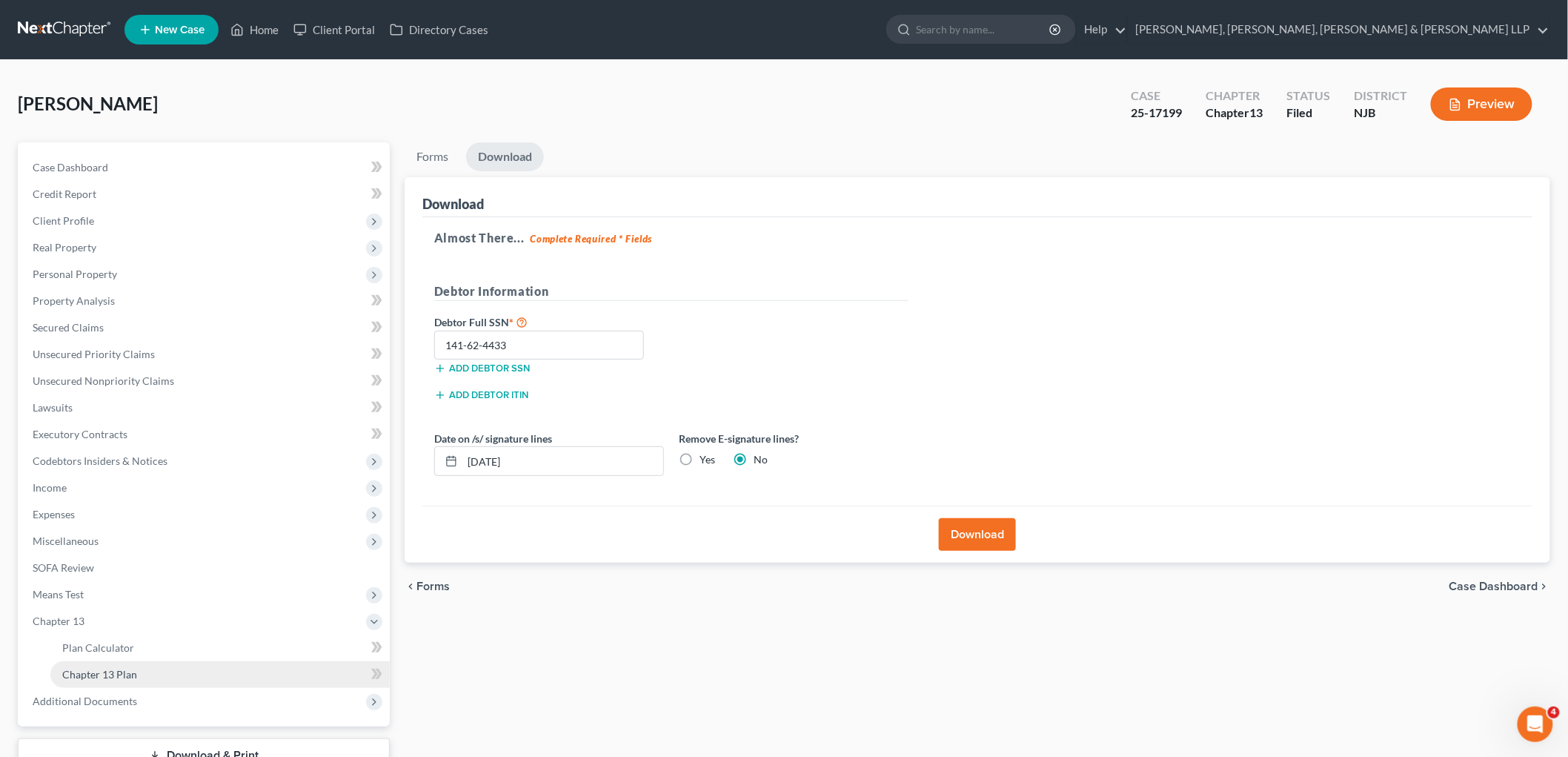
click at [109, 672] on span "Chapter 13 Plan" at bounding box center [99, 673] width 75 height 13
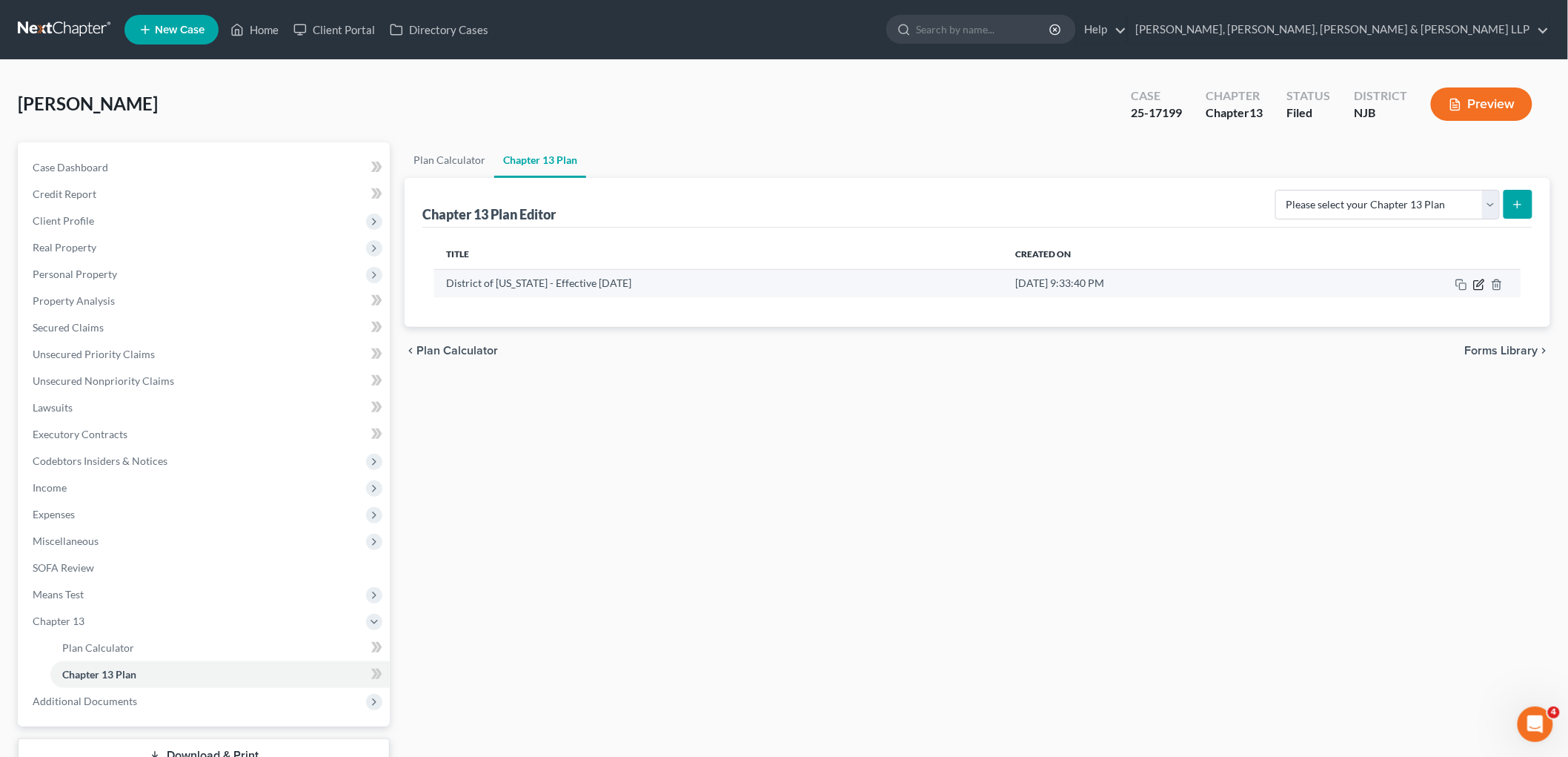
click at [947, 286] on icon "button" at bounding box center [1479, 284] width 12 height 12
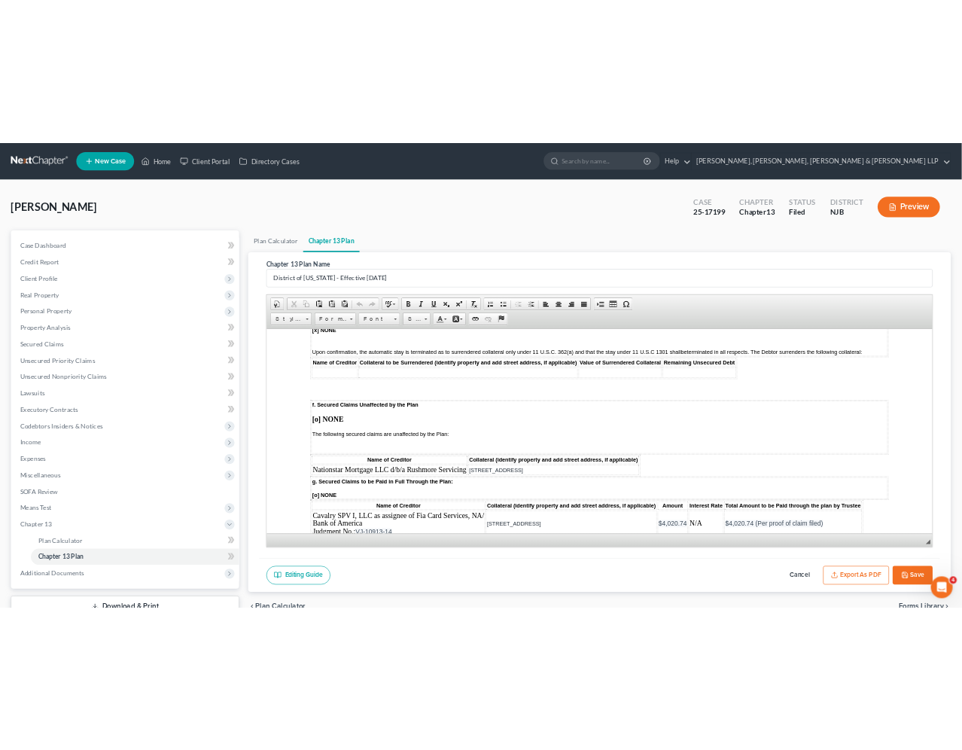
scroll to position [2175, 0]
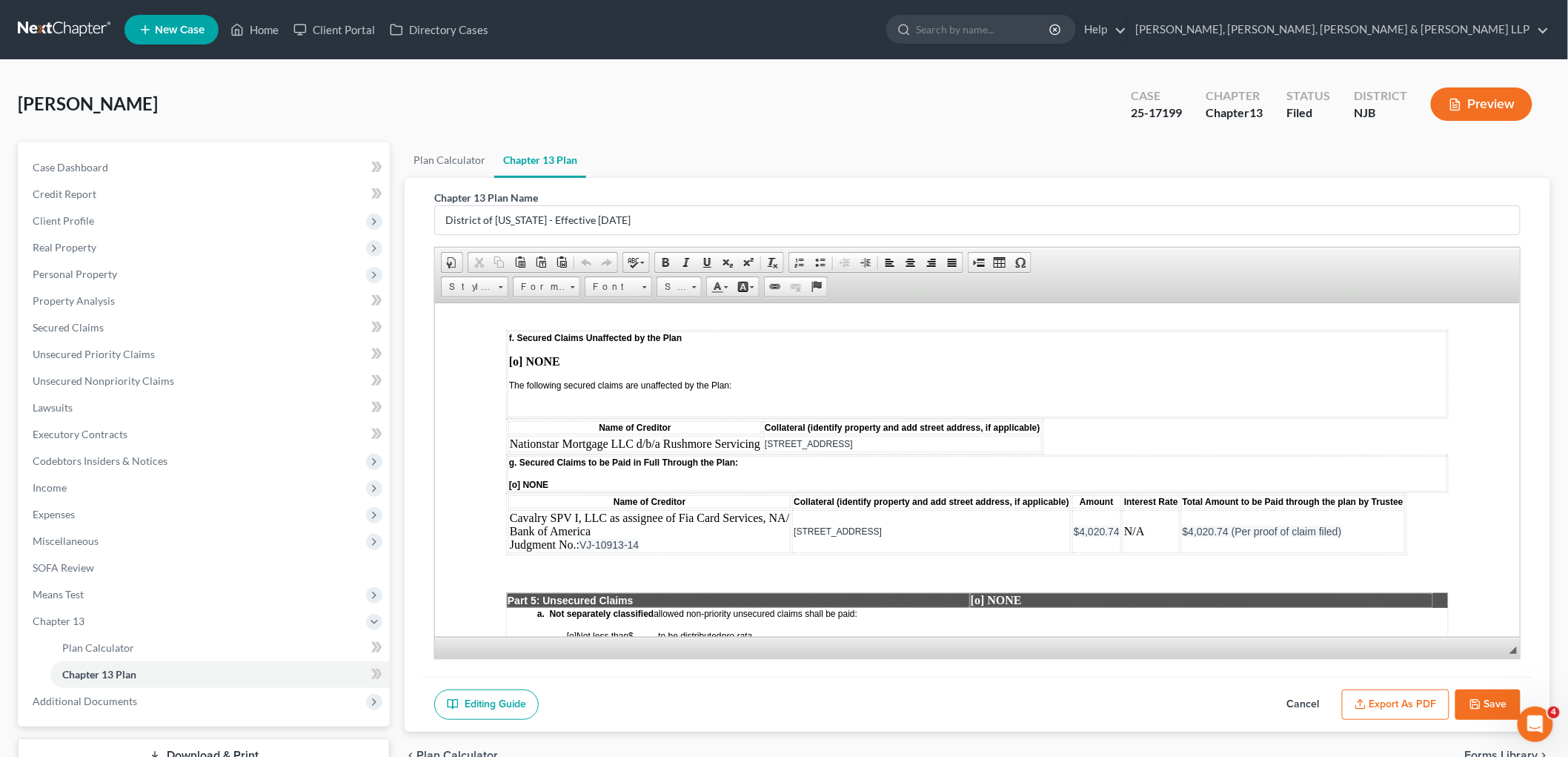
click at [947, 705] on button "Export as PDF" at bounding box center [1396, 705] width 107 height 32
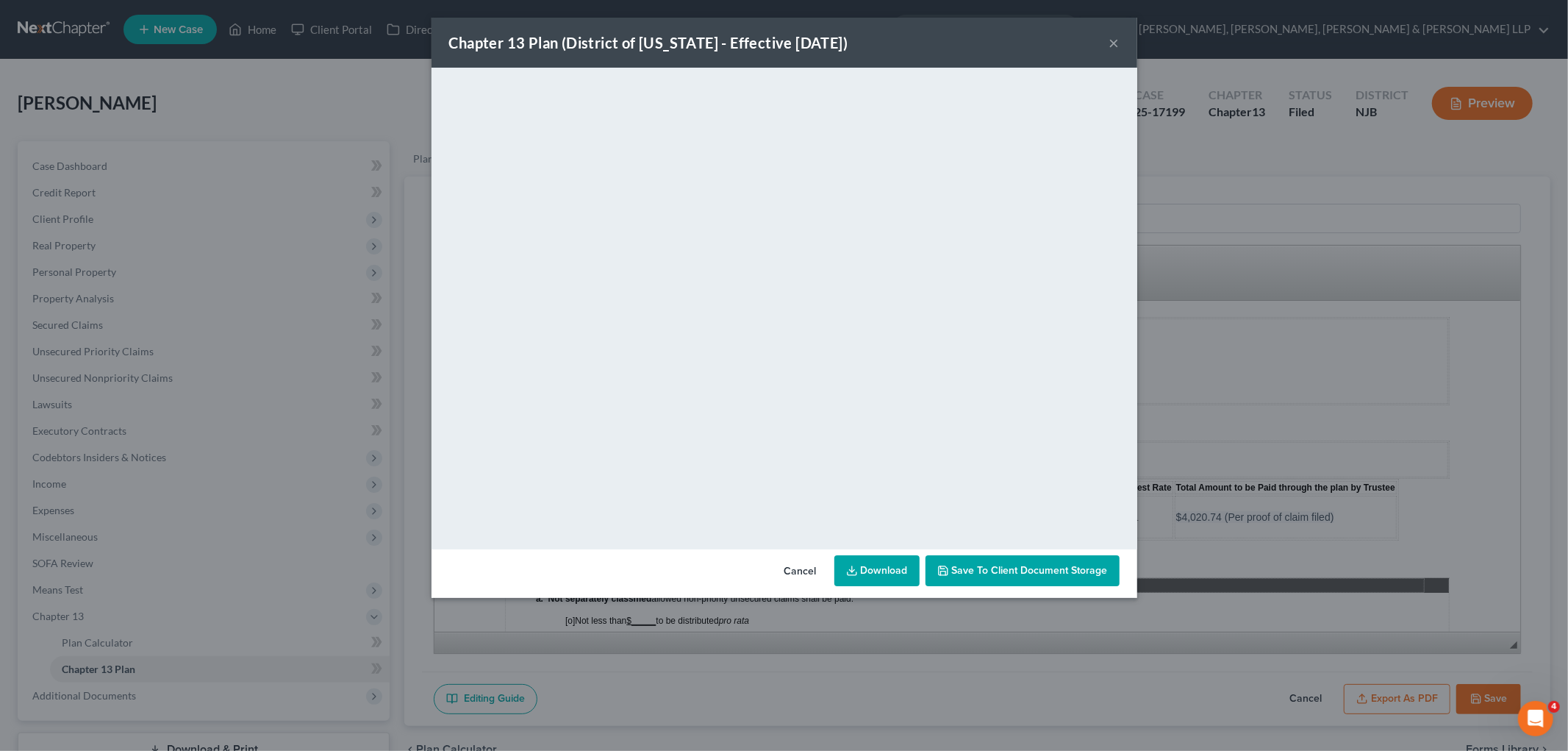
drag, startPoint x: 805, startPoint y: 566, endPoint x: 1204, endPoint y: 716, distance: 426.3
click at [805, 566] on button "Cancel" at bounding box center [800, 571] width 56 height 29
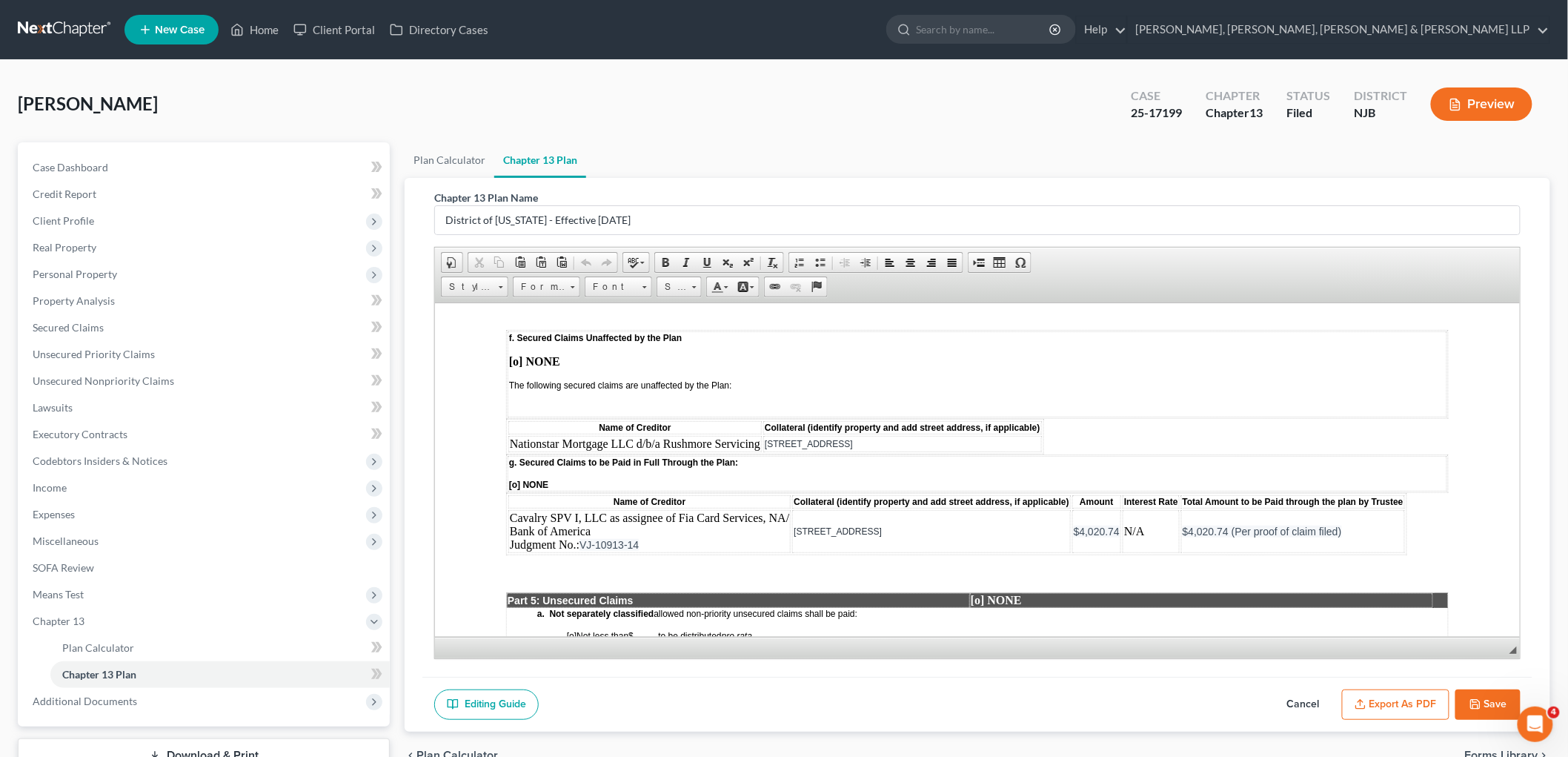
drag, startPoint x: 1490, startPoint y: 698, endPoint x: 1061, endPoint y: 54, distance: 773.8
click at [947, 698] on button "Save" at bounding box center [1488, 705] width 65 height 32
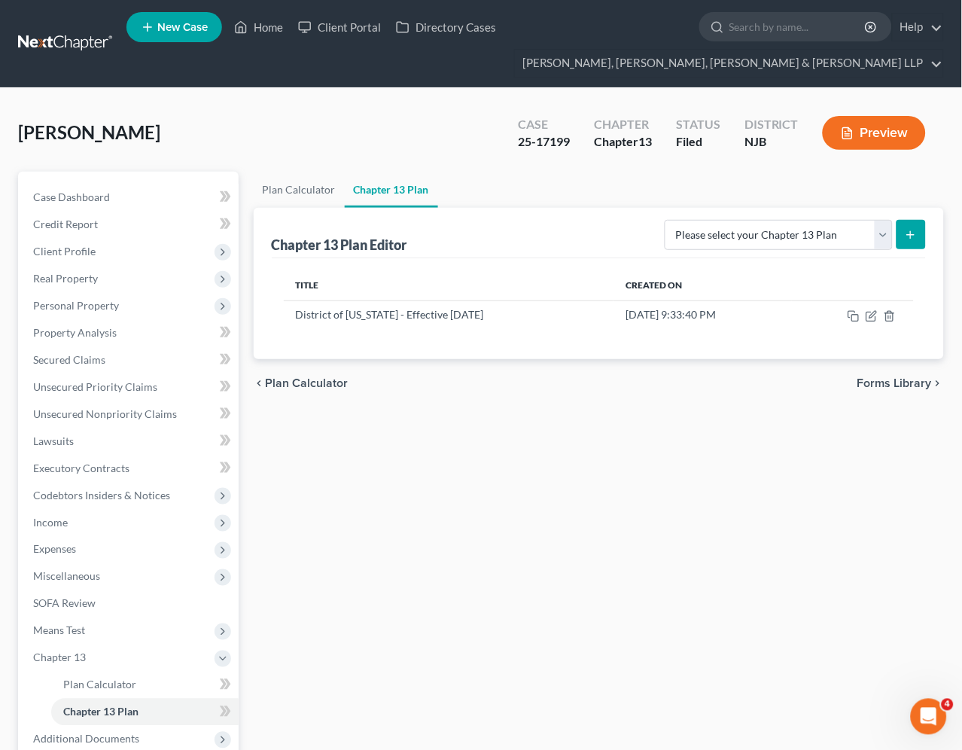
click at [477, 499] on div "Plan Calculator Chapter 13 Plan Chapter 13 Plan Editor Please select your Chapt…" at bounding box center [599, 512] width 706 height 680
click at [264, 25] on link "Home" at bounding box center [259, 27] width 64 height 27
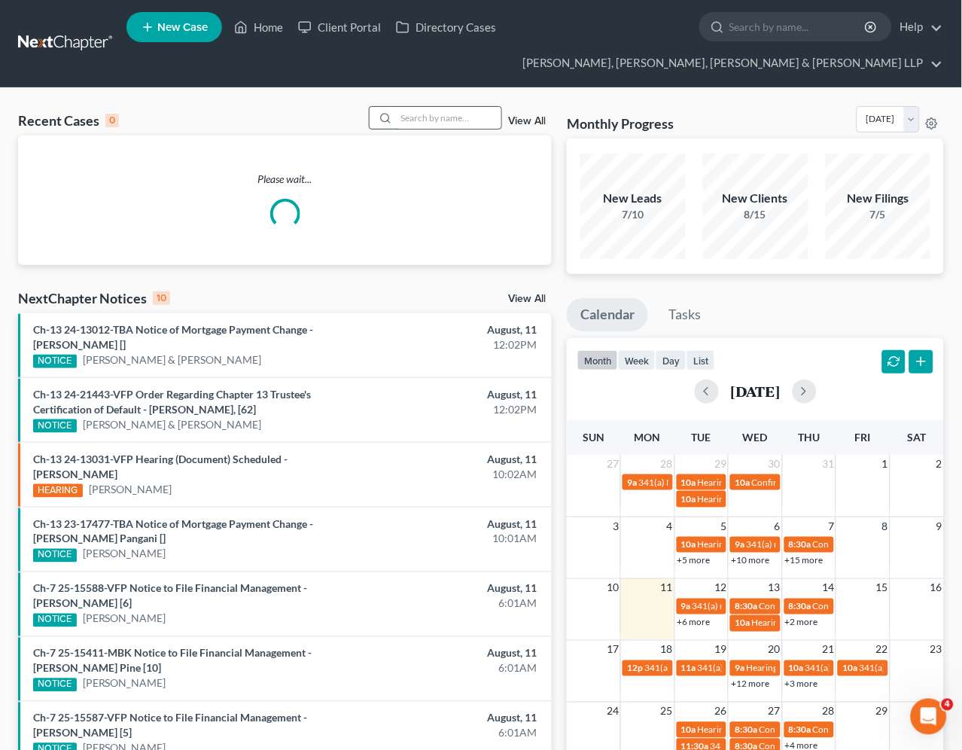
click at [453, 118] on input "search" at bounding box center [448, 118] width 105 height 22
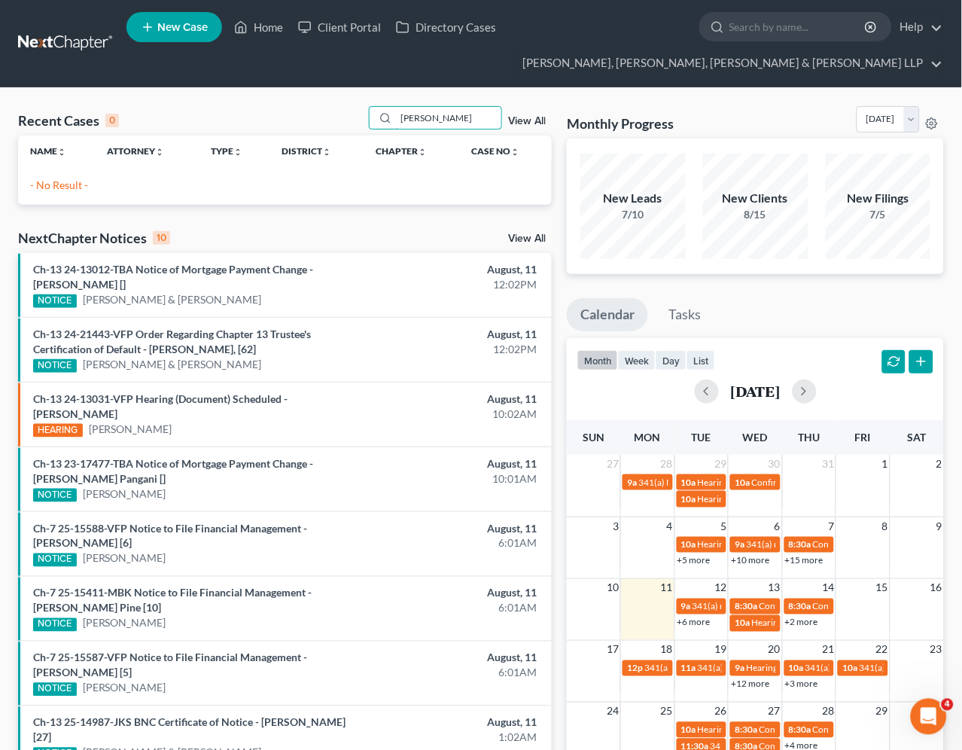
type input "[PERSON_NAME]"
click at [255, 28] on link "Home" at bounding box center [259, 27] width 64 height 27
click at [265, 26] on link "Home" at bounding box center [259, 27] width 64 height 27
click at [355, 220] on div "Recent Cases 0 [PERSON_NAME] View All Name unfold_more expand_more expand_less …" at bounding box center [285, 515] width 549 height 818
click at [270, 26] on link "Home" at bounding box center [259, 27] width 64 height 27
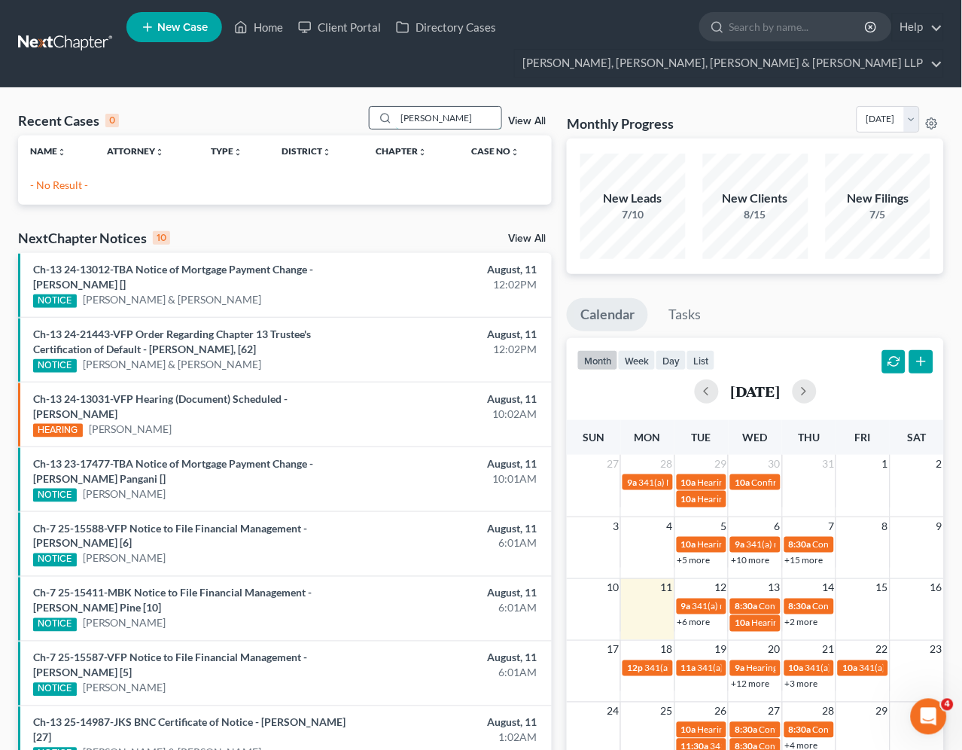
drag, startPoint x: 417, startPoint y: 118, endPoint x: 373, endPoint y: 117, distance: 44.5
click at [373, 117] on div "[PERSON_NAME]" at bounding box center [436, 117] width 134 height 23
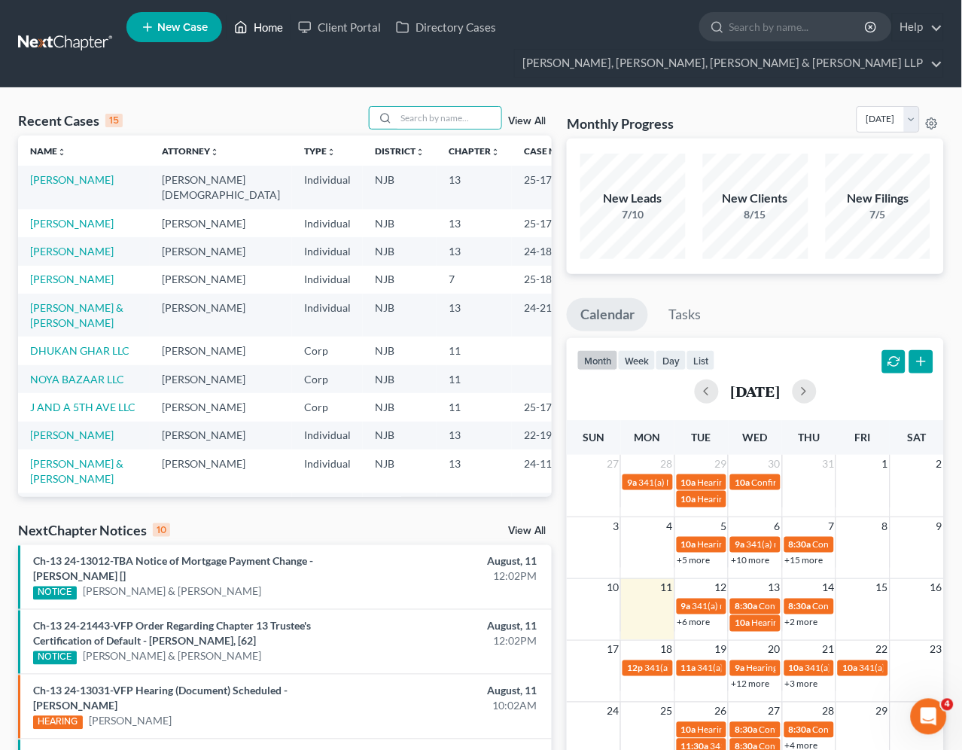
click at [269, 26] on link "Home" at bounding box center [259, 27] width 64 height 27
drag, startPoint x: 480, startPoint y: 224, endPoint x: 525, endPoint y: 224, distance: 45.2
click at [525, 224] on td "25-17199" at bounding box center [548, 223] width 72 height 28
copy td "25-17199"
click at [72, 223] on link "[PERSON_NAME]" at bounding box center [72, 223] width 84 height 13
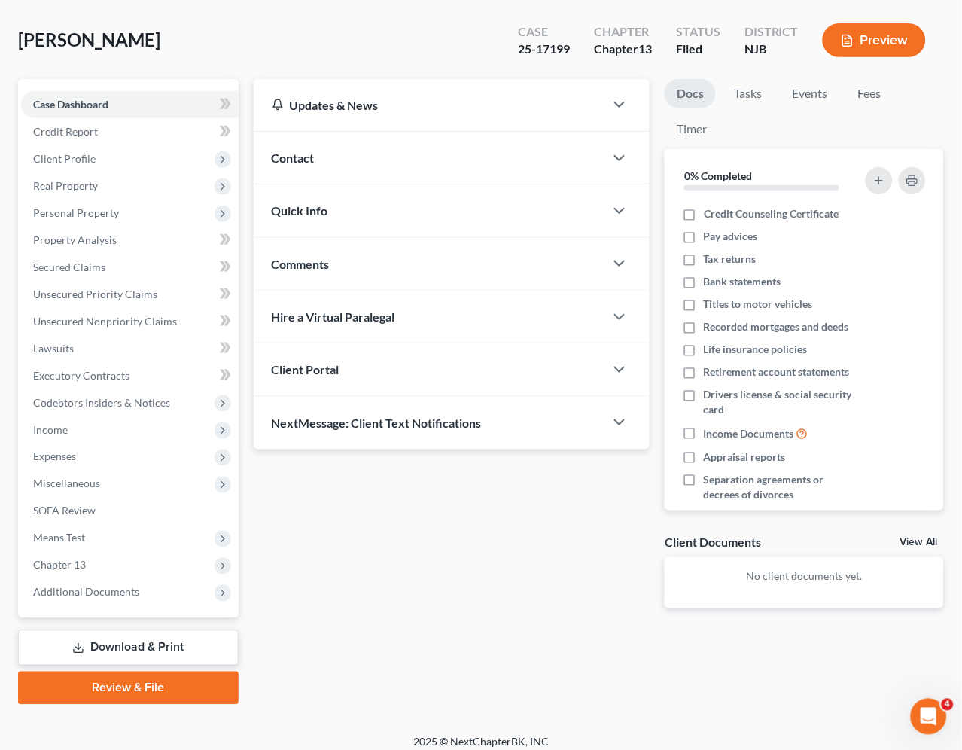
scroll to position [102, 0]
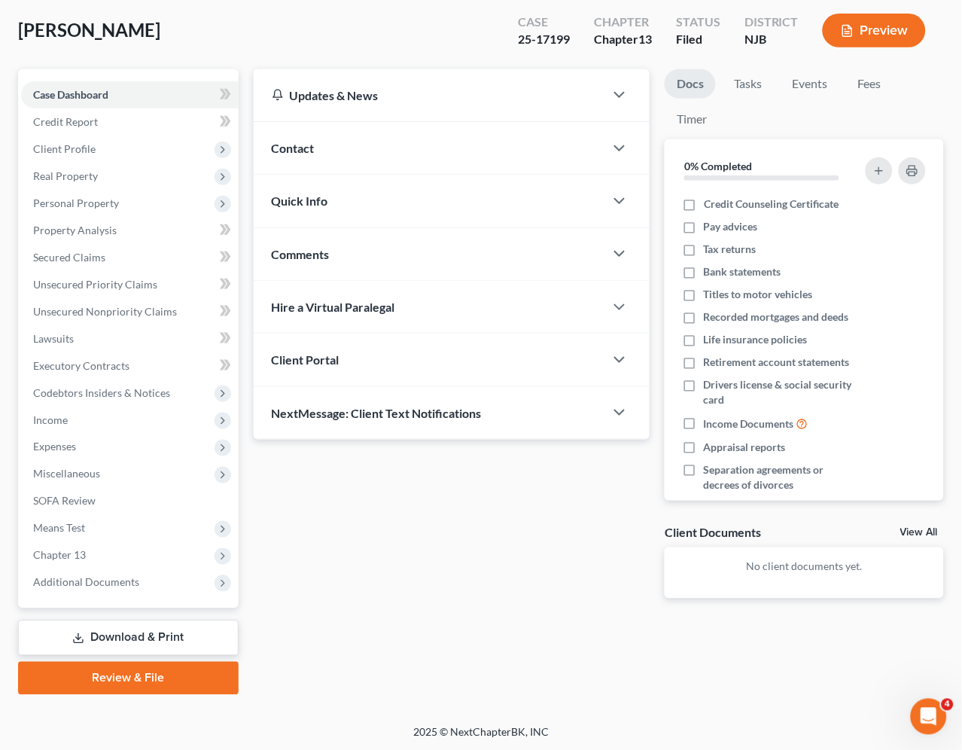
click at [119, 633] on link "Download & Print" at bounding box center [128, 637] width 221 height 35
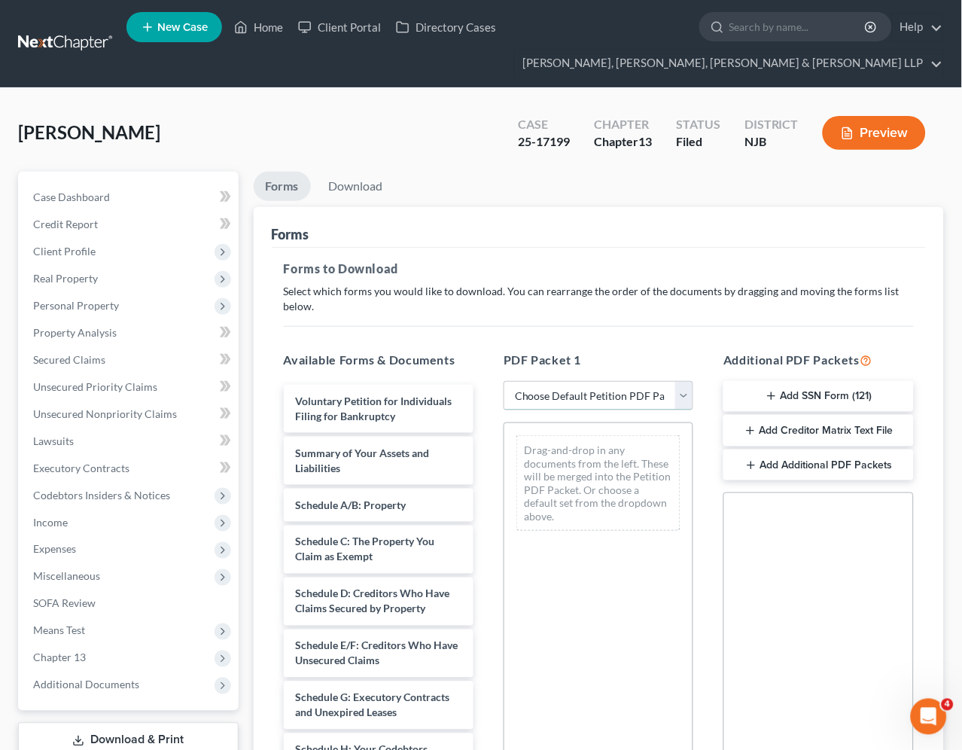
click at [566, 386] on select "Choose Default Petition PDF Packet Complete Bankruptcy Petition (all forms and …" at bounding box center [599, 396] width 190 height 30
select select "2"
click at [504, 381] on select "Choose Default Petition PDF Packet Complete Bankruptcy Petition (all forms and …" at bounding box center [599, 396] width 190 height 30
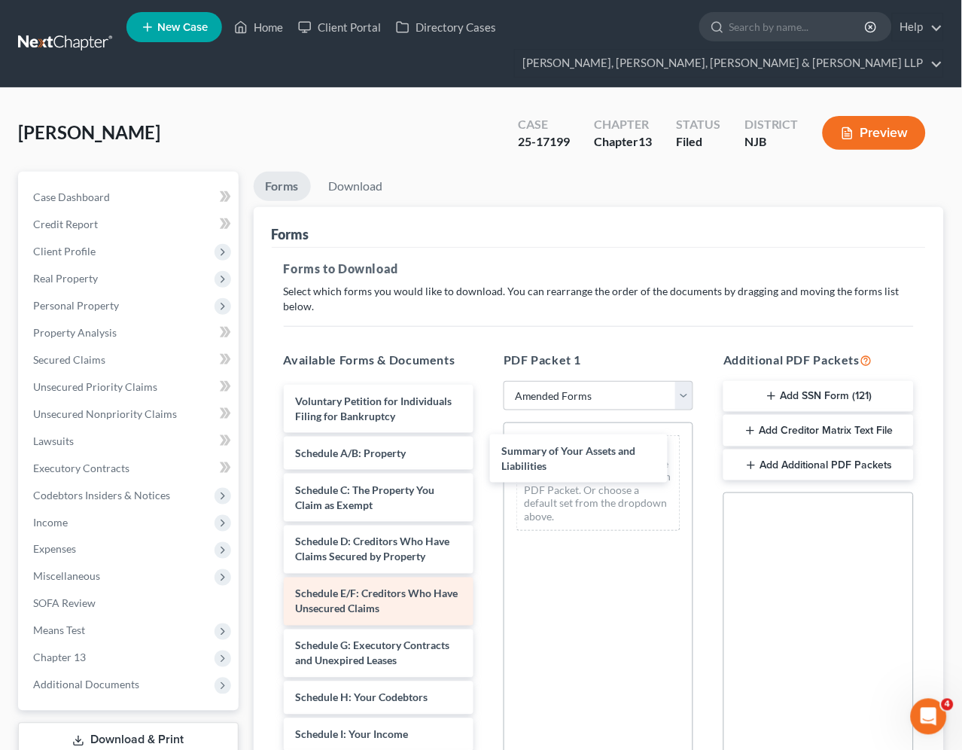
drag, startPoint x: 374, startPoint y: 462, endPoint x: 419, endPoint y: 623, distance: 167.4
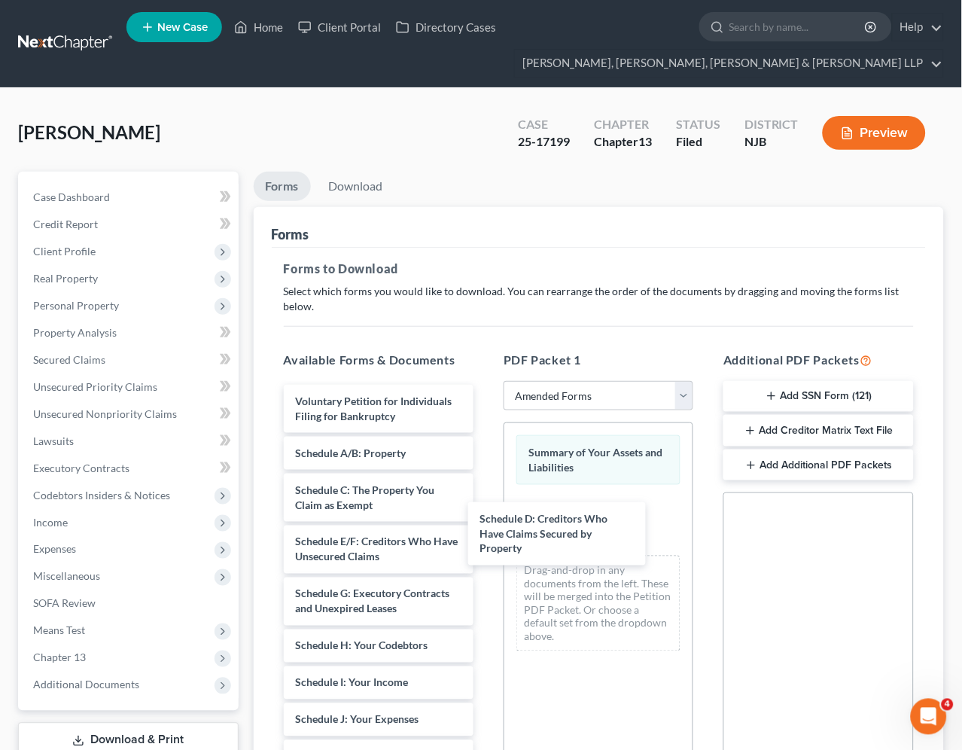
drag, startPoint x: 380, startPoint y: 550, endPoint x: 415, endPoint y: 575, distance: 43.2
click at [486, 515] on div "Schedule D: Creditors Who Have Claims Secured by Property Voluntary Petition fo…" at bounding box center [379, 742] width 214 height 715
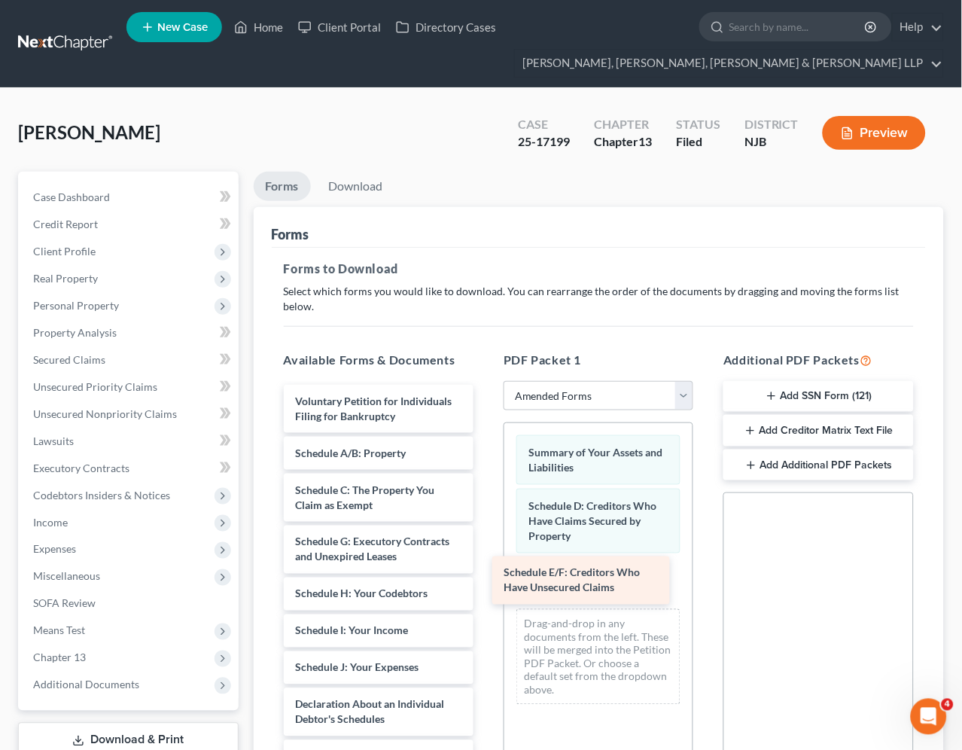
drag, startPoint x: 395, startPoint y: 547, endPoint x: 628, endPoint y: 575, distance: 234.4
click at [486, 575] on div "Schedule E/F: Creditors Who Have Unsecured Claims Voluntary Petition for Indivi…" at bounding box center [379, 716] width 214 height 663
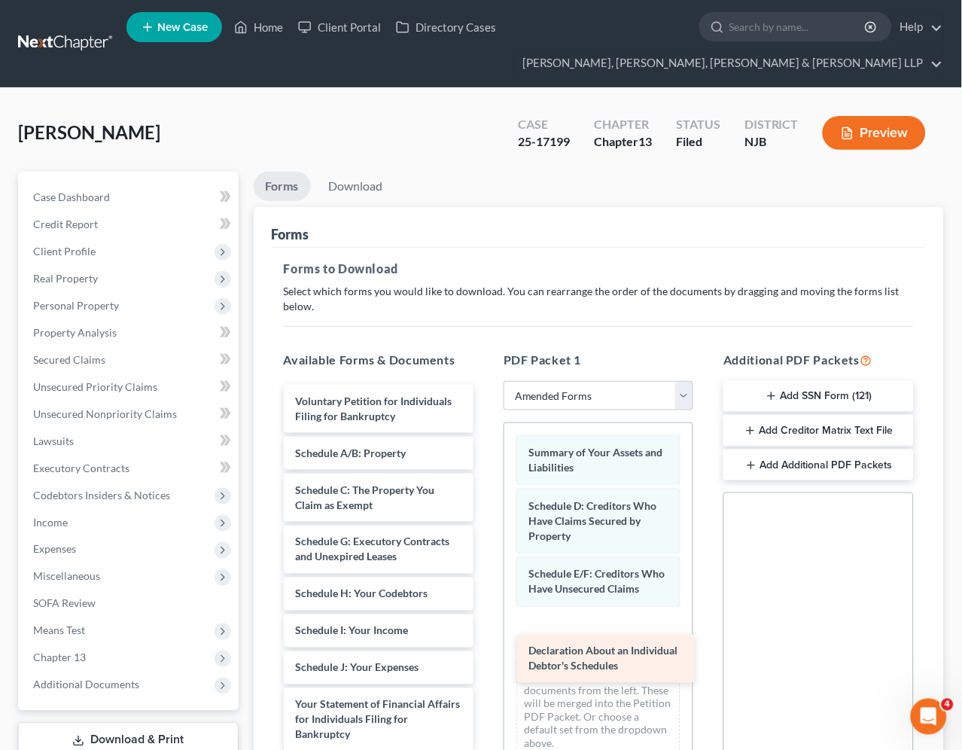
drag, startPoint x: 403, startPoint y: 709, endPoint x: 636, endPoint y: 657, distance: 238.6
click at [486, 657] on div "Declaration About an Individual Debtor's Schedules Voluntary Petition for Indiv…" at bounding box center [379, 690] width 214 height 611
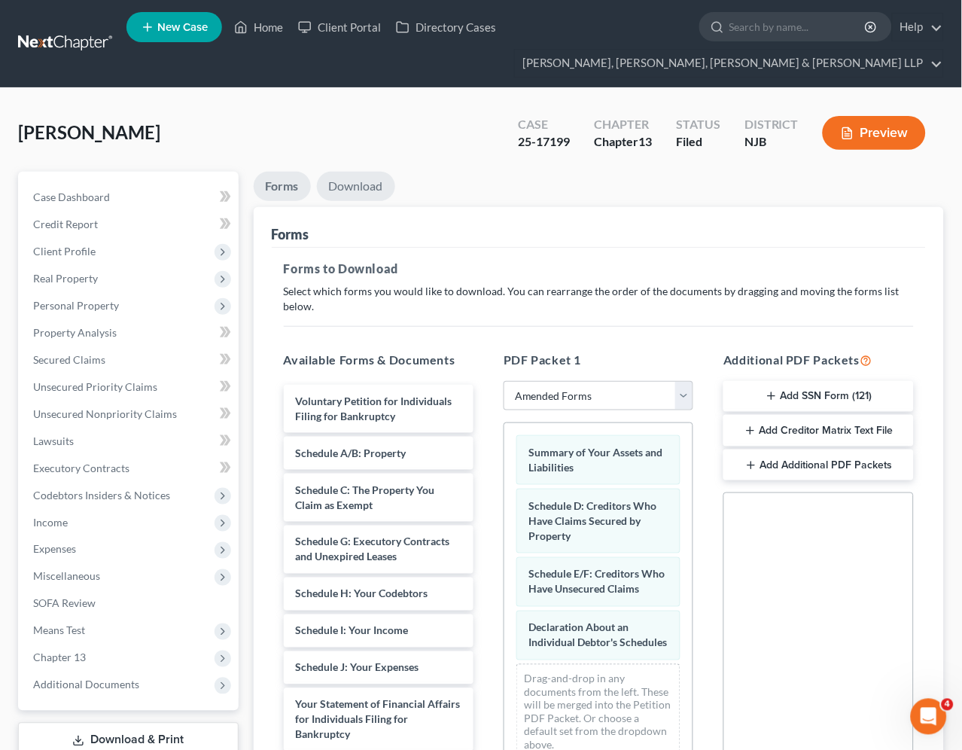
click at [360, 191] on link "Download" at bounding box center [356, 186] width 78 height 29
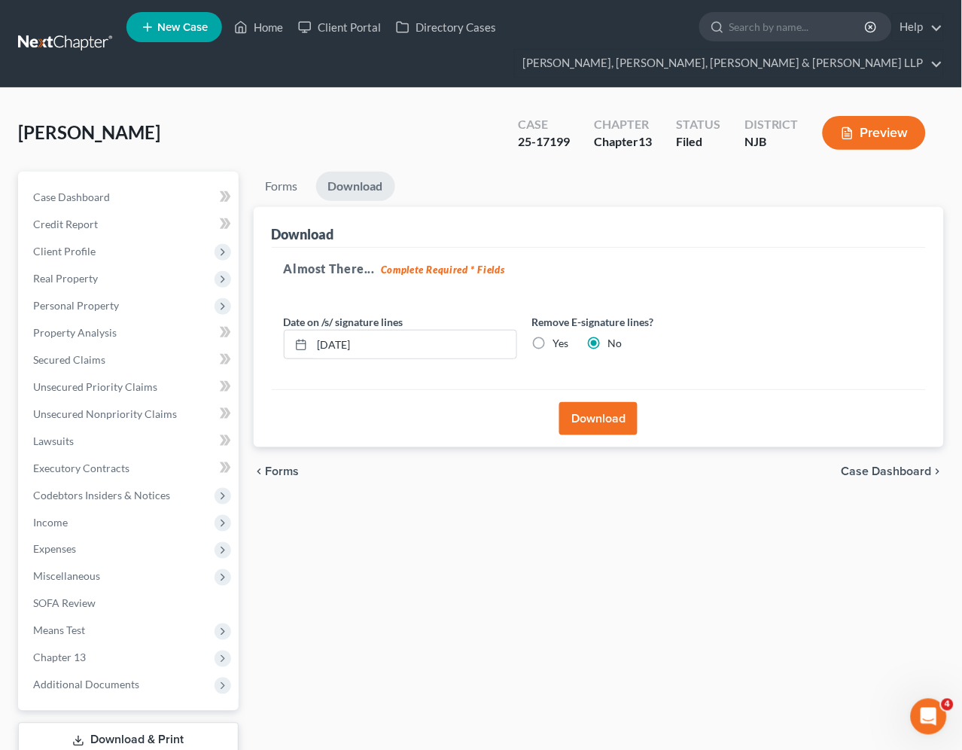
click at [605, 412] on button "Download" at bounding box center [598, 418] width 78 height 33
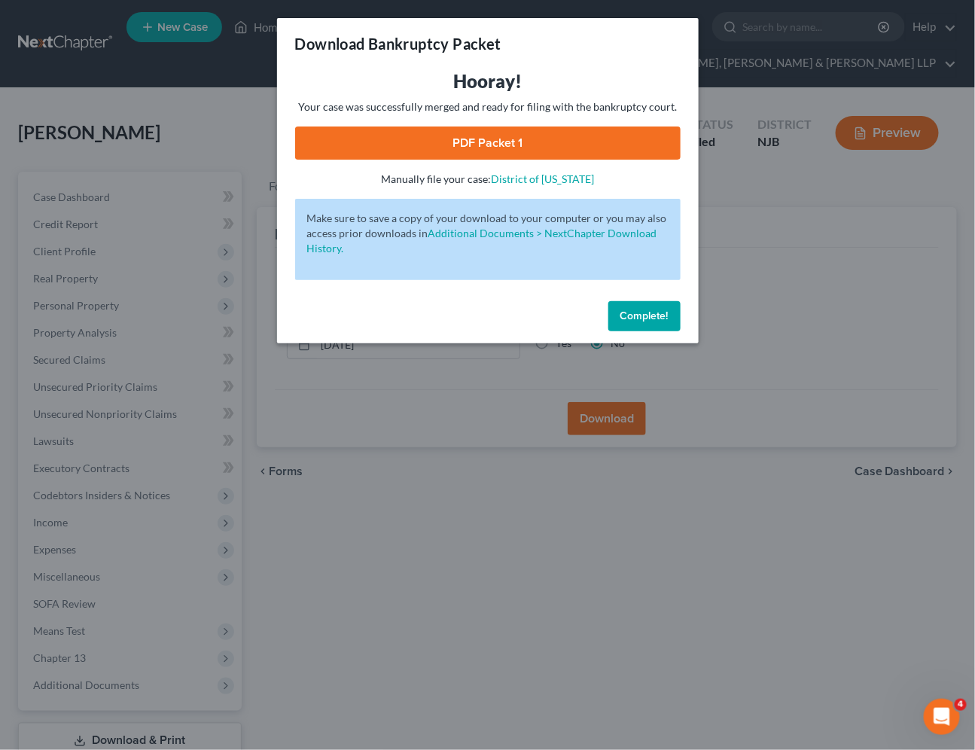
click at [340, 145] on link "PDF Packet 1" at bounding box center [488, 143] width 386 height 33
click at [643, 319] on span "Complete!" at bounding box center [644, 315] width 48 height 13
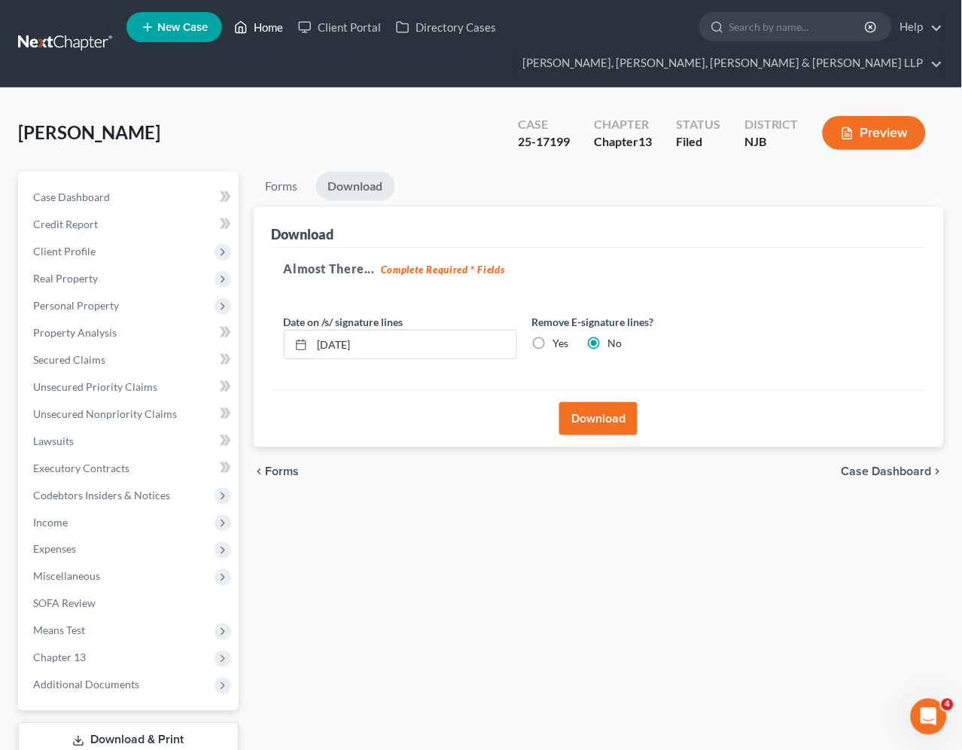
click at [259, 26] on link "Home" at bounding box center [259, 27] width 64 height 27
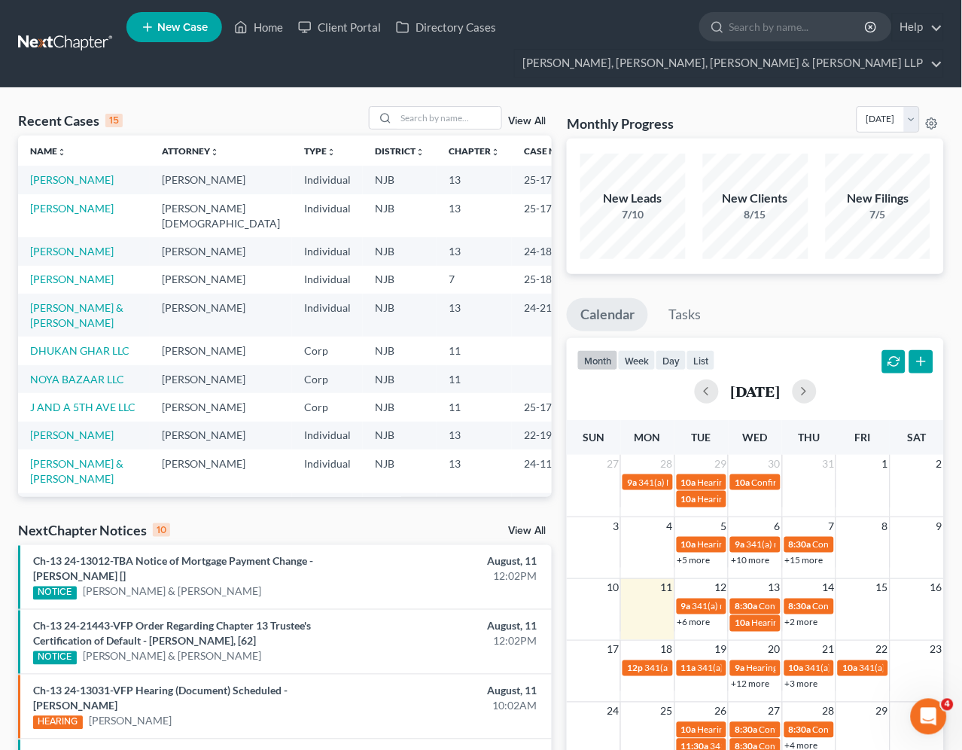
click at [740, 111] on div "Monthly Progress Bankruptcy Bankruptcy [DATE] [DATE] [DATE] [DATE] [DATE] [DATE…" at bounding box center [755, 122] width 377 height 32
click at [74, 181] on link "[PERSON_NAME]" at bounding box center [72, 179] width 84 height 13
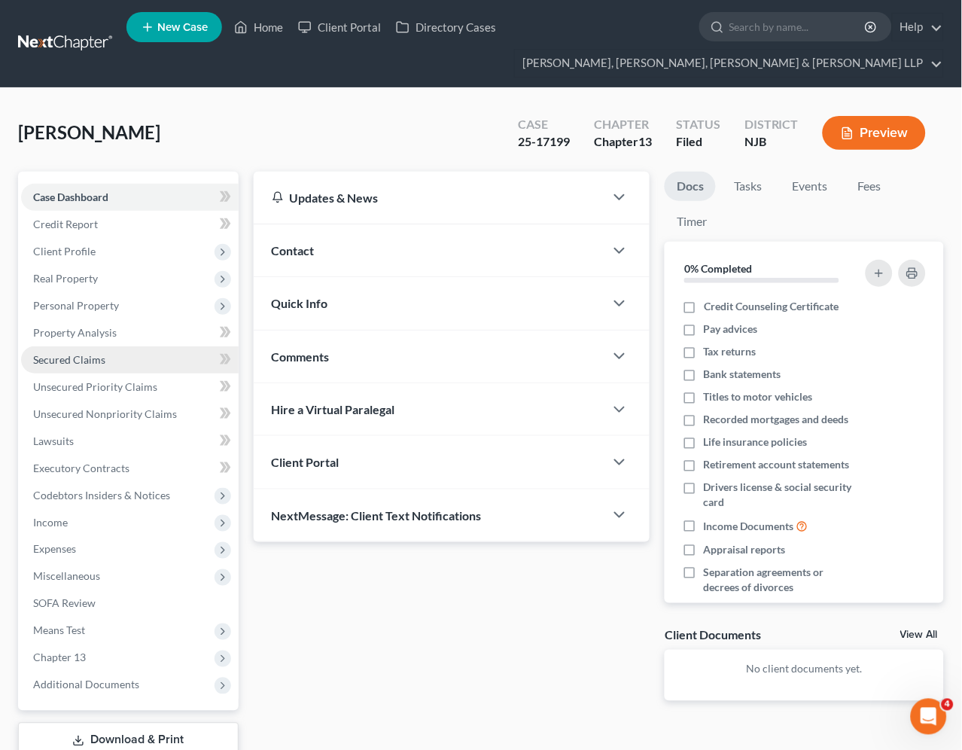
click at [69, 360] on span "Secured Claims" at bounding box center [69, 359] width 72 height 13
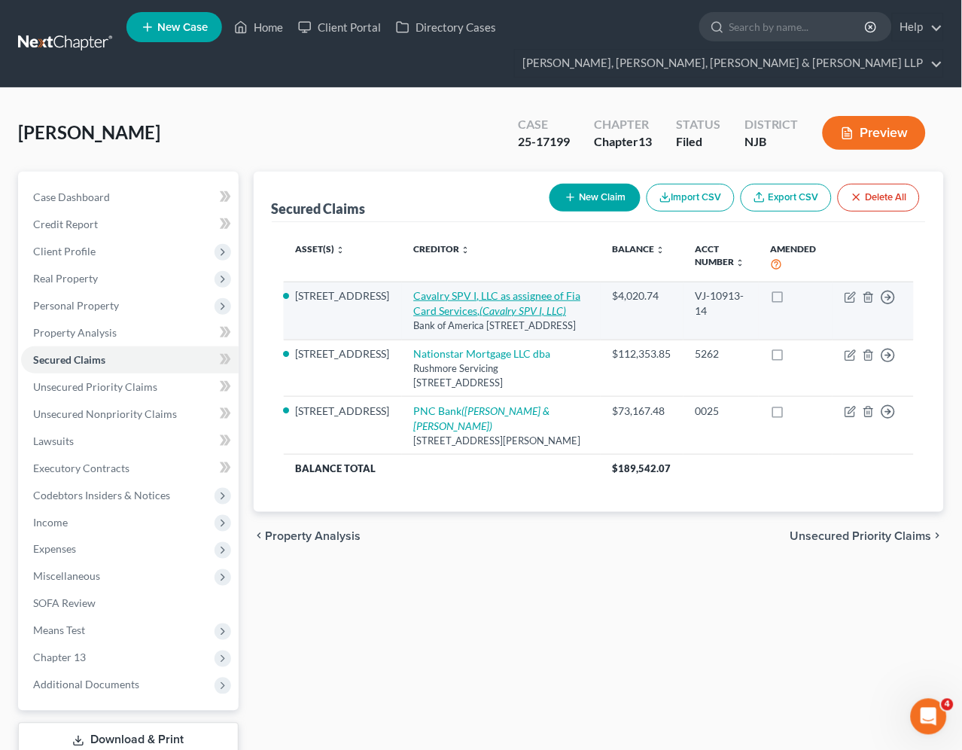
click at [492, 294] on link "Cavalry SPV I, LLC as assignee of Fia Card Services, (Cavalry SPV I, LLC)" at bounding box center [497, 303] width 167 height 28
select select "6"
select select "3"
select select "0"
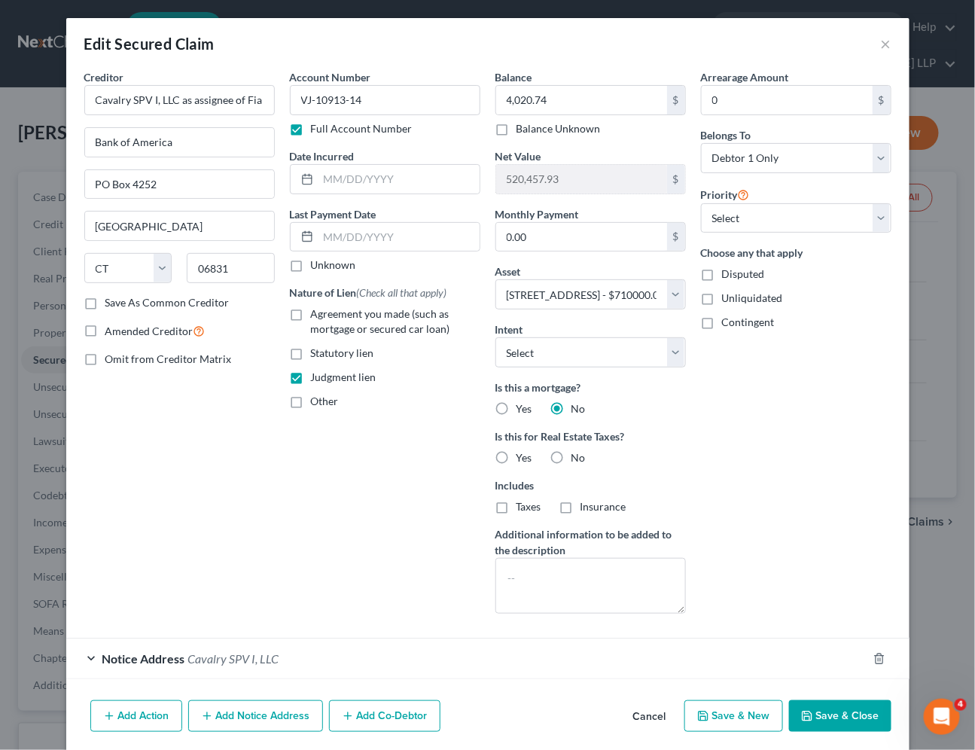
drag, startPoint x: 354, startPoint y: 672, endPoint x: 319, endPoint y: 546, distance: 130.4
click at [354, 672] on div "Notice Address Cavalry SPV I, LLC" at bounding box center [466, 659] width 801 height 40
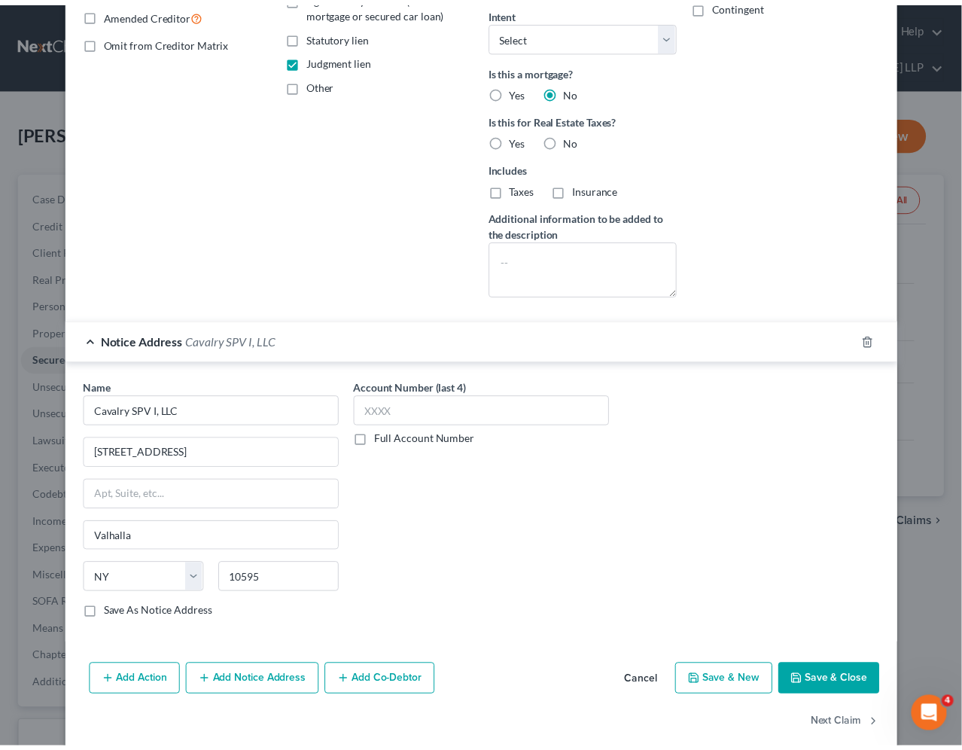
scroll to position [334, 0]
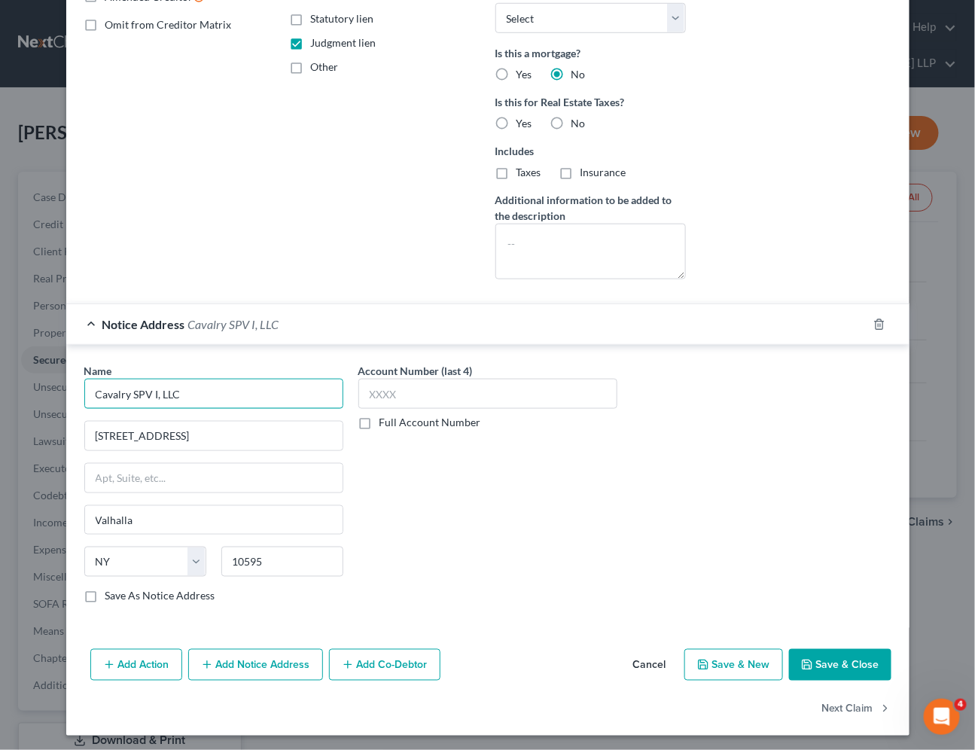
drag, startPoint x: 197, startPoint y: 390, endPoint x: 90, endPoint y: 390, distance: 106.2
click at [90, 390] on input "Cavalry SPV I, LLC" at bounding box center [213, 394] width 259 height 30
drag, startPoint x: 254, startPoint y: 437, endPoint x: 80, endPoint y: 429, distance: 174.1
click at [85, 429] on input "[STREET_ADDRESS]" at bounding box center [214, 436] width 258 height 29
click at [85, 515] on input "Valhalla" at bounding box center [214, 520] width 258 height 29
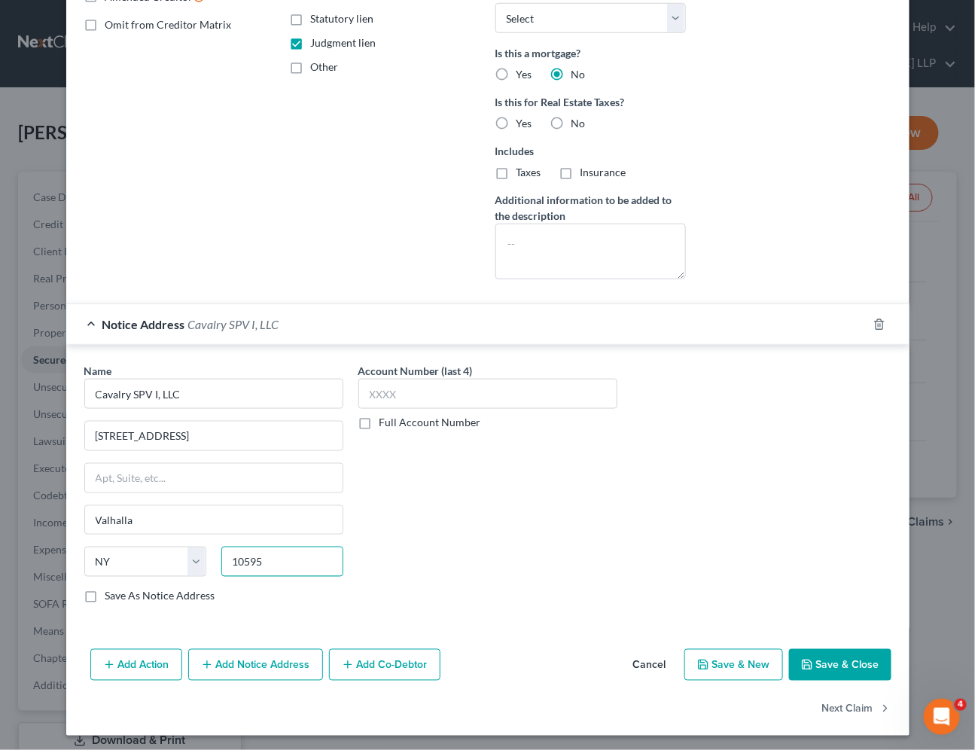
drag, startPoint x: 253, startPoint y: 562, endPoint x: 222, endPoint y: 562, distance: 30.9
click at [222, 562] on input "10595" at bounding box center [282, 562] width 122 height 30
drag, startPoint x: 281, startPoint y: 562, endPoint x: 223, endPoint y: 562, distance: 58.0
click at [223, 562] on input "10595" at bounding box center [282, 562] width 122 height 30
click at [642, 666] on button "Cancel" at bounding box center [649, 666] width 57 height 30
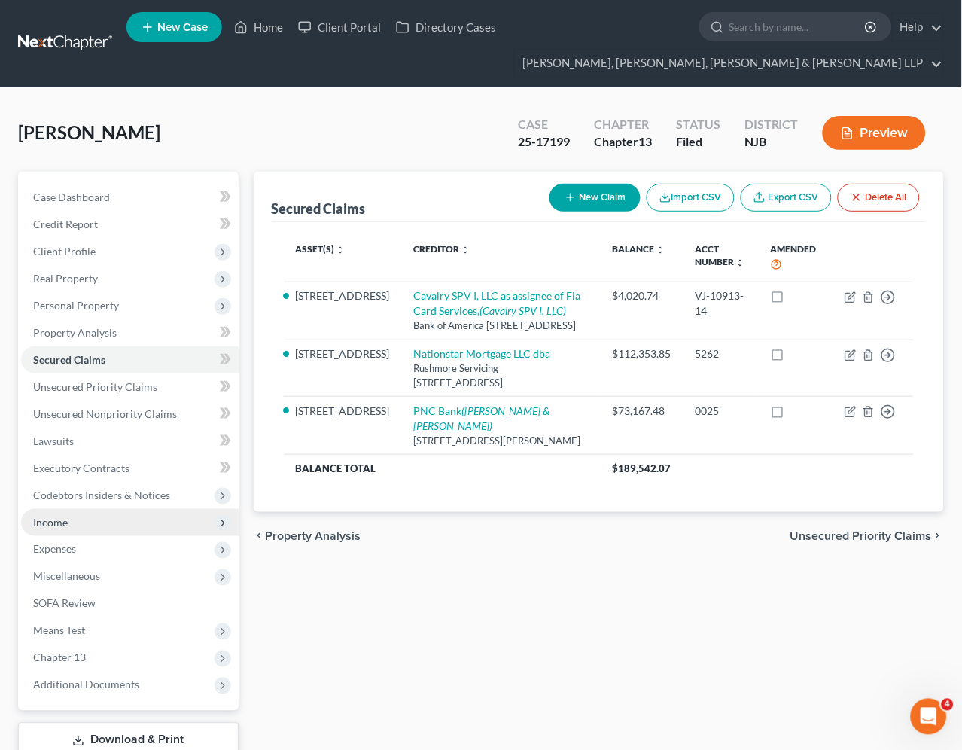
click at [54, 520] on span "Income" at bounding box center [50, 522] width 35 height 13
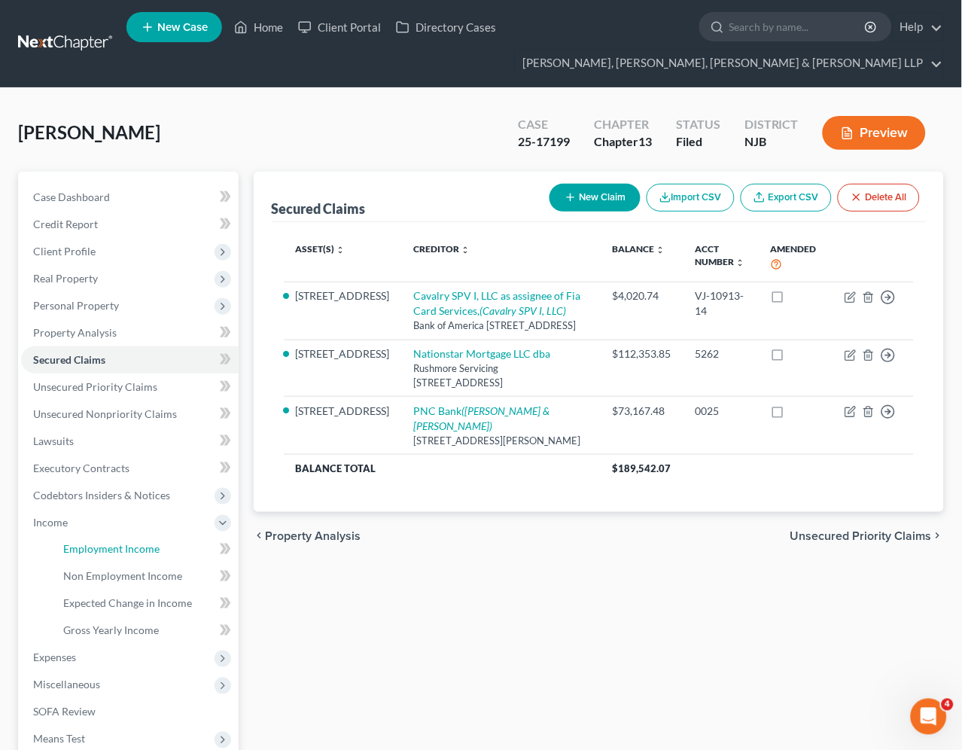
drag, startPoint x: 69, startPoint y: 542, endPoint x: 517, endPoint y: 600, distance: 452.5
click at [71, 543] on span "Employment Income" at bounding box center [111, 549] width 96 height 13
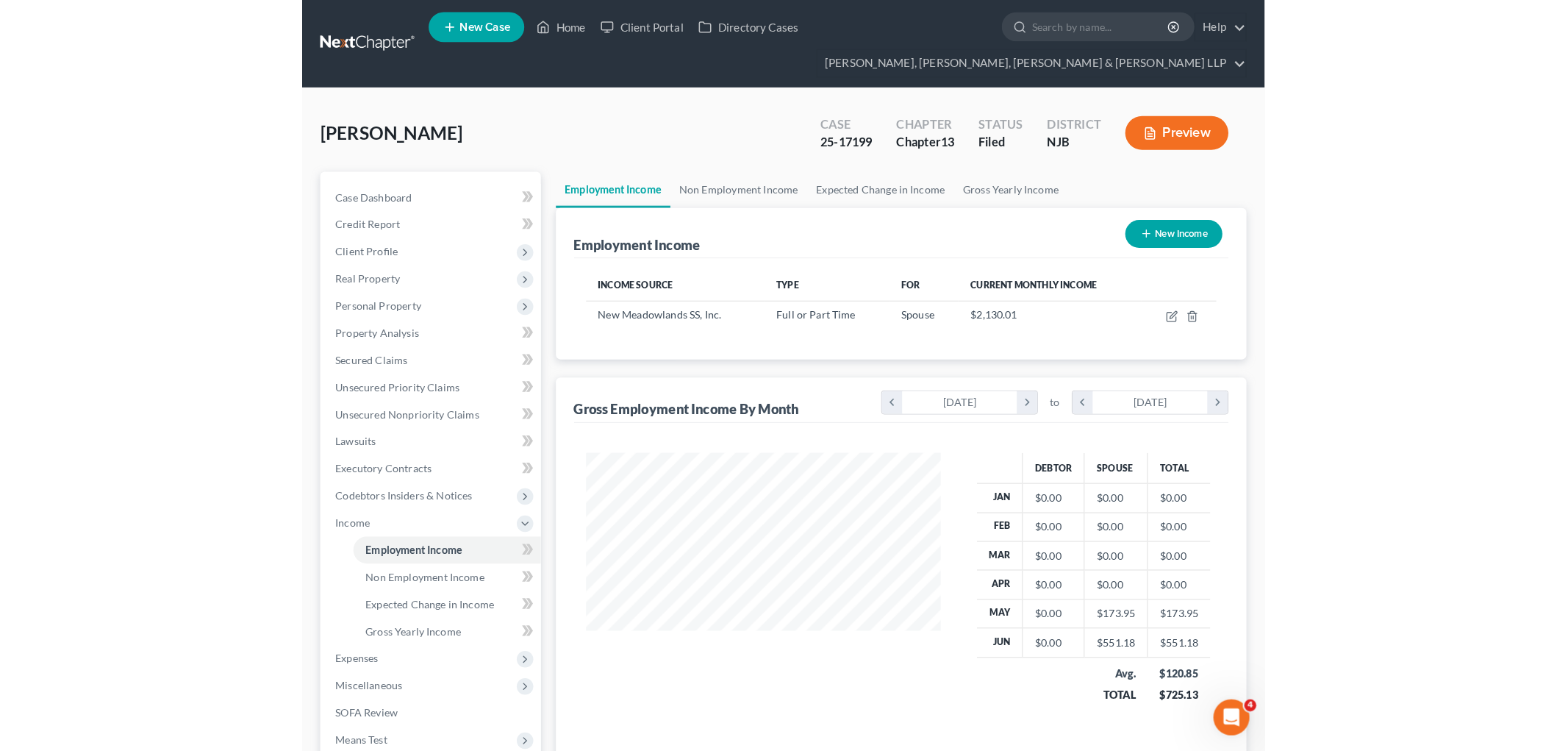
scroll to position [264, 377]
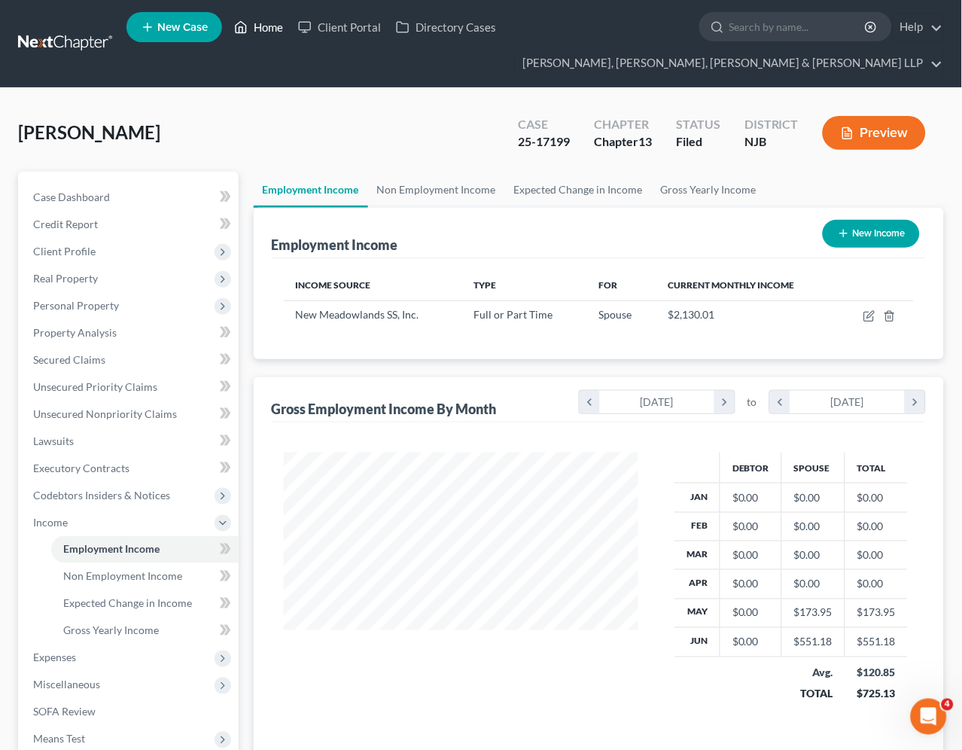
click at [255, 20] on link "Home" at bounding box center [259, 27] width 64 height 27
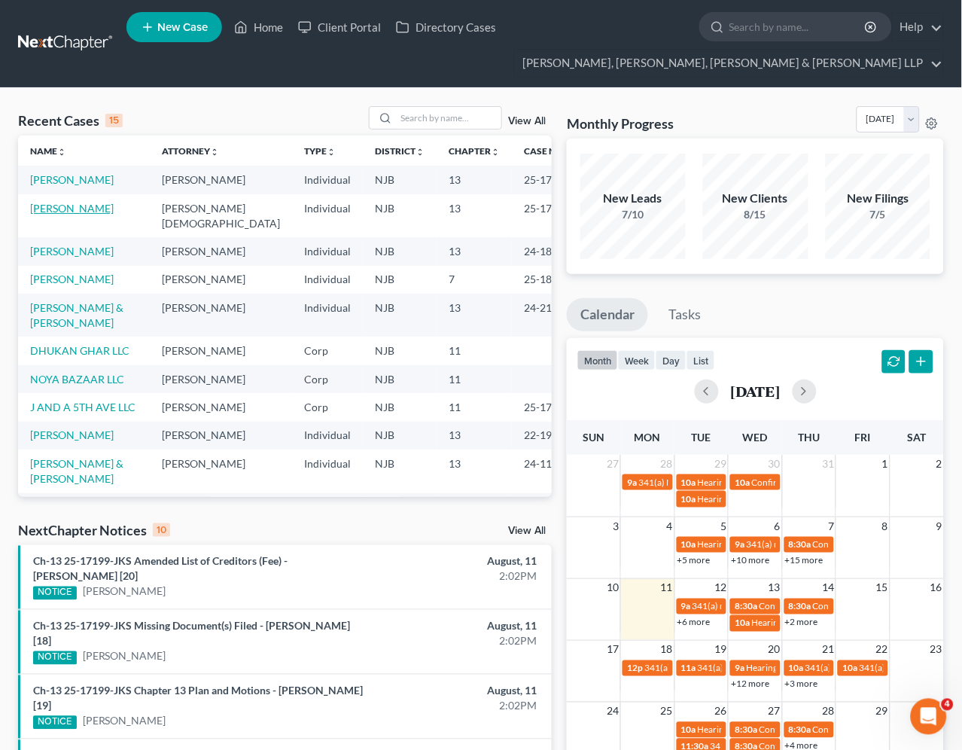
click at [91, 207] on link "[PERSON_NAME]" at bounding box center [72, 208] width 84 height 13
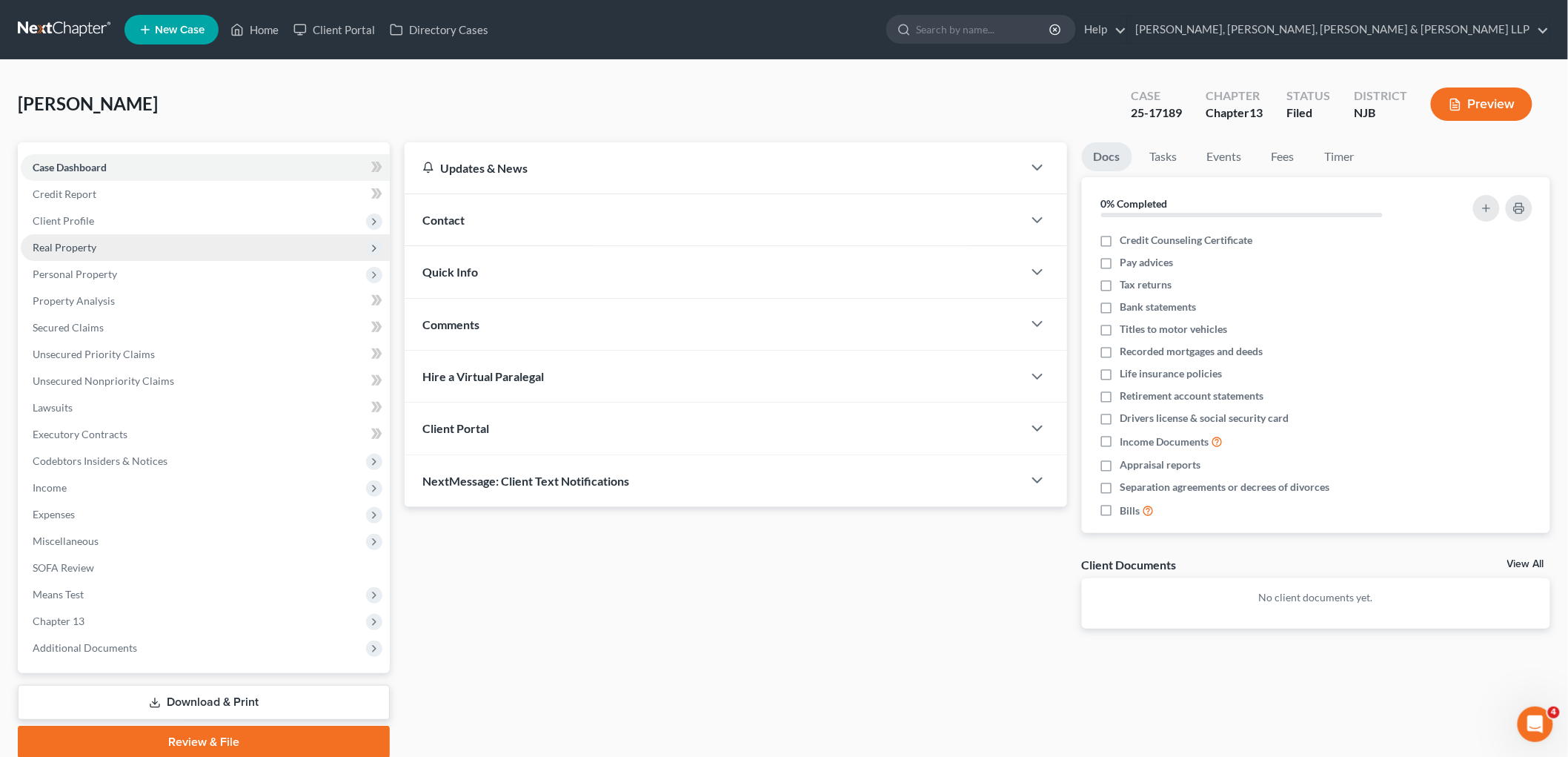
click at [64, 242] on span "Real Property" at bounding box center [64, 247] width 64 height 13
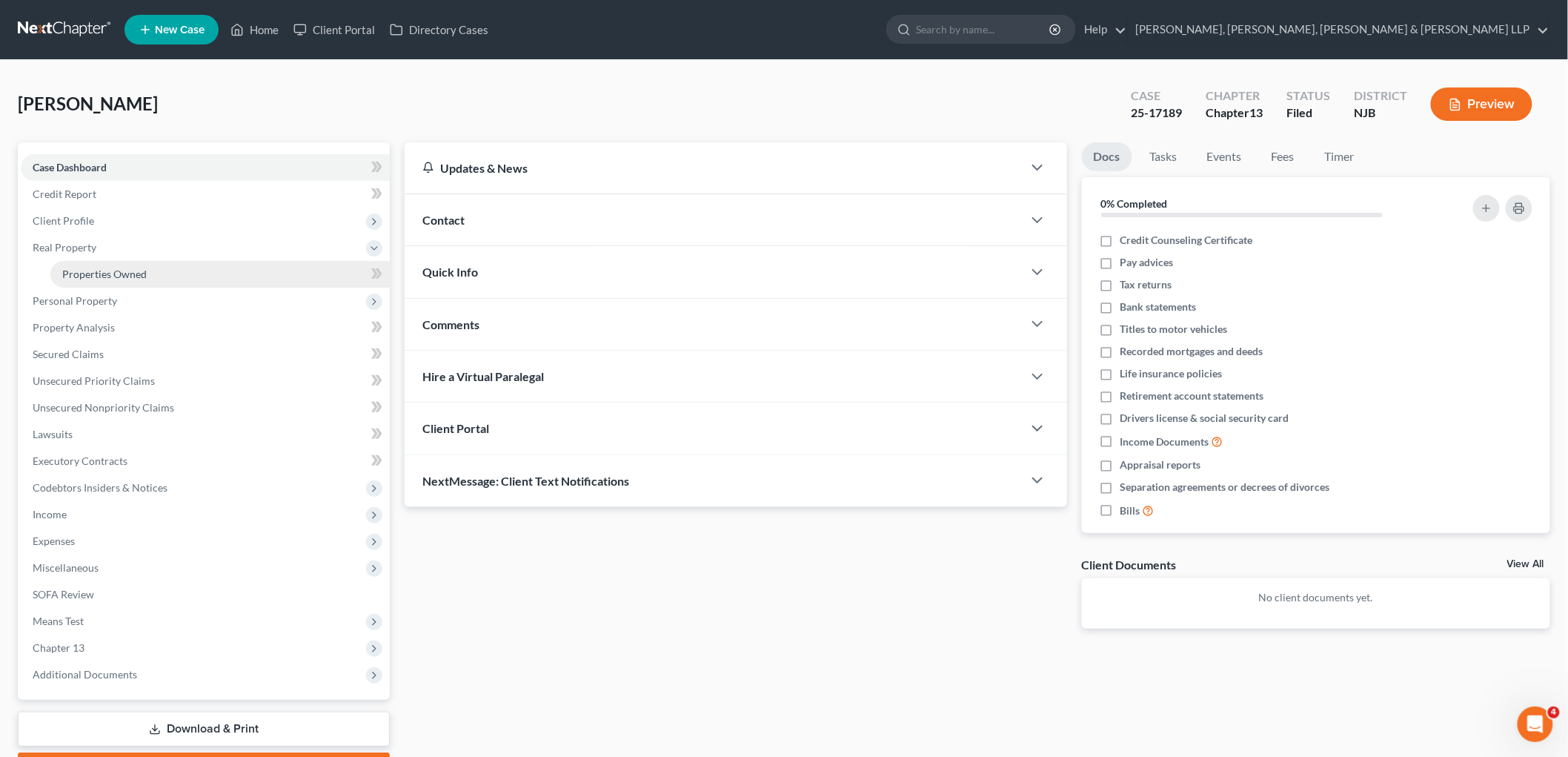
click at [100, 272] on span "Properties Owned" at bounding box center [104, 274] width 85 height 13
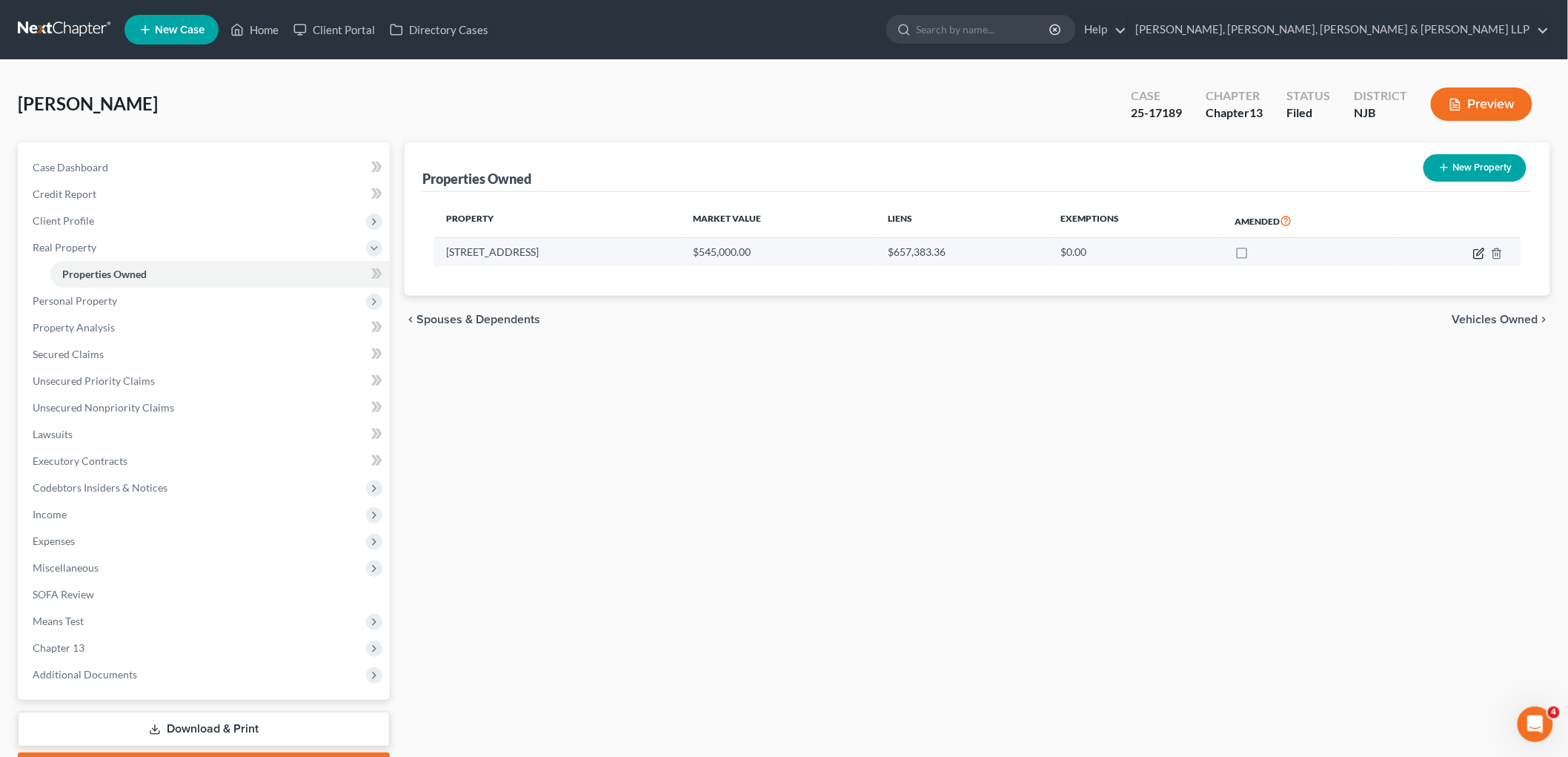
click at [947, 252] on icon "button" at bounding box center [1479, 254] width 12 height 12
select select "33"
select select "13"
select select "0"
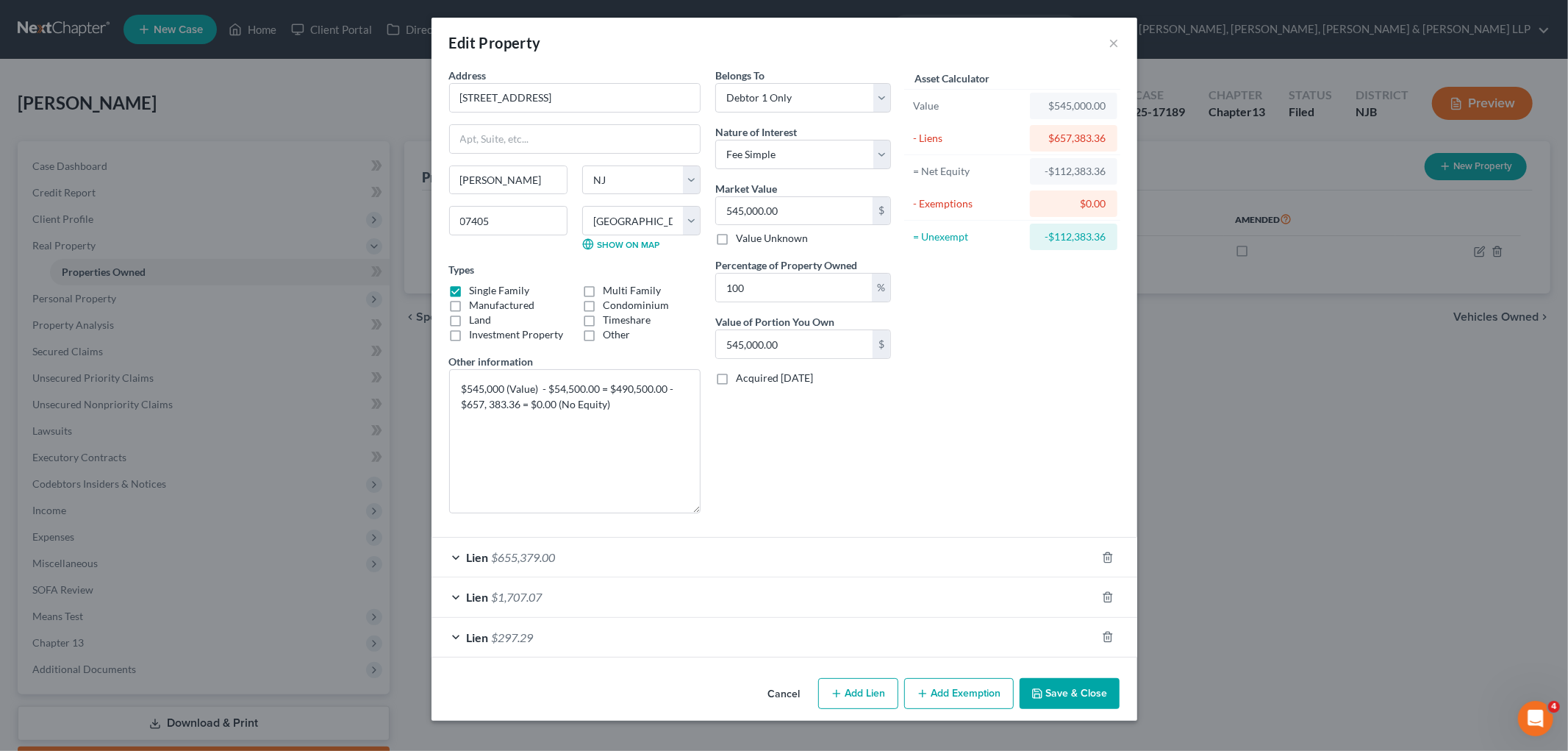
drag, startPoint x: 694, startPoint y: 421, endPoint x: 695, endPoint y: 533, distance: 112.0
click at [695, 525] on div "Address * [GEOGRAPHIC_DATA] [PERSON_NAME][GEOGRAPHIC_DATA] [US_STATE][GEOGRAPHI…" at bounding box center [575, 296] width 267 height 457
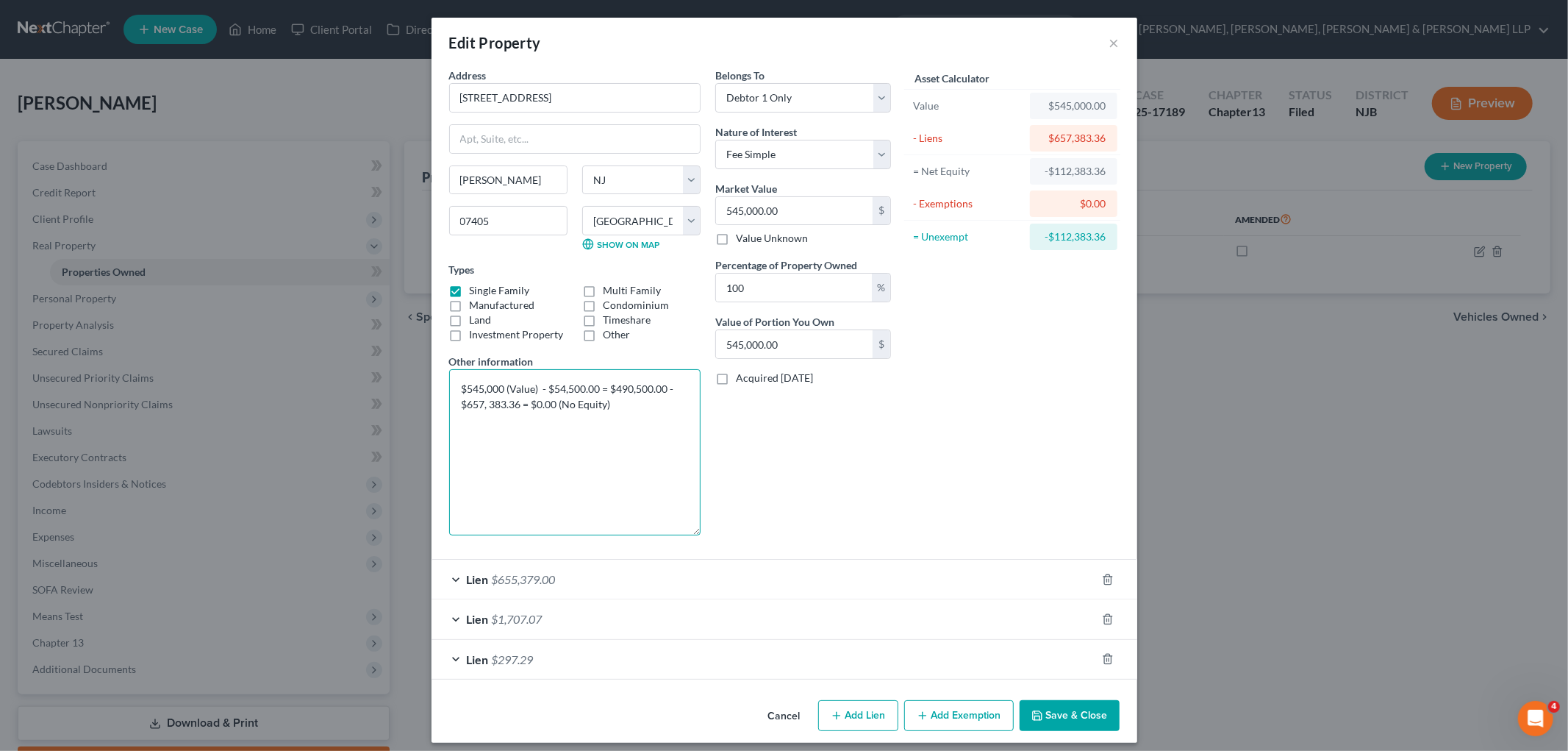
click at [667, 447] on textarea "$545,000 (Value) - $54,500.00 = $490,500.00 - $657, 383.36 = $0.00 (No Equity)" at bounding box center [575, 452] width 252 height 166
drag, startPoint x: 607, startPoint y: 405, endPoint x: 456, endPoint y: 386, distance: 152.2
click at [456, 386] on textarea "$545,000 (Value) - $54,500.00 = $490,500.00 - $657, 383.36 = $0.00 (No Equity)" at bounding box center [575, 452] width 252 height 166
click at [939, 719] on button "Save & Close" at bounding box center [1069, 716] width 100 height 31
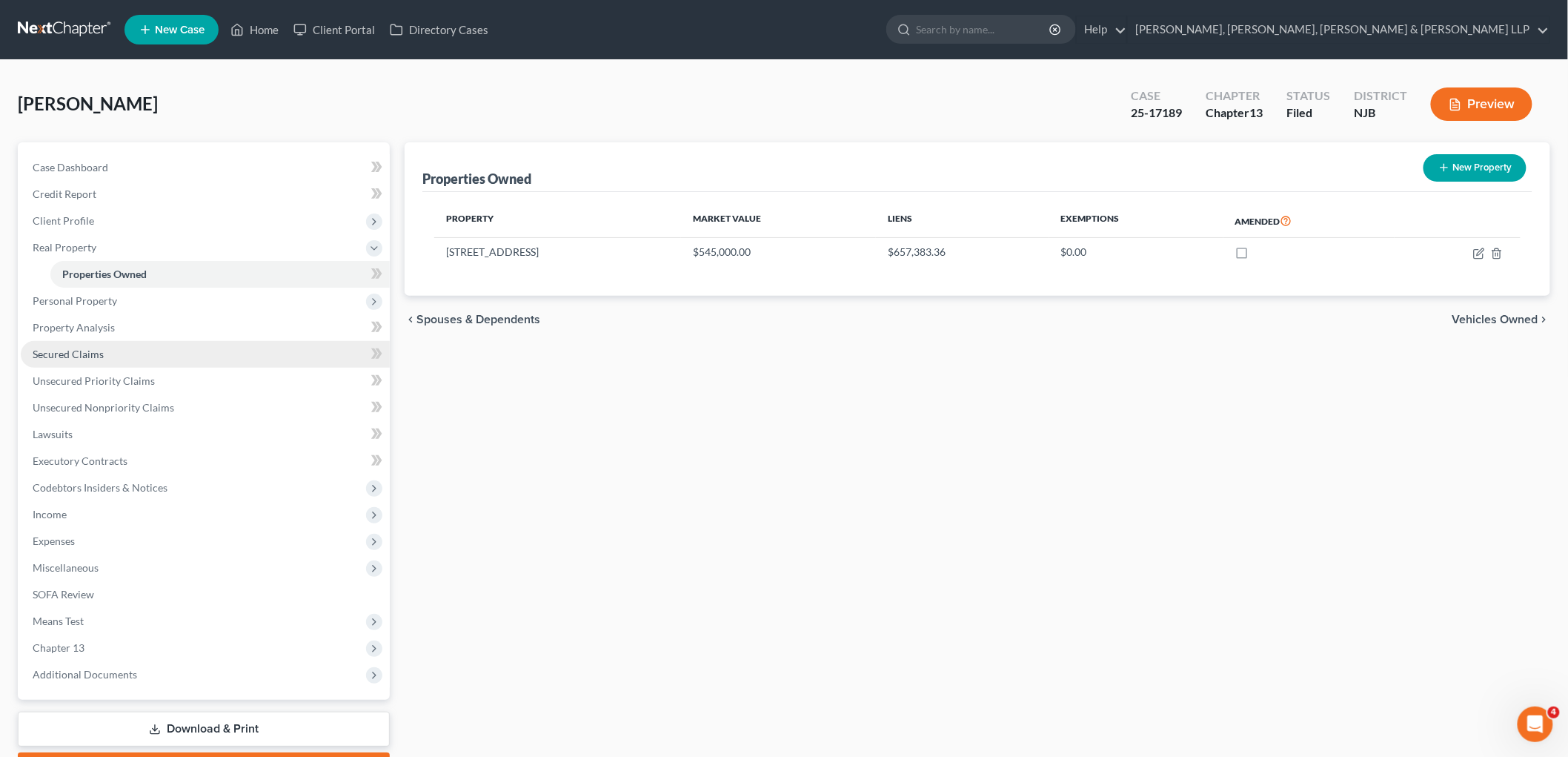
click at [85, 348] on span "Secured Claims" at bounding box center [68, 353] width 71 height 13
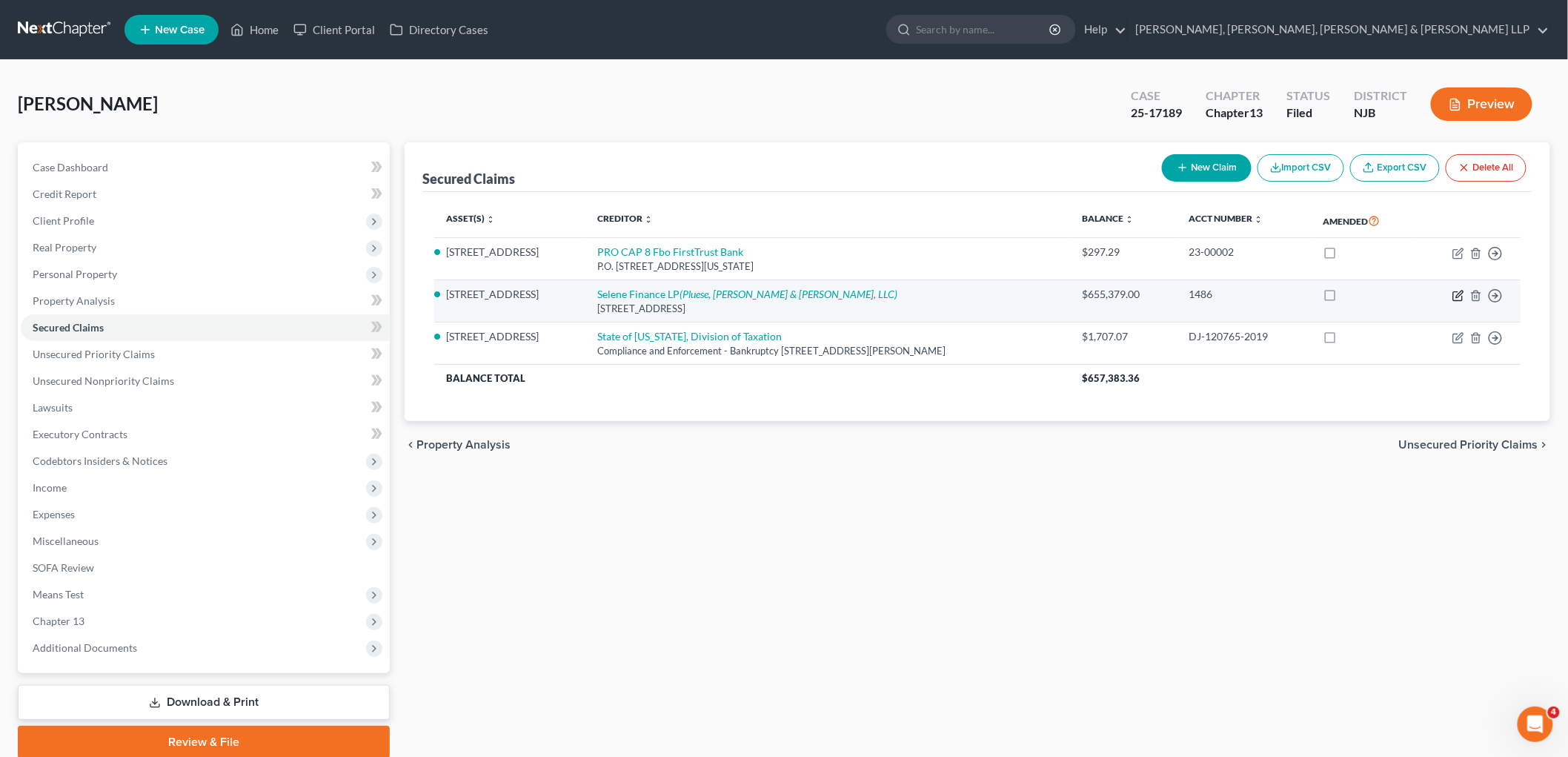
click at [947, 294] on icon "button" at bounding box center [1459, 295] width 12 height 12
select select "45"
select select "13"
select select "2"
select select "3"
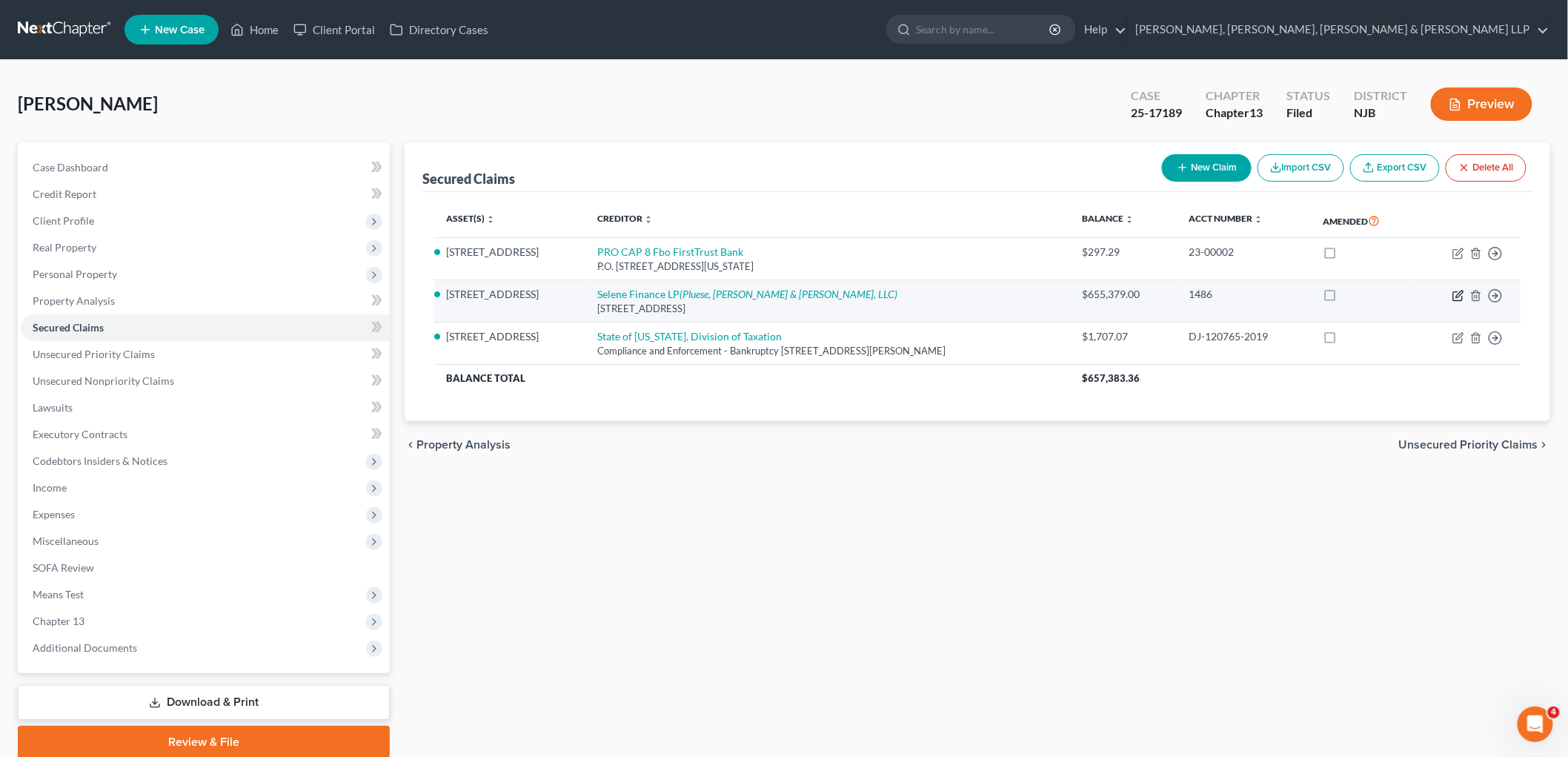
select select "0"
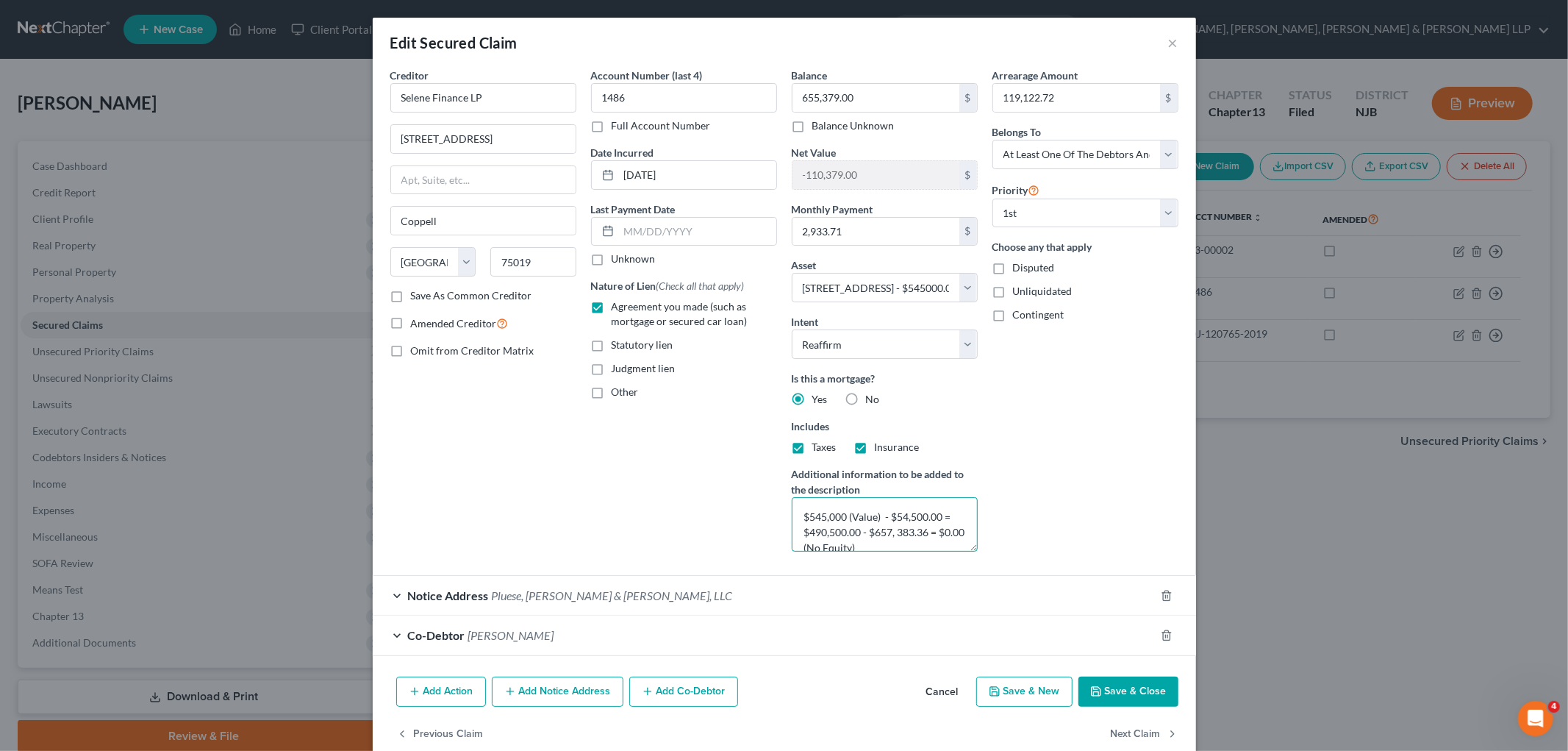
drag, startPoint x: 969, startPoint y: 547, endPoint x: 973, endPoint y: 631, distance: 84.1
click at [939, 631] on form "Creditor * Selene Finance LP [GEOGRAPHIC_DATA][US_STATE] CA CO CT DE DC [GEOGRA…" at bounding box center [784, 361] width 788 height 588
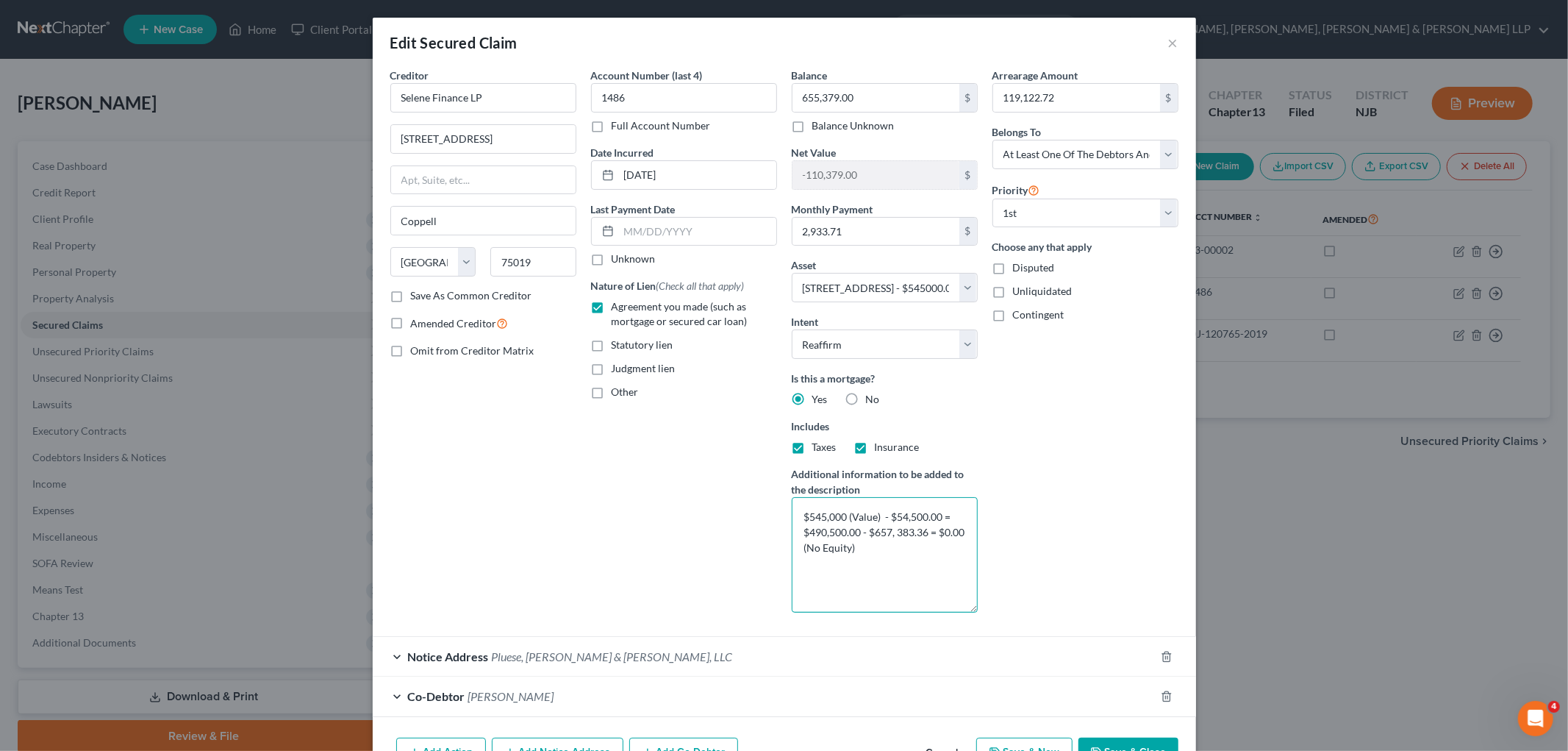
drag, startPoint x: 967, startPoint y: 547, endPoint x: 974, endPoint y: 608, distance: 61.4
click at [939, 608] on div "Balance 655,379.00 $ Balance Unknown Balance Undetermined 655,379.00 $ Balance …" at bounding box center [885, 346] width 201 height 557
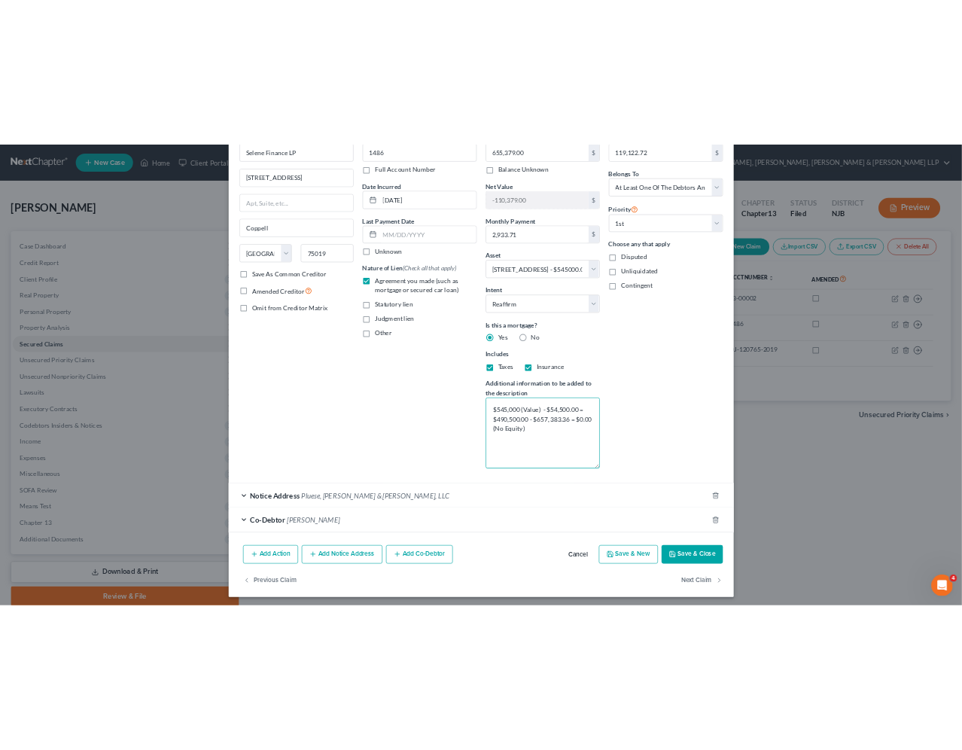
scroll to position [92, 0]
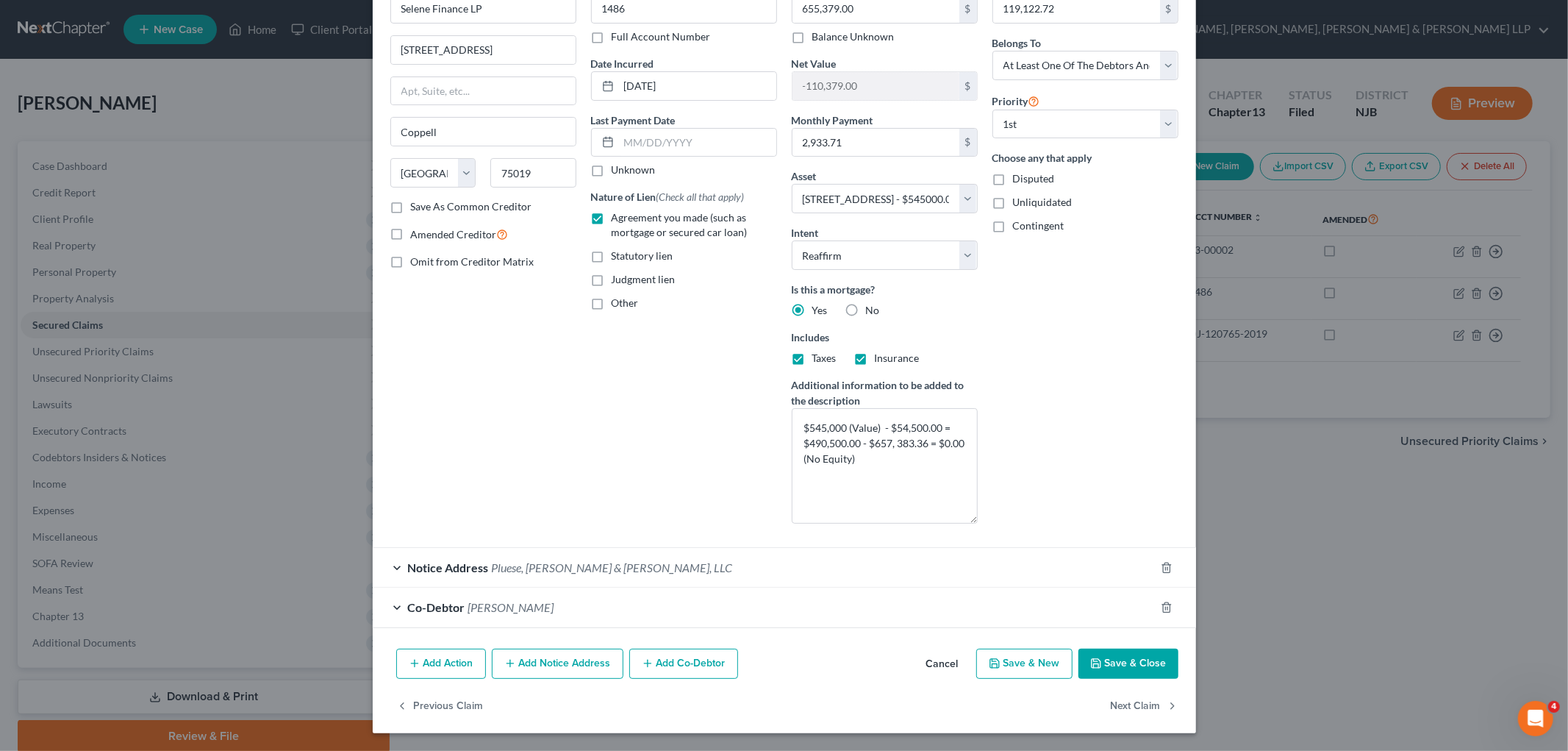
click at [937, 662] on button "Cancel" at bounding box center [942, 665] width 56 height 29
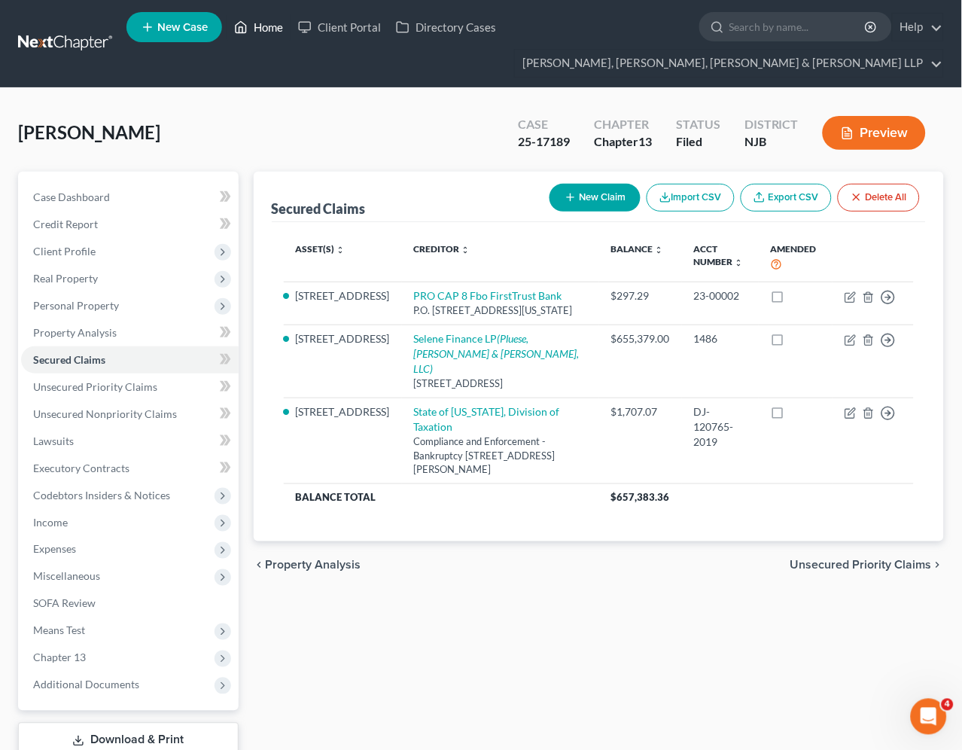
drag, startPoint x: 364, startPoint y: 93, endPoint x: 260, endPoint y: 23, distance: 125.3
click at [364, 93] on div "[PERSON_NAME] Upgraded Case 25-17189 Chapter Chapter 13 Status [GEOGRAPHIC_DATA…" at bounding box center [481, 457] width 962 height 739
drag, startPoint x: 261, startPoint y: 20, endPoint x: 15, endPoint y: 100, distance: 258.4
click at [261, 19] on link "Home" at bounding box center [259, 27] width 64 height 27
